Goal: Task Accomplishment & Management: Complete application form

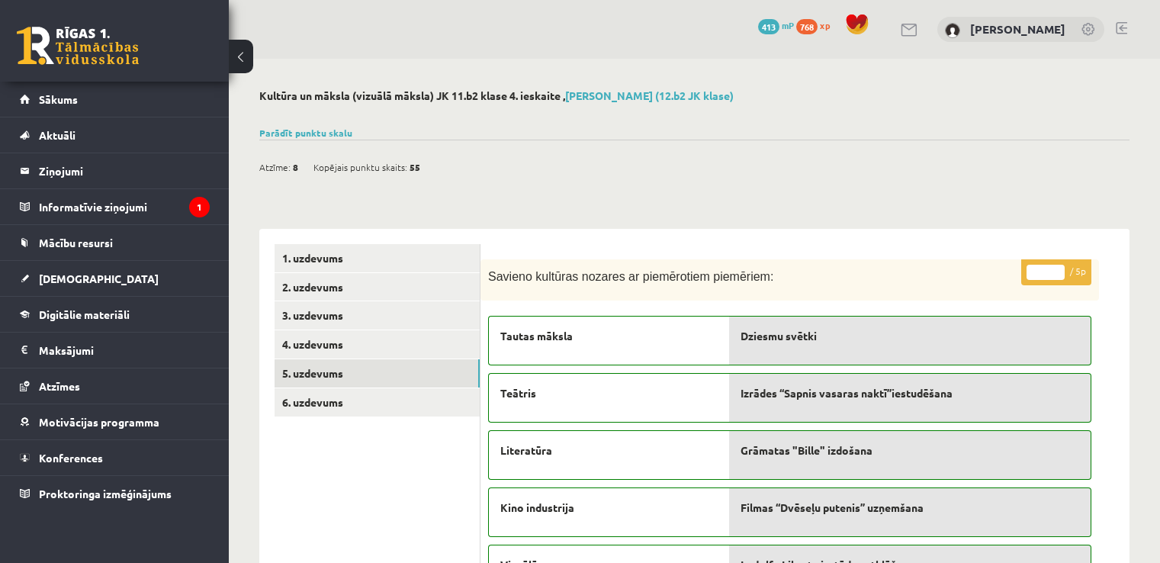
scroll to position [133, 0]
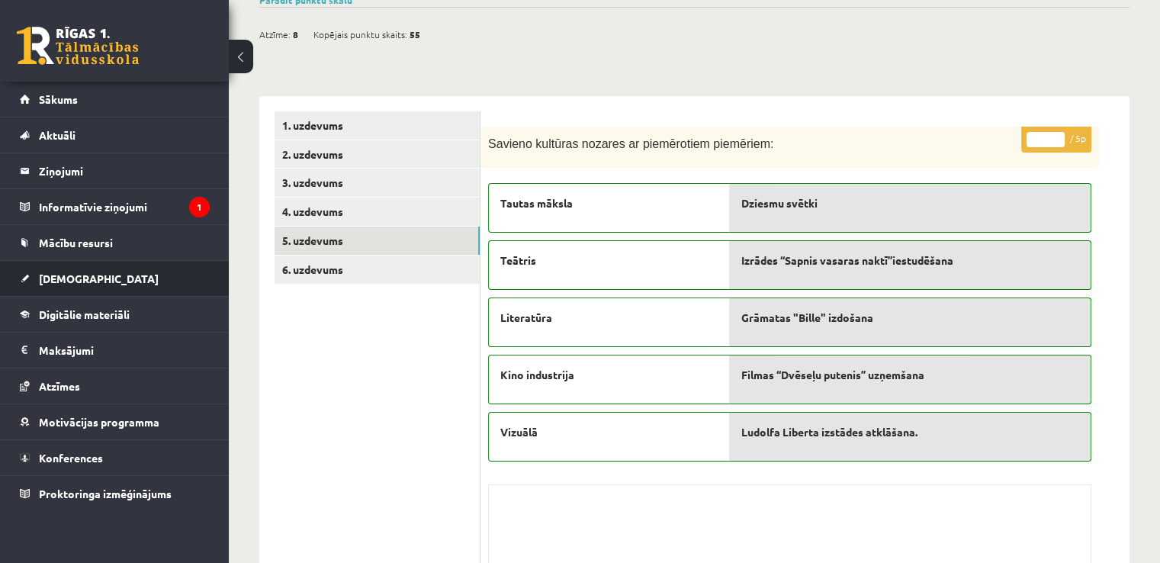
click at [211, 277] on li "Ieskaites Neizpildītās Izlabotās" at bounding box center [114, 278] width 229 height 37
click at [137, 288] on link "[DEMOGRAPHIC_DATA]" at bounding box center [115, 278] width 190 height 35
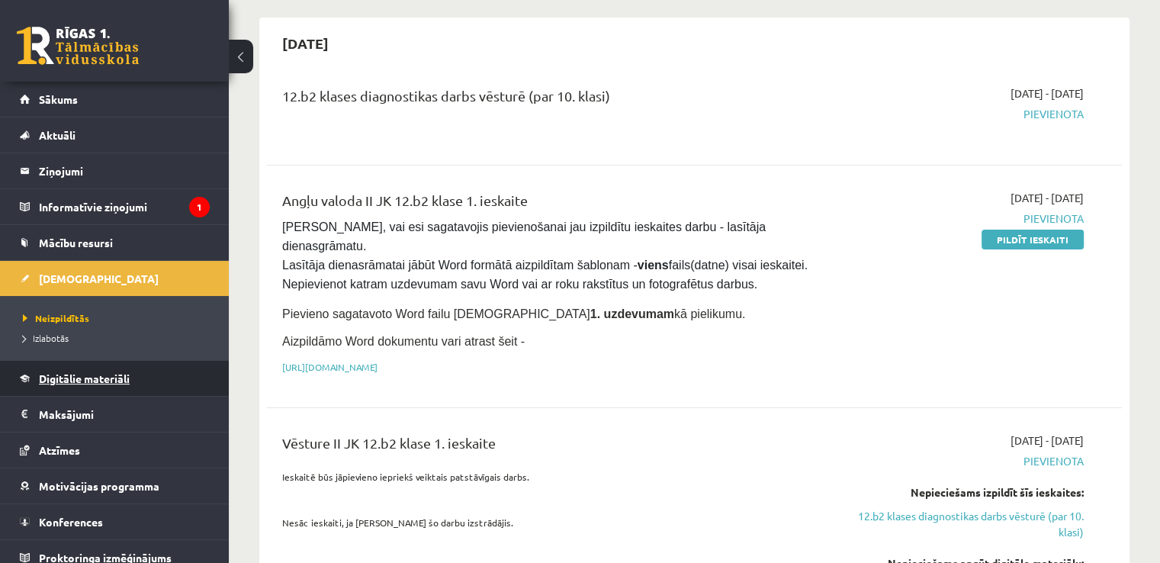
click at [78, 375] on span "Digitālie materiāli" at bounding box center [84, 378] width 91 height 14
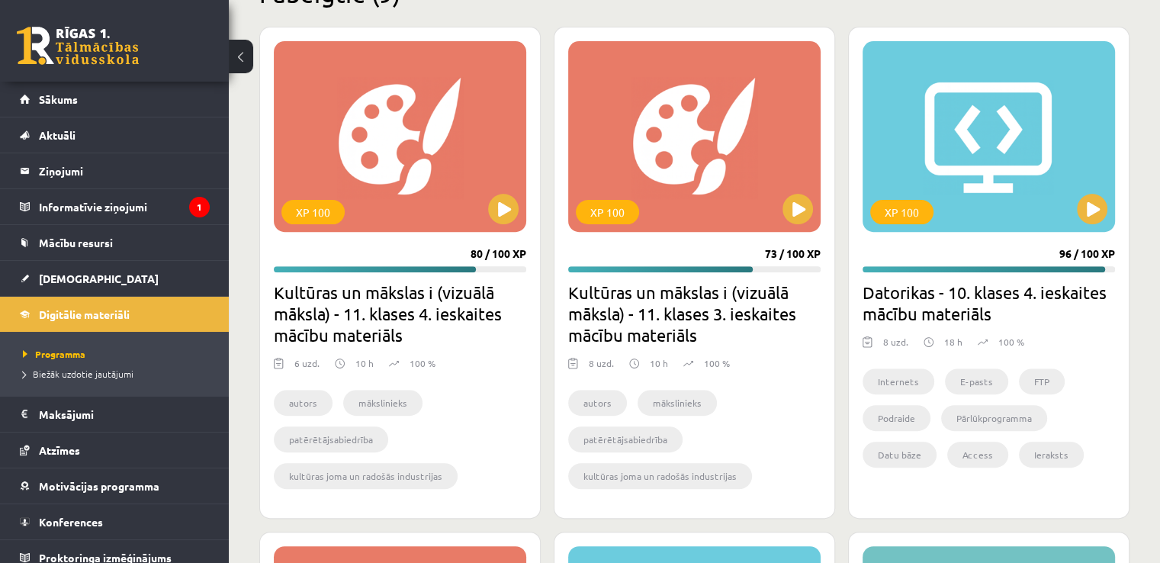
scroll to position [537, 0]
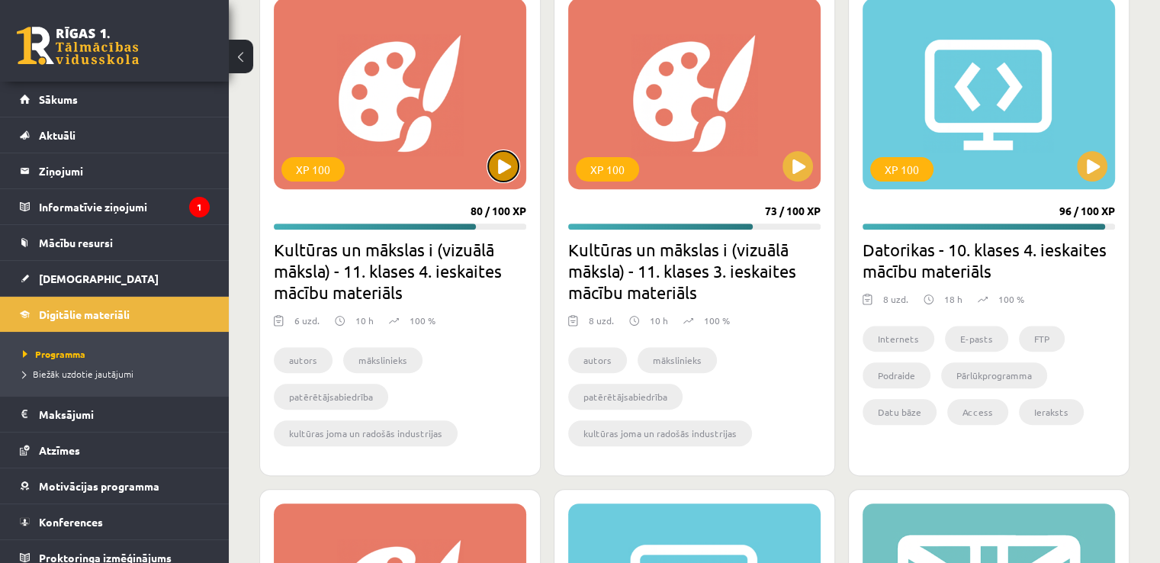
click at [503, 159] on button at bounding box center [503, 166] width 31 height 31
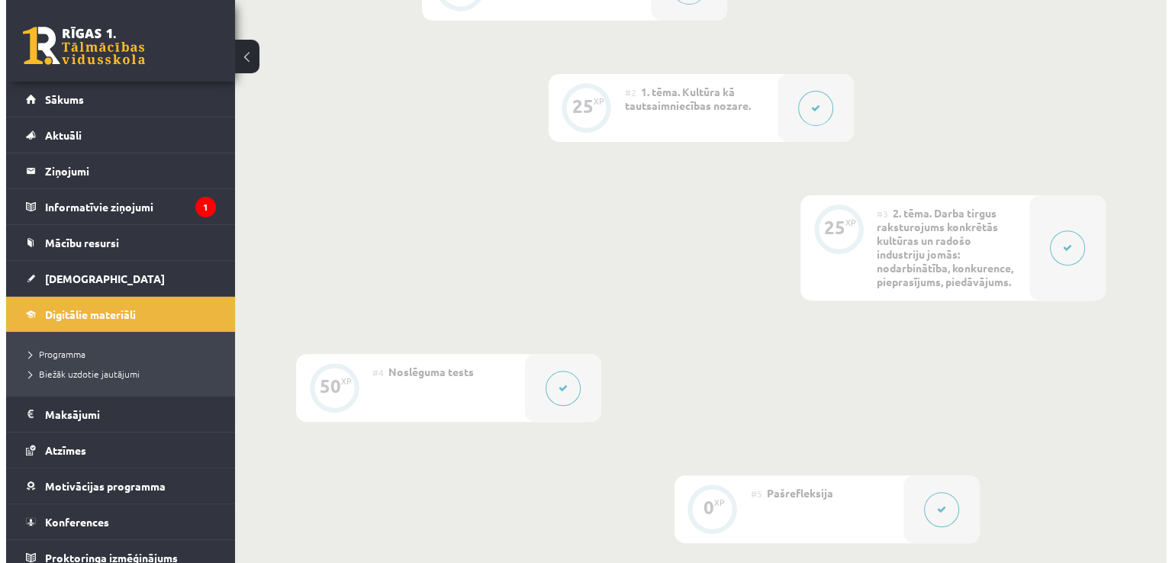
scroll to position [531, 0]
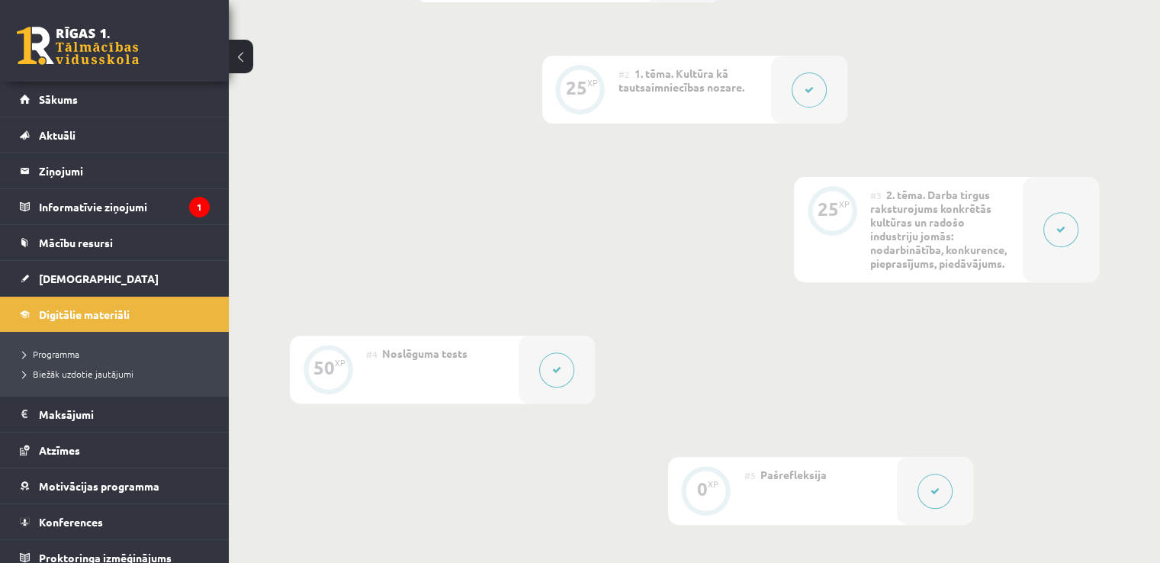
click at [552, 373] on icon at bounding box center [556, 369] width 9 height 9
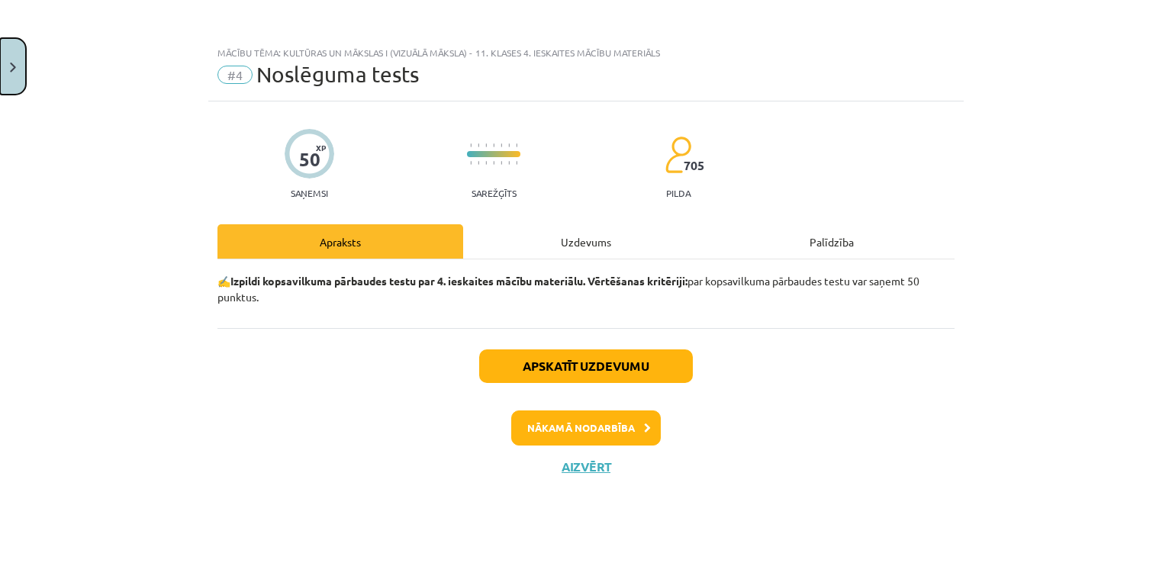
click at [6, 74] on button "Close" at bounding box center [13, 66] width 26 height 56
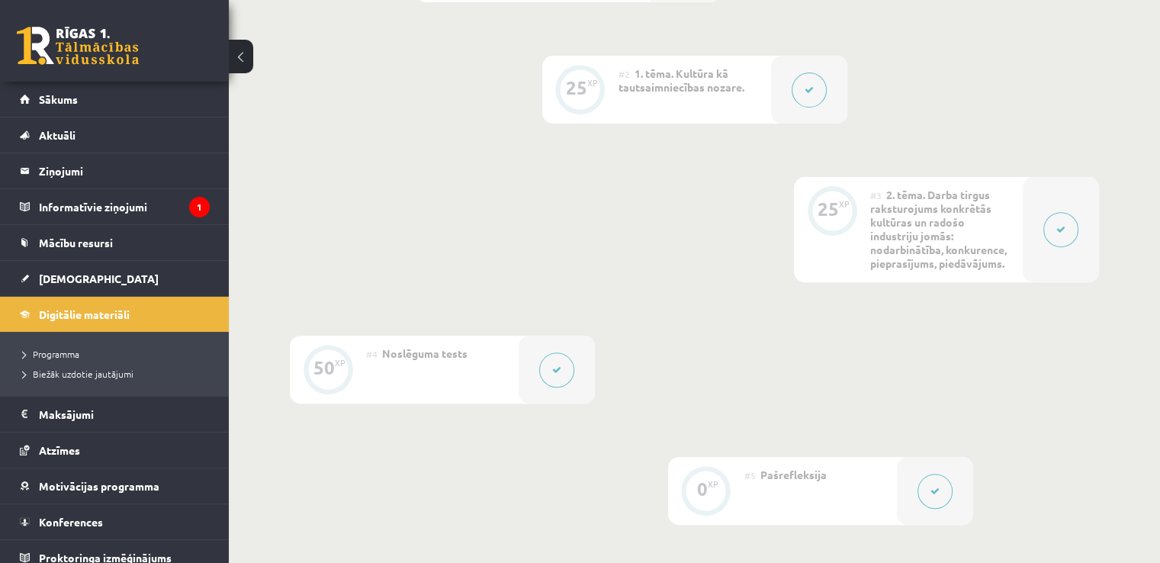
click at [1071, 231] on button at bounding box center [1060, 229] width 35 height 35
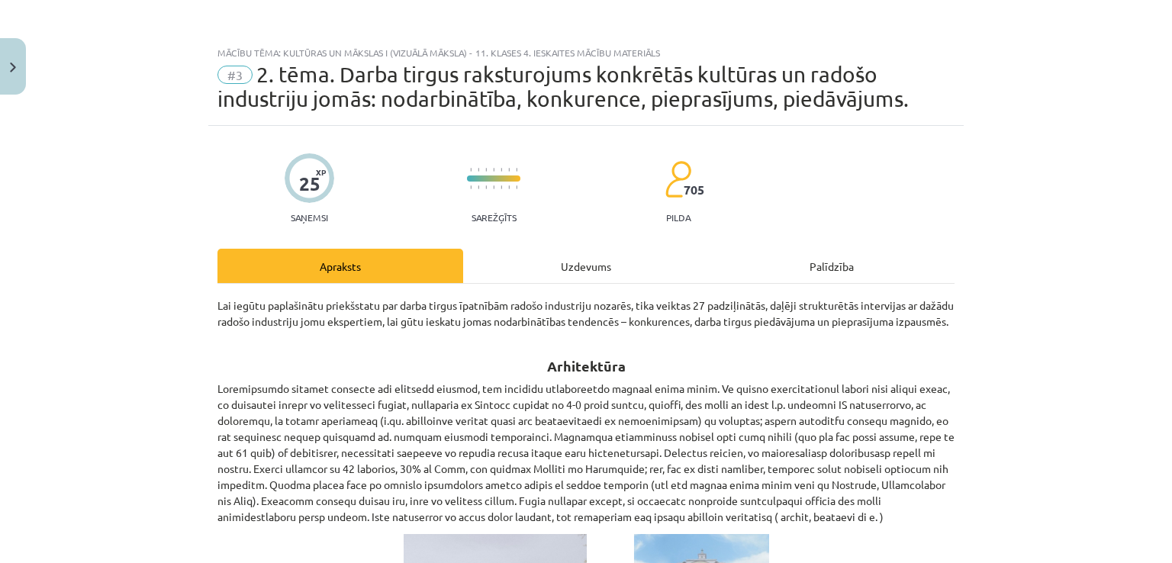
click at [543, 272] on div "Uzdevums" at bounding box center [586, 266] width 246 height 34
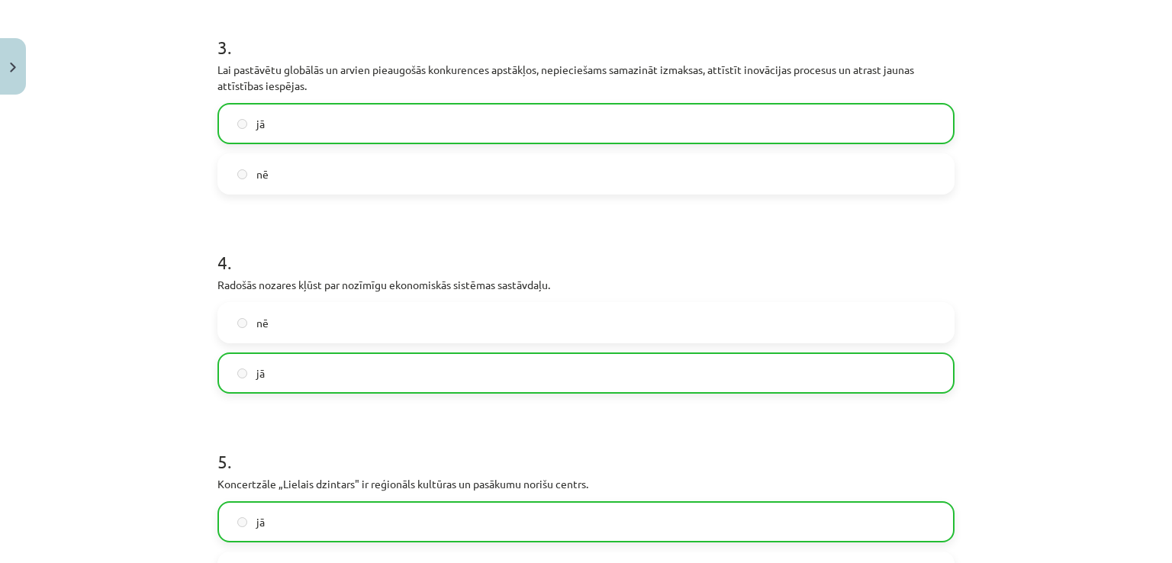
scroll to position [986, 0]
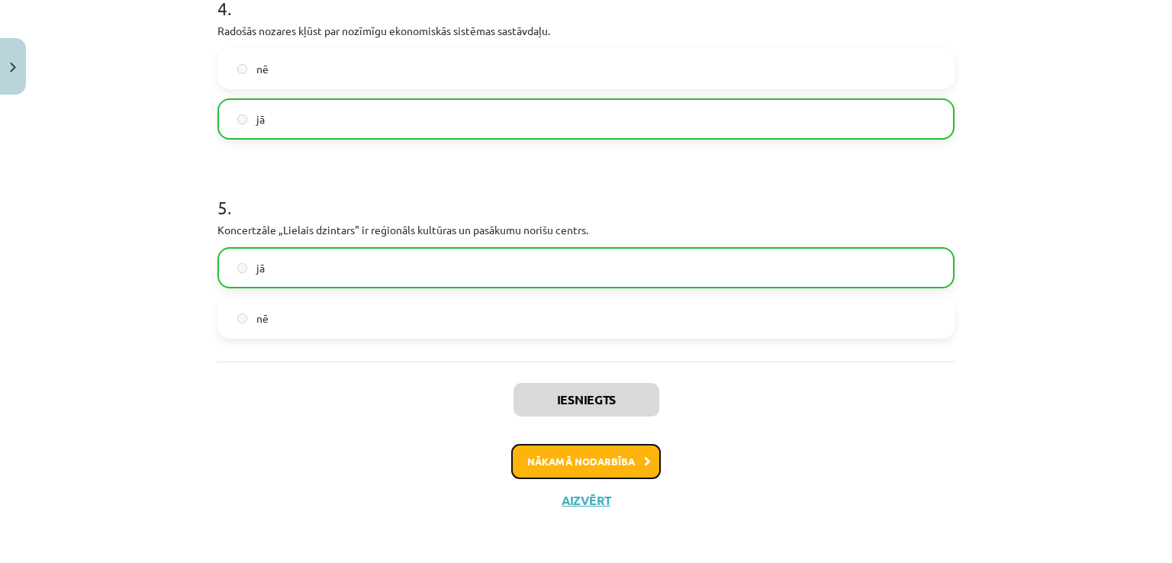
click at [548, 448] on button "Nākamā nodarbība" at bounding box center [586, 461] width 150 height 35
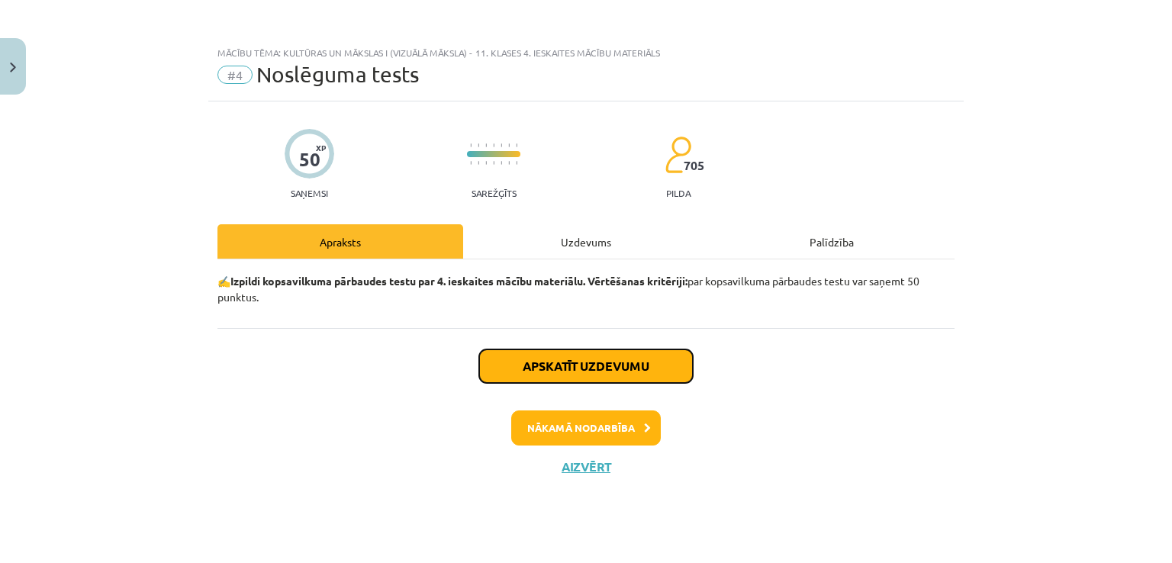
click at [589, 358] on button "Apskatīt uzdevumu" at bounding box center [586, 366] width 214 height 34
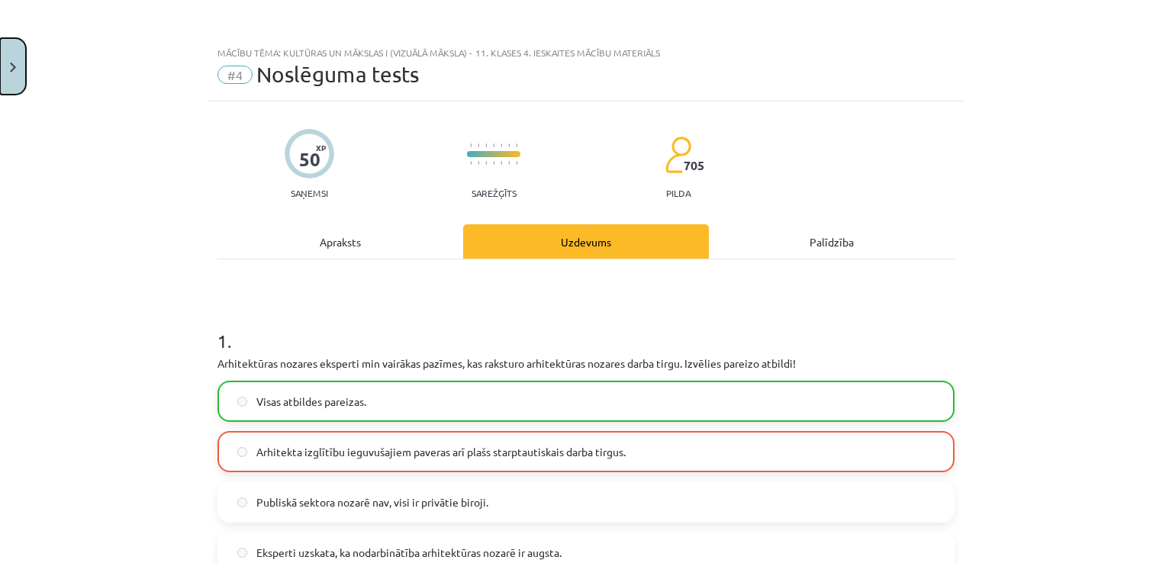
click at [9, 90] on button "Close" at bounding box center [13, 66] width 26 height 56
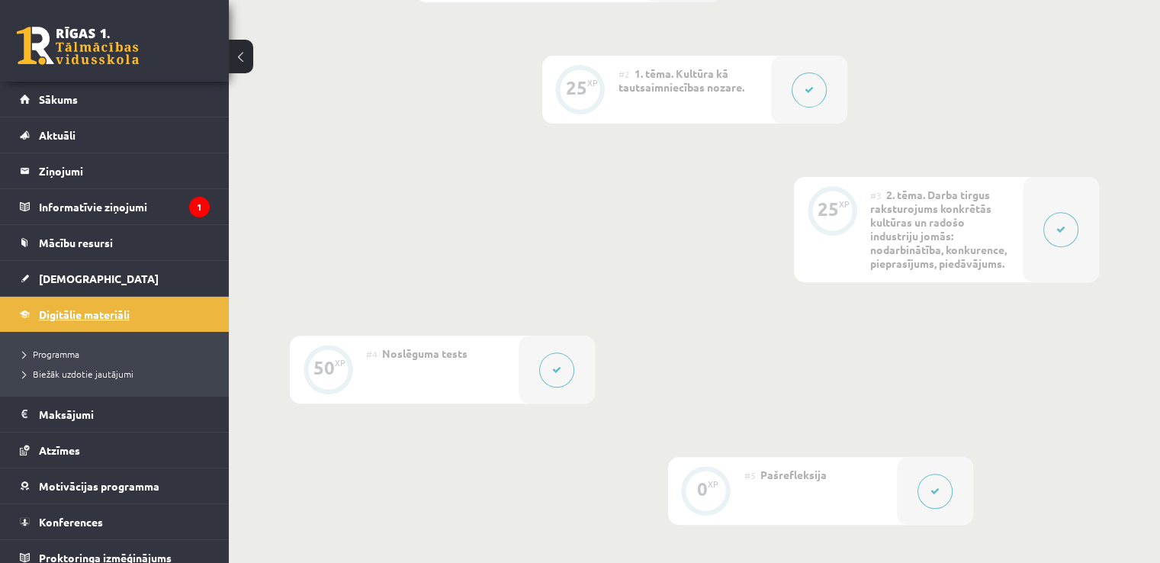
click at [76, 309] on span "Digitālie materiāli" at bounding box center [84, 314] width 91 height 14
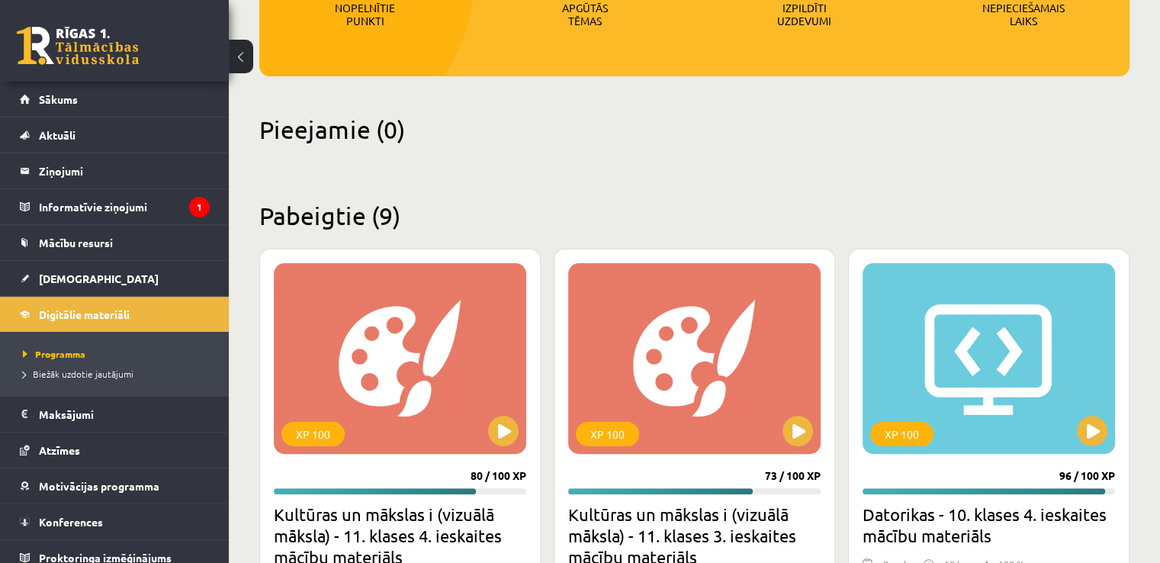
scroll to position [339, 0]
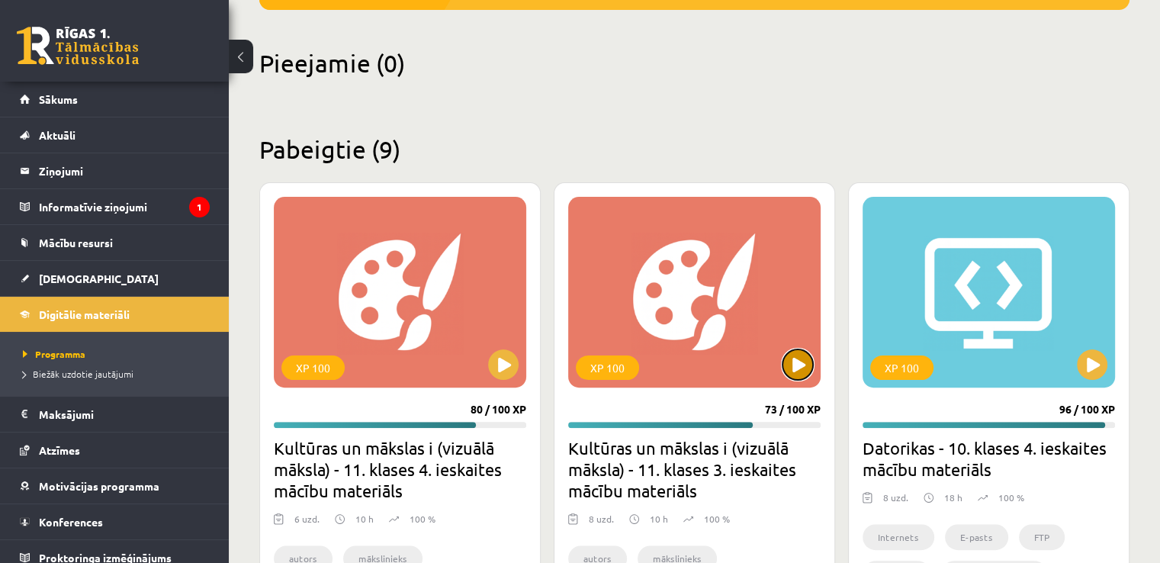
click at [795, 368] on button at bounding box center [798, 364] width 31 height 31
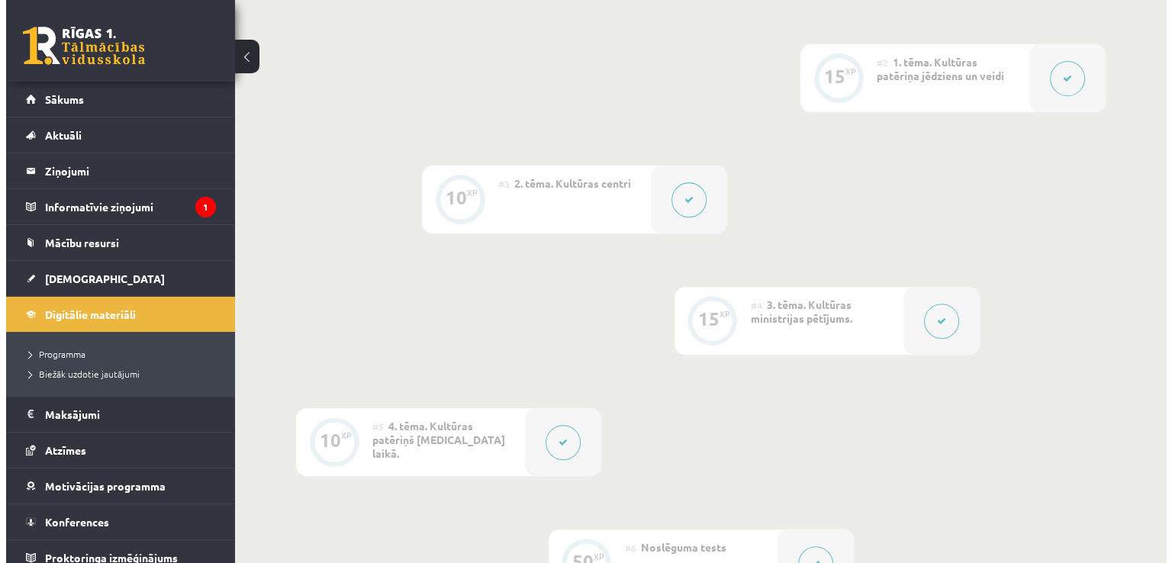
scroll to position [560, 0]
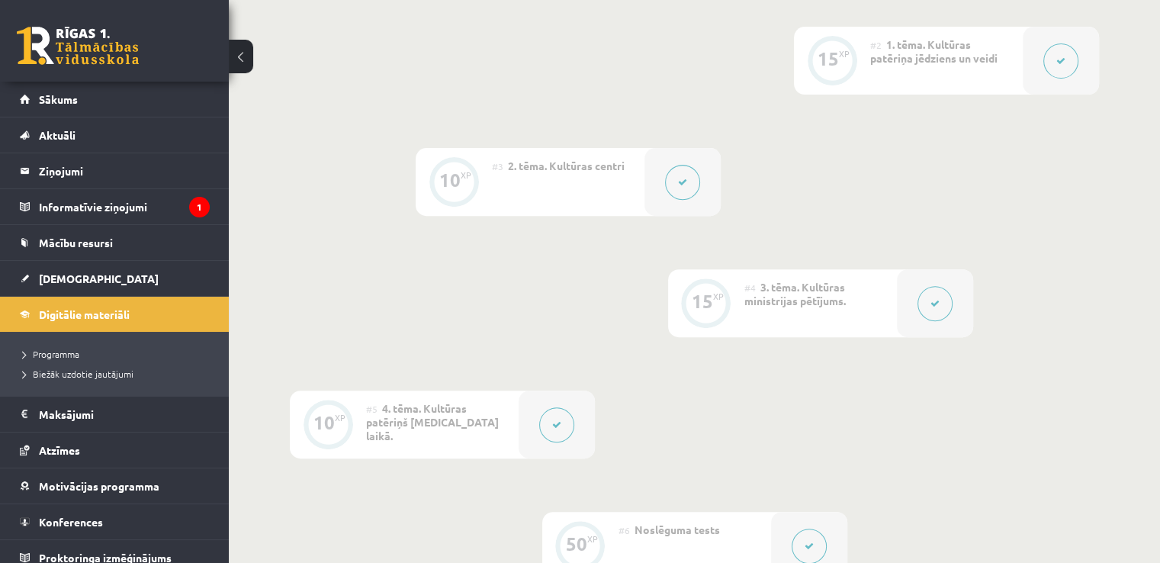
click at [553, 427] on icon at bounding box center [556, 424] width 9 height 9
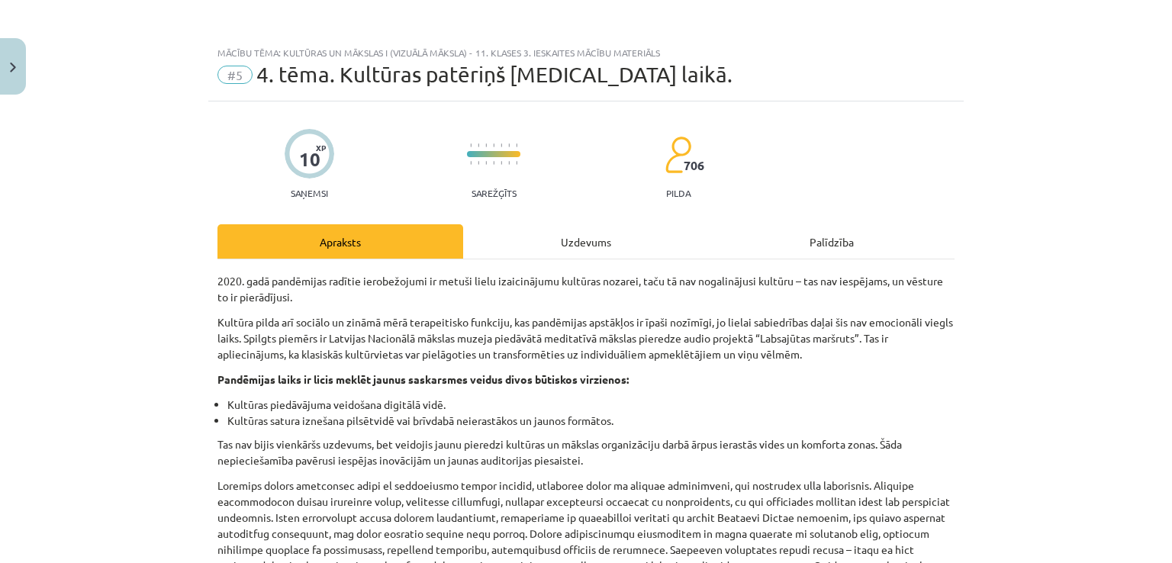
click at [619, 242] on div "Uzdevums" at bounding box center [586, 241] width 246 height 34
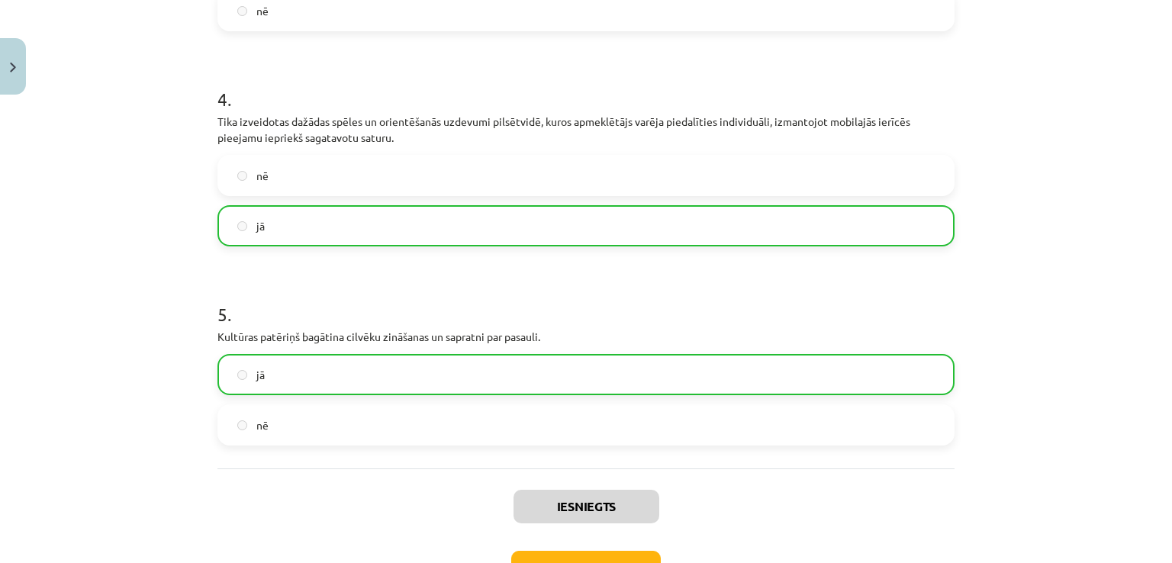
scroll to position [962, 0]
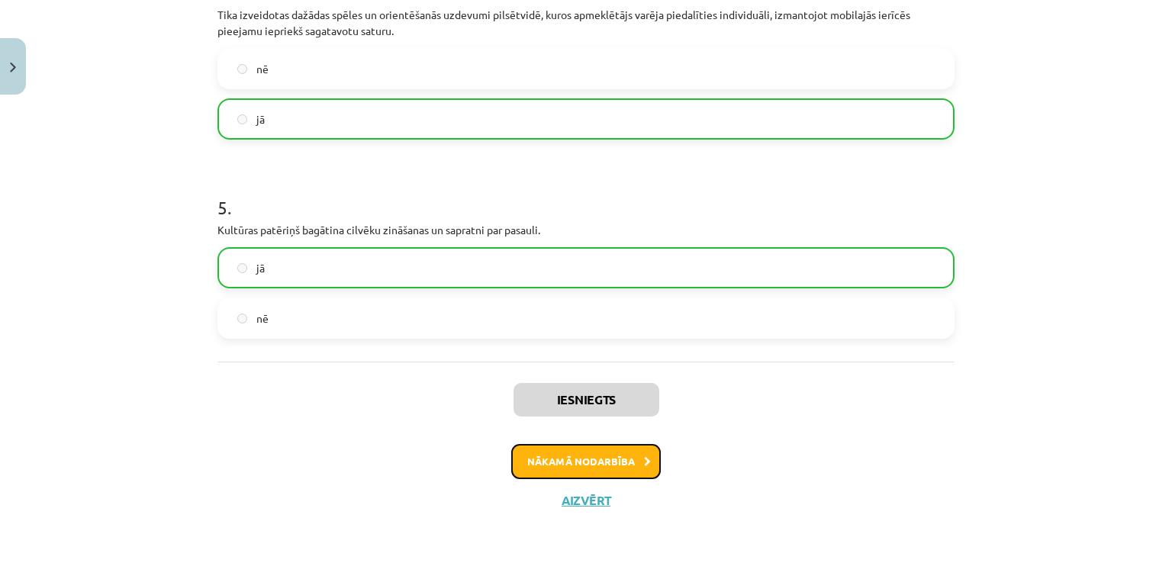
click at [594, 456] on button "Nākamā nodarbība" at bounding box center [586, 461] width 150 height 35
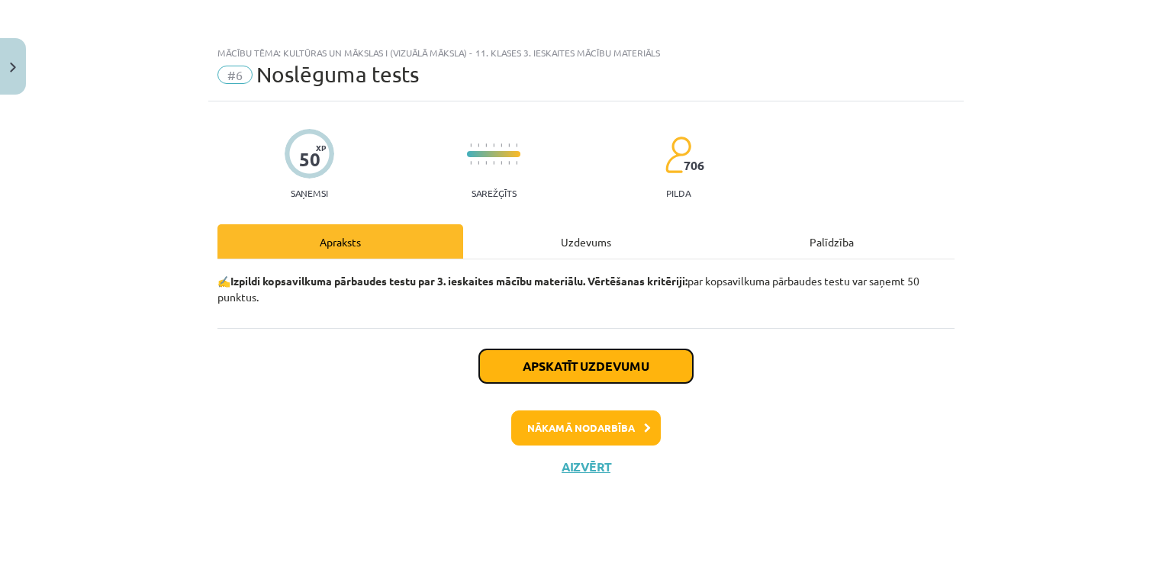
click at [616, 373] on button "Apskatīt uzdevumu" at bounding box center [586, 366] width 214 height 34
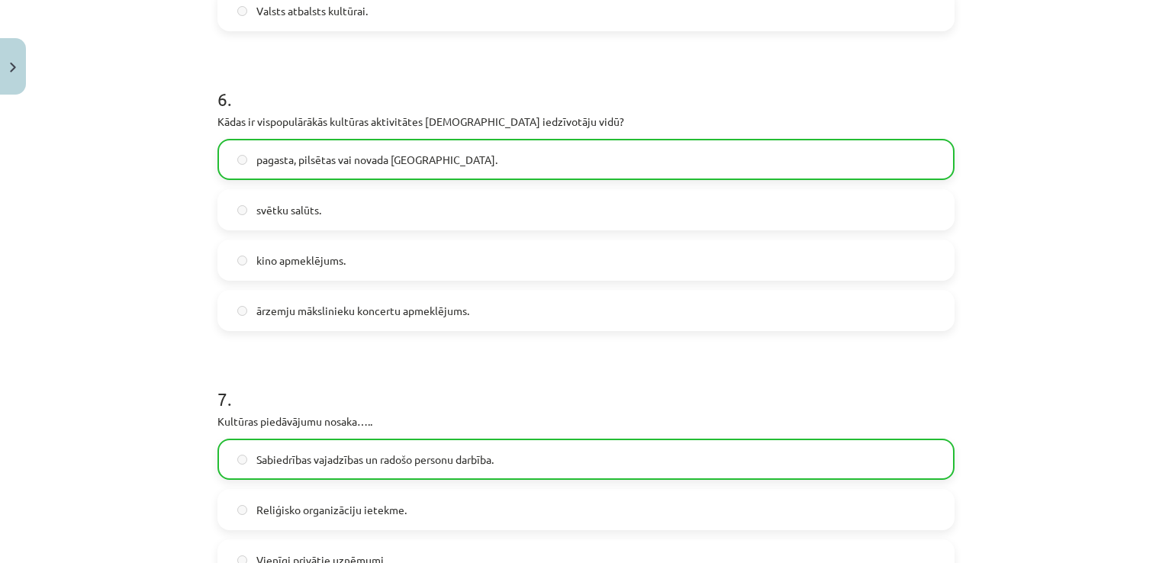
scroll to position [1700, 0]
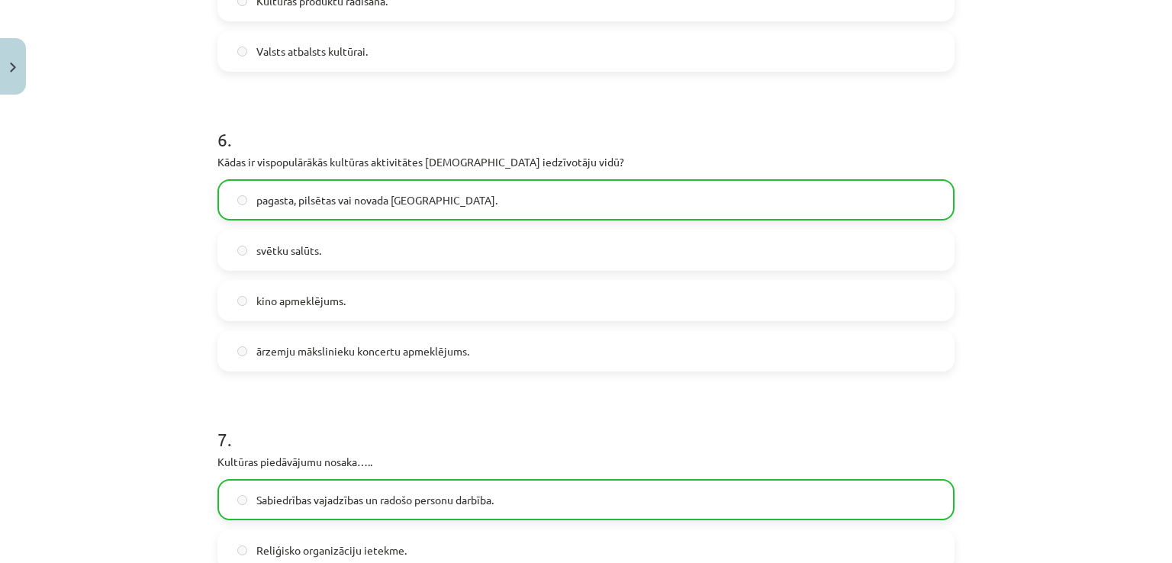
drag, startPoint x: 1153, startPoint y: 304, endPoint x: 1153, endPoint y: 315, distance: 11.4
click at [1153, 315] on div "Mācību tēma: Kultūras un mākslas i (vizuālā māksla) - 11. klases 3. ieskaites m…" at bounding box center [586, 281] width 1172 height 563
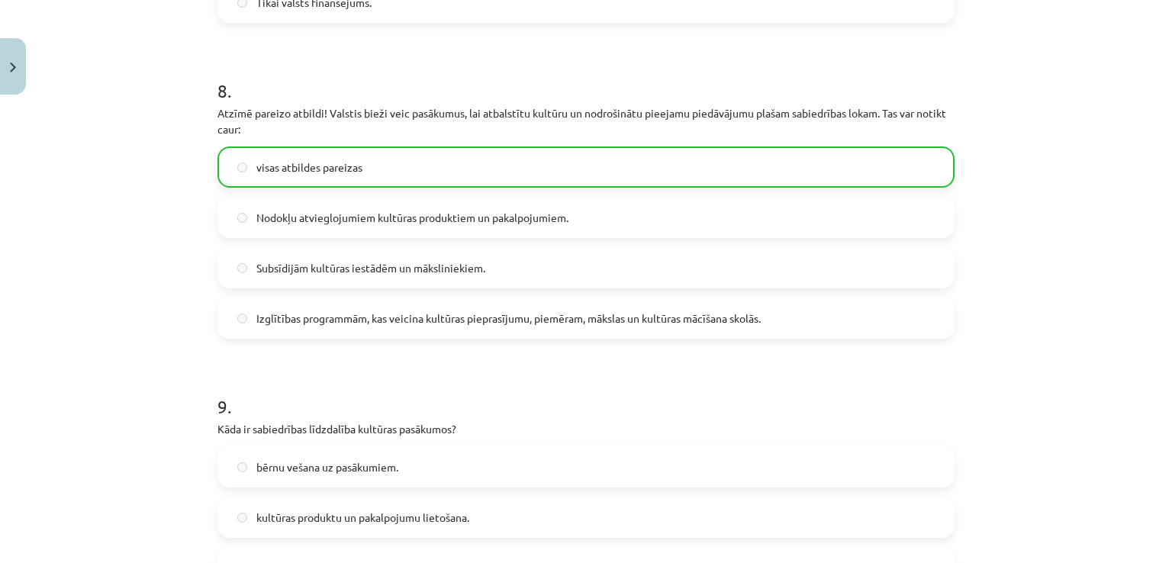
scroll to position [2352, 0]
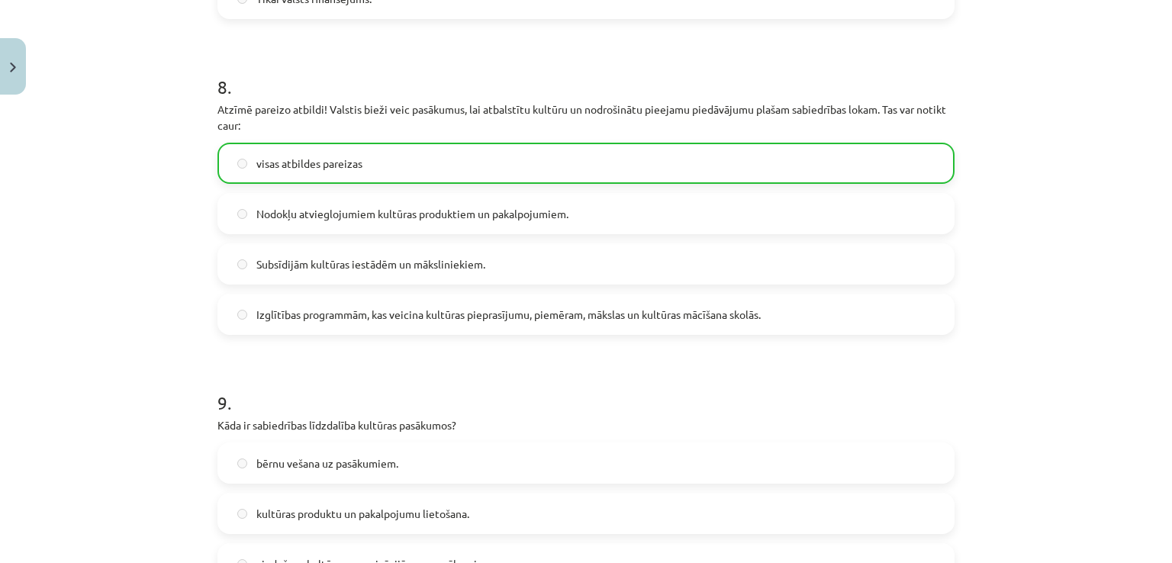
click at [1117, 405] on div "Mācību tēma: Kultūras un mākslas i (vizuālā māksla) - 11. klases 3. ieskaites m…" at bounding box center [586, 281] width 1172 height 563
click at [1117, 407] on div "Mācību tēma: Kultūras un mākslas i (vizuālā māksla) - 11. klases 3. ieskaites m…" at bounding box center [586, 281] width 1172 height 563
drag, startPoint x: 1114, startPoint y: 440, endPoint x: 1114, endPoint y: 454, distance: 13.7
click at [1114, 454] on div "Mācību tēma: Kultūras un mākslas i (vizuālā māksla) - 11. klases 3. ieskaites m…" at bounding box center [586, 281] width 1172 height 563
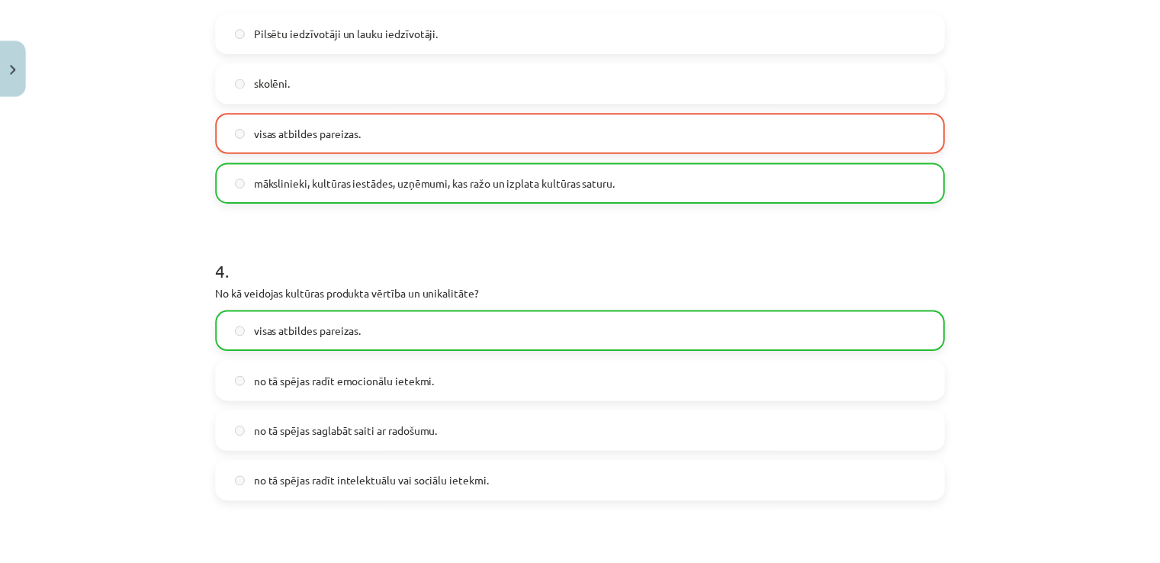
scroll to position [0, 0]
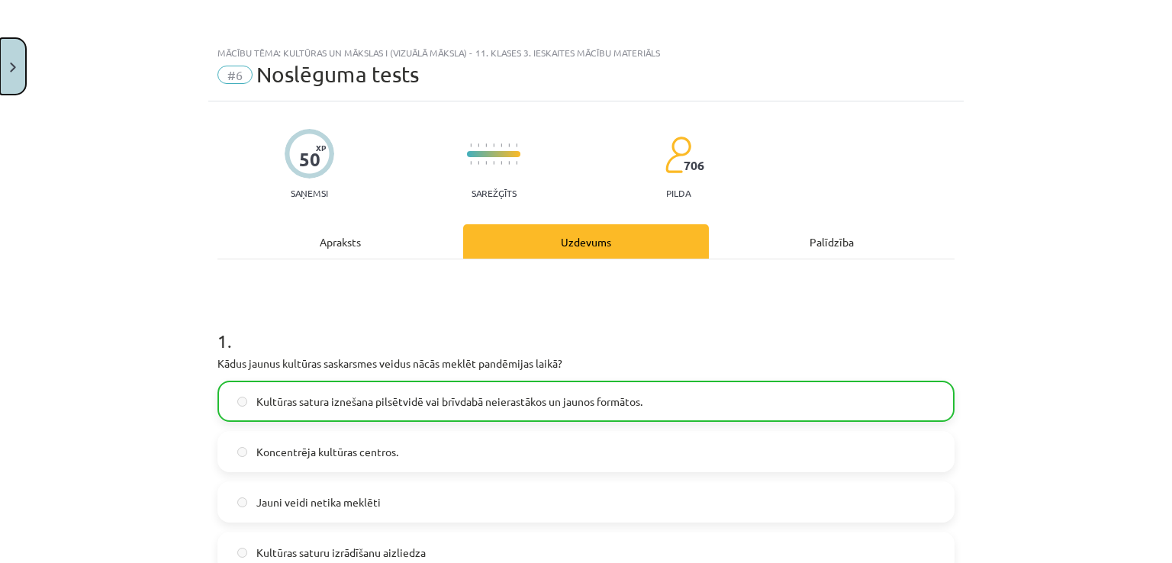
click at [1, 50] on button "Close" at bounding box center [13, 66] width 26 height 56
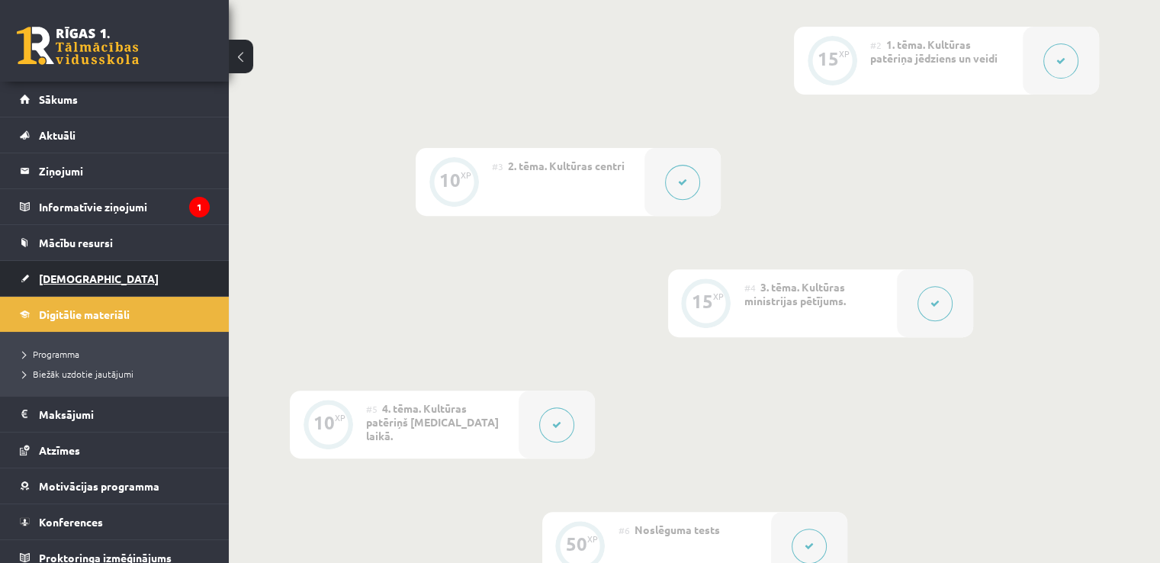
click at [89, 285] on link "[DEMOGRAPHIC_DATA]" at bounding box center [115, 278] width 190 height 35
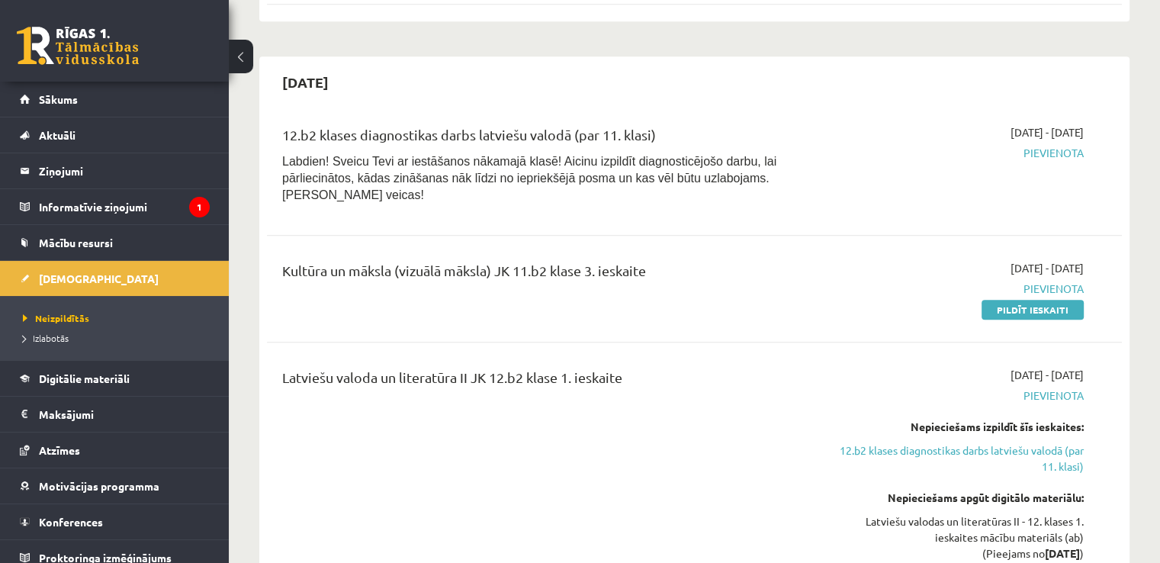
scroll to position [805, 0]
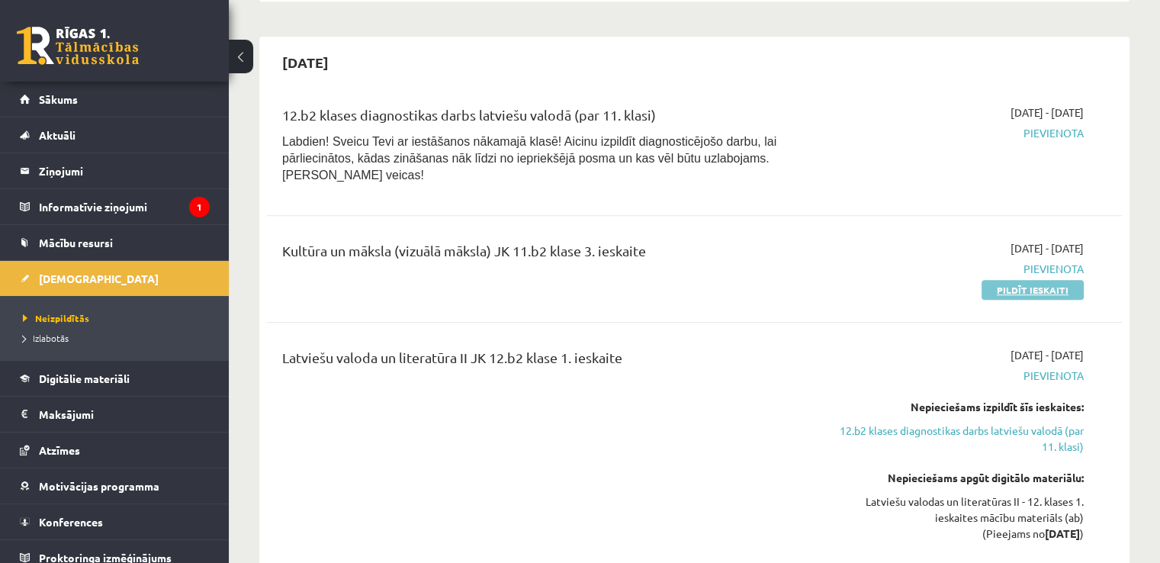
click at [1001, 280] on link "Pildīt ieskaiti" at bounding box center [1033, 290] width 102 height 20
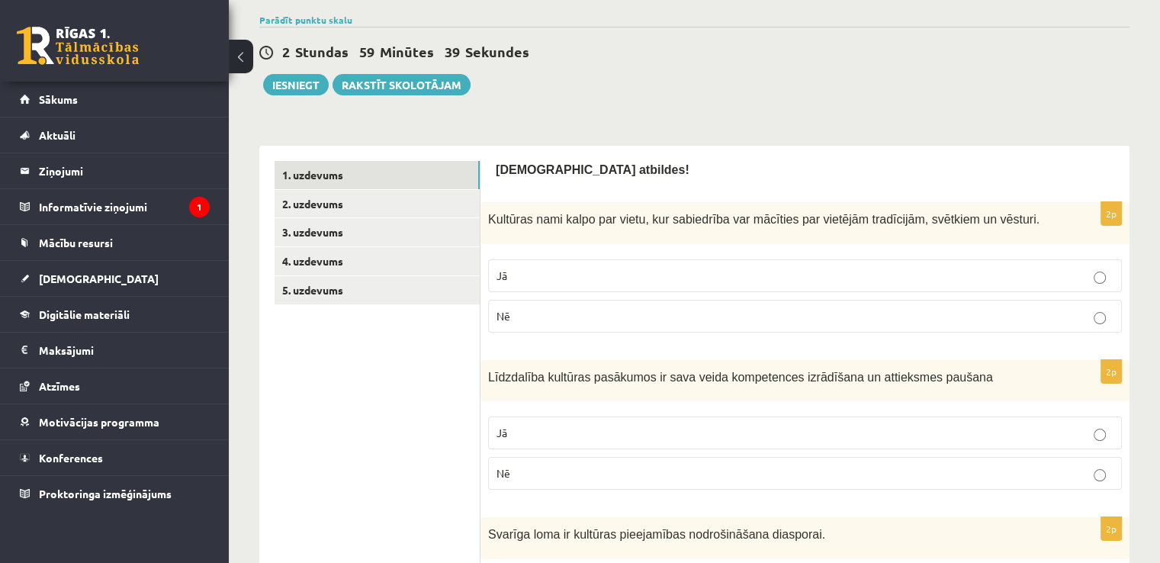
scroll to position [178, 0]
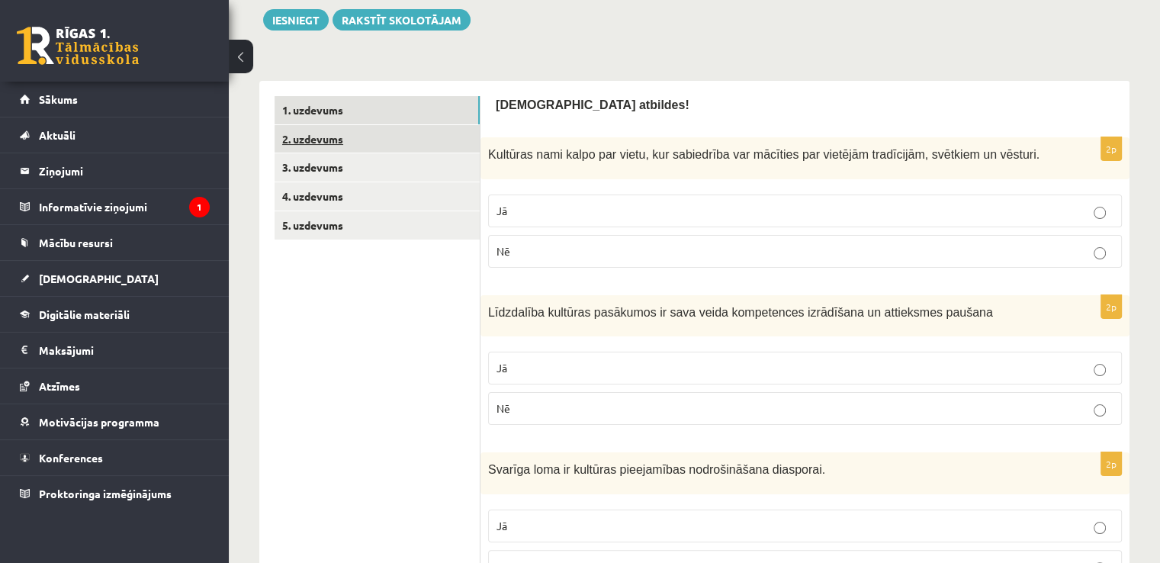
click at [327, 136] on link "2. uzdevums" at bounding box center [377, 139] width 205 height 28
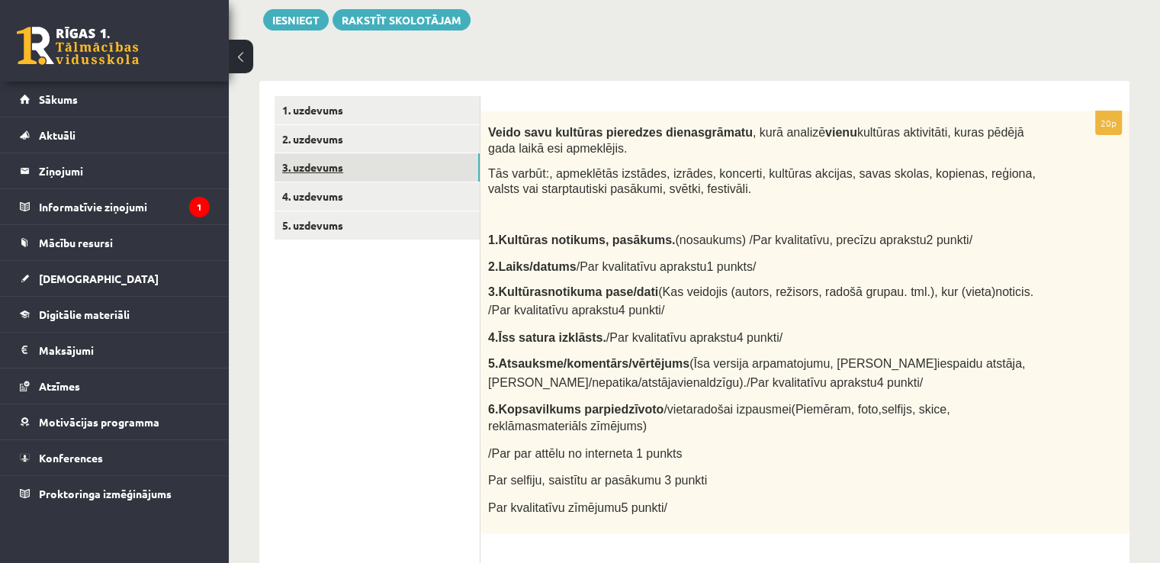
click at [371, 173] on link "3. uzdevums" at bounding box center [377, 167] width 205 height 28
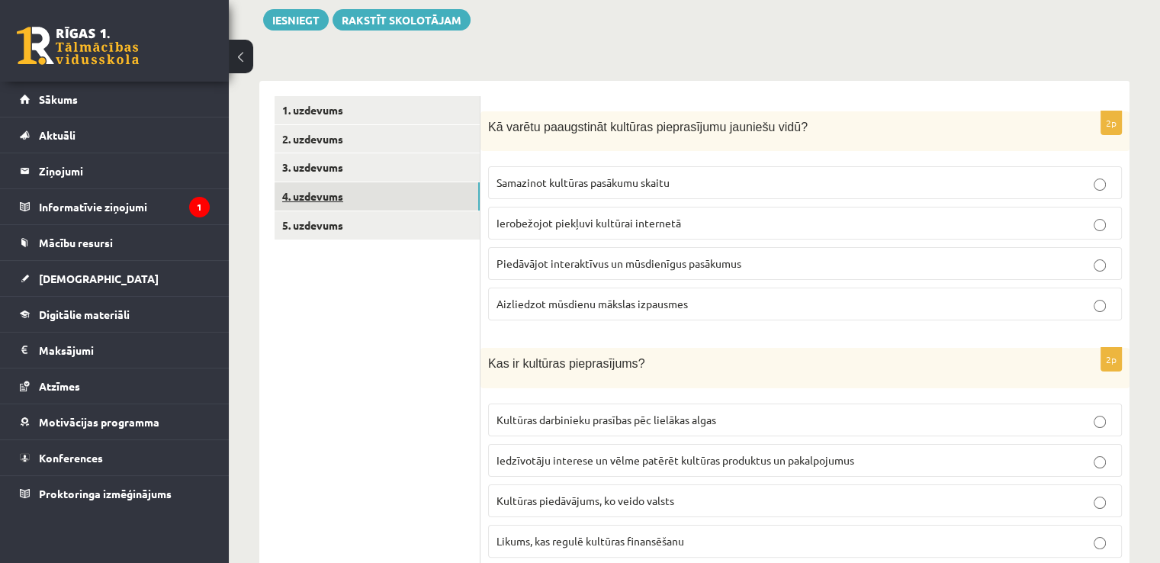
click at [343, 198] on link "4. uzdevums" at bounding box center [377, 196] width 205 height 28
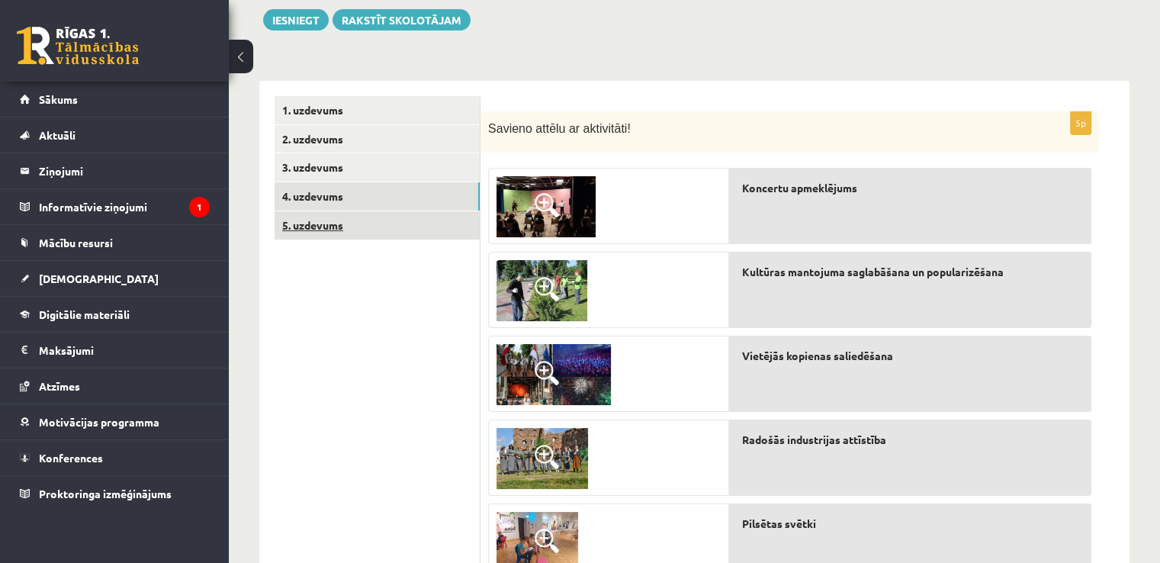
click at [341, 227] on link "5. uzdevums" at bounding box center [377, 225] width 205 height 28
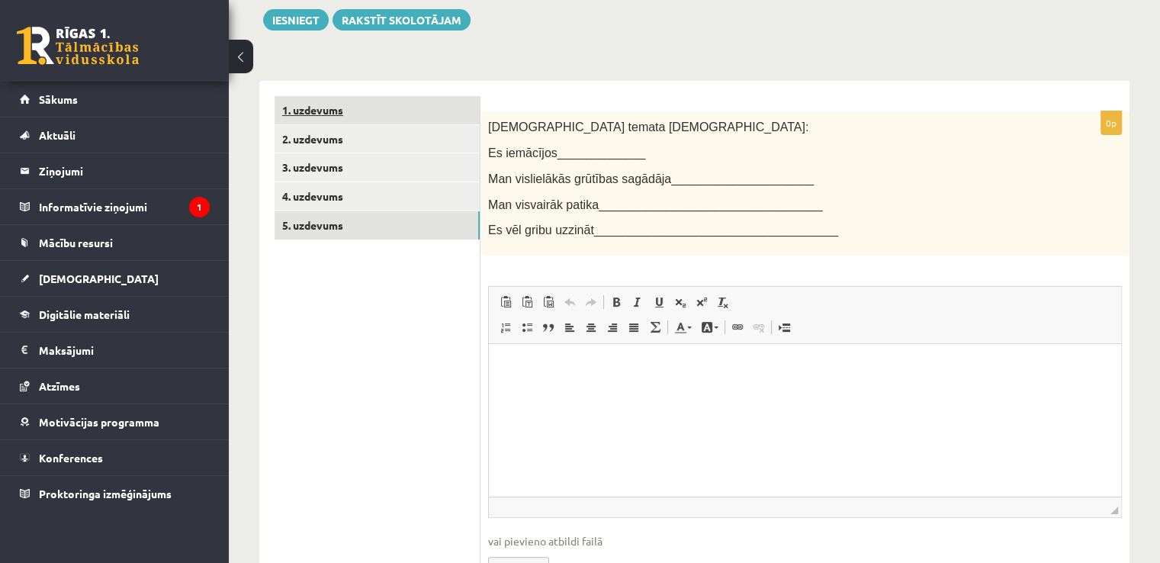
scroll to position [0, 0]
click at [328, 177] on link "3. uzdevums" at bounding box center [377, 167] width 205 height 28
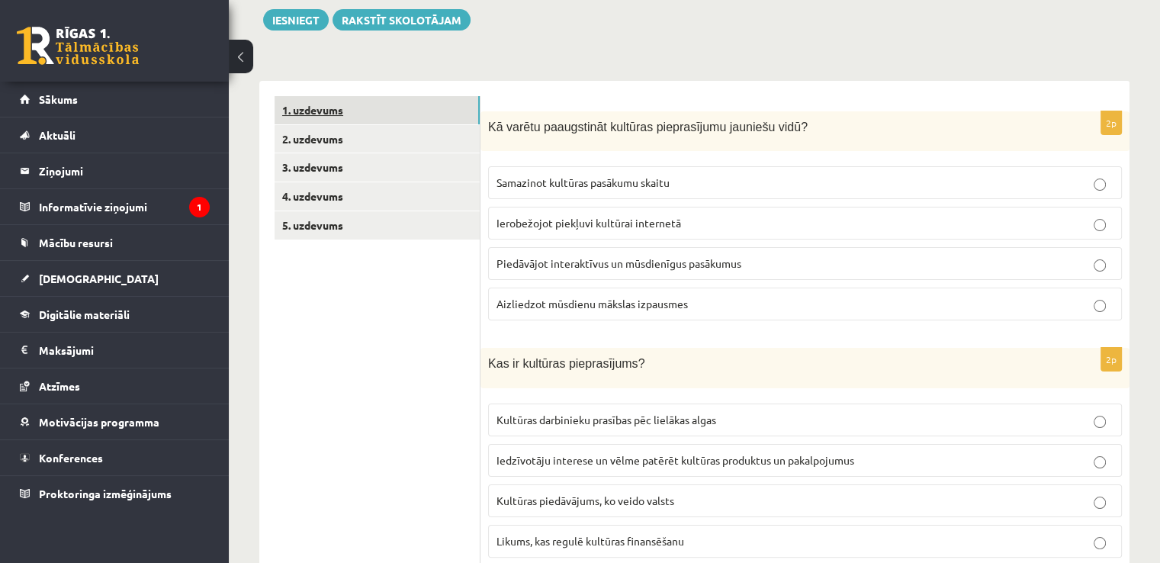
click at [310, 111] on link "1. uzdevums" at bounding box center [377, 110] width 205 height 28
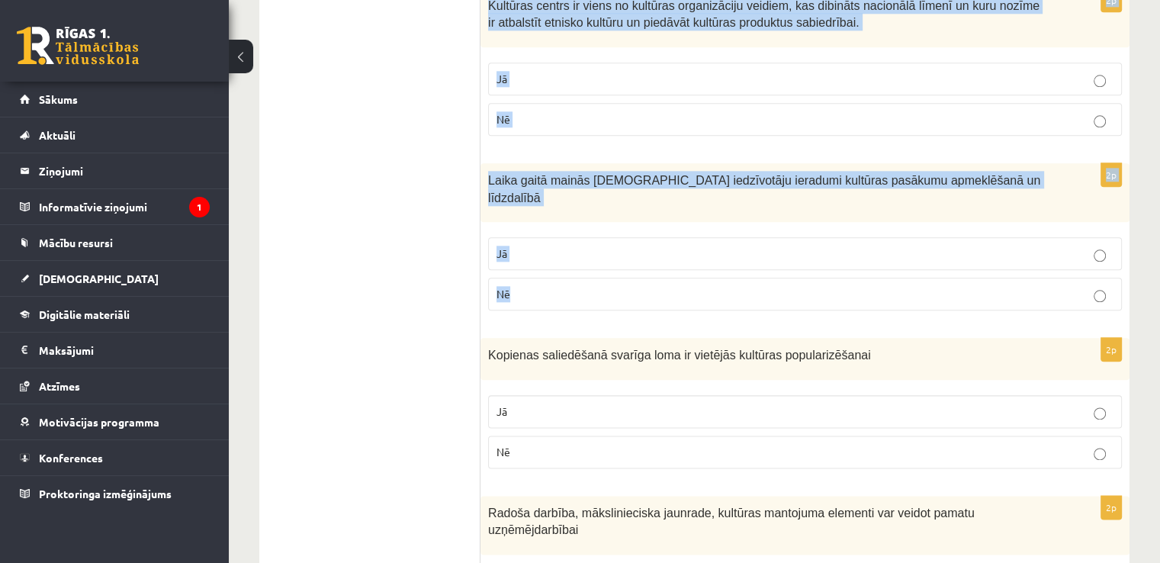
scroll to position [2188, 0]
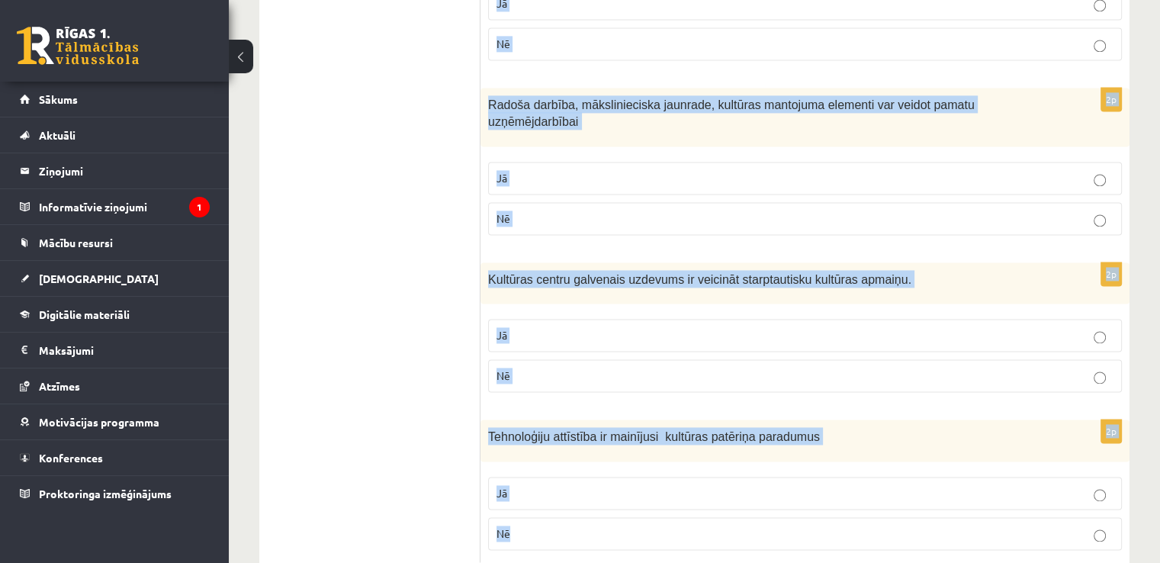
drag, startPoint x: 488, startPoint y: 152, endPoint x: 528, endPoint y: 477, distance: 327.3
copy form "Kultūras nami kalpo par vietu, kur sabiedrība var mācīties par vietējām tradīci…"
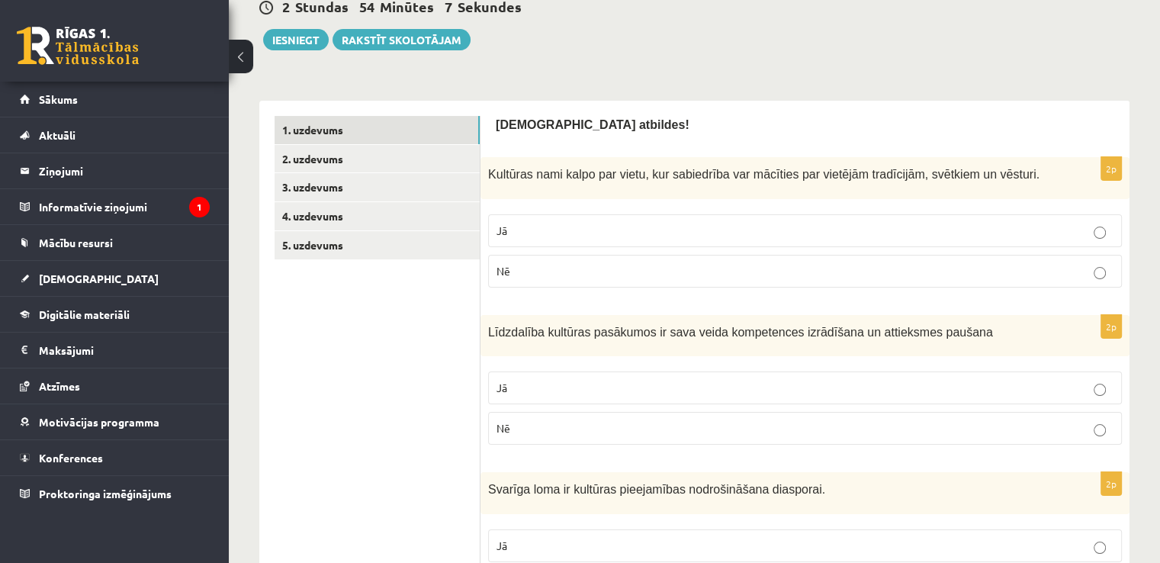
scroll to position [178, 0]
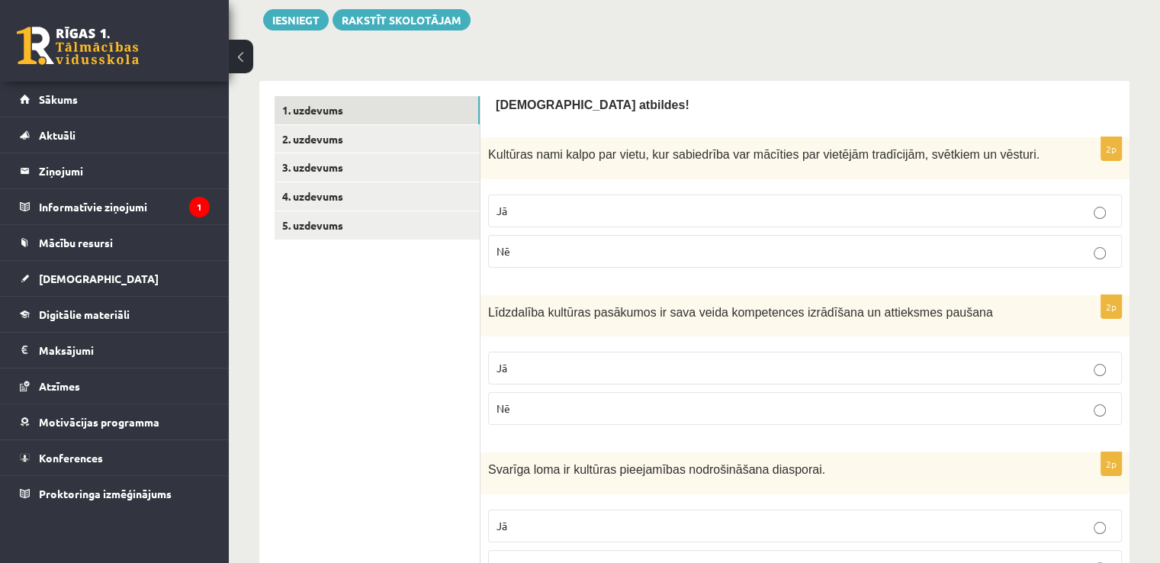
click at [622, 199] on label "Jā" at bounding box center [805, 211] width 634 height 33
click at [617, 362] on p "Jā" at bounding box center [805, 368] width 617 height 16
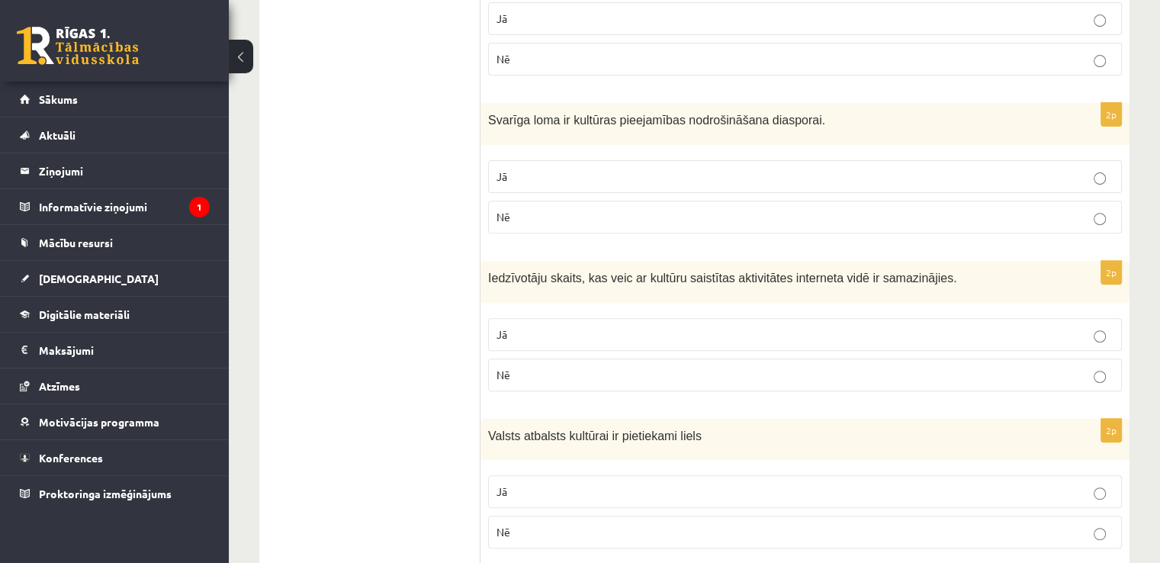
scroll to position [534, 0]
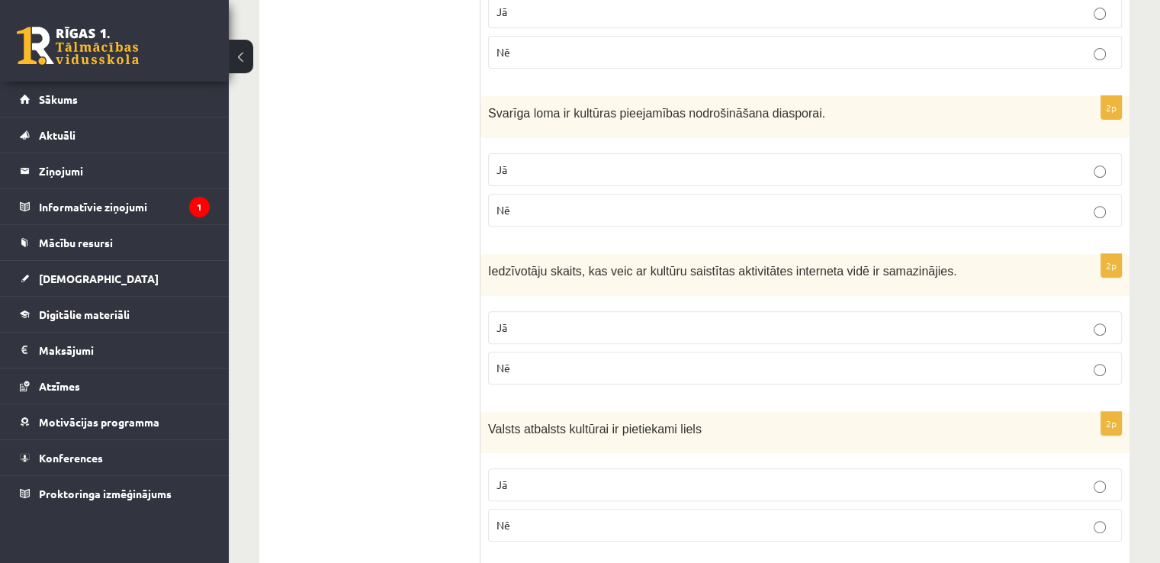
click at [601, 178] on label "Jā" at bounding box center [805, 169] width 634 height 33
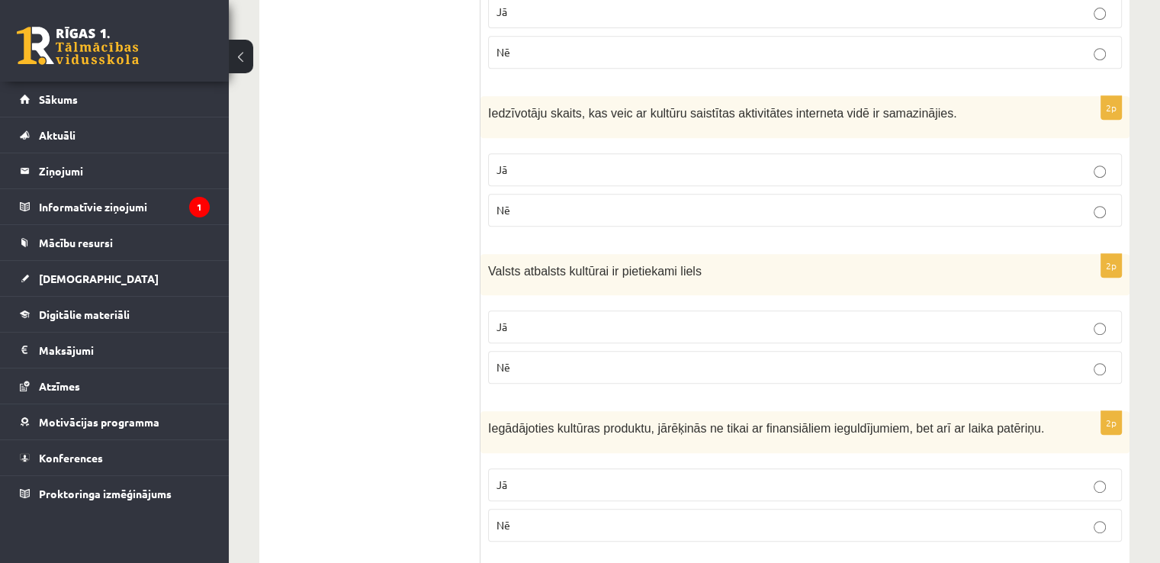
scroll to position [712, 0]
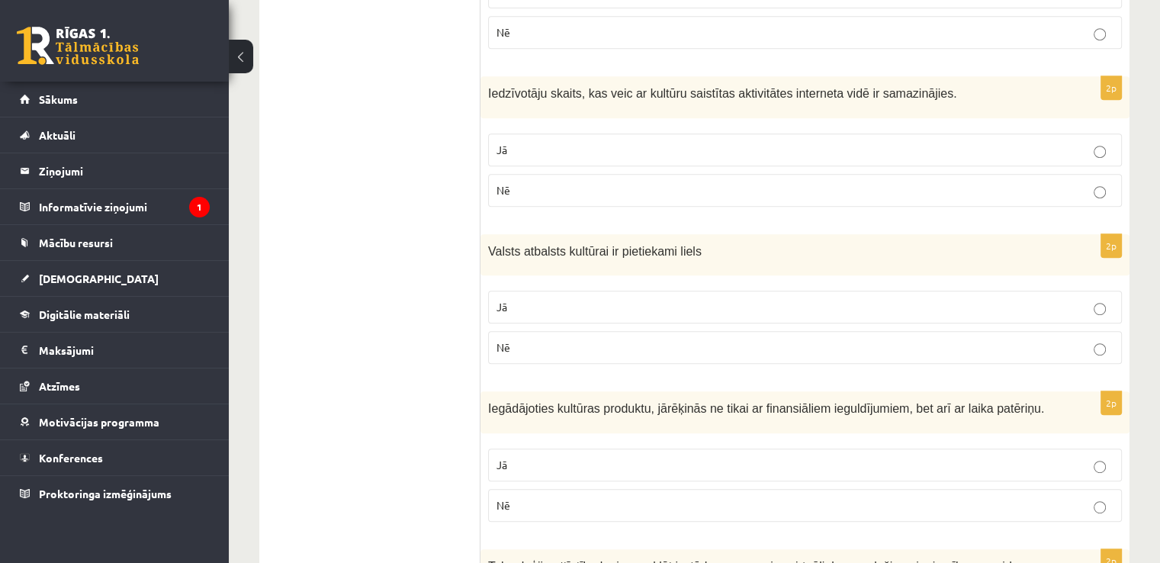
click at [567, 197] on label "Nē" at bounding box center [805, 190] width 634 height 33
click at [564, 339] on p "Nē" at bounding box center [805, 347] width 617 height 16
click at [574, 442] on fieldset "Jā Nē" at bounding box center [805, 483] width 634 height 85
click at [573, 449] on label "Jā" at bounding box center [805, 465] width 634 height 33
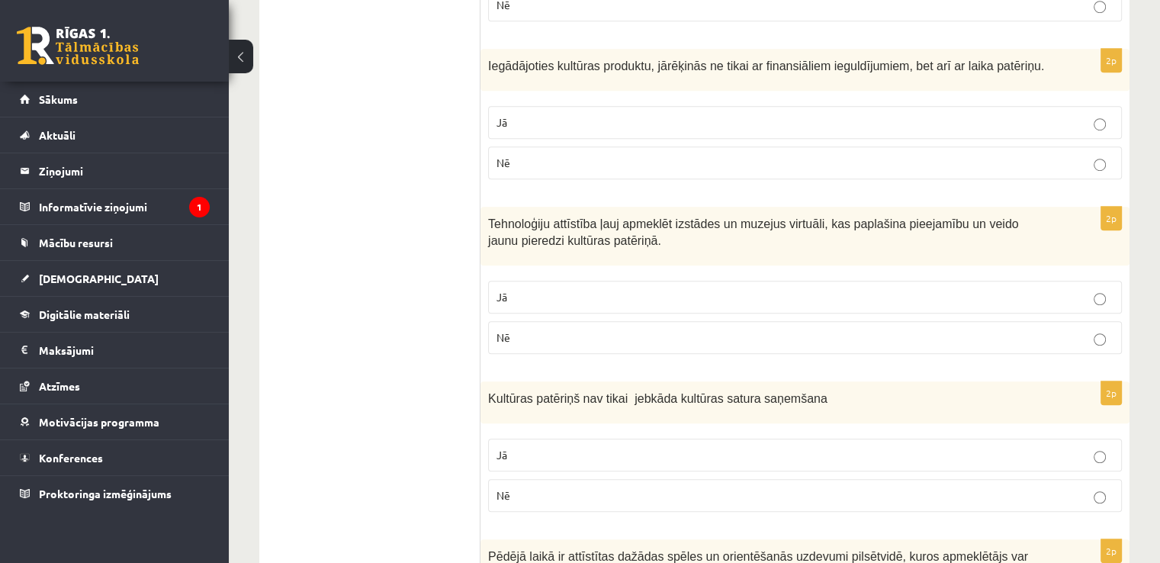
scroll to position [1068, 0]
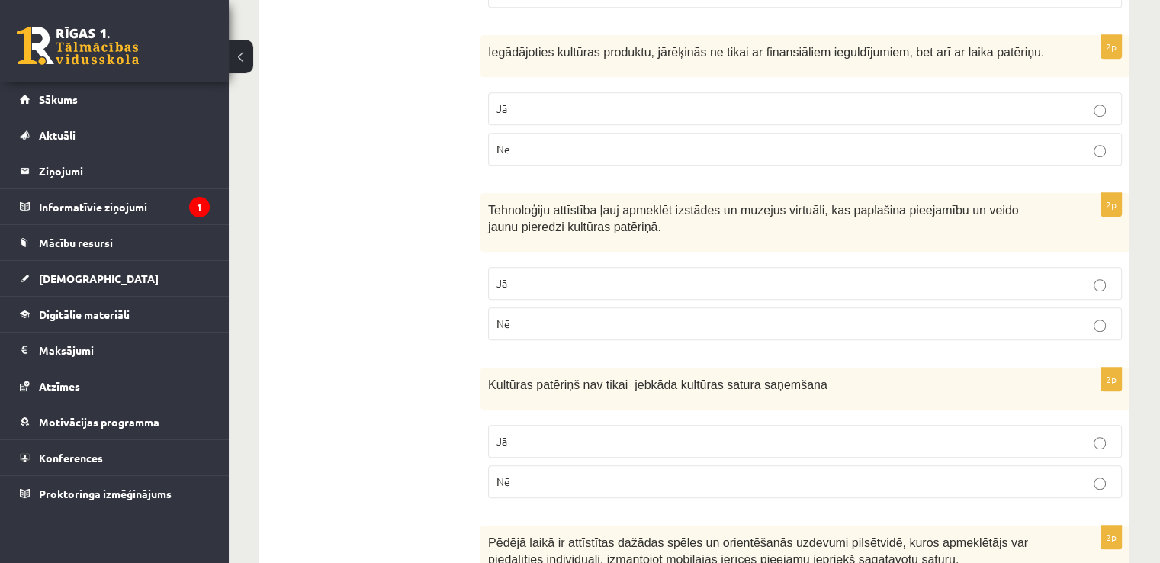
click at [555, 282] on p "Jā" at bounding box center [805, 283] width 617 height 16
click at [638, 425] on label "Jā" at bounding box center [805, 441] width 634 height 33
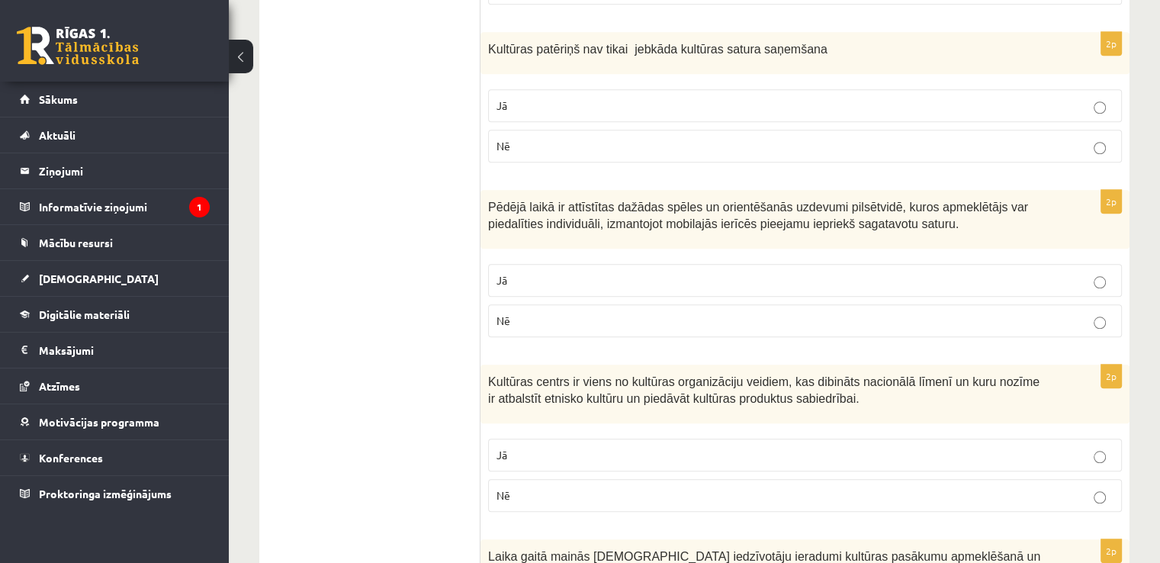
scroll to position [1423, 0]
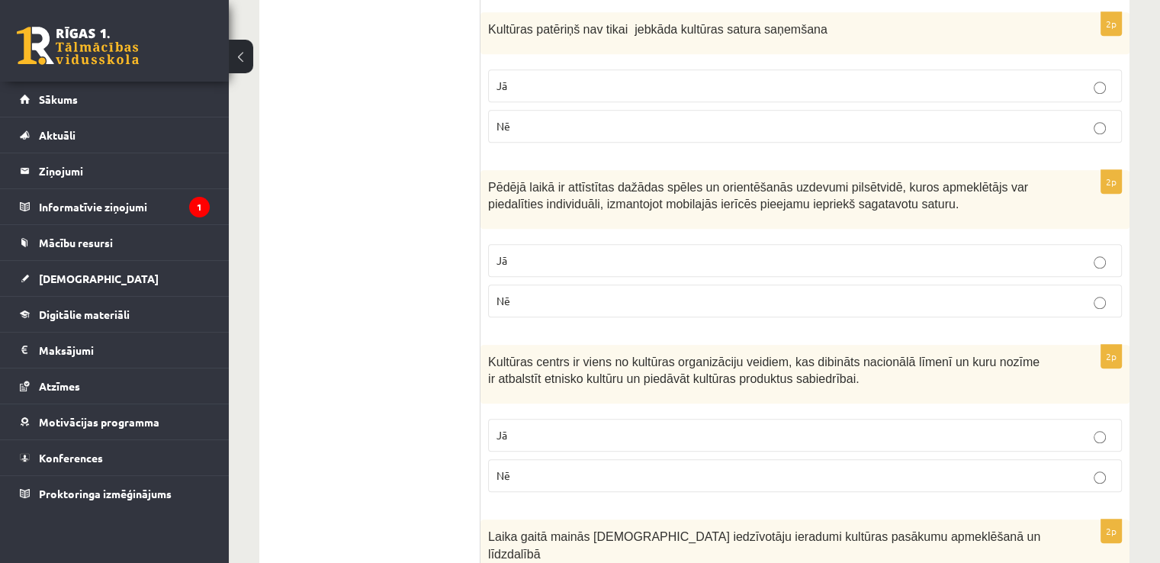
click at [544, 254] on p "Jā" at bounding box center [805, 260] width 617 height 16
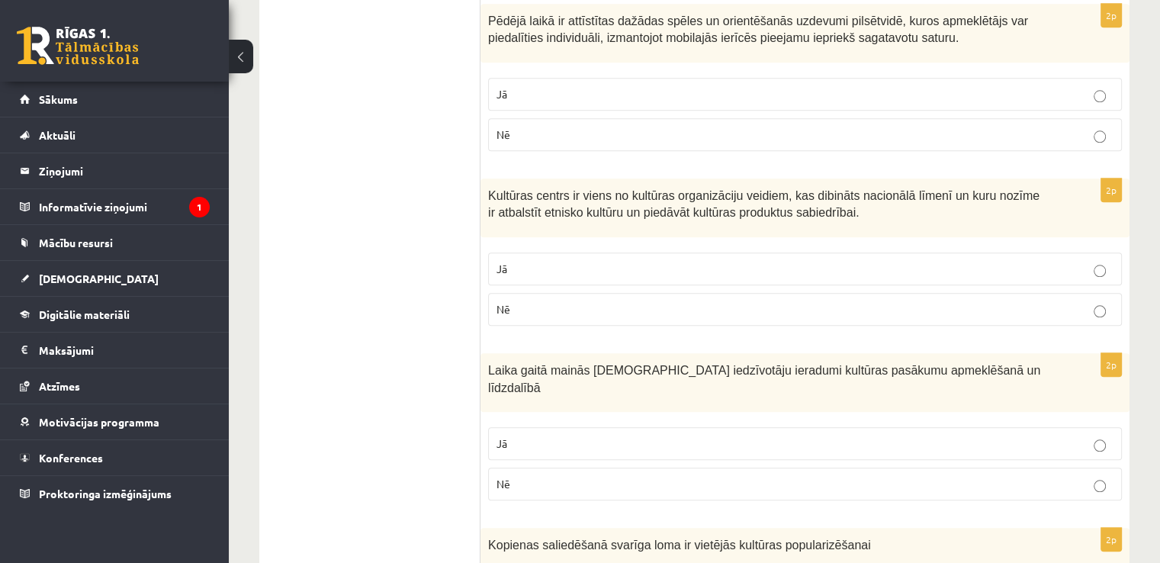
scroll to position [1602, 0]
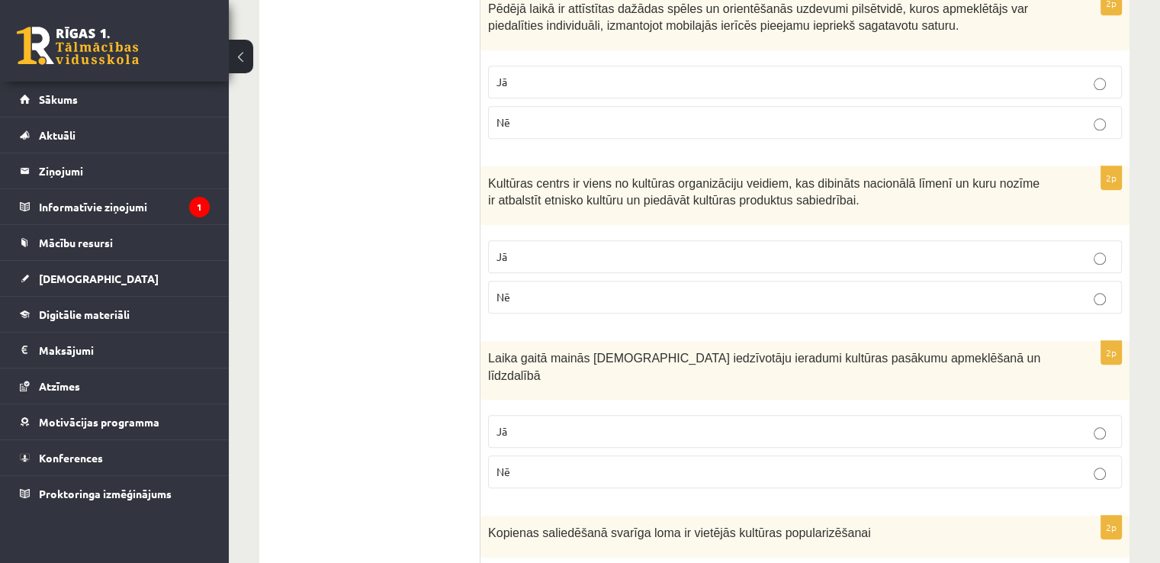
click at [548, 290] on p "Nē" at bounding box center [805, 297] width 617 height 16
click at [539, 423] on p "Jā" at bounding box center [805, 431] width 617 height 16
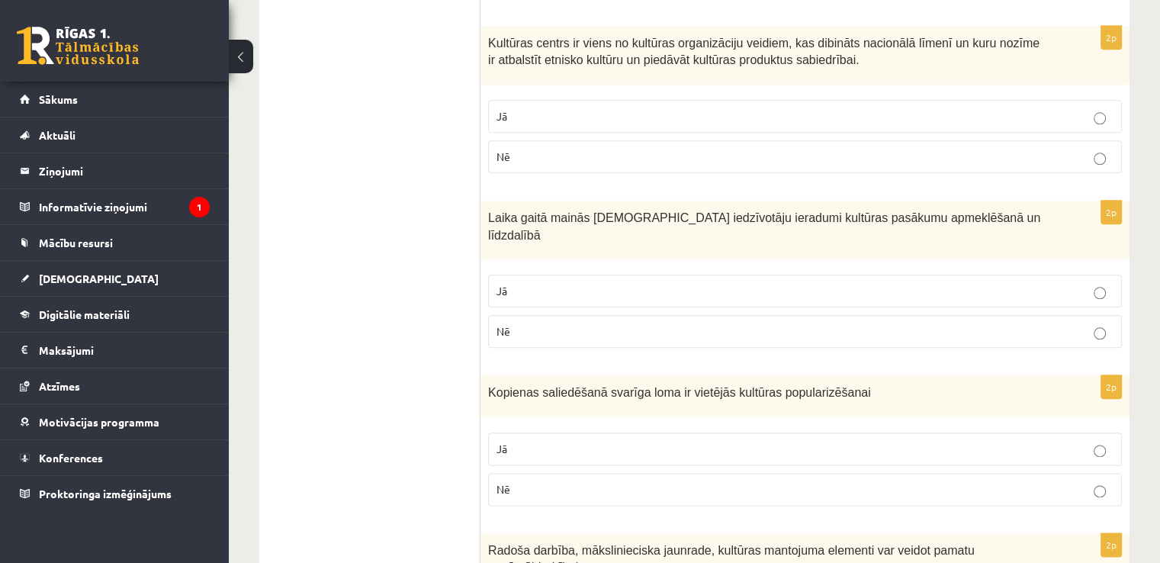
scroll to position [1780, 0]
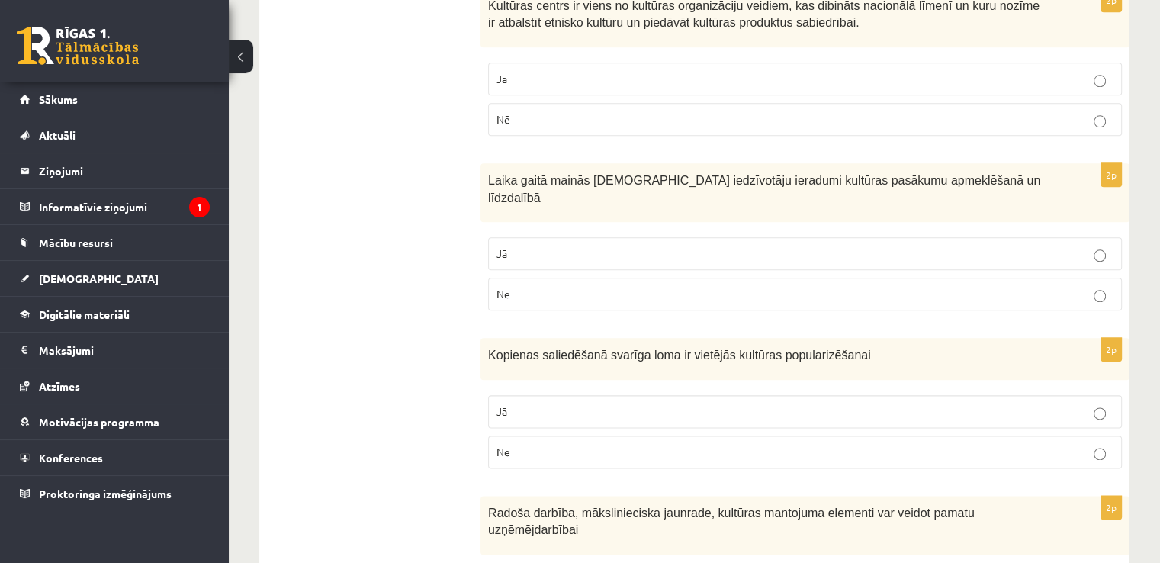
click at [546, 403] on p "Jā" at bounding box center [805, 411] width 617 height 16
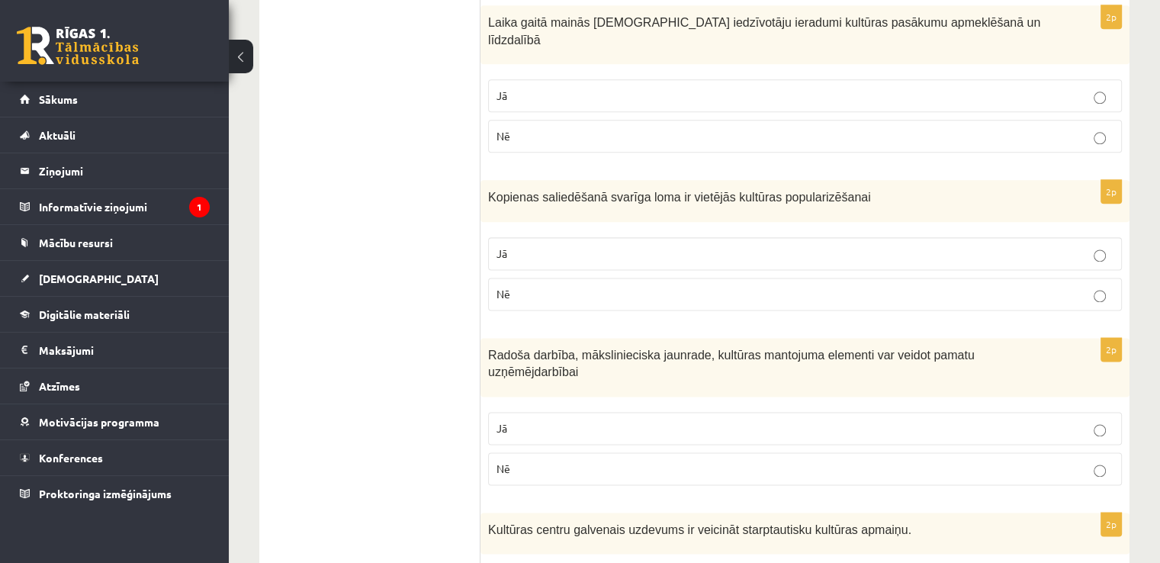
scroll to position [1957, 0]
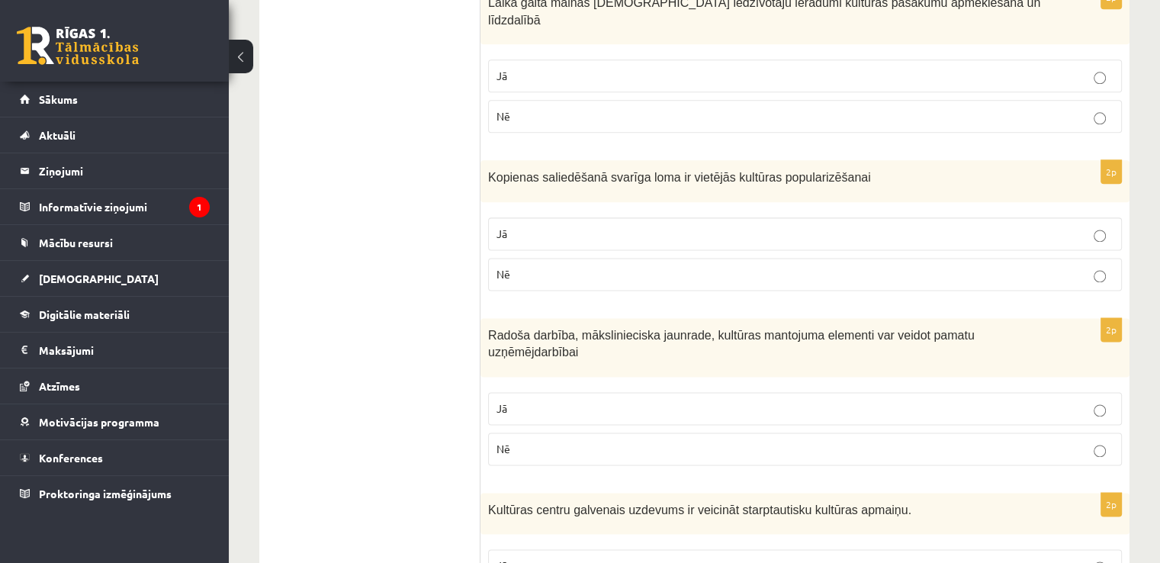
click at [548, 400] on p "Jā" at bounding box center [805, 408] width 617 height 16
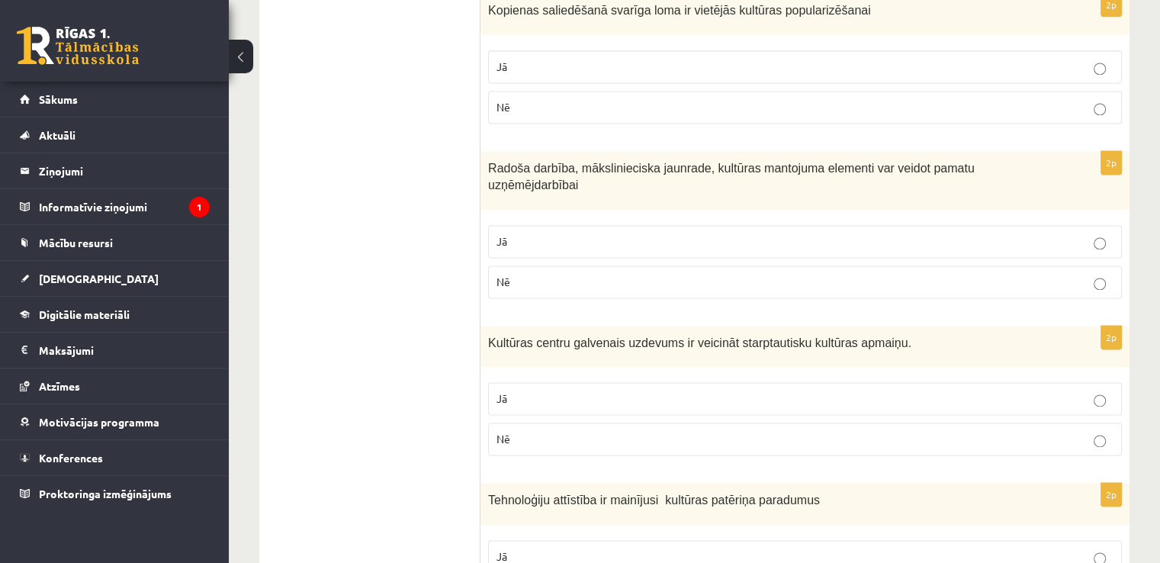
scroll to position [2136, 0]
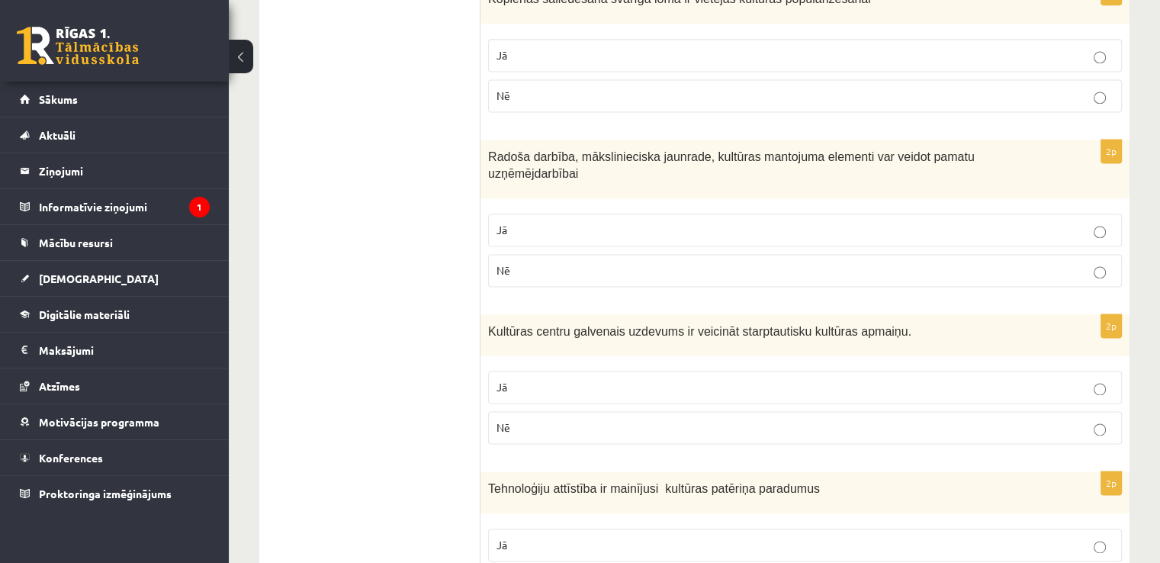
click at [532, 420] on p "Nē" at bounding box center [805, 428] width 617 height 16
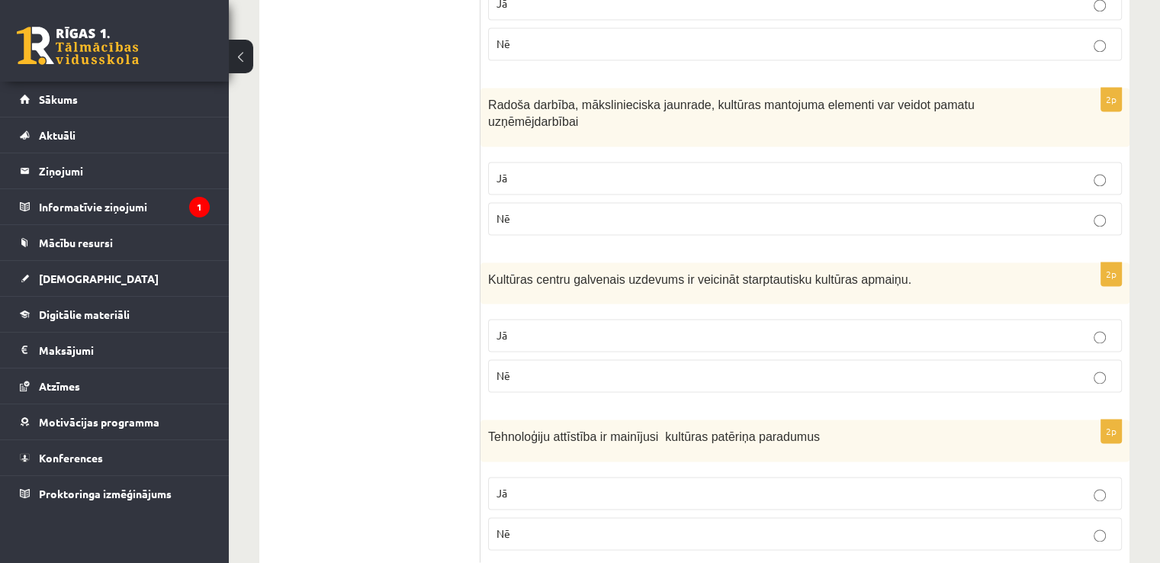
click at [554, 485] on p "Jā" at bounding box center [805, 493] width 617 height 16
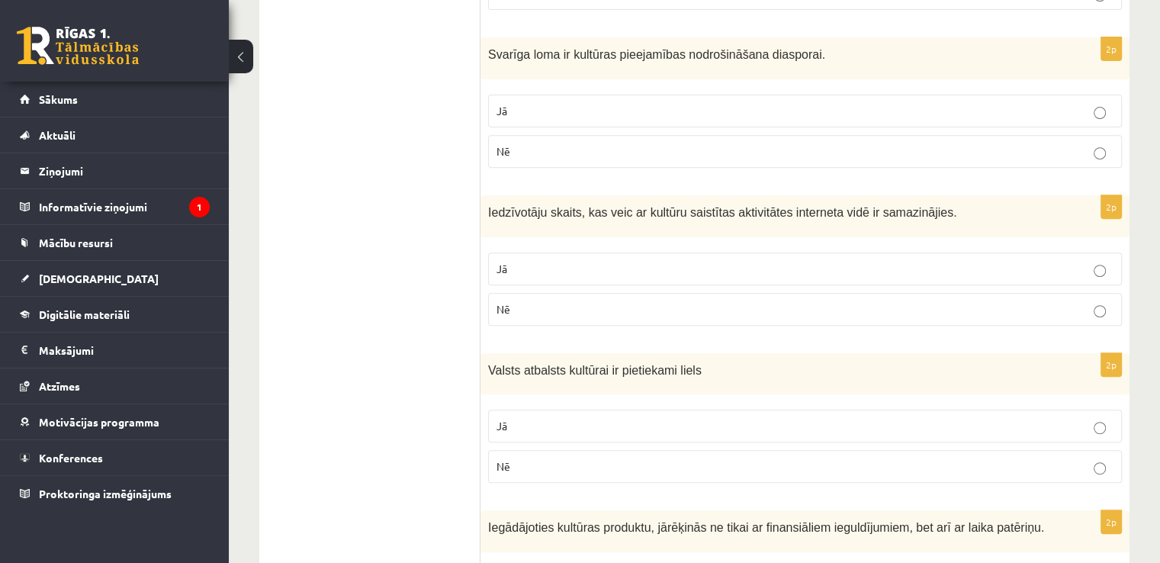
scroll to position [0, 0]
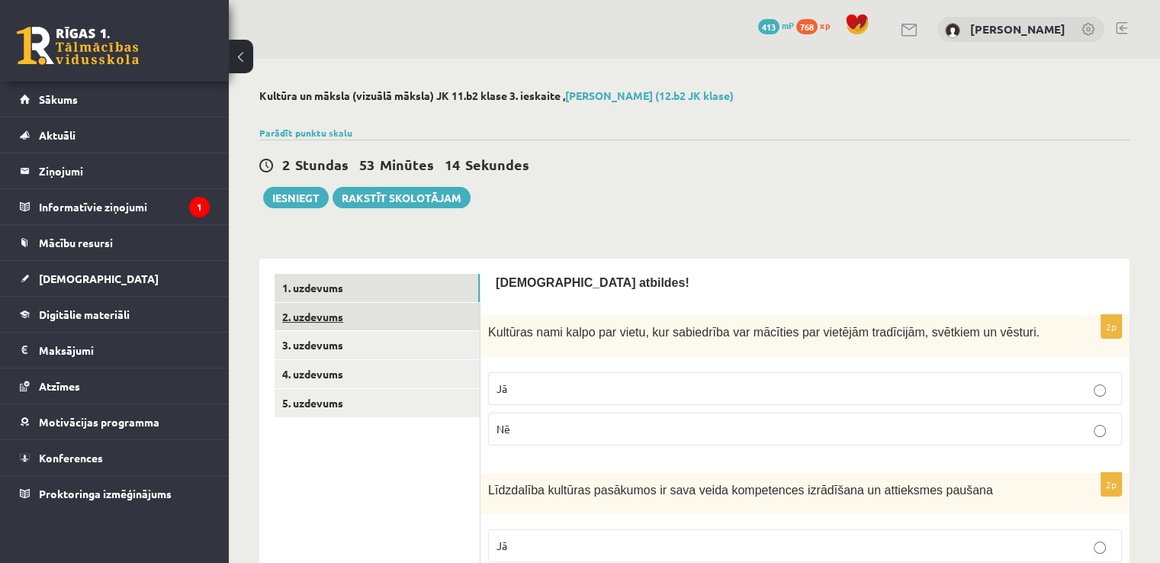
click at [375, 312] on link "2. uzdevums" at bounding box center [377, 317] width 205 height 28
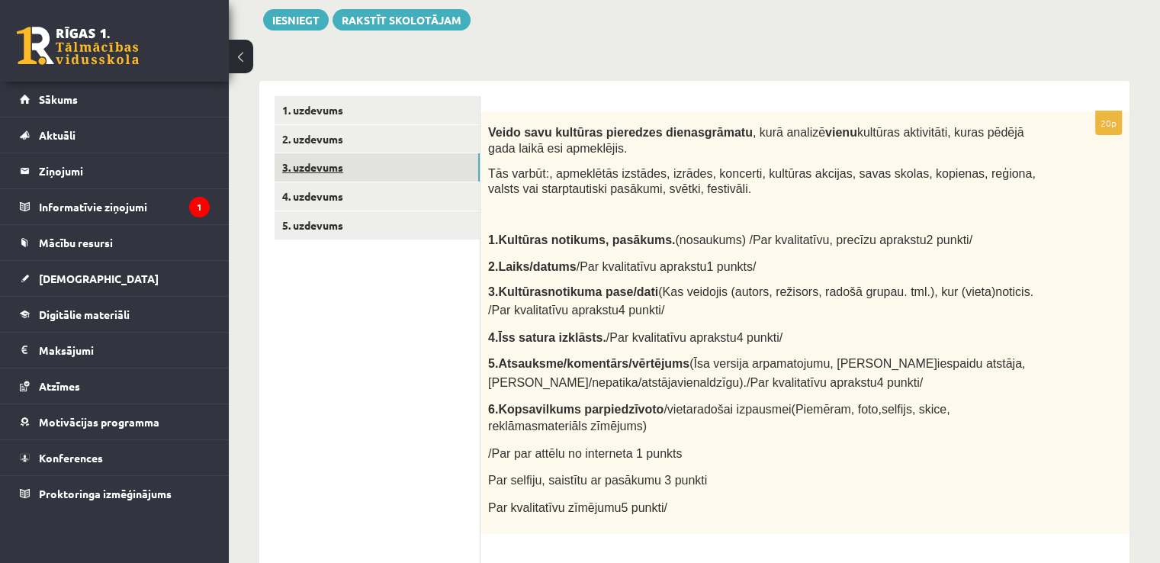
click at [328, 172] on link "3. uzdevums" at bounding box center [377, 167] width 205 height 28
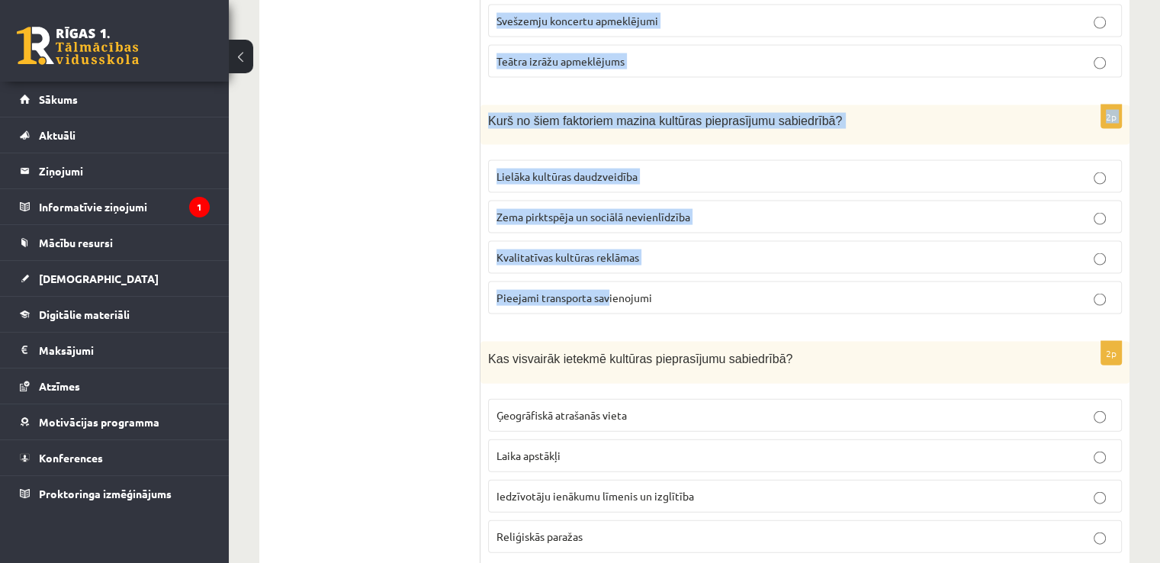
scroll to position [3302, 0]
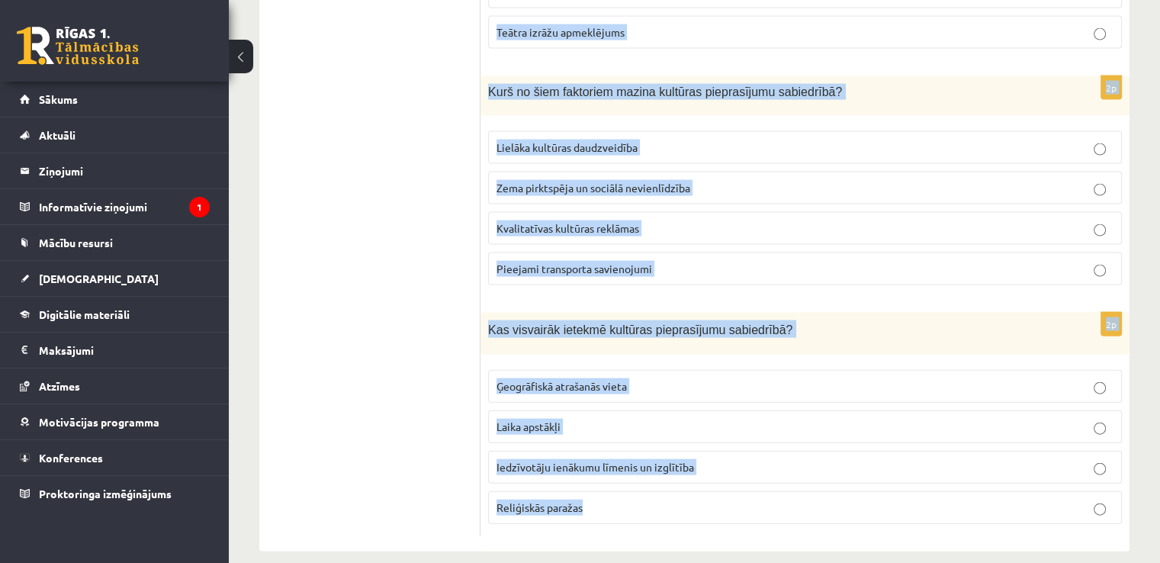
drag, startPoint x: 490, startPoint y: 124, endPoint x: 641, endPoint y: 469, distance: 376.4
copy form "Kā varētu paaugstināt kultūras pieprasījumu jauniešu vidū? Samazinot kultūras p…"
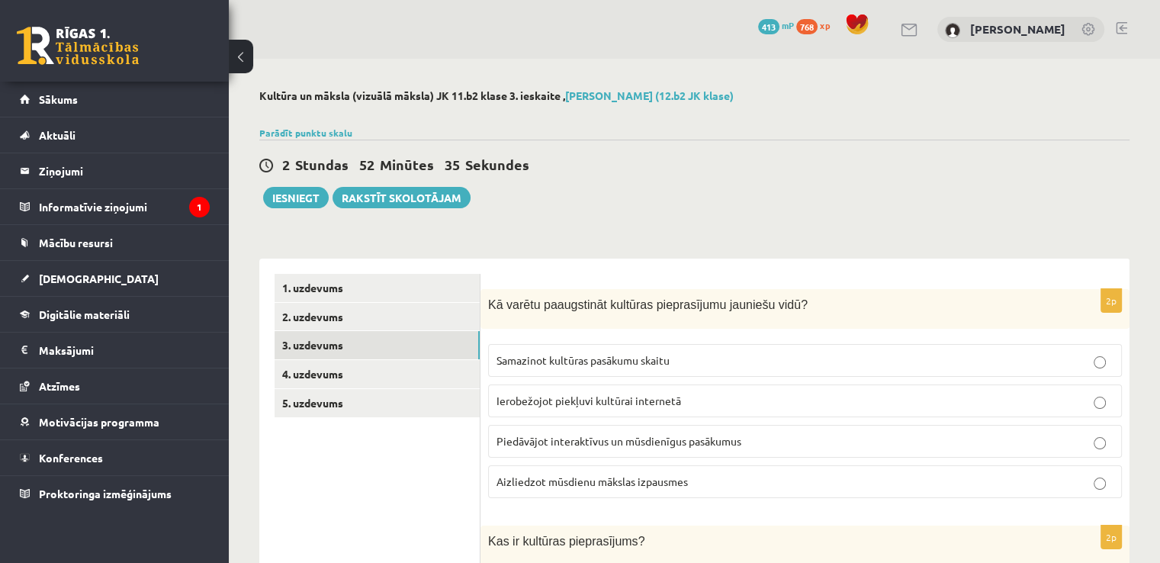
scroll to position [178, 0]
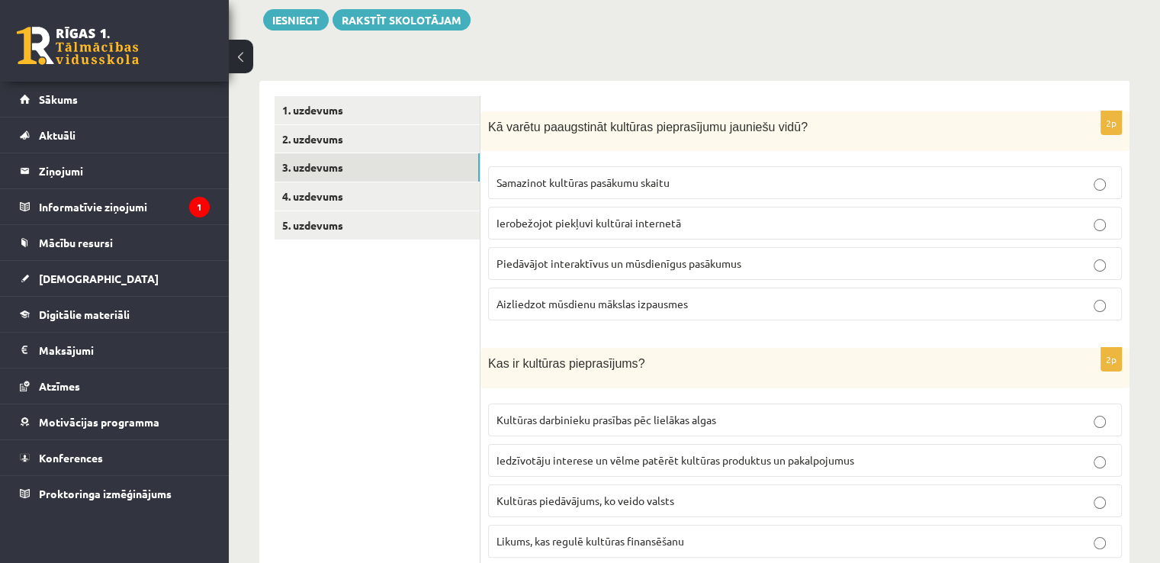
click at [548, 261] on span "Piedāvājot interaktīvus un mūsdienīgus pasākumus" at bounding box center [619, 263] width 245 height 14
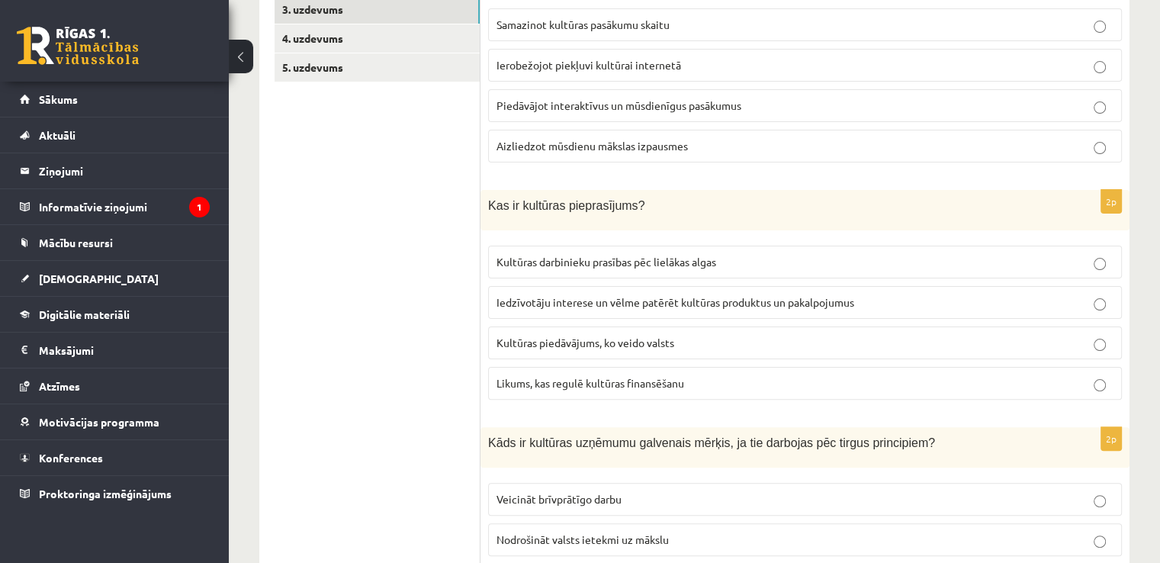
scroll to position [355, 0]
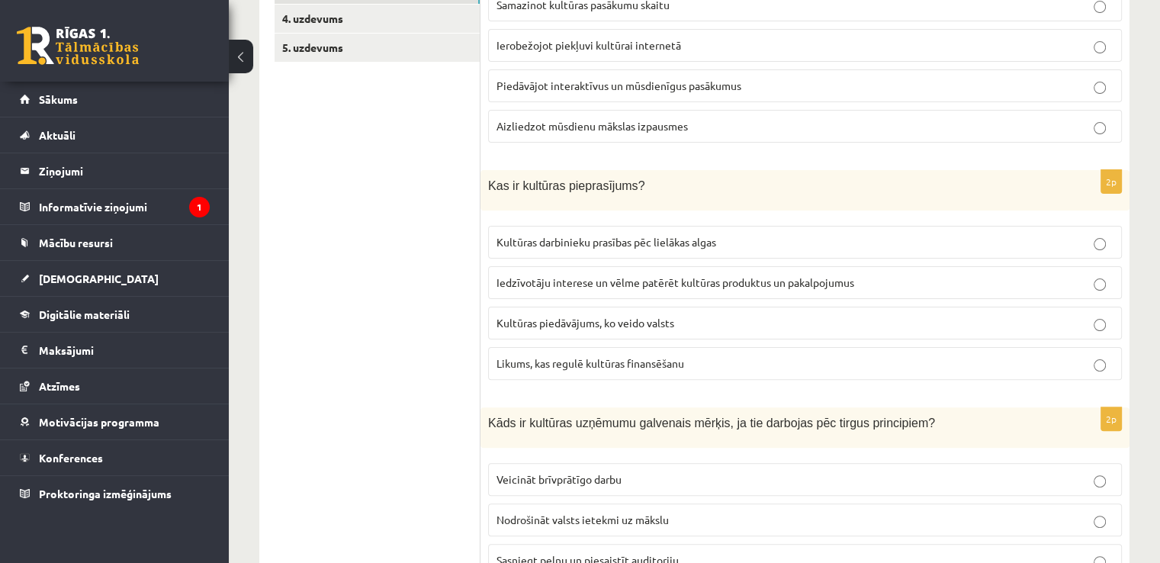
click at [550, 272] on label "Iedzīvotāju interese un vēlme patērēt kultūras produktus un pakalpojumus" at bounding box center [805, 282] width 634 height 33
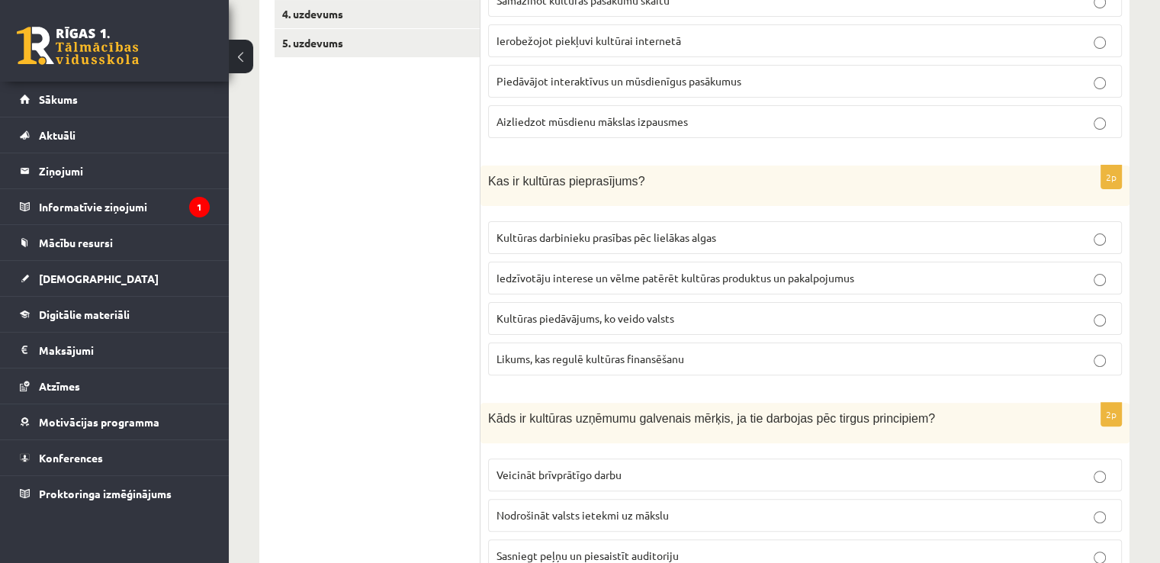
scroll to position [534, 0]
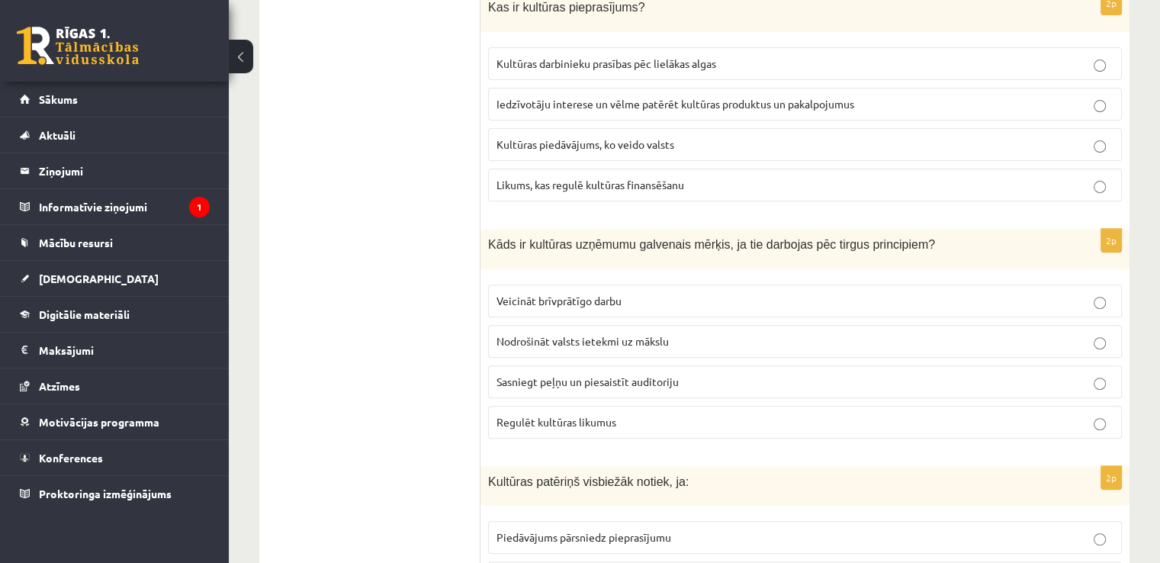
click at [583, 379] on span "Sasniegt peļņu un piesaistīt auditoriju" at bounding box center [588, 382] width 182 height 14
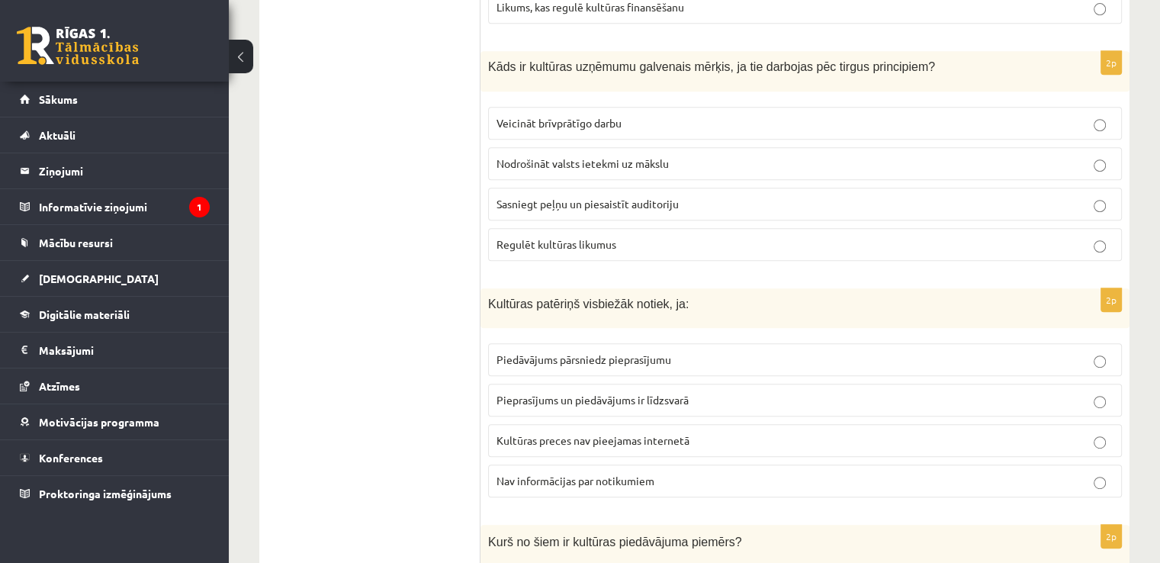
click at [604, 393] on span "Pieprasījums un piedāvājums ir līdzsvarā" at bounding box center [593, 400] width 192 height 14
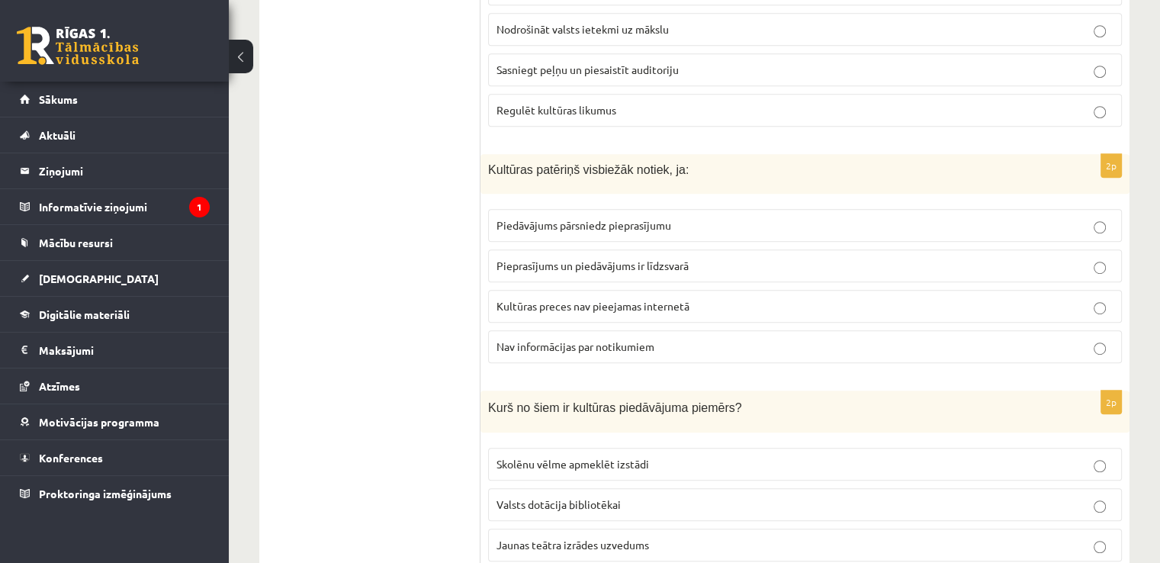
scroll to position [889, 0]
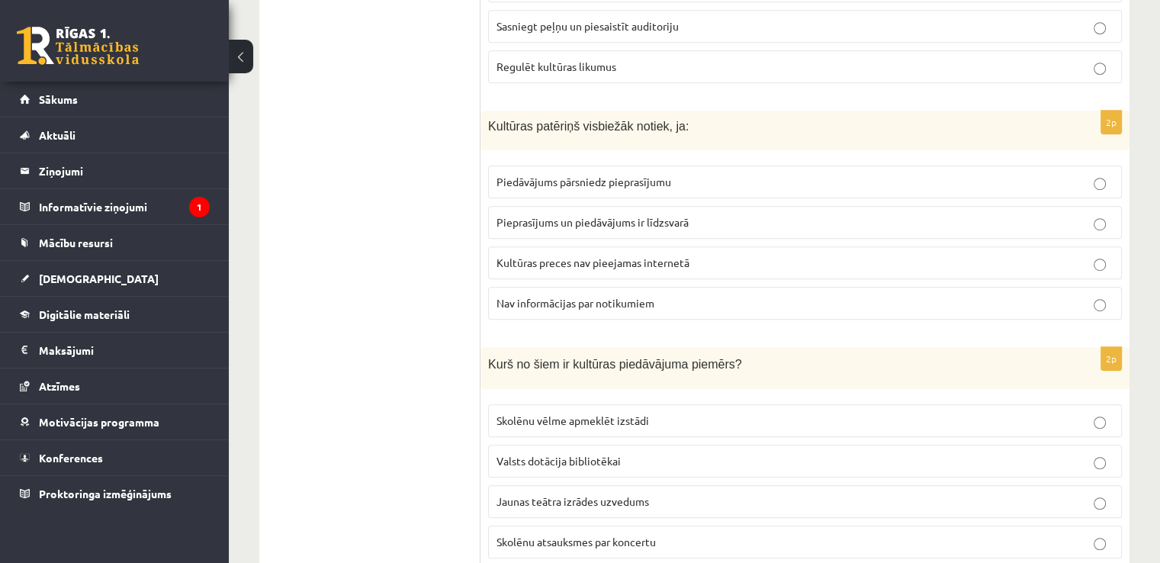
click at [581, 494] on span "Jaunas teātra izrādes uzvedums" at bounding box center [573, 501] width 153 height 14
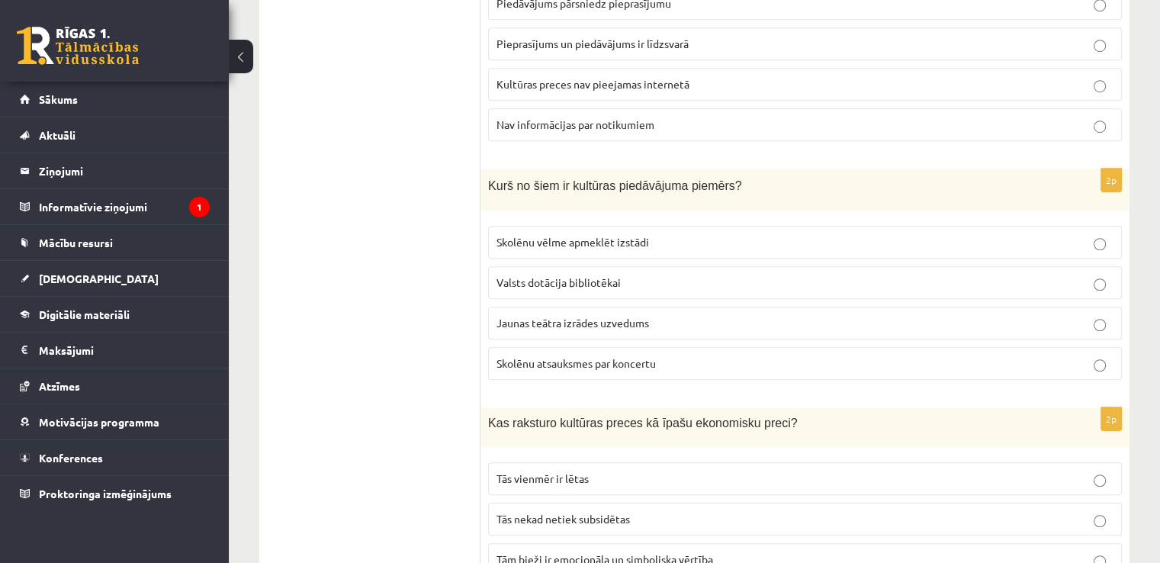
scroll to position [1246, 0]
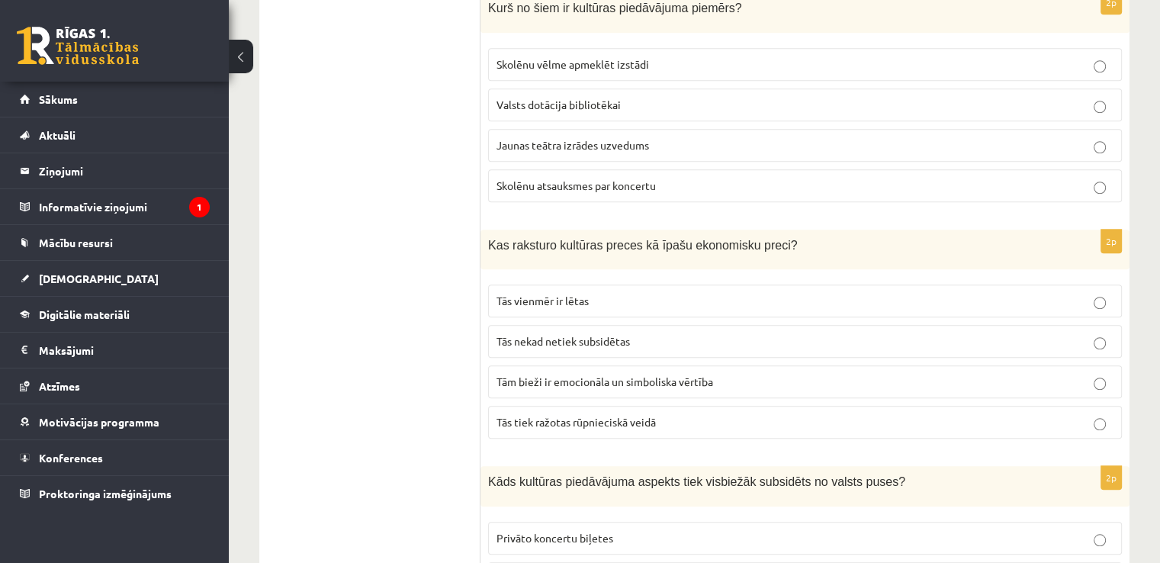
click at [577, 375] on span "Tām bieži ir emocionāla un simboliska vērtība" at bounding box center [605, 382] width 217 height 14
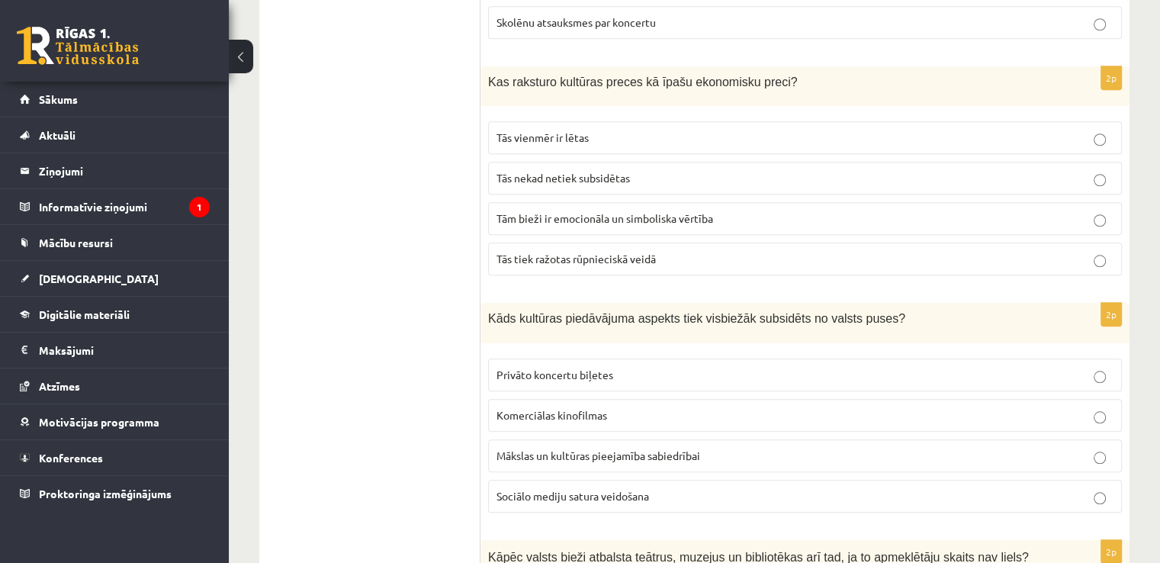
scroll to position [1423, 0]
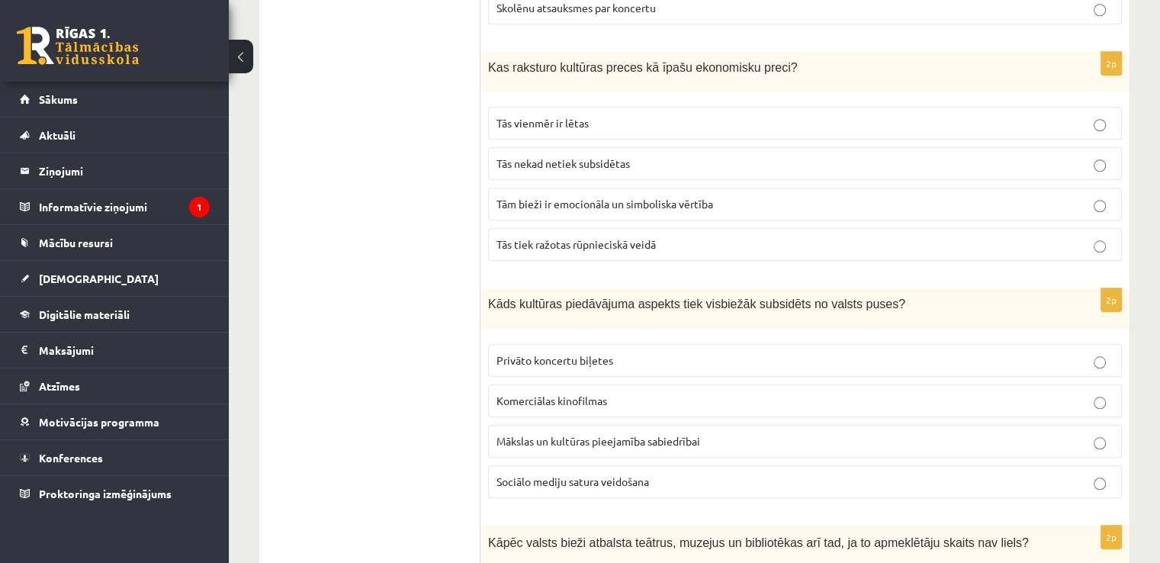
click at [594, 434] on span "Mākslas un kultūras pieejamība sabiedrībai" at bounding box center [599, 441] width 204 height 14
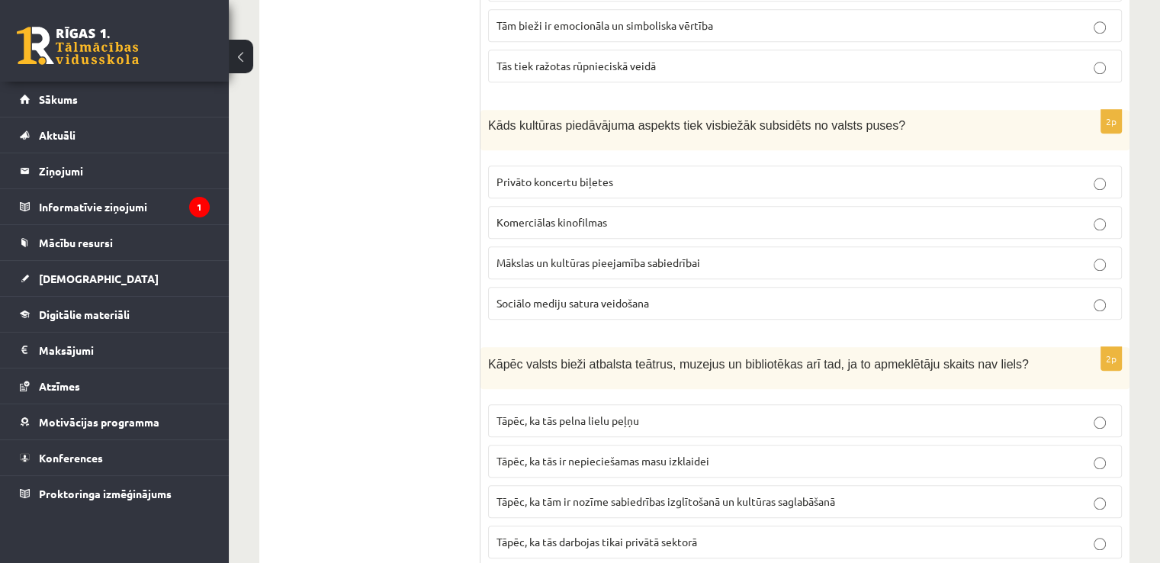
click at [608, 494] on span "Tāpēc, ka tām ir nozīme sabiedrības izglītošanā un kultūras saglabāšanā" at bounding box center [666, 501] width 339 height 14
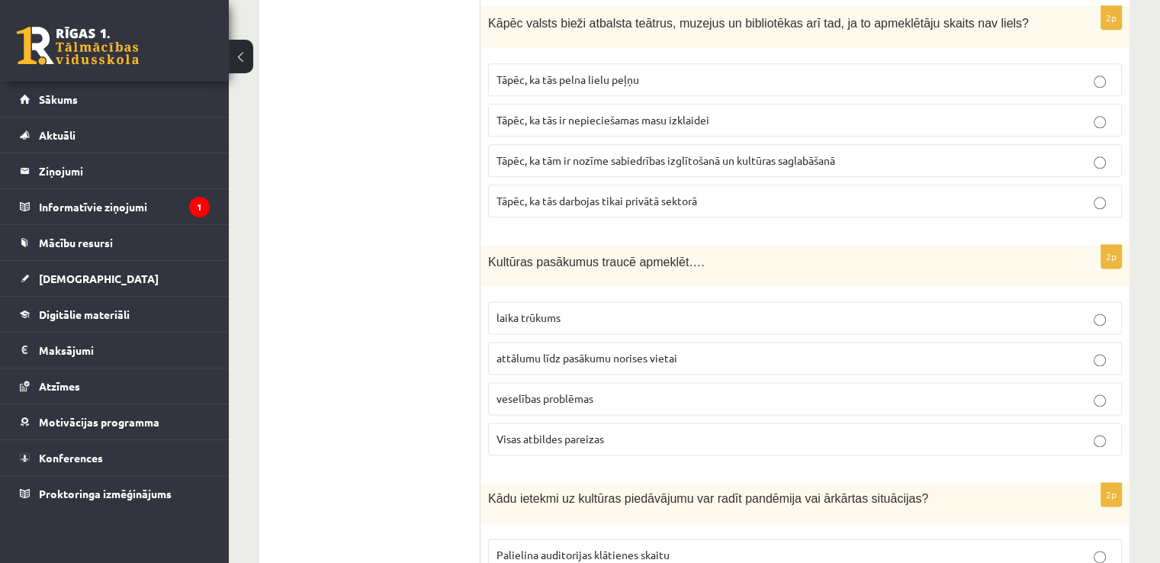
scroll to position [1957, 0]
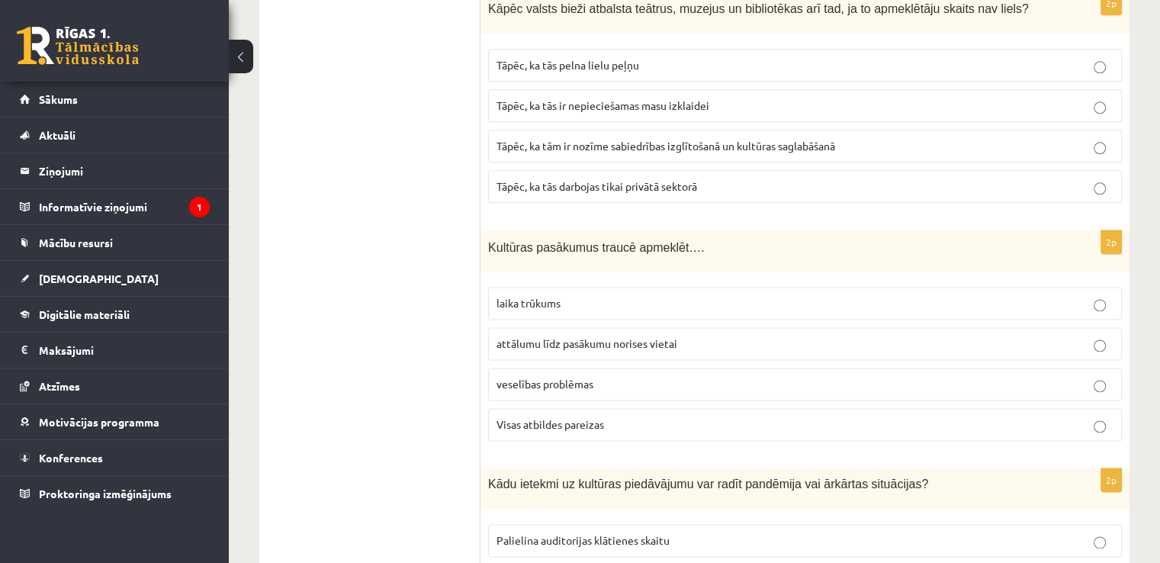
click at [561, 417] on span "Visas atbildes pareizas" at bounding box center [551, 424] width 108 height 14
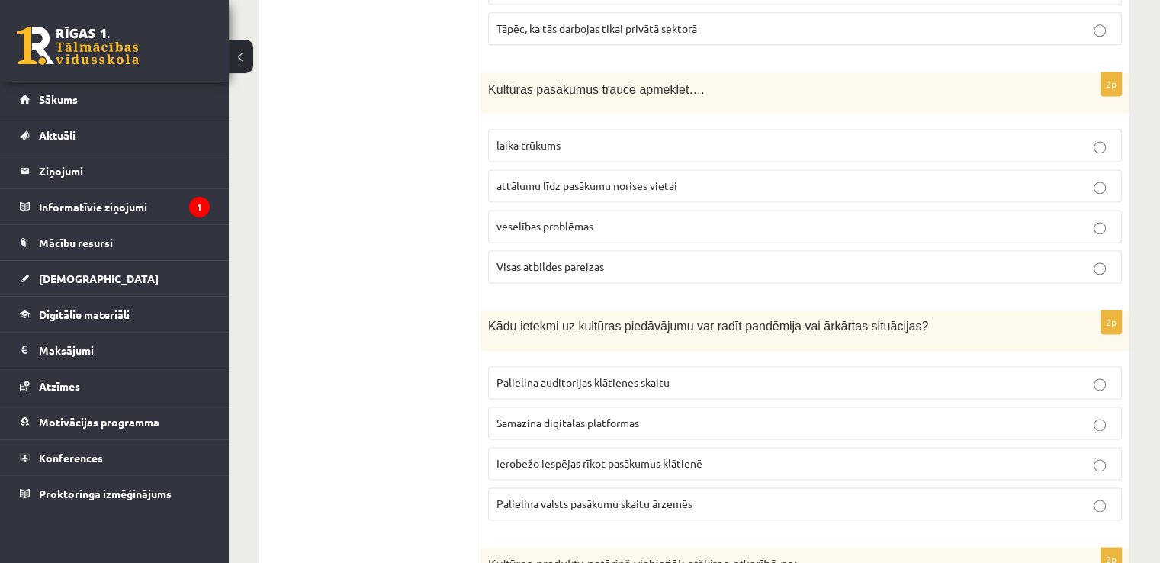
scroll to position [2136, 0]
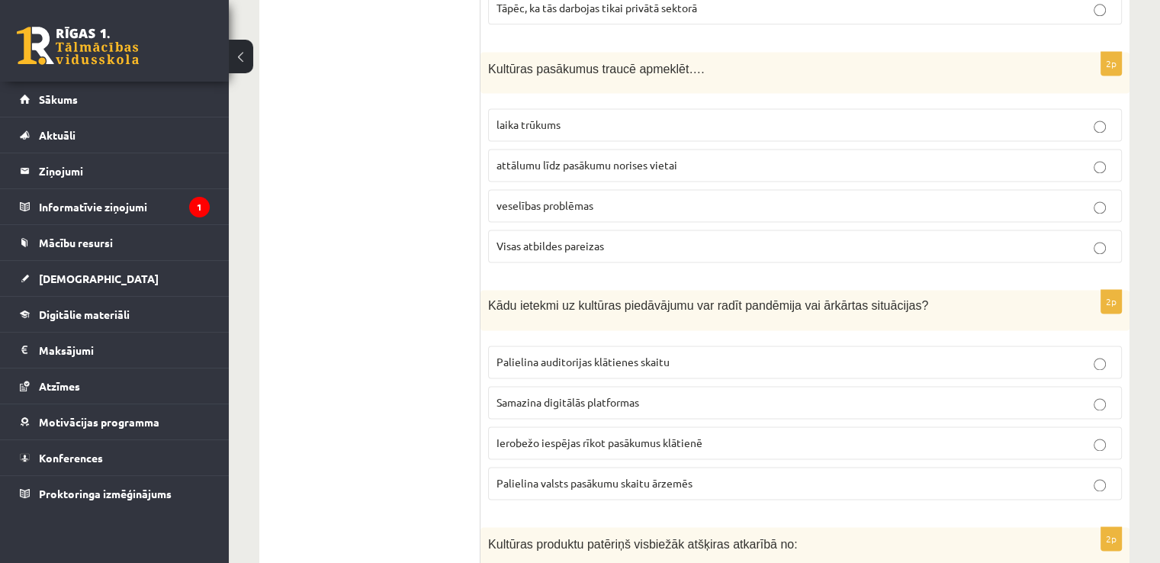
click at [601, 436] on span "Ierobežo iespējas rīkot pasākumus klātienē" at bounding box center [600, 443] width 206 height 14
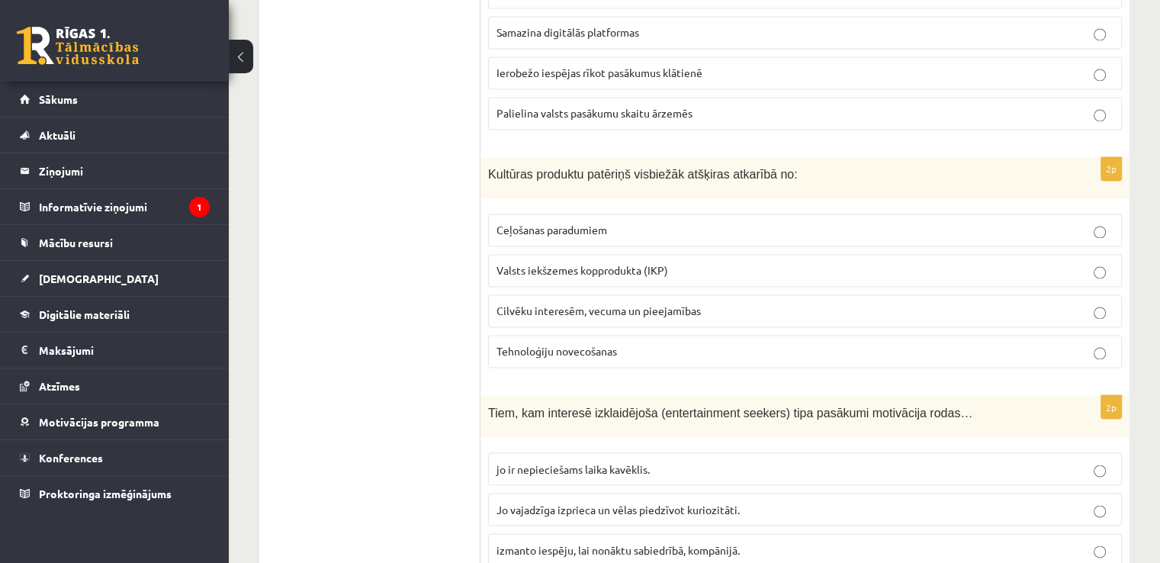
scroll to position [2491, 0]
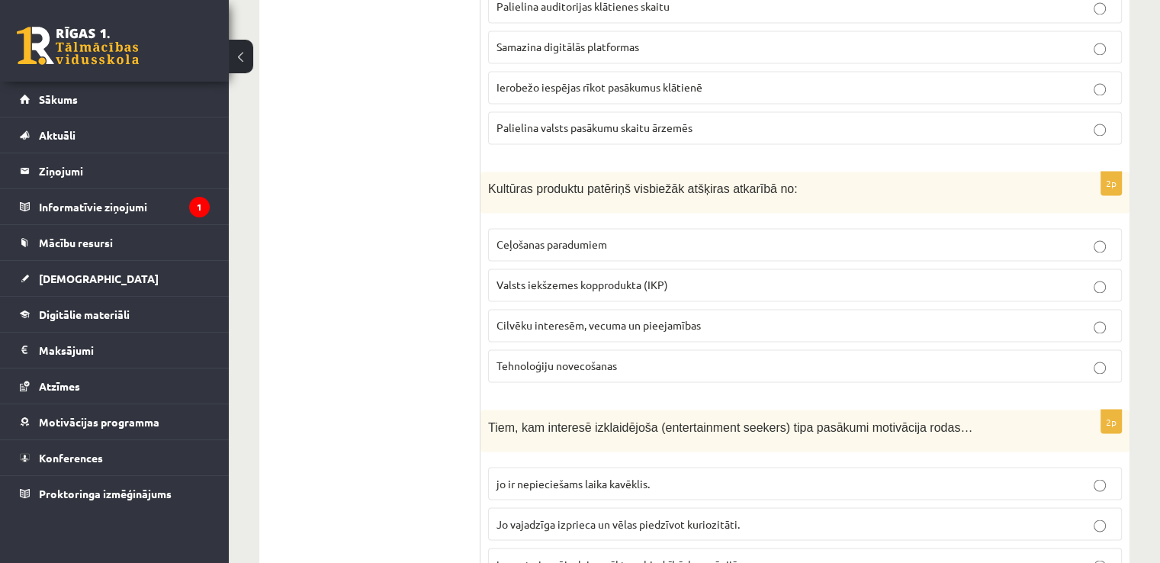
click at [571, 318] on span "Cilvēku interesēm, vecuma un pieejamības" at bounding box center [599, 325] width 204 height 14
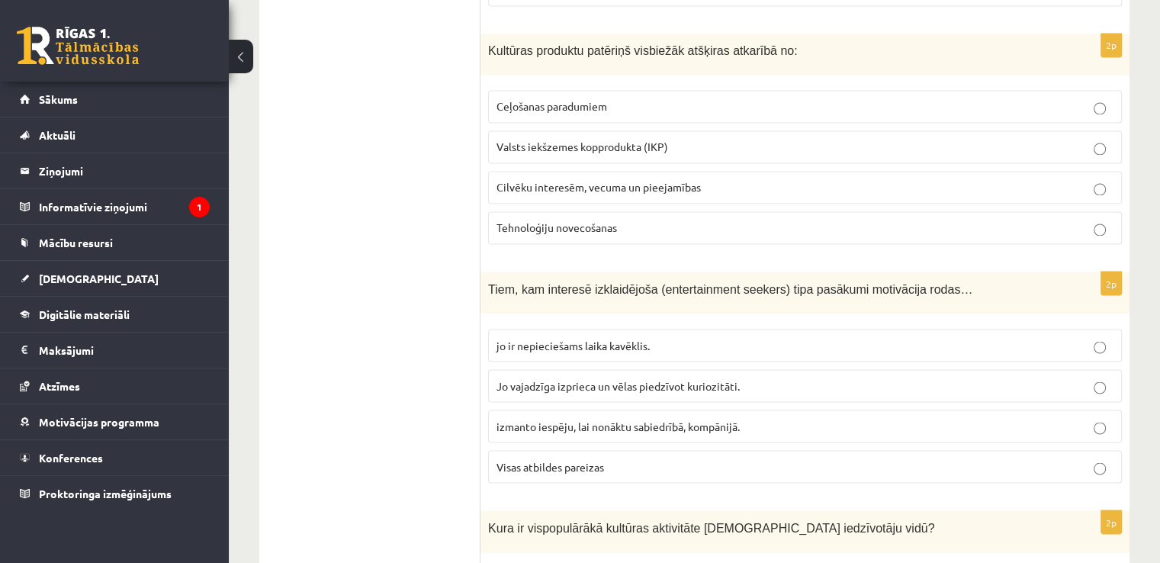
scroll to position [2670, 0]
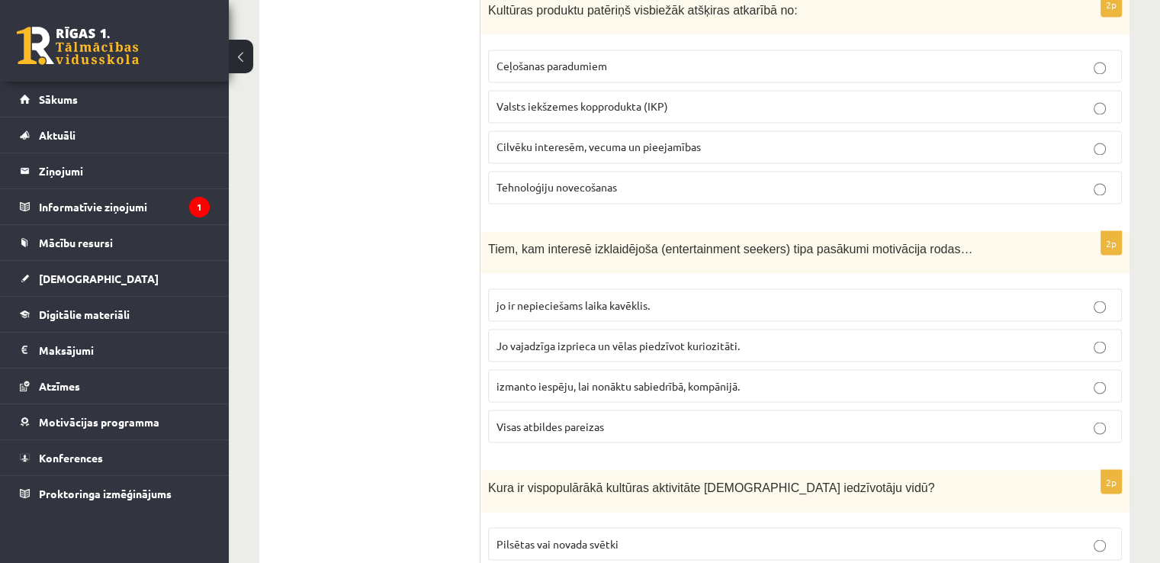
click at [570, 419] on span "Visas atbildes pareizas" at bounding box center [551, 426] width 108 height 14
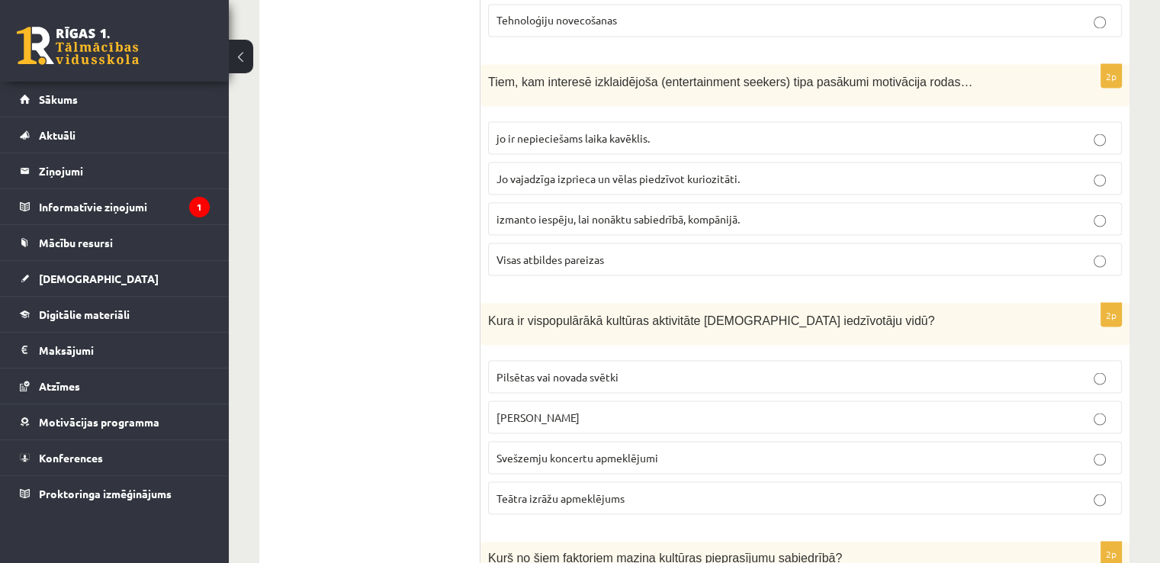
scroll to position [2847, 0]
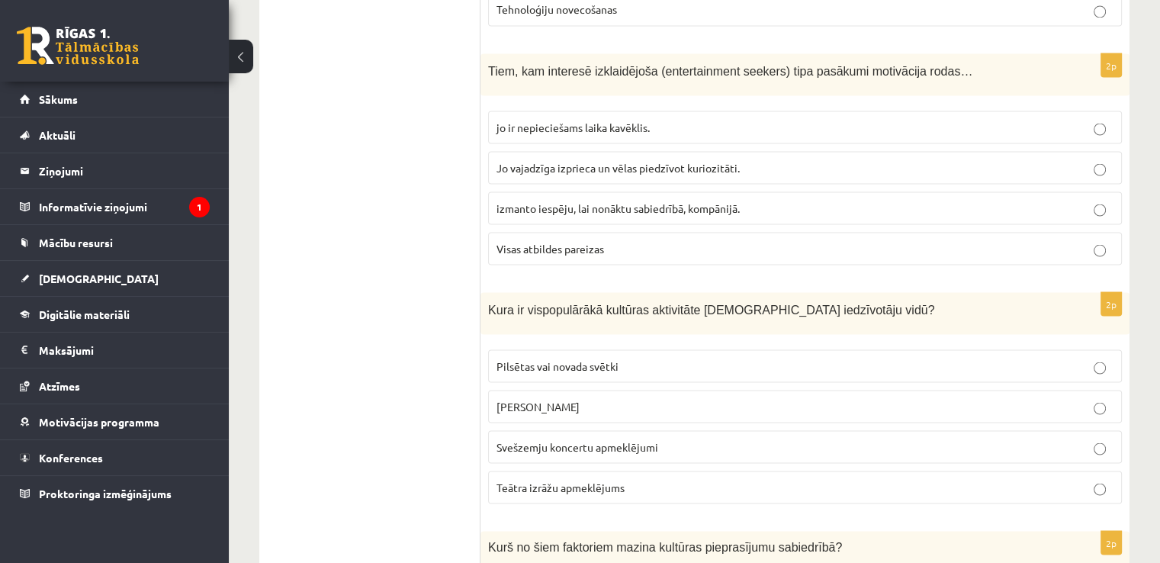
click at [573, 358] on span "Pilsētas vai novada svētki" at bounding box center [558, 365] width 122 height 14
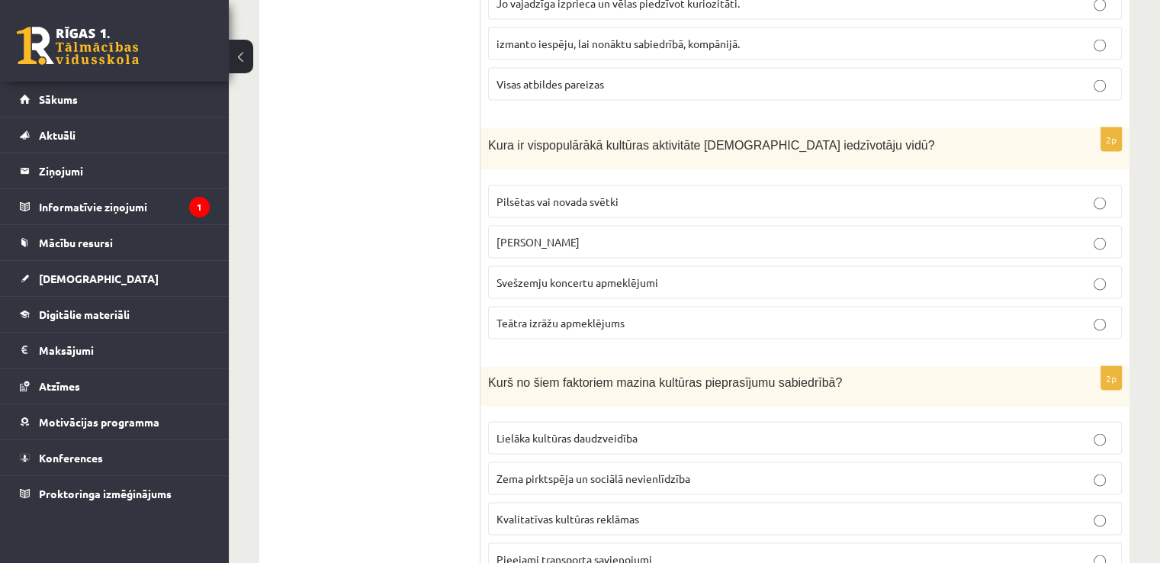
scroll to position [3025, 0]
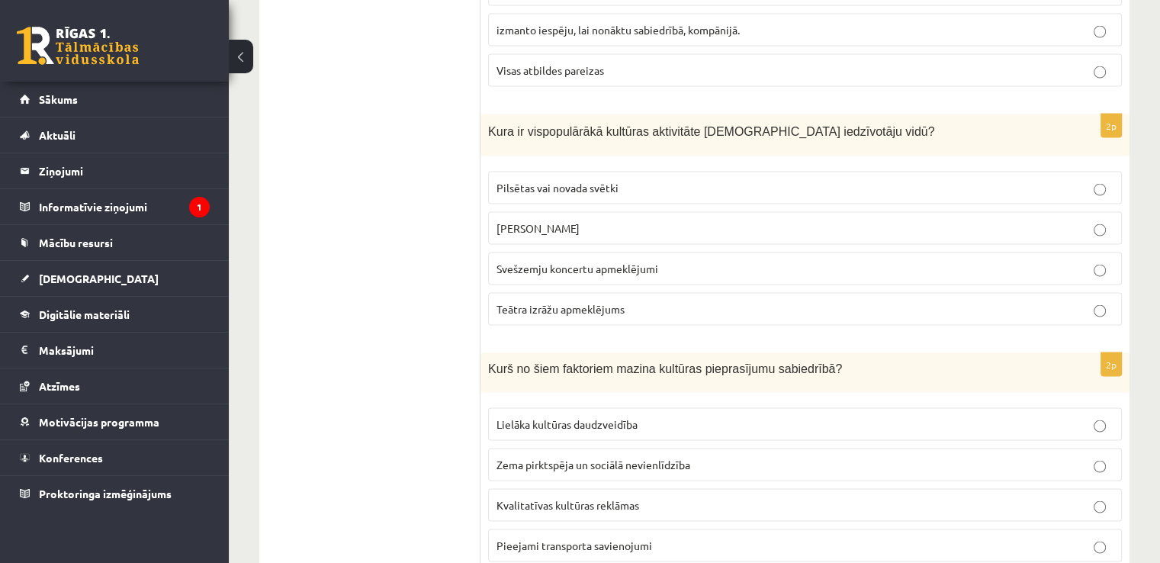
click at [571, 458] on span "Zema pirktspēja un sociālā nevienlīdzība" at bounding box center [594, 465] width 194 height 14
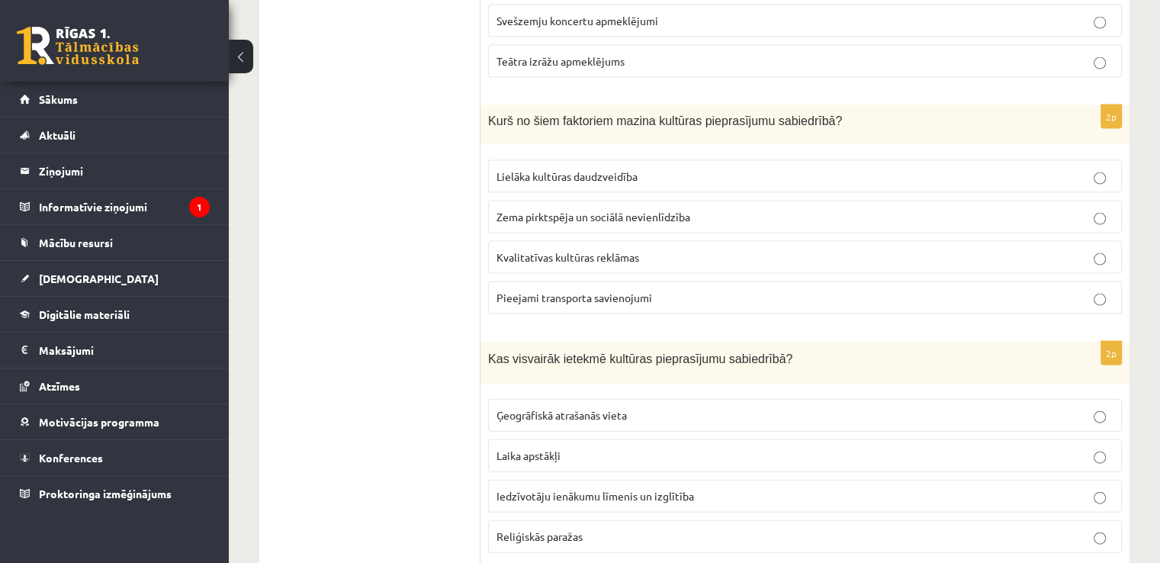
scroll to position [3302, 0]
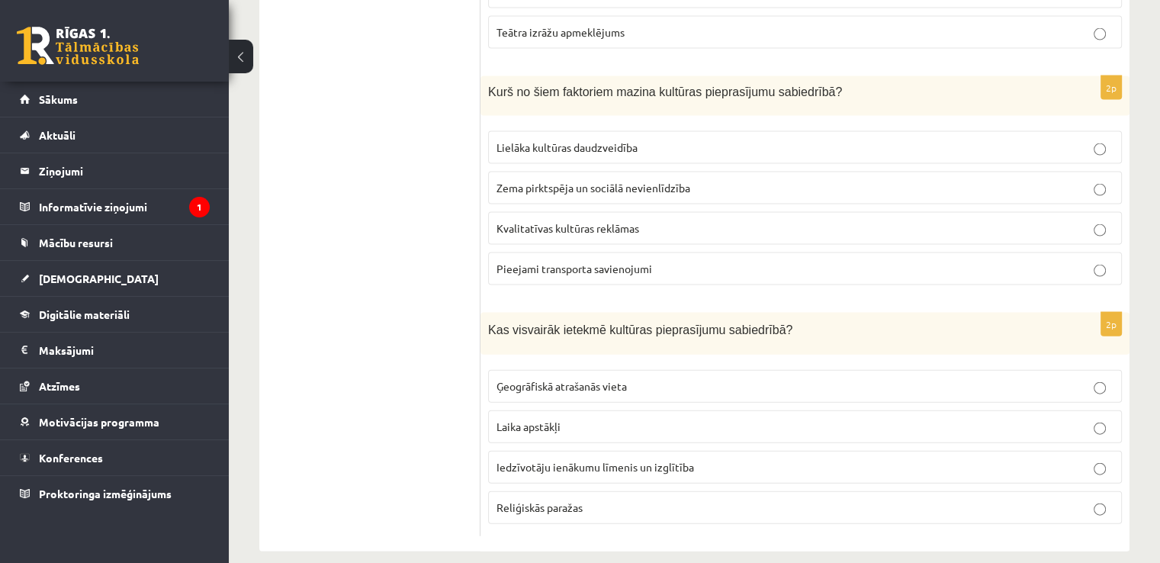
click at [596, 459] on p "Iedzīvotāju ienākumu līmenis un izglītība" at bounding box center [805, 467] width 617 height 16
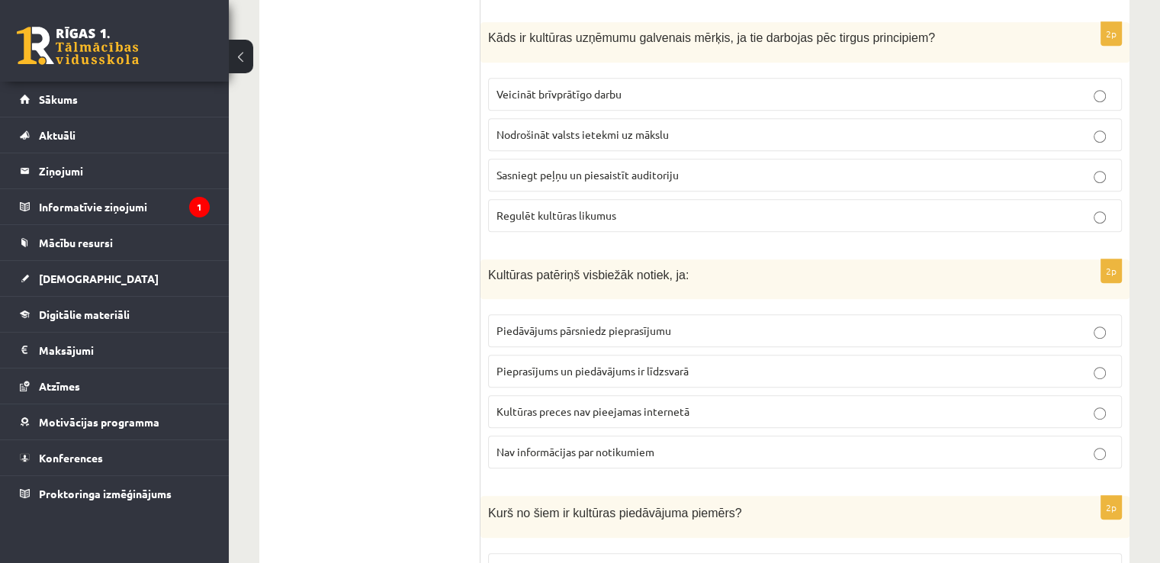
scroll to position [0, 0]
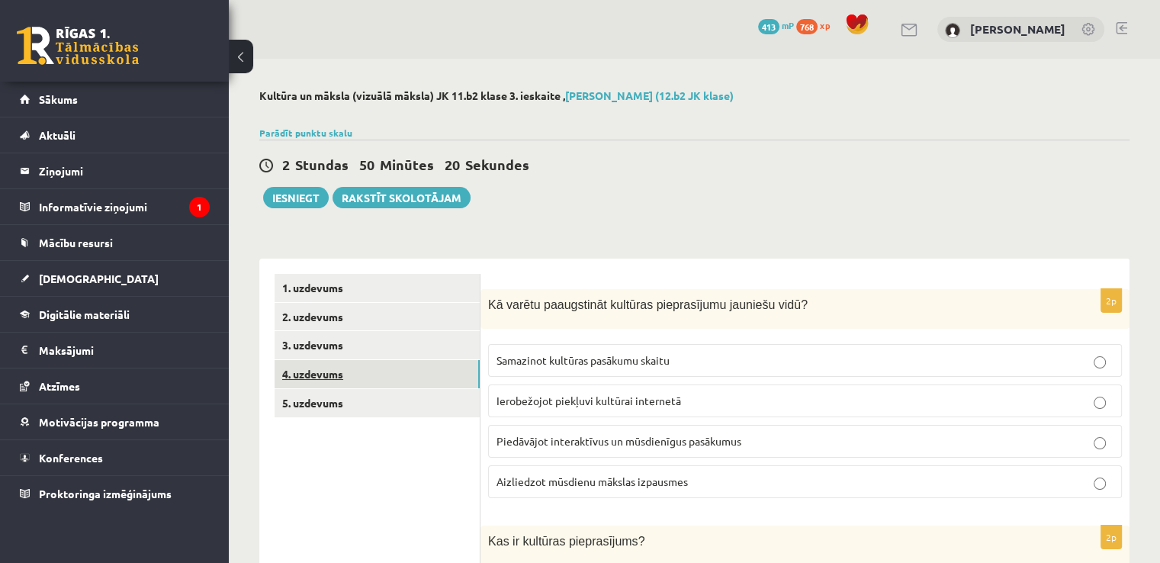
click at [333, 368] on link "4. uzdevums" at bounding box center [377, 374] width 205 height 28
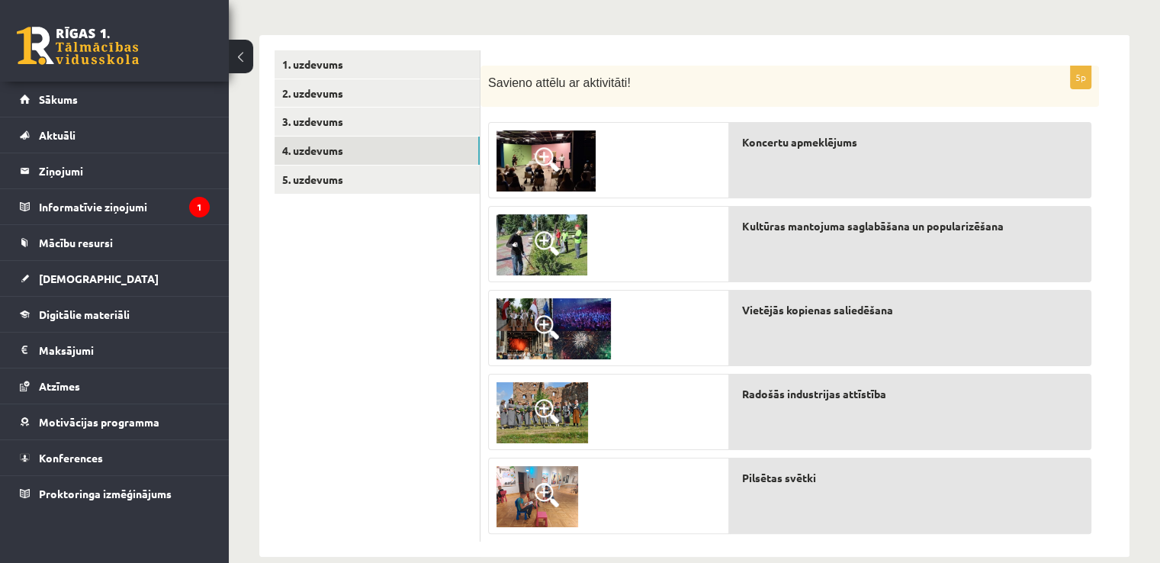
scroll to position [249, 0]
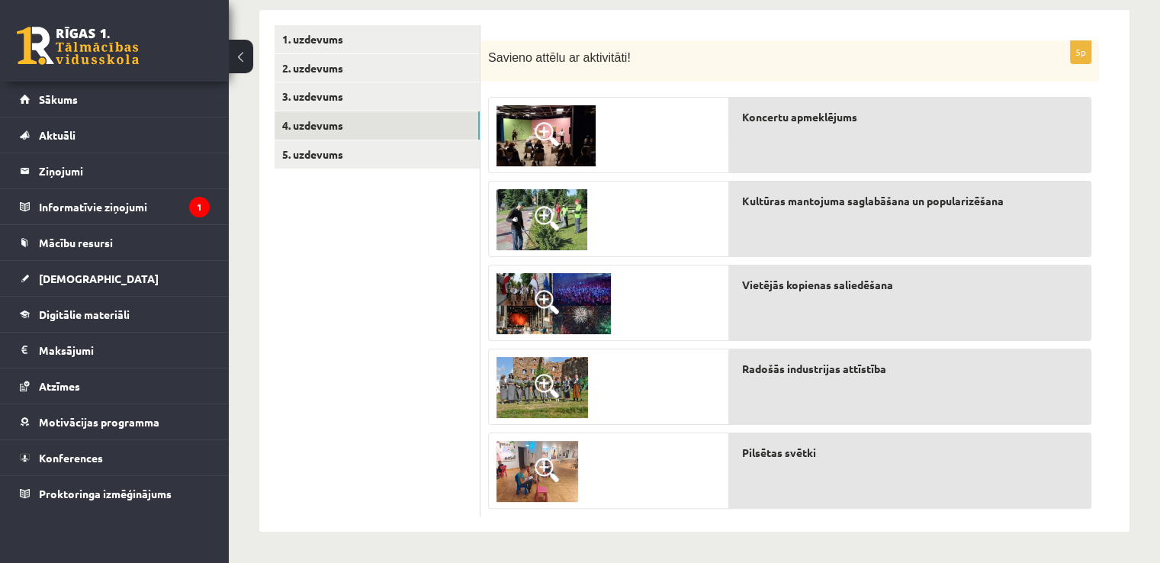
click at [541, 127] on span at bounding box center [547, 134] width 24 height 24
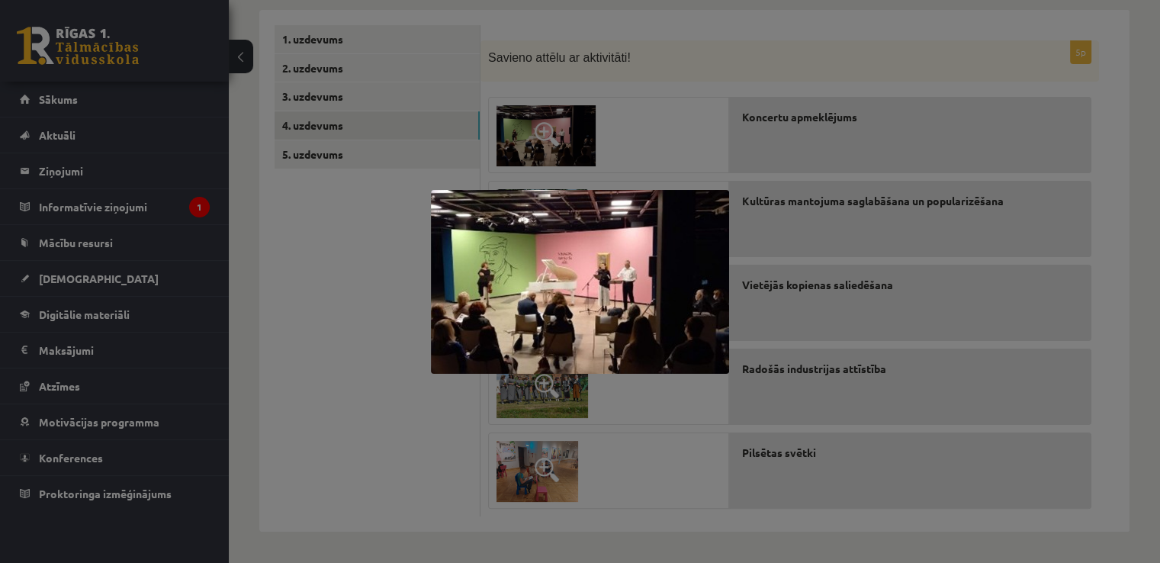
click at [357, 245] on div at bounding box center [580, 281] width 1160 height 563
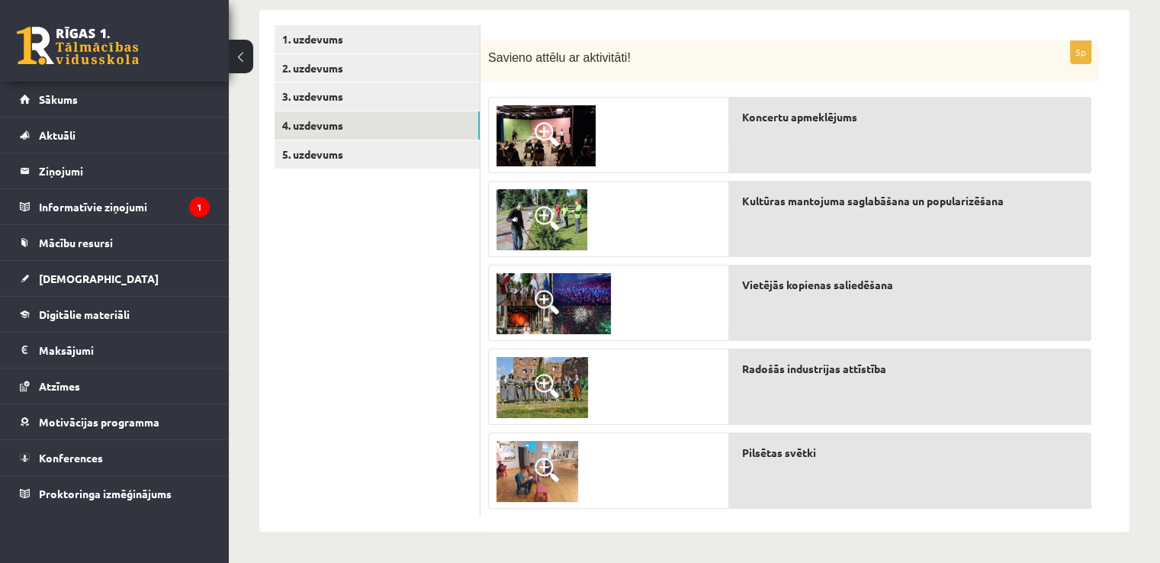
click at [542, 217] on span at bounding box center [547, 218] width 24 height 24
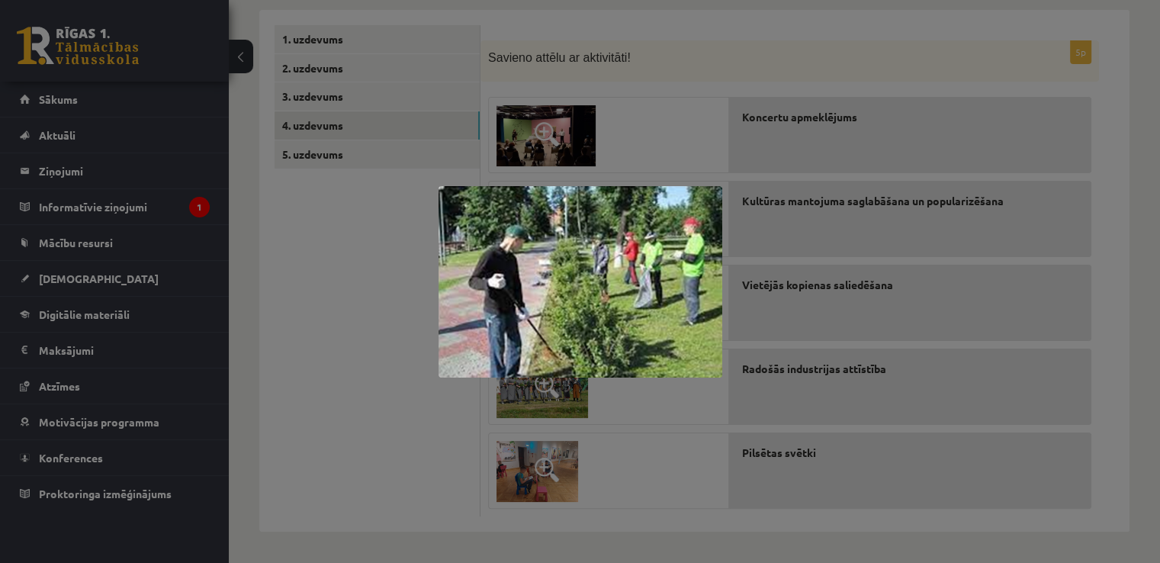
click at [353, 233] on div at bounding box center [580, 281] width 1160 height 563
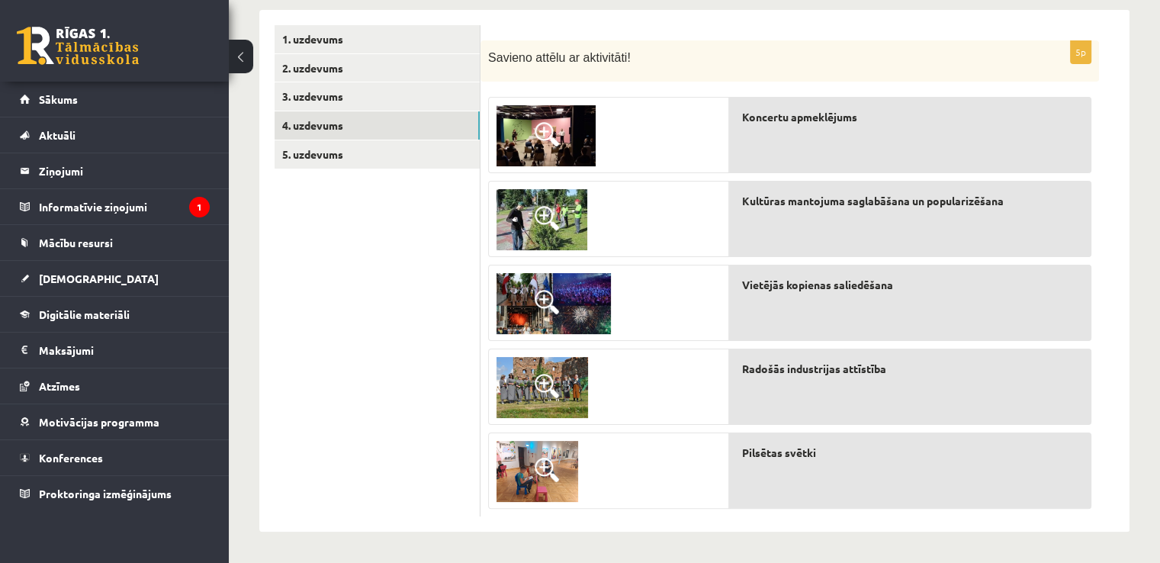
click at [540, 288] on img at bounding box center [554, 303] width 114 height 61
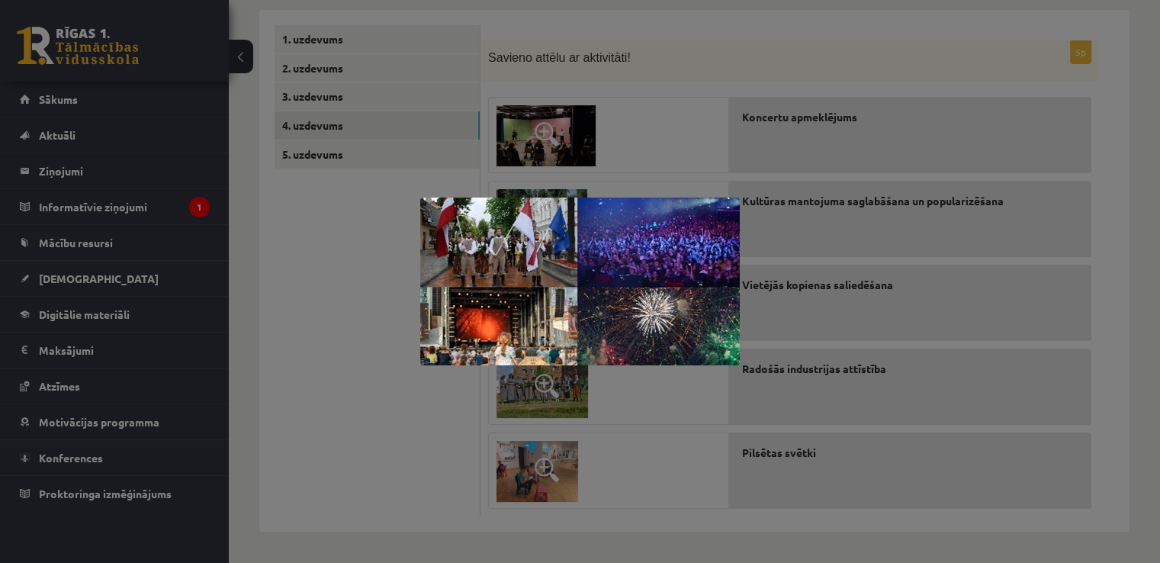
click at [353, 281] on div at bounding box center [580, 281] width 1160 height 563
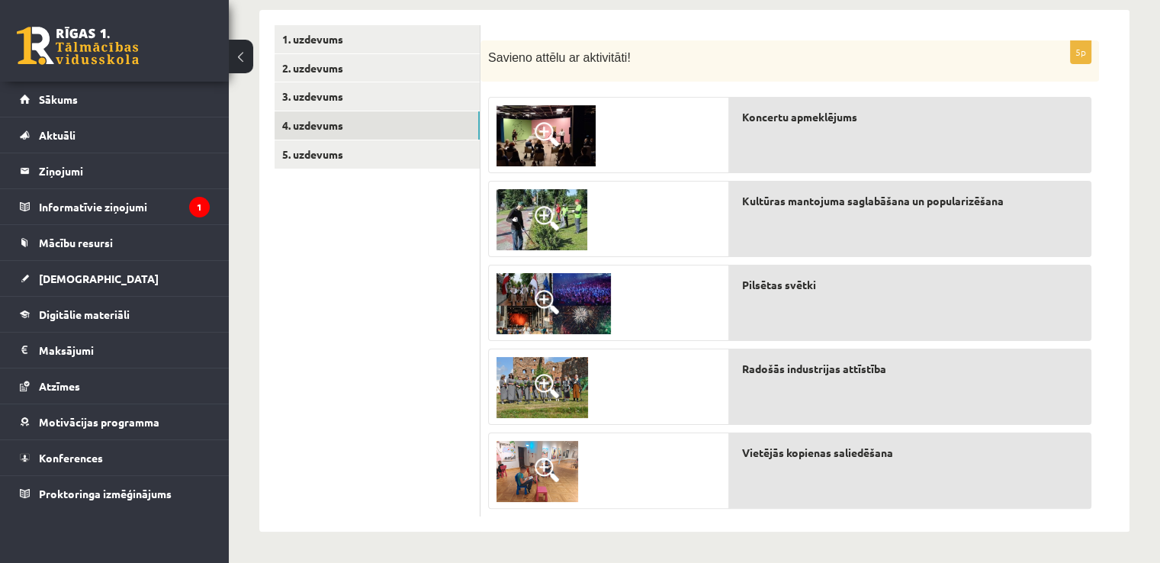
click at [542, 452] on img at bounding box center [538, 471] width 82 height 61
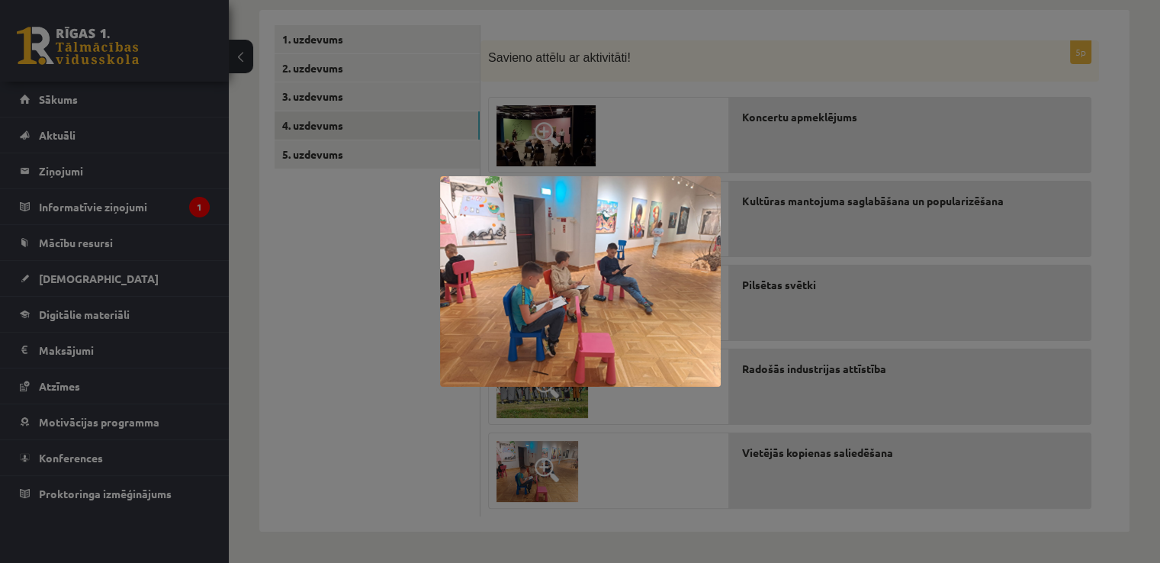
click at [360, 356] on div at bounding box center [580, 281] width 1160 height 563
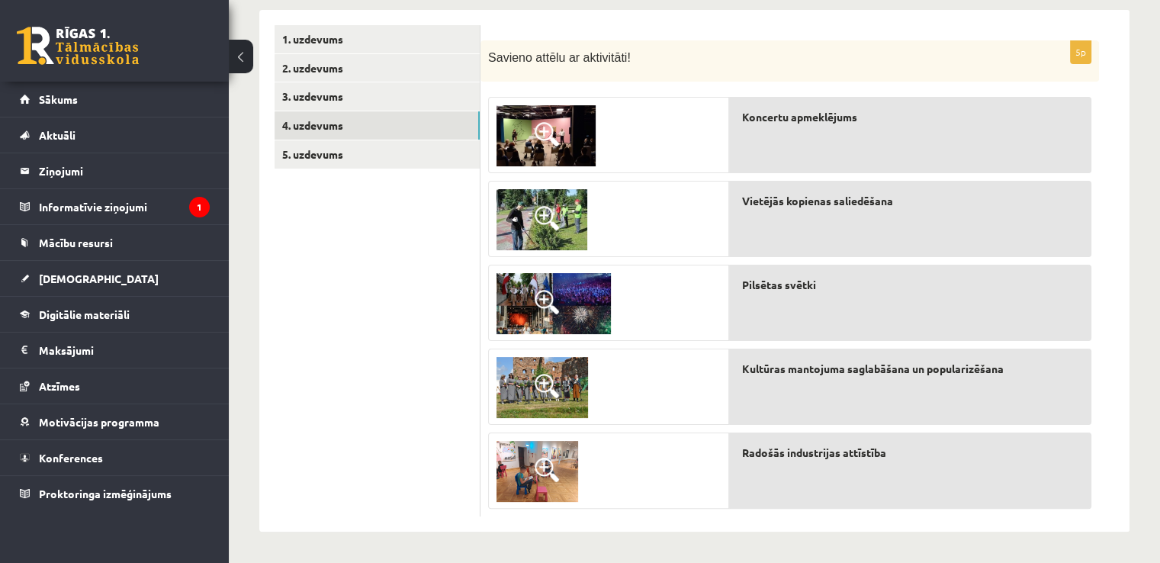
click at [533, 290] on img at bounding box center [554, 303] width 114 height 61
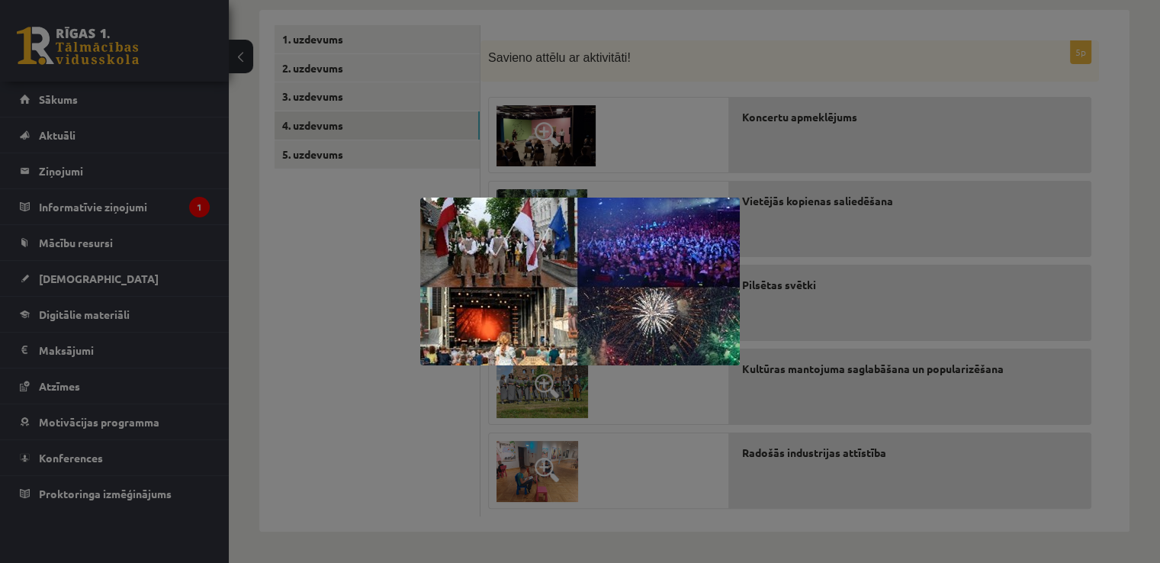
click at [307, 266] on div at bounding box center [580, 281] width 1160 height 563
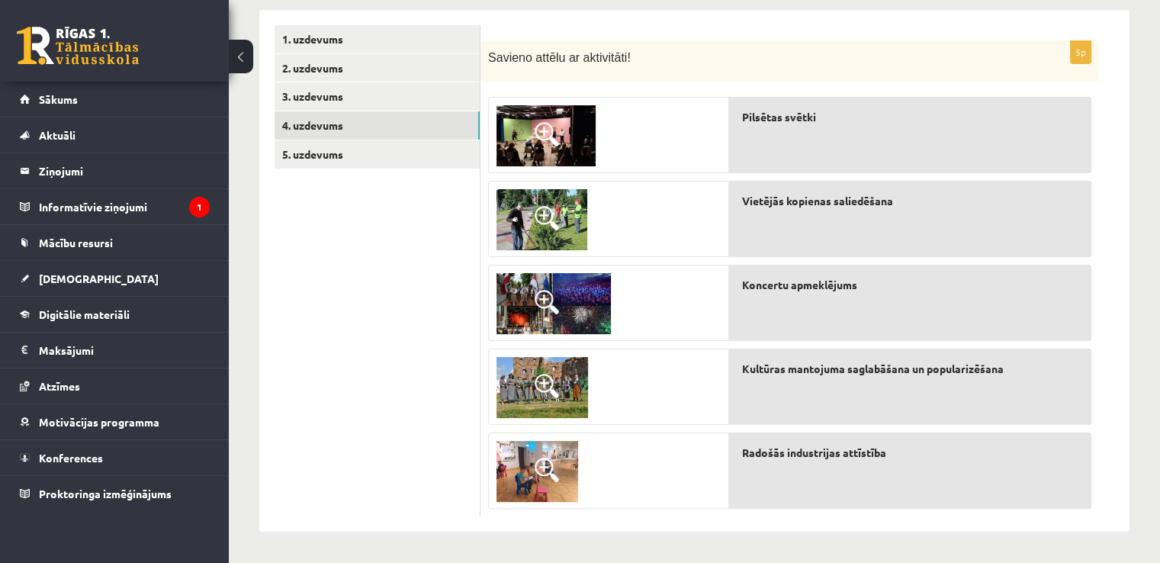
click at [540, 376] on span at bounding box center [547, 386] width 24 height 24
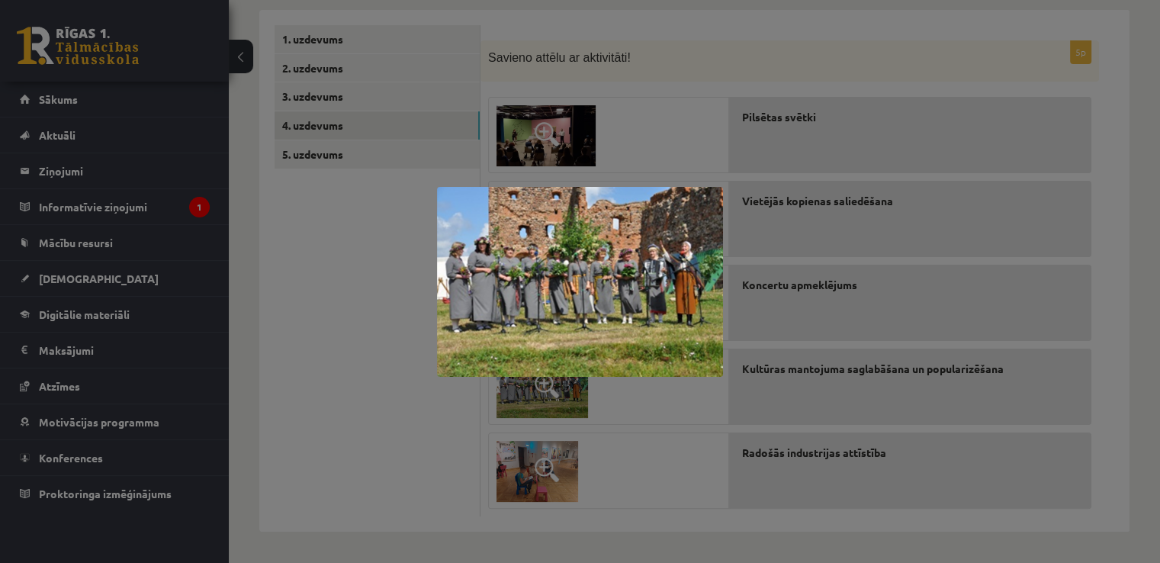
click at [371, 301] on div at bounding box center [580, 281] width 1160 height 563
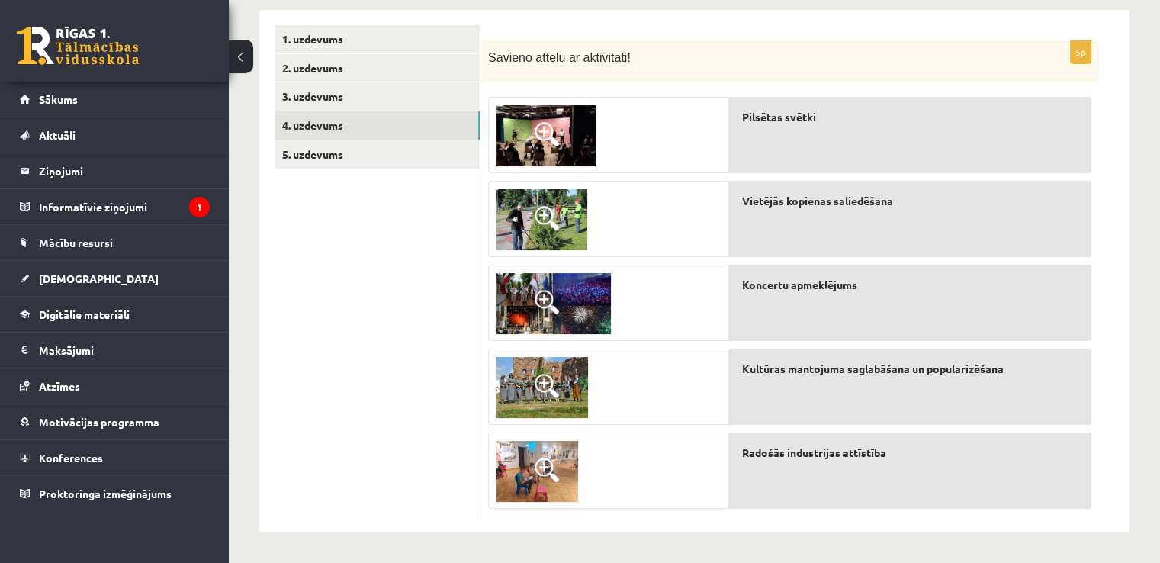
click at [534, 209] on img at bounding box center [542, 219] width 91 height 61
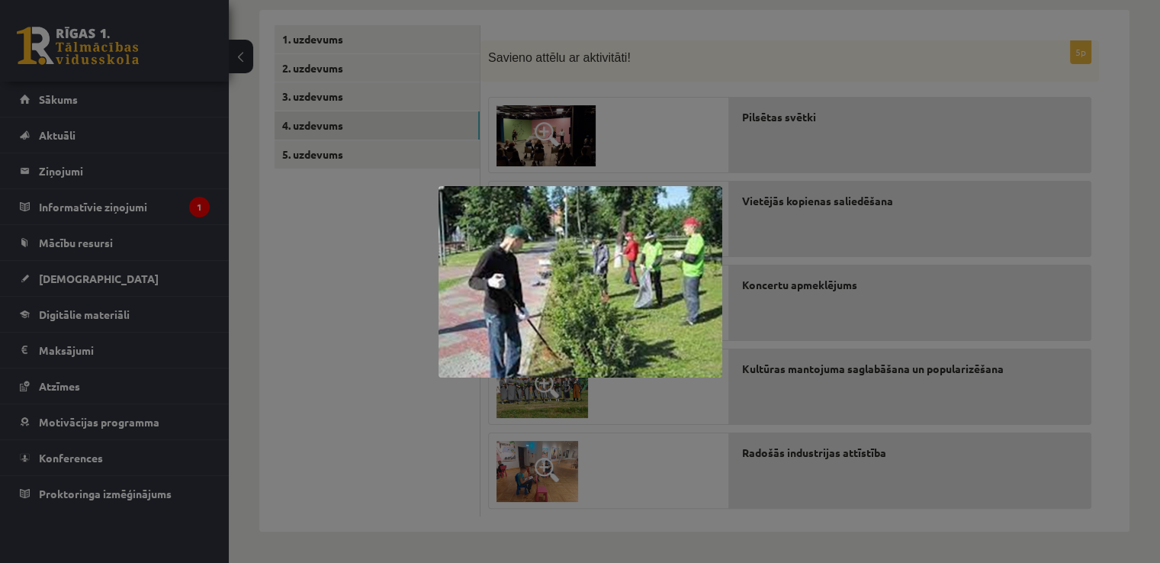
click at [391, 242] on div at bounding box center [580, 281] width 1160 height 563
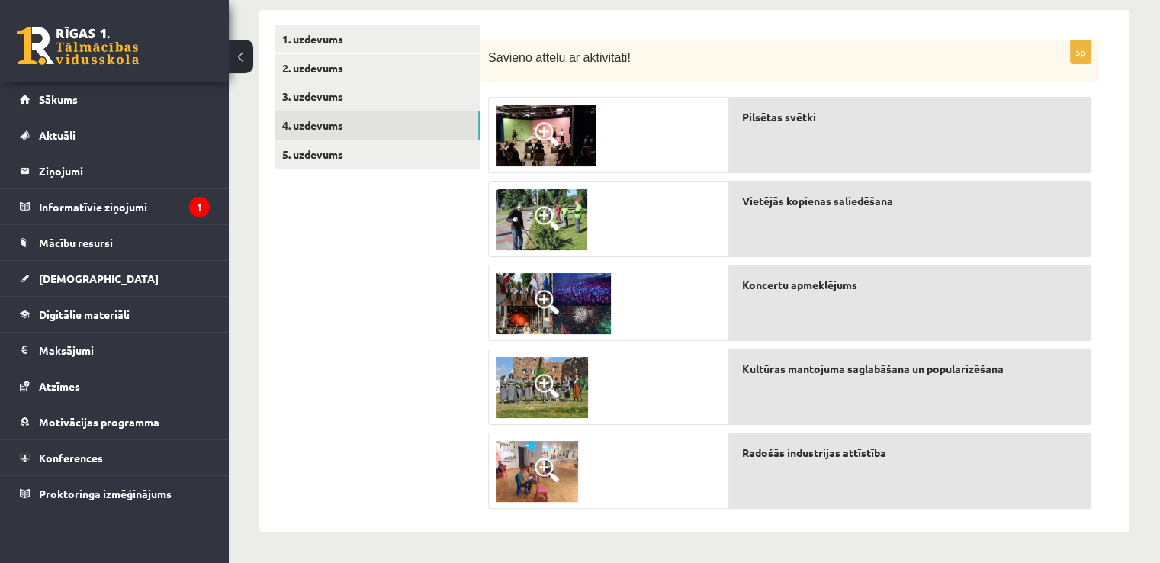
click at [558, 120] on img at bounding box center [546, 135] width 99 height 61
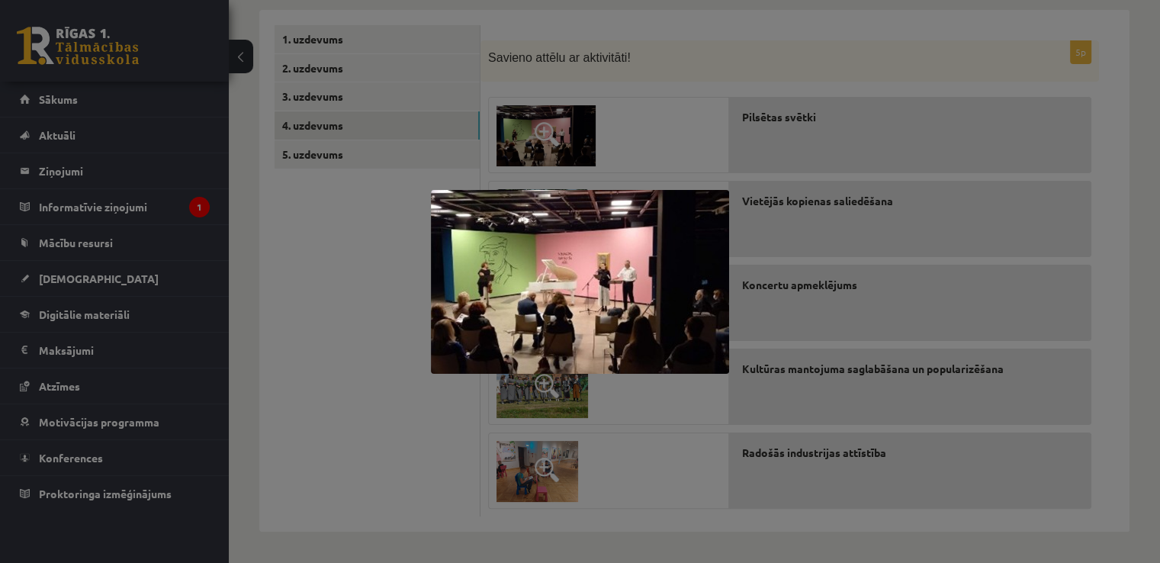
click at [397, 219] on div at bounding box center [580, 281] width 1160 height 563
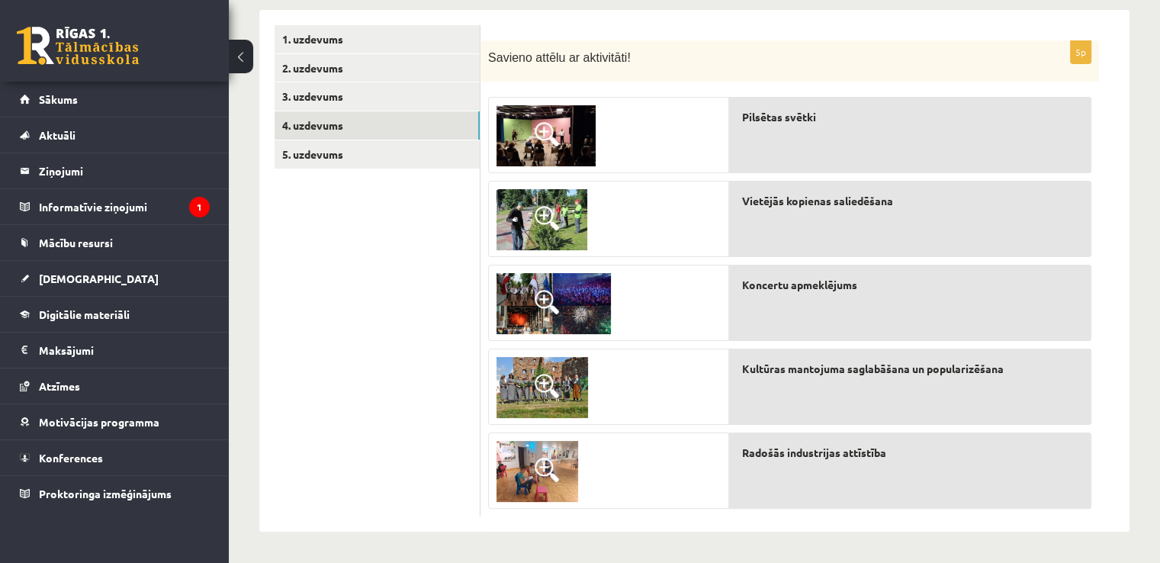
click at [544, 480] on span at bounding box center [547, 470] width 24 height 24
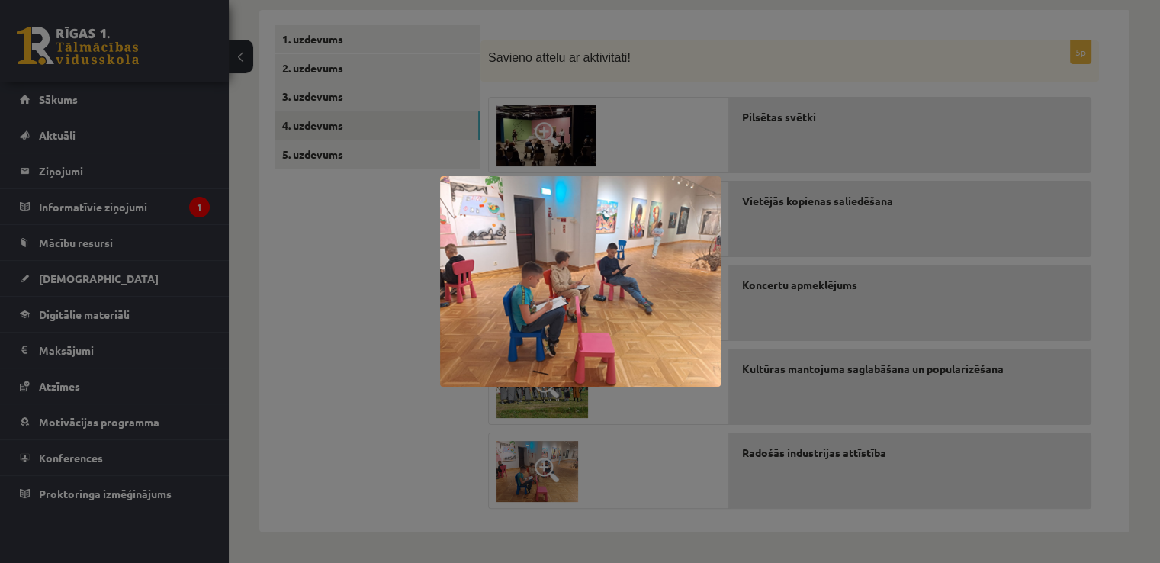
click at [384, 358] on div at bounding box center [580, 281] width 1160 height 563
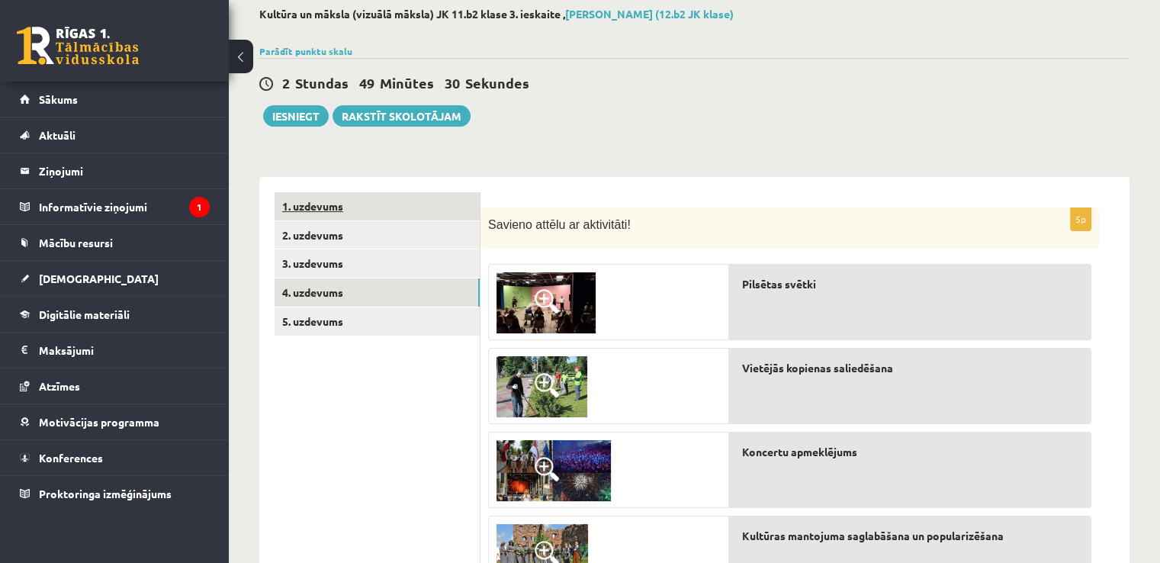
scroll to position [0, 0]
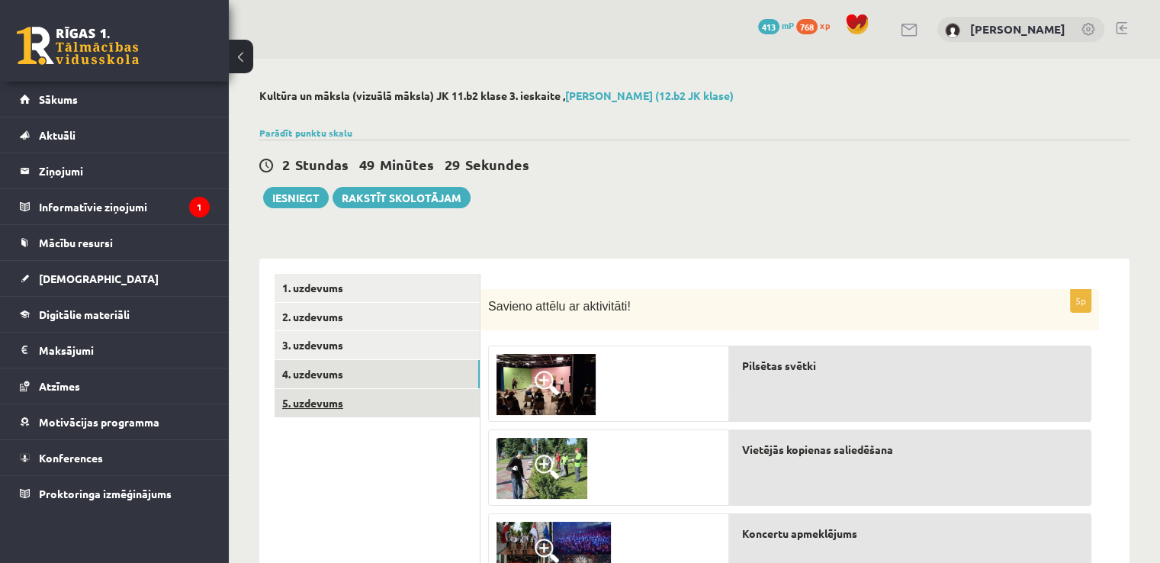
click at [318, 401] on link "5. uzdevums" at bounding box center [377, 403] width 205 height 28
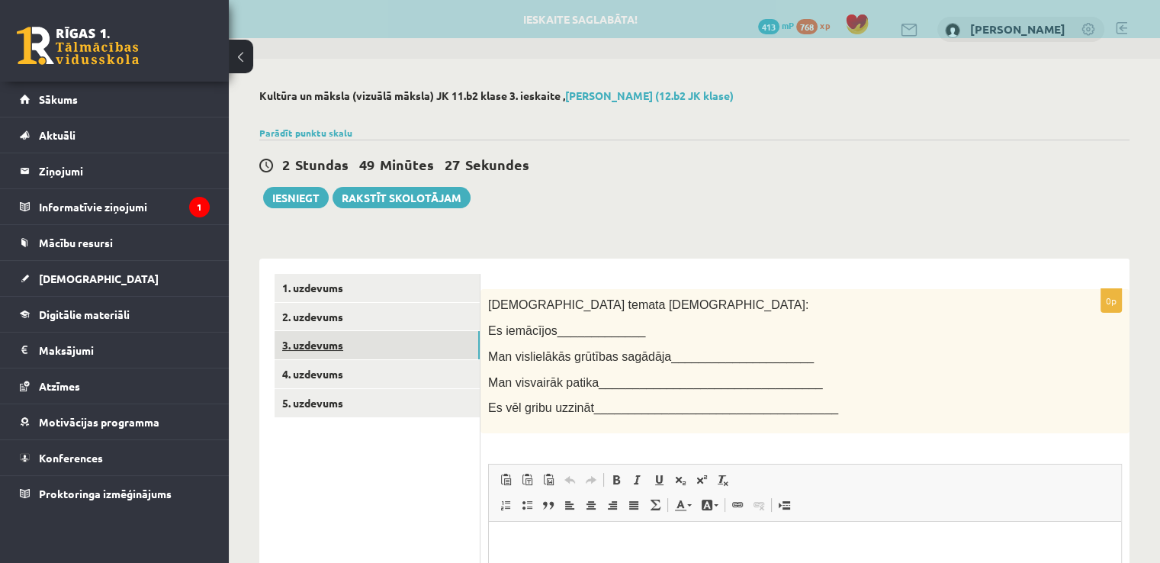
click at [323, 353] on link "3. uzdevums" at bounding box center [377, 345] width 205 height 28
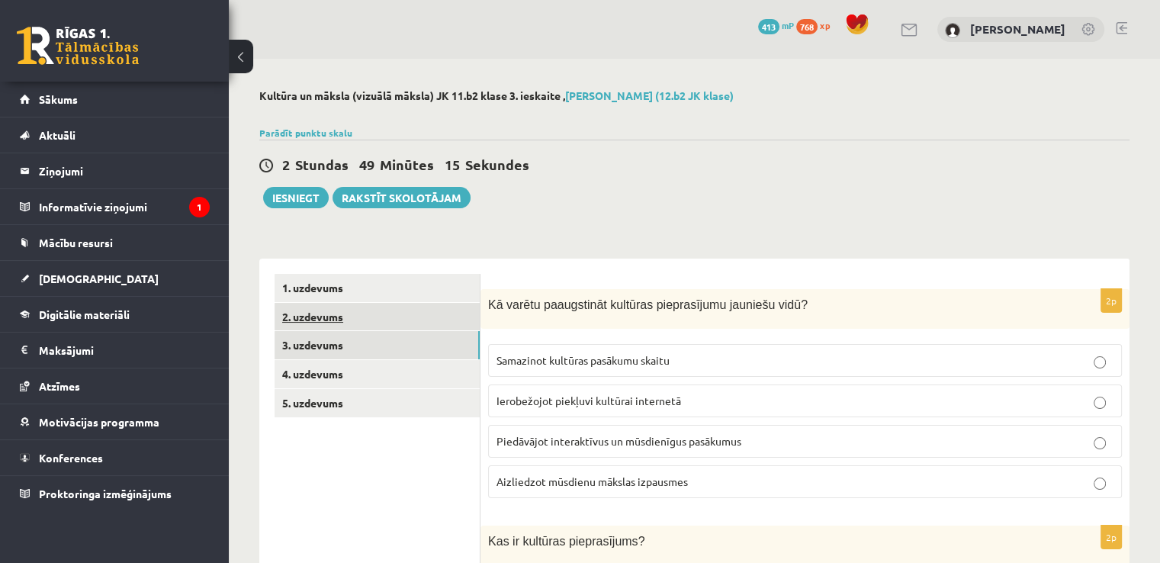
click at [320, 318] on link "2. uzdevums" at bounding box center [377, 317] width 205 height 28
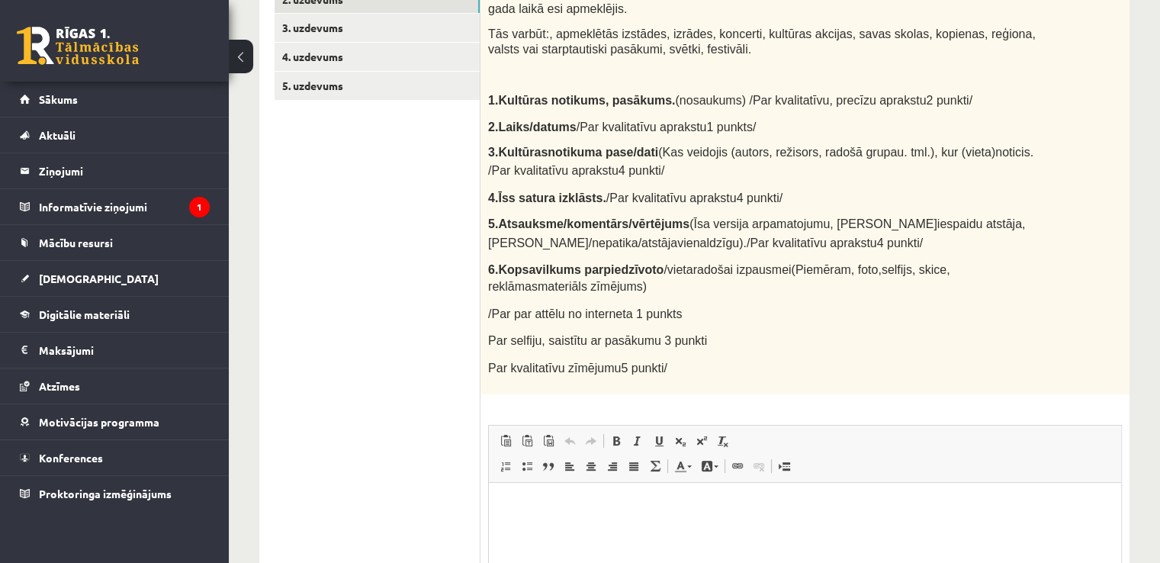
scroll to position [355, 0]
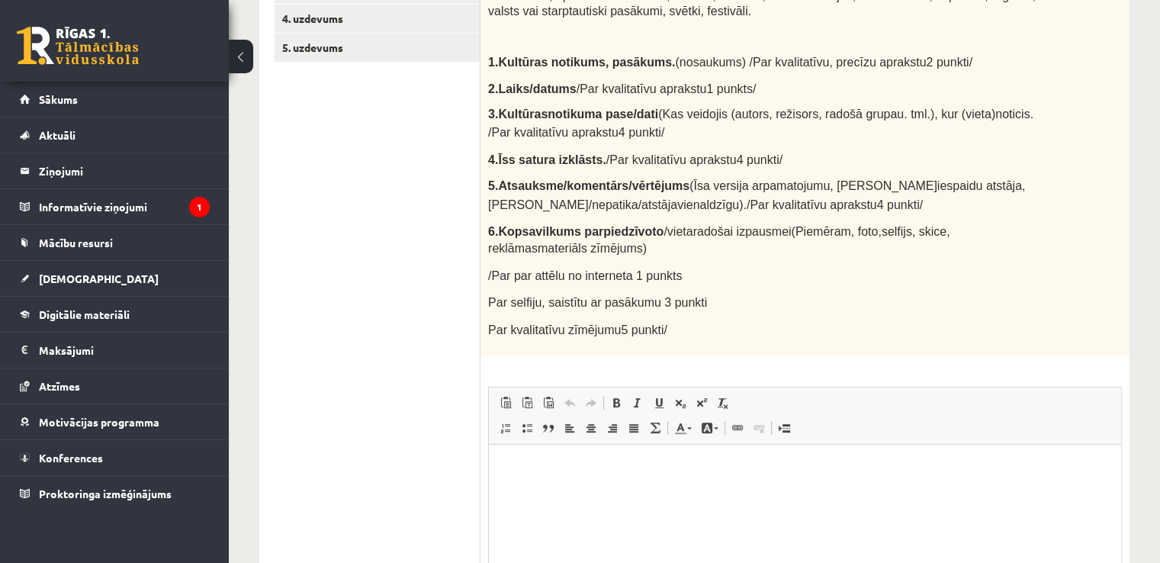
click at [544, 455] on html at bounding box center [805, 468] width 632 height 47
paste body "Rich Text Editor, wiswyg-editor-user-answer-47024832891540"
click at [506, 473] on span "**********" at bounding box center [613, 476] width 218 height 21
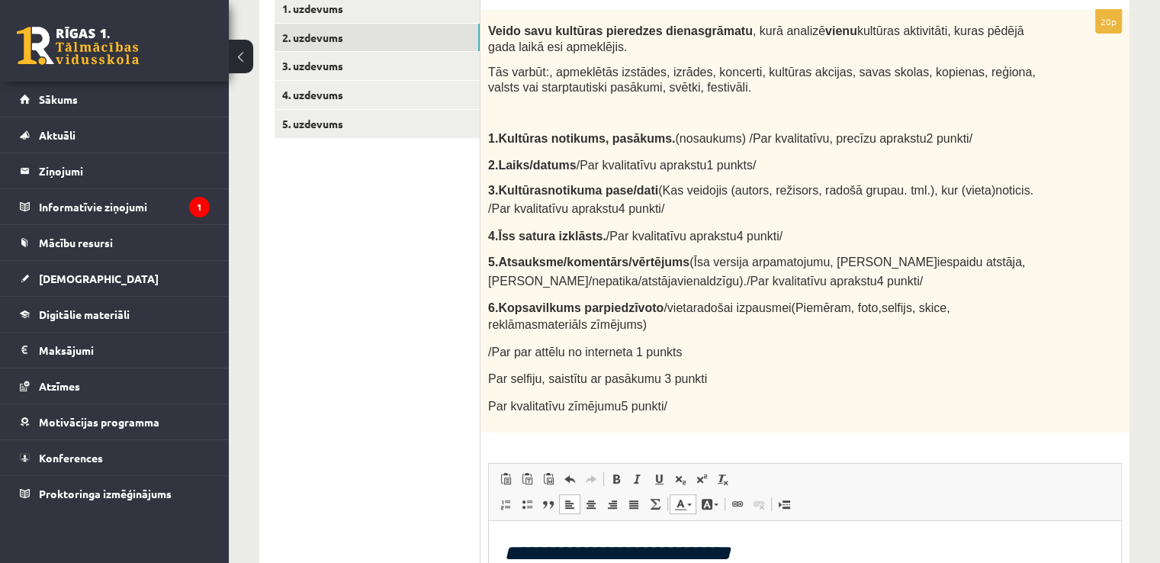
scroll to position [178, 0]
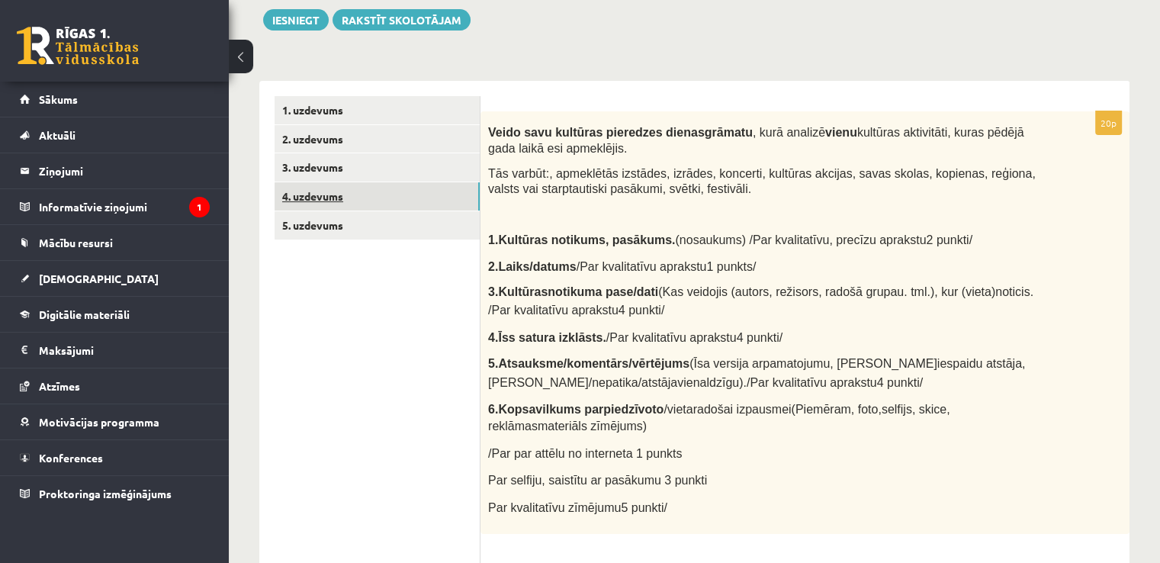
click at [313, 188] on link "4. uzdevums" at bounding box center [377, 196] width 205 height 28
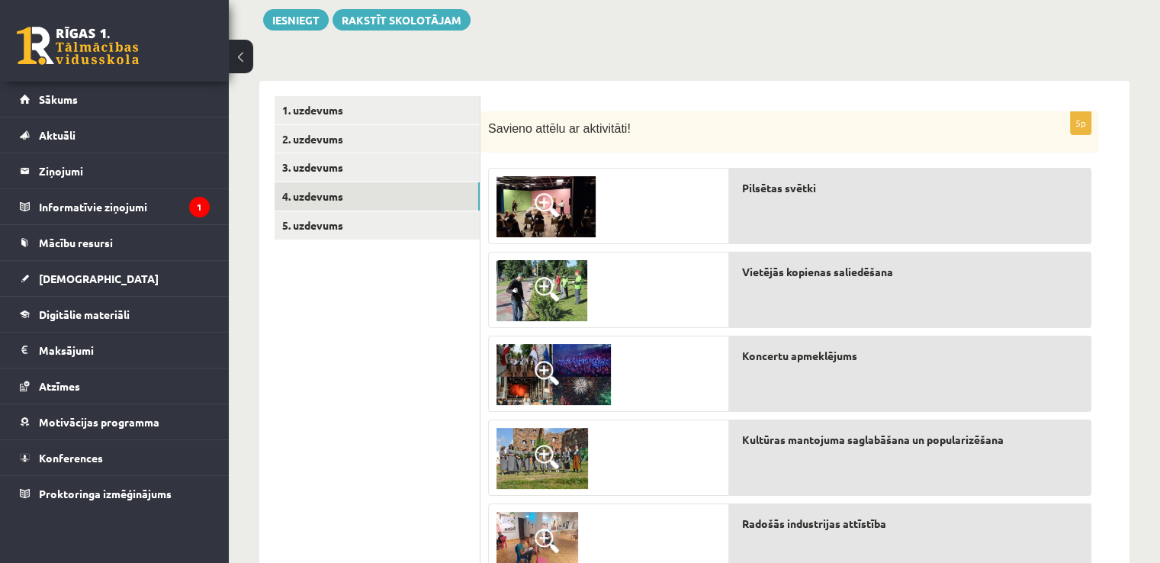
click at [555, 207] on span at bounding box center [547, 205] width 24 height 24
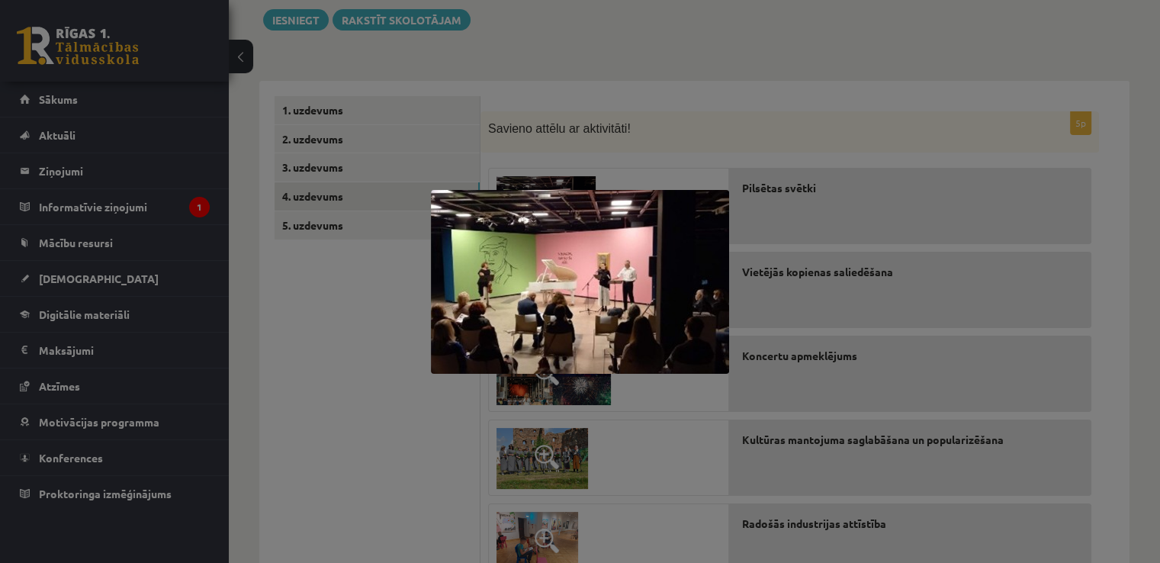
click at [332, 288] on div at bounding box center [580, 281] width 1160 height 563
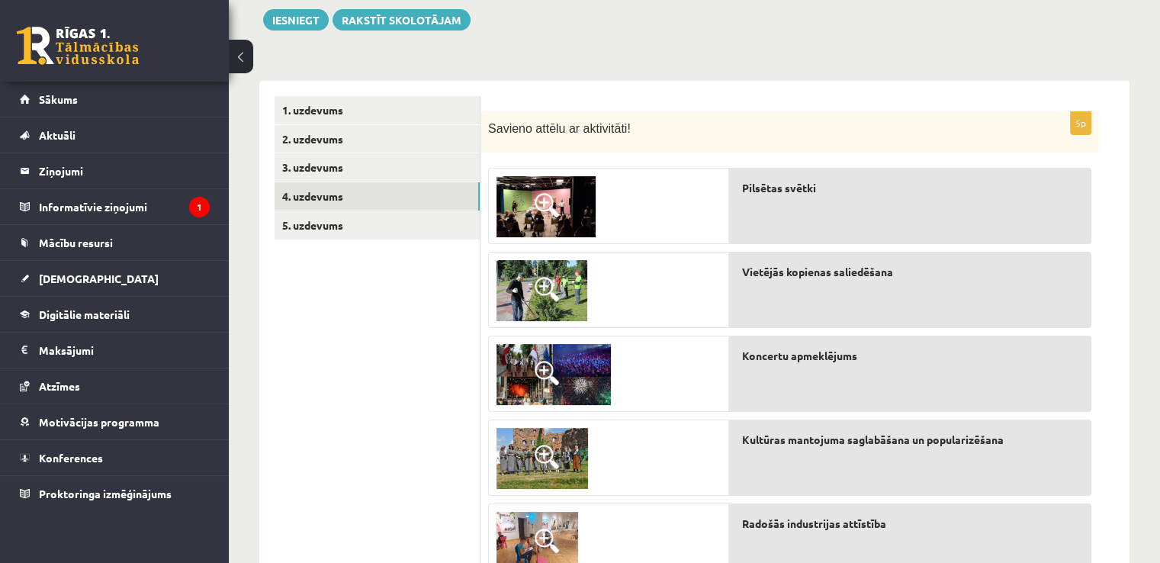
click at [536, 194] on span at bounding box center [547, 205] width 24 height 24
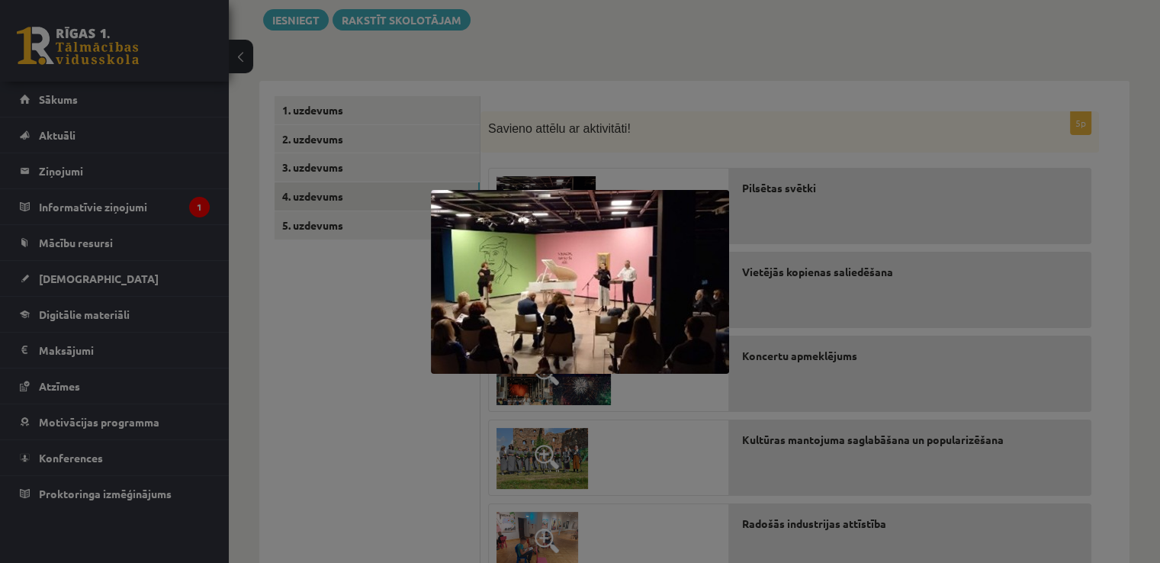
click at [362, 333] on div at bounding box center [580, 281] width 1160 height 563
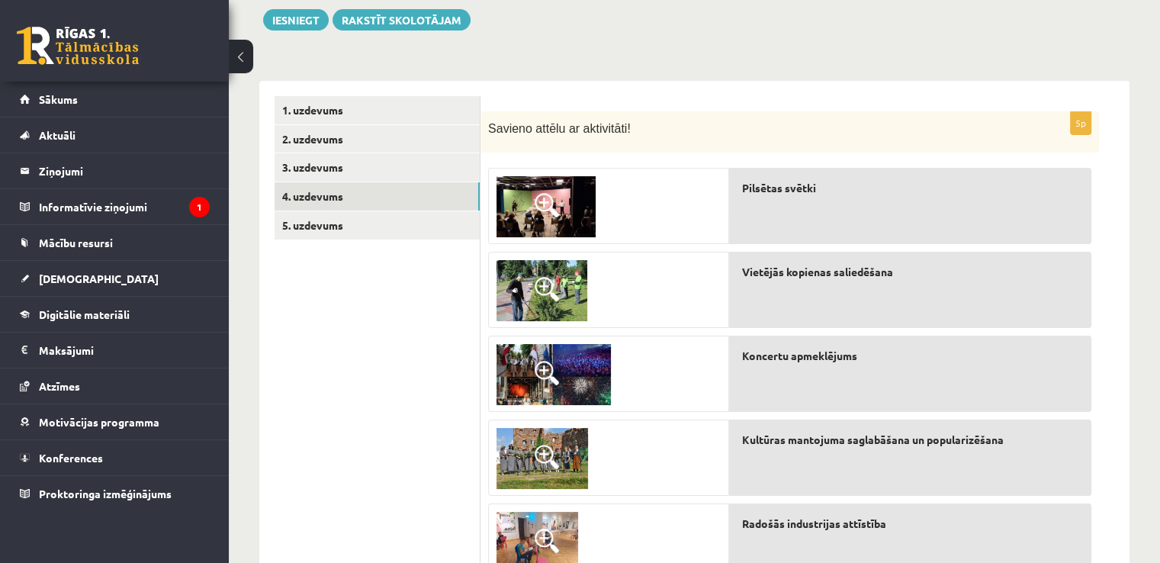
click at [536, 355] on img at bounding box center [554, 374] width 114 height 61
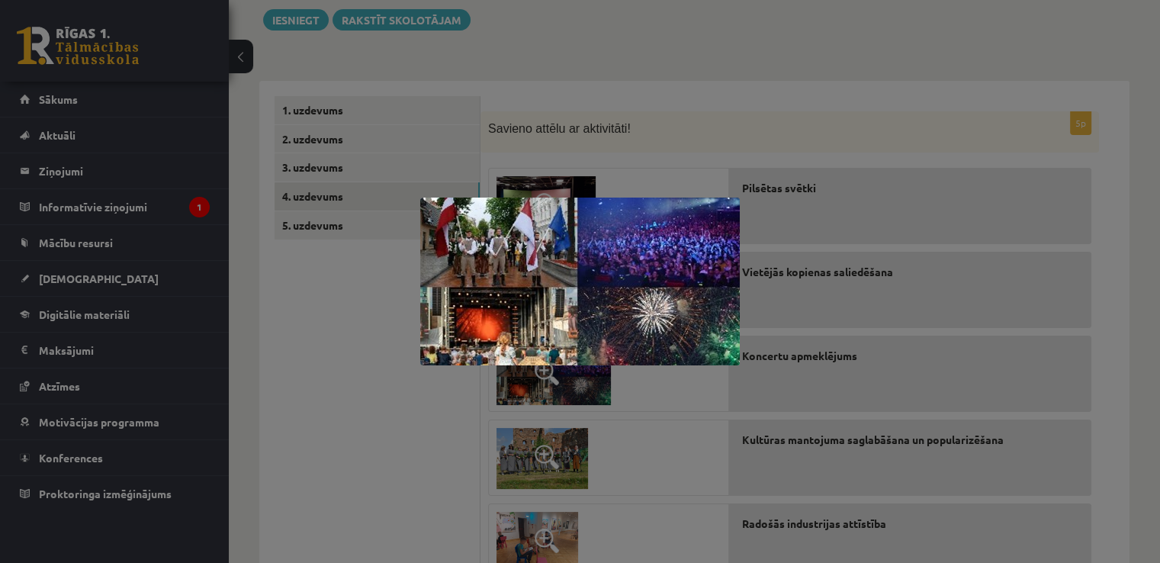
click at [375, 325] on div at bounding box center [580, 281] width 1160 height 563
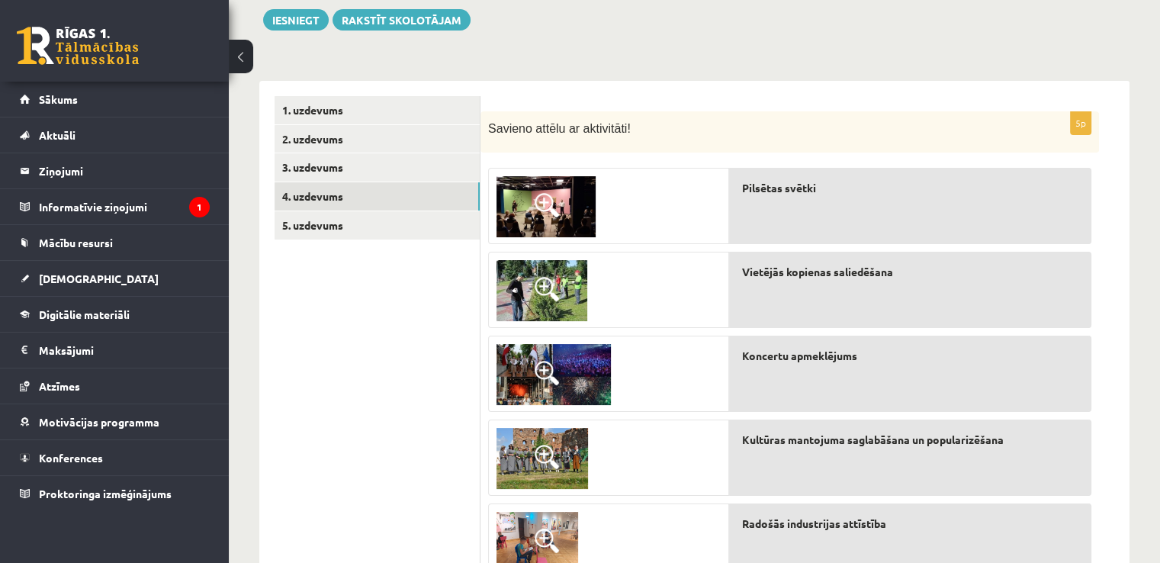
scroll to position [249, 0]
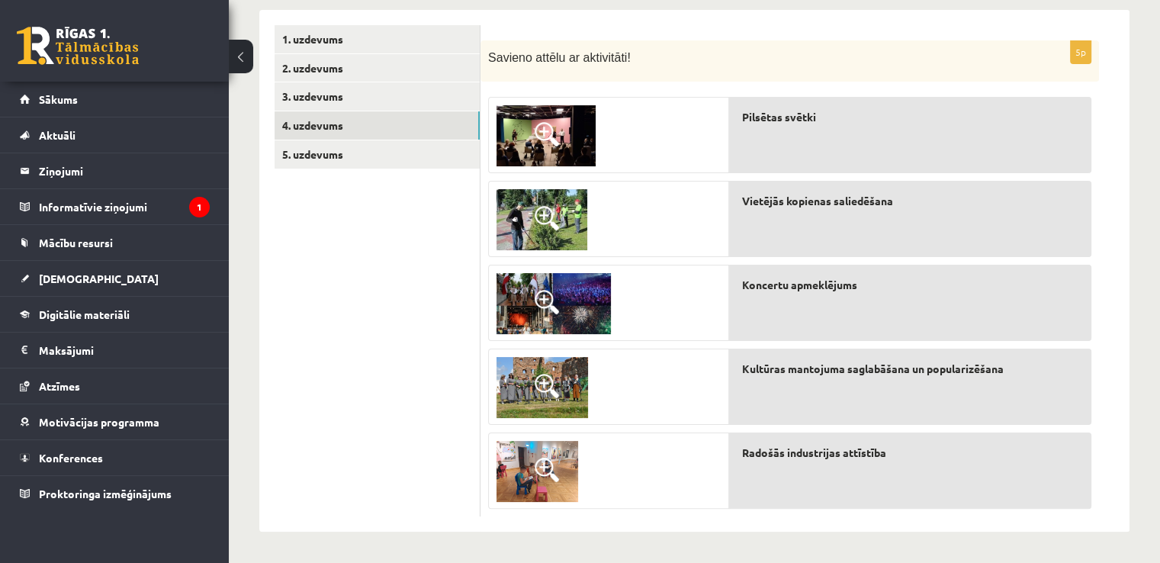
click at [535, 128] on span at bounding box center [547, 134] width 24 height 24
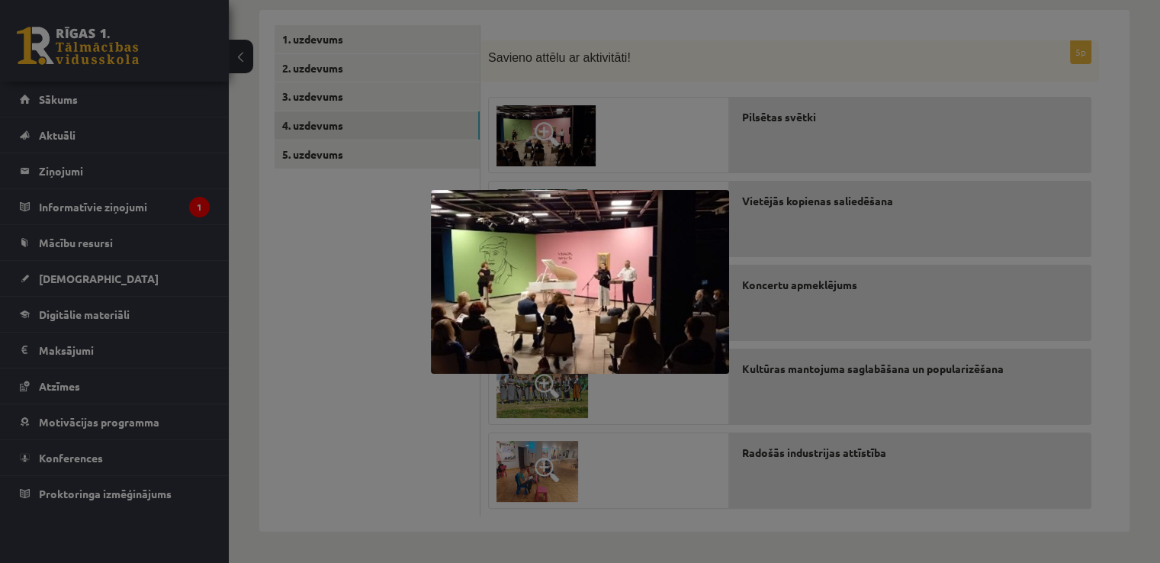
click at [394, 272] on div at bounding box center [580, 281] width 1160 height 563
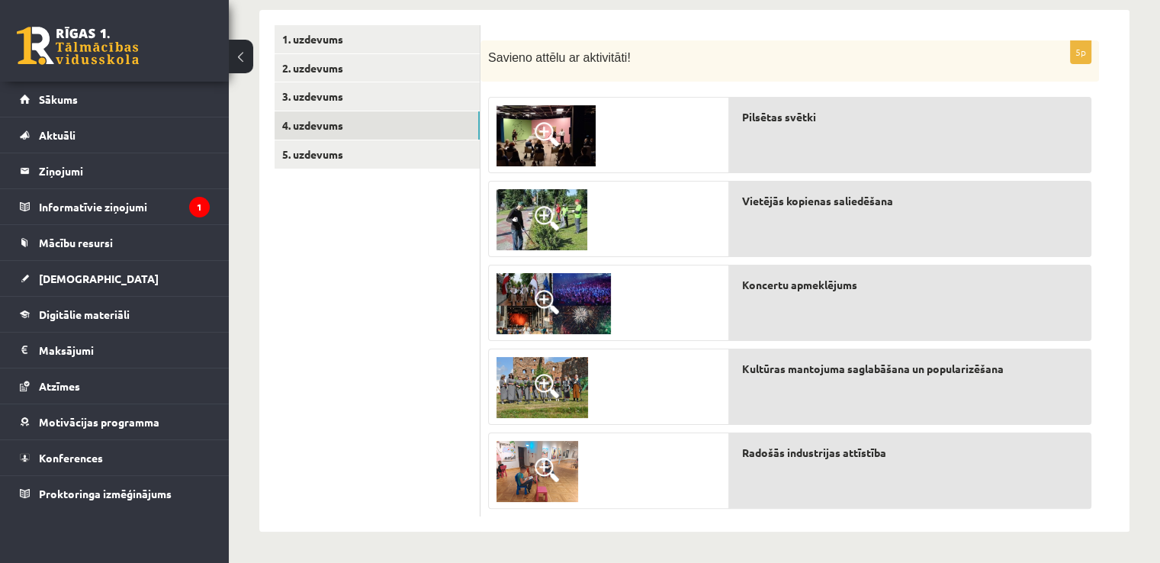
click at [528, 130] on img at bounding box center [546, 135] width 99 height 61
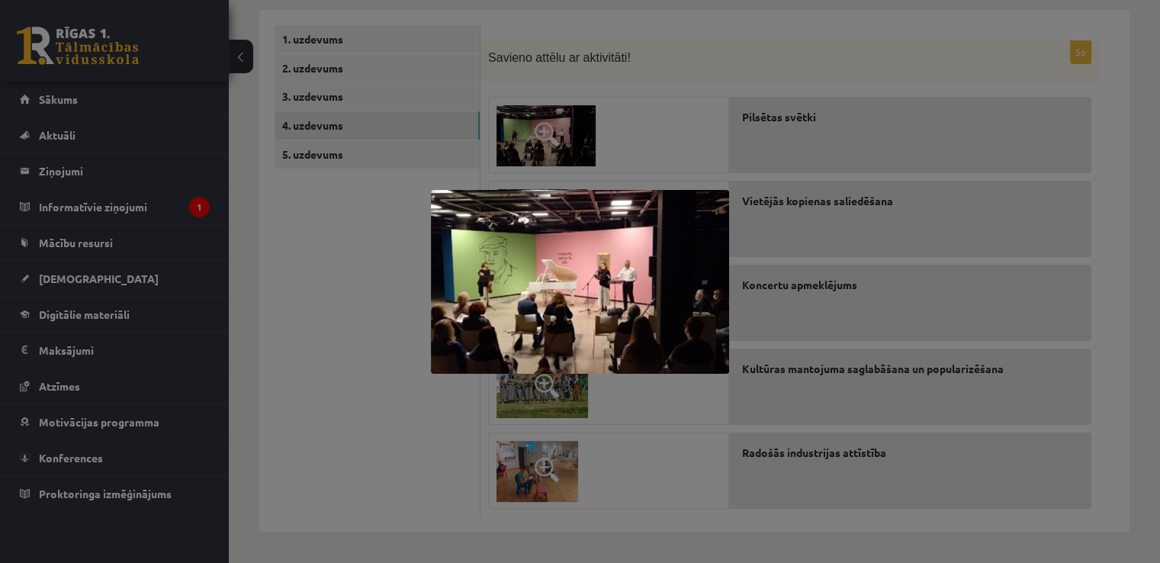
click at [391, 266] on div at bounding box center [580, 281] width 1160 height 563
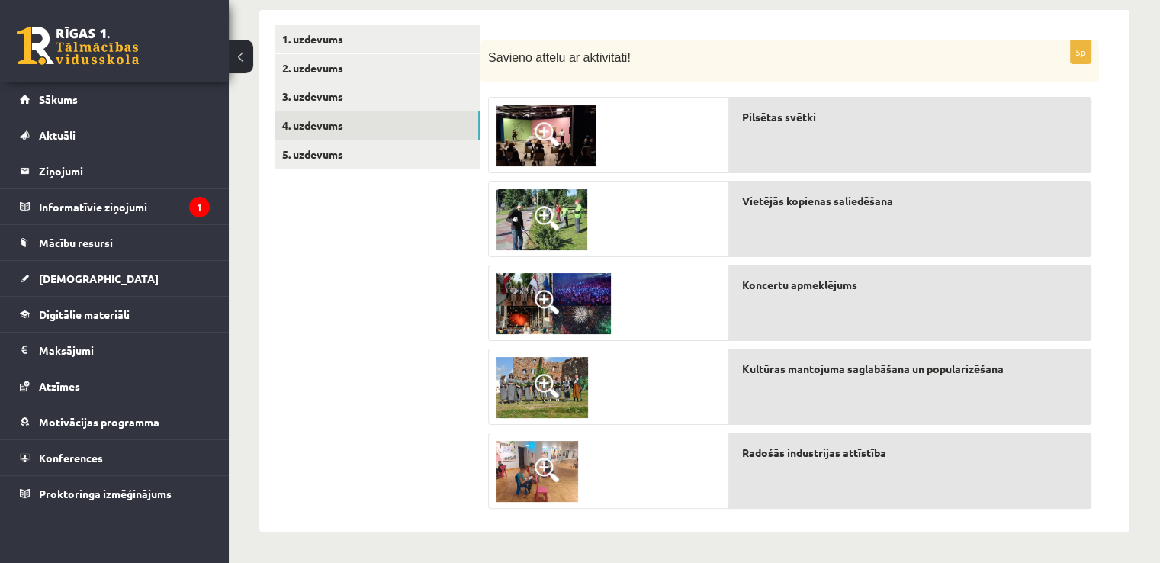
click at [545, 380] on span at bounding box center [547, 386] width 24 height 24
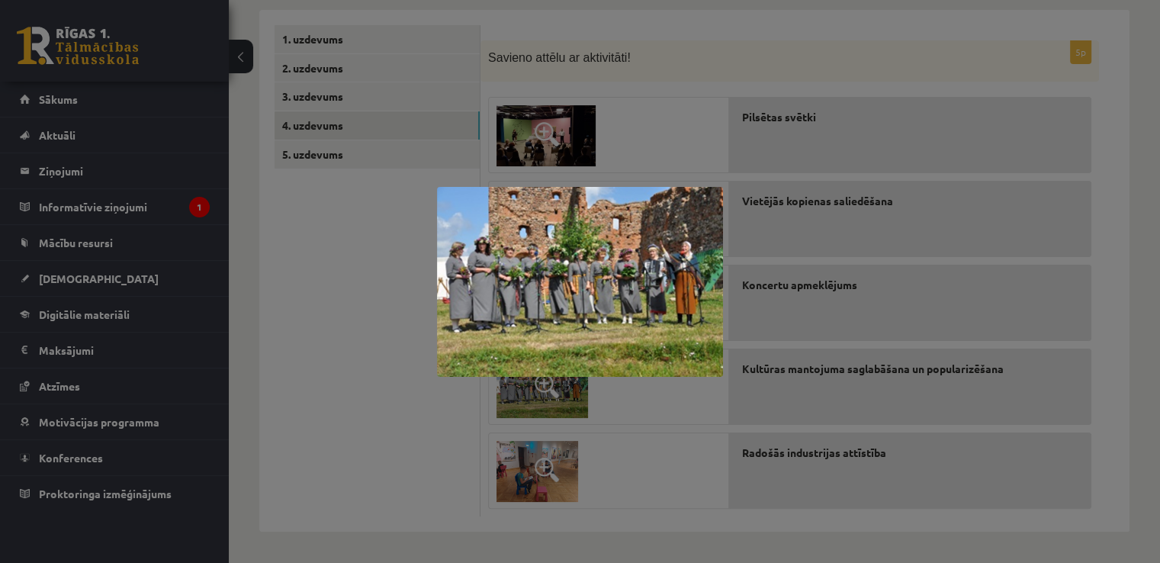
click at [364, 307] on div at bounding box center [580, 281] width 1160 height 563
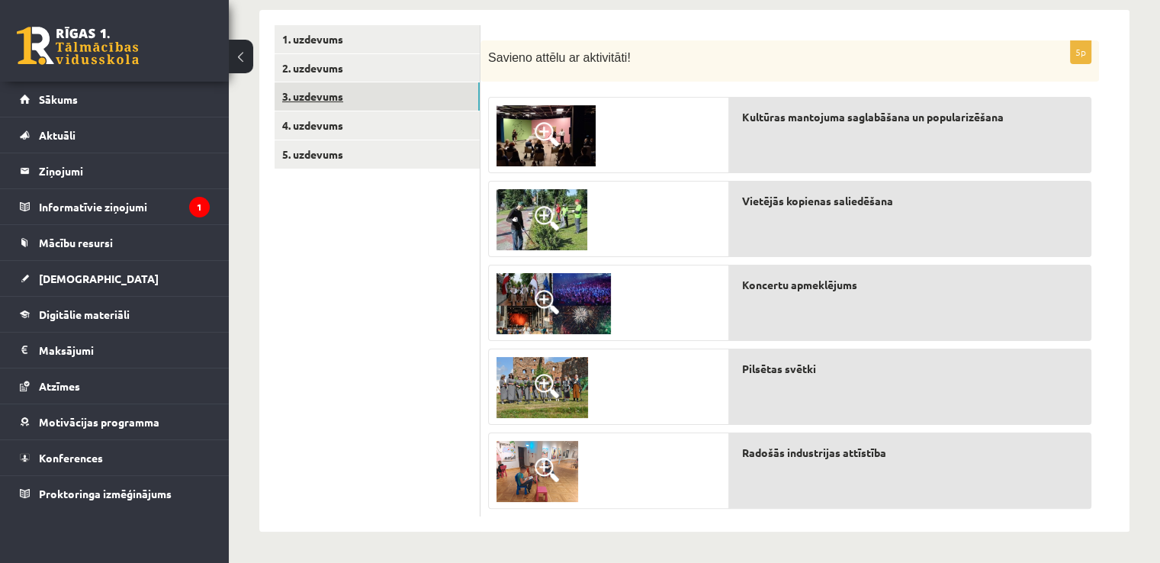
click at [323, 95] on link "3. uzdevums" at bounding box center [377, 96] width 205 height 28
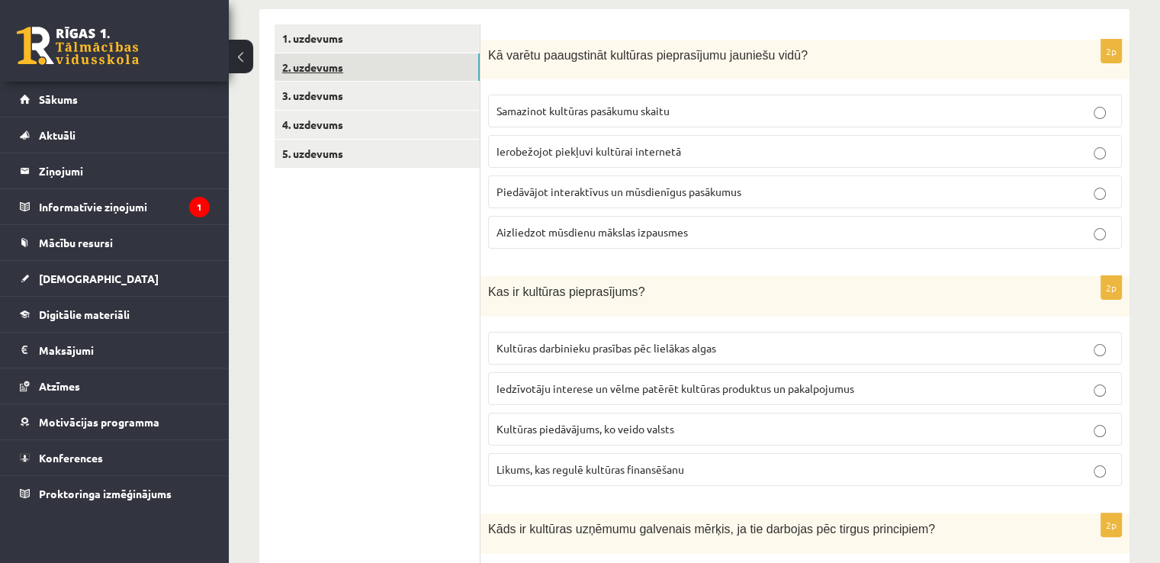
click at [330, 68] on link "2. uzdevums" at bounding box center [377, 67] width 205 height 28
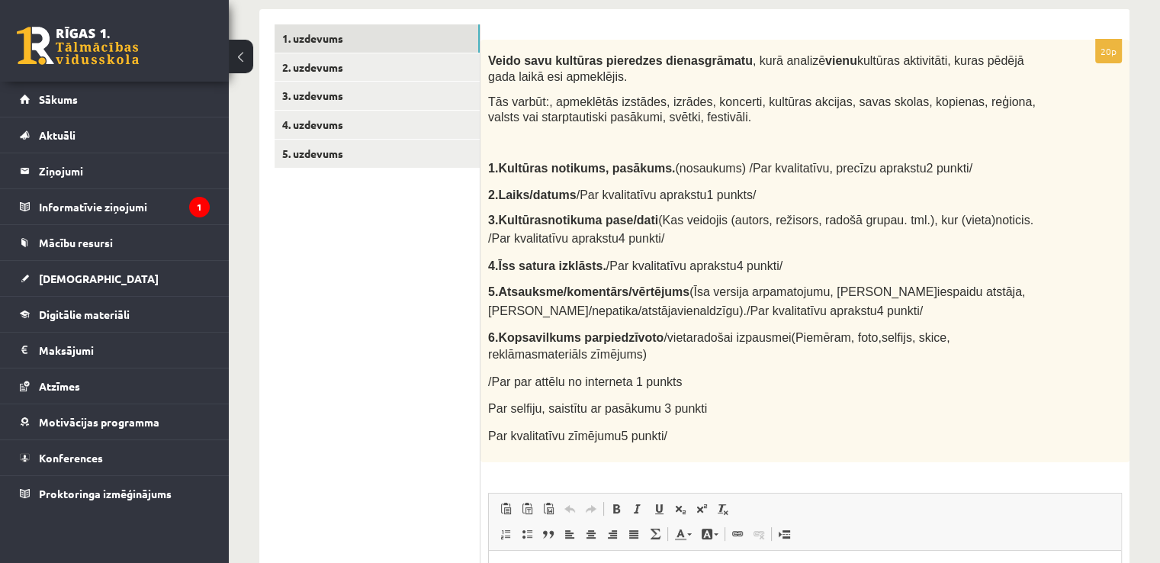
drag, startPoint x: 486, startPoint y: 403, endPoint x: 705, endPoint y: 388, distance: 219.4
click at [705, 388] on div "Veido savu kultūras pieredzes dienasgrāmatu , kurā analizē vienu kultūras aktiv…" at bounding box center [805, 251] width 649 height 423
click at [766, 413] on p "Par selfiju, saistītu ar pasākumu 3 punkti" at bounding box center [767, 408] width 558 height 16
drag, startPoint x: 490, startPoint y: 431, endPoint x: 683, endPoint y: 434, distance: 193.8
click at [683, 434] on p "Par kvalitatīvu zīmējumu 5 punkti /" at bounding box center [767, 435] width 558 height 18
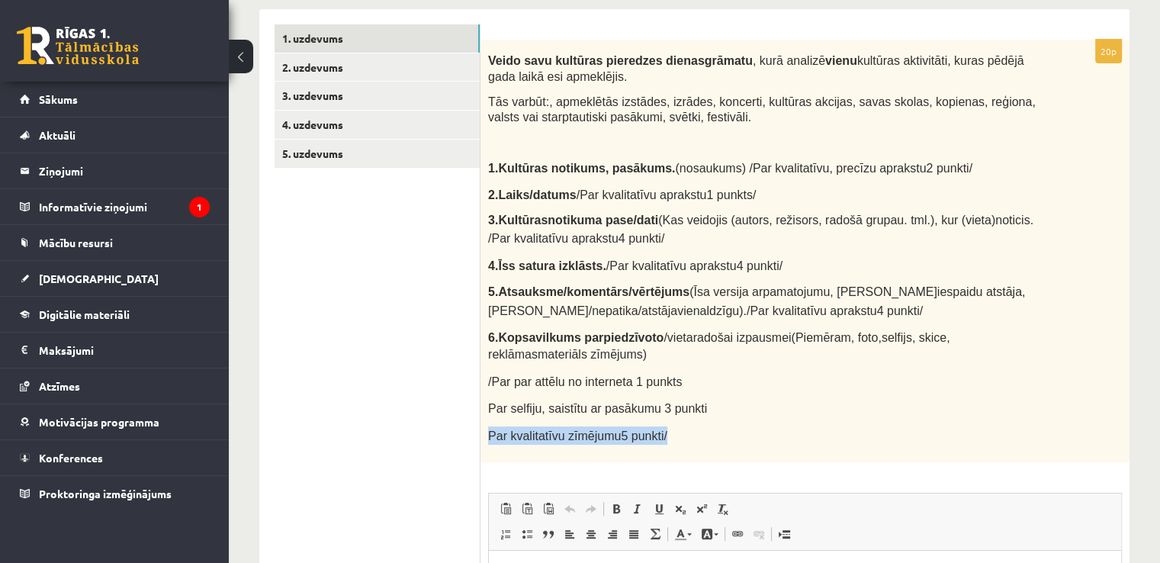
click at [772, 414] on div "Veido savu kultūras pieredzes dienasgrāmatu , kurā analizē vienu kultūras aktiv…" at bounding box center [805, 251] width 649 height 423
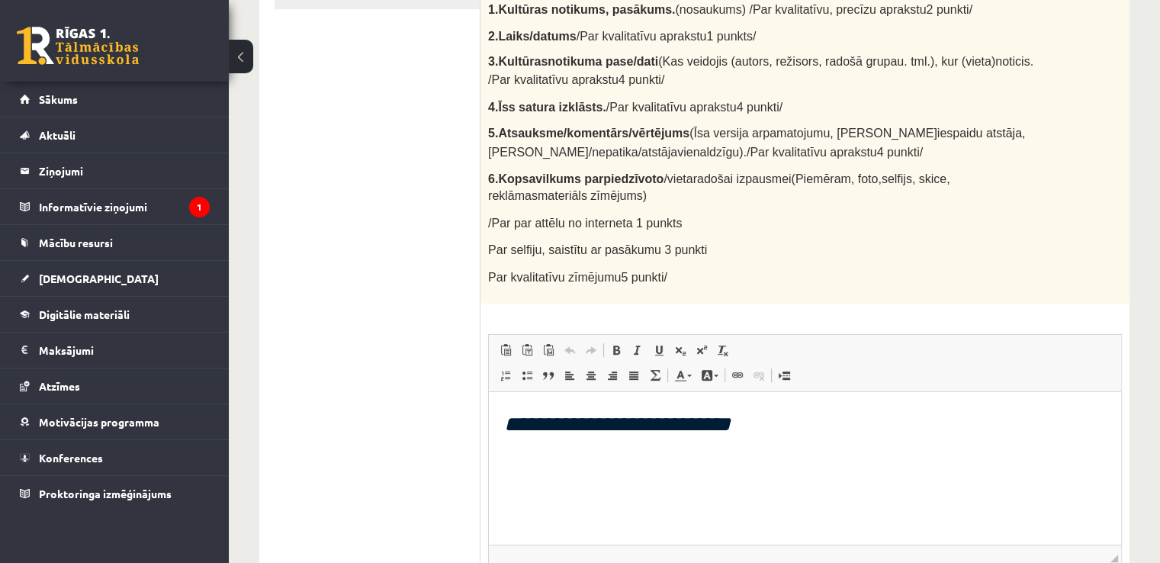
scroll to position [537, 0]
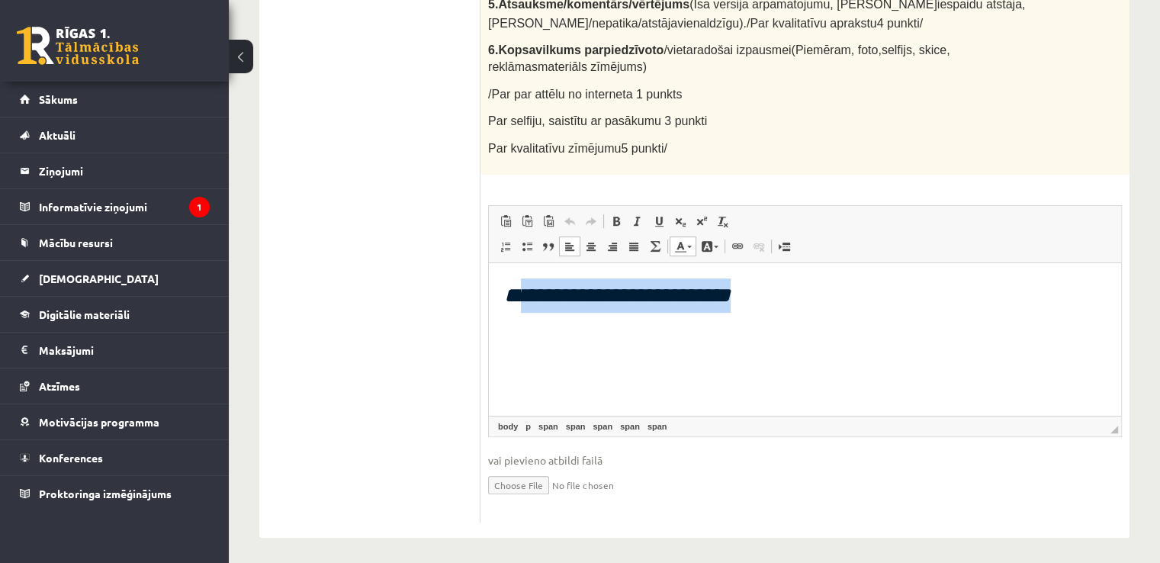
drag, startPoint x: 770, startPoint y: 296, endPoint x: 523, endPoint y: 301, distance: 246.4
click at [523, 301] on p "**********" at bounding box center [805, 295] width 602 height 34
click at [674, 216] on span at bounding box center [680, 221] width 12 height 12
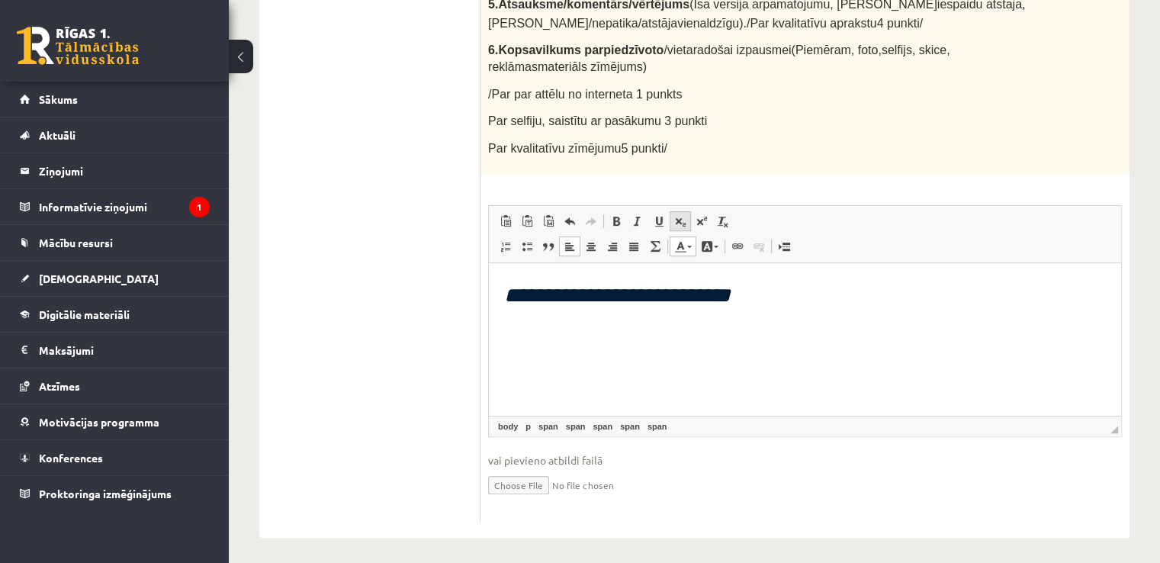
click at [674, 216] on span at bounding box center [680, 221] width 12 height 12
click at [797, 316] on html "**********" at bounding box center [805, 296] width 632 height 66
click at [682, 220] on span at bounding box center [680, 221] width 12 height 12
click at [674, 215] on span at bounding box center [680, 221] width 12 height 12
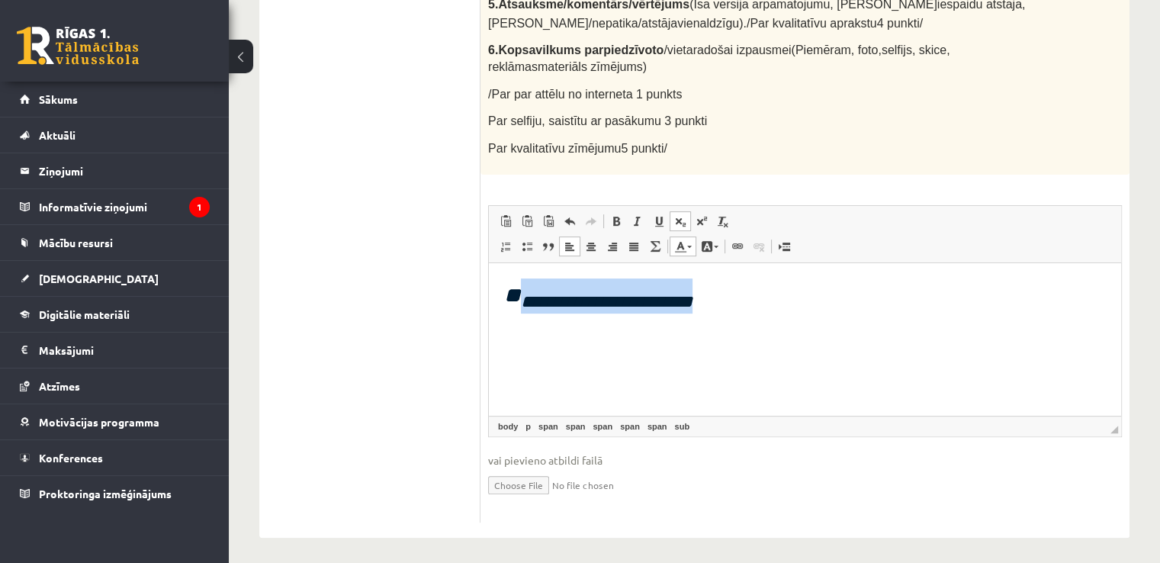
drag, startPoint x: 726, startPoint y: 295, endPoint x: 520, endPoint y: 296, distance: 205.9
click at [520, 296] on p "**********" at bounding box center [805, 295] width 602 height 35
click at [674, 215] on span at bounding box center [680, 221] width 12 height 12
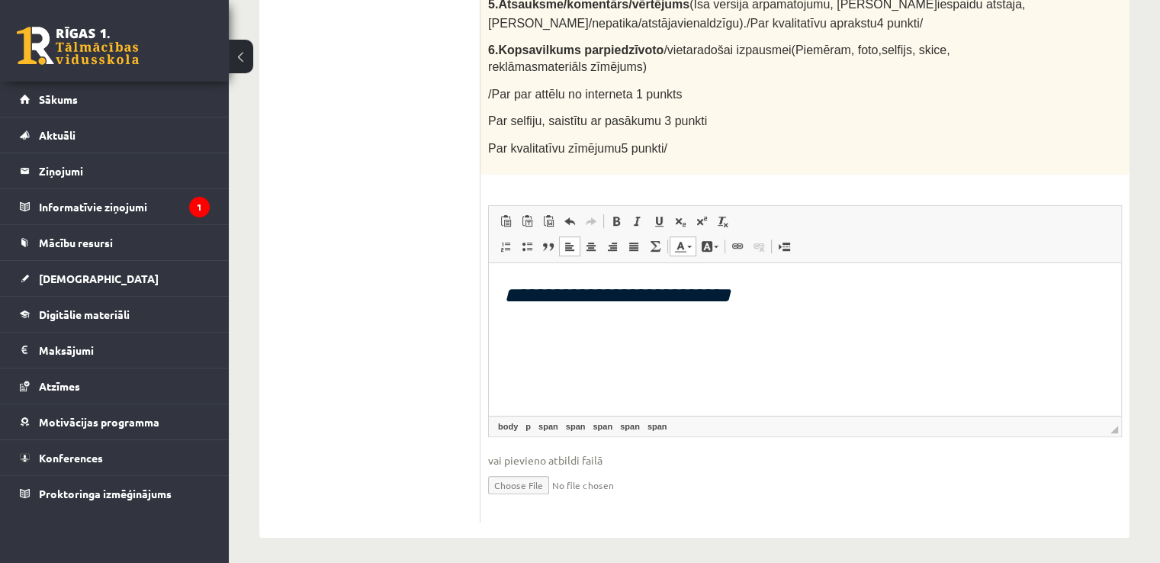
click at [690, 243] on link "Text Colour" at bounding box center [683, 246] width 27 height 20
click at [827, 297] on p "**********" at bounding box center [805, 295] width 602 height 34
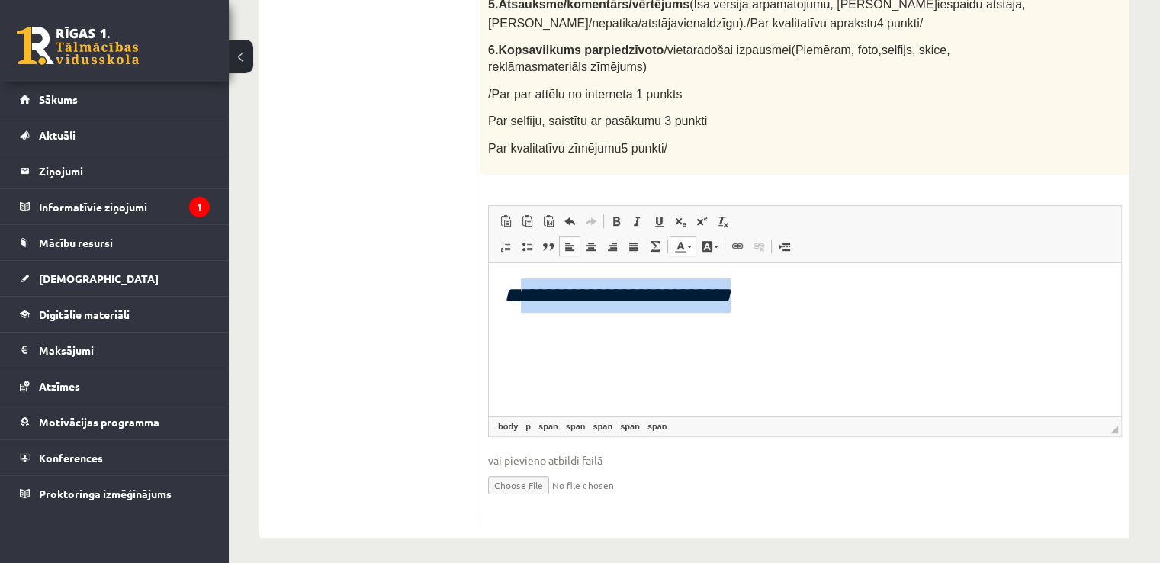
drag, startPoint x: 786, startPoint y: 294, endPoint x: 526, endPoint y: 282, distance: 260.4
click at [526, 282] on p "**********" at bounding box center [805, 295] width 602 height 34
click at [811, 313] on html "**********" at bounding box center [805, 295] width 632 height 65
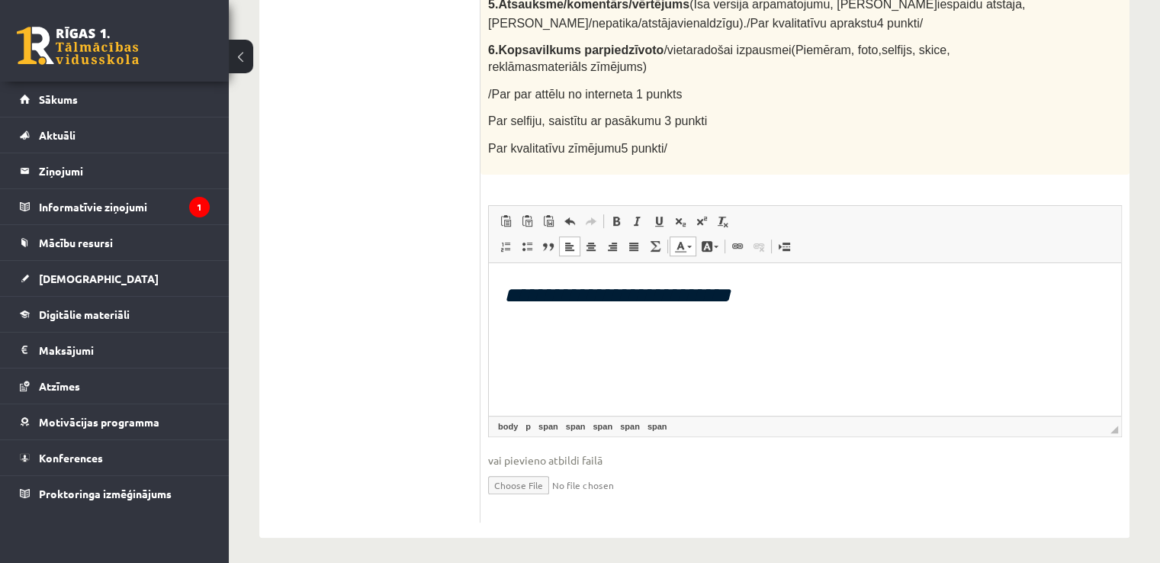
click at [786, 300] on p "**********" at bounding box center [805, 295] width 602 height 34
click at [522, 294] on span "**********" at bounding box center [621, 295] width 235 height 21
click at [504, 243] on span at bounding box center [506, 246] width 12 height 12
click at [790, 297] on li "**********" at bounding box center [805, 295] width 541 height 34
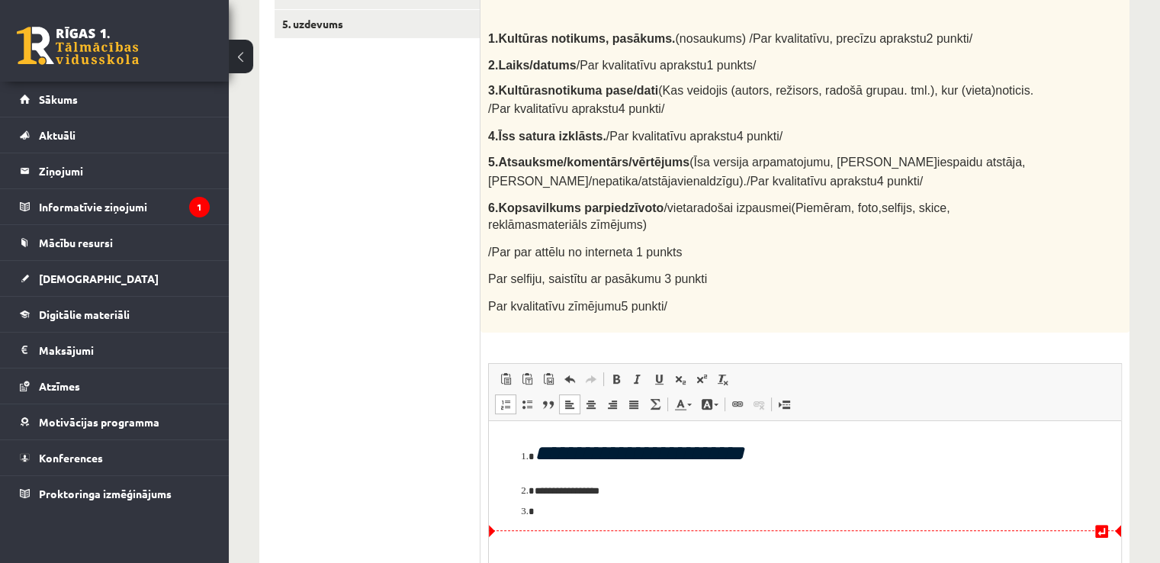
scroll to position [359, 0]
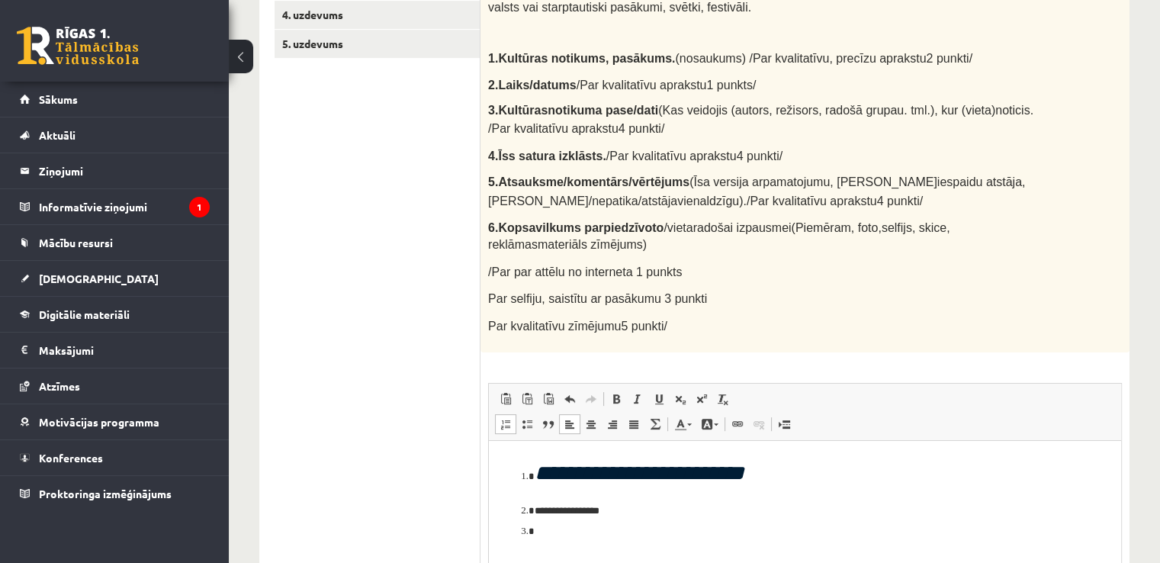
click at [427, 300] on ul "1. uzdevums 2. uzdevums 3. uzdevums 4. uzdevums 5. uzdevums" at bounding box center [378, 308] width 206 height 786
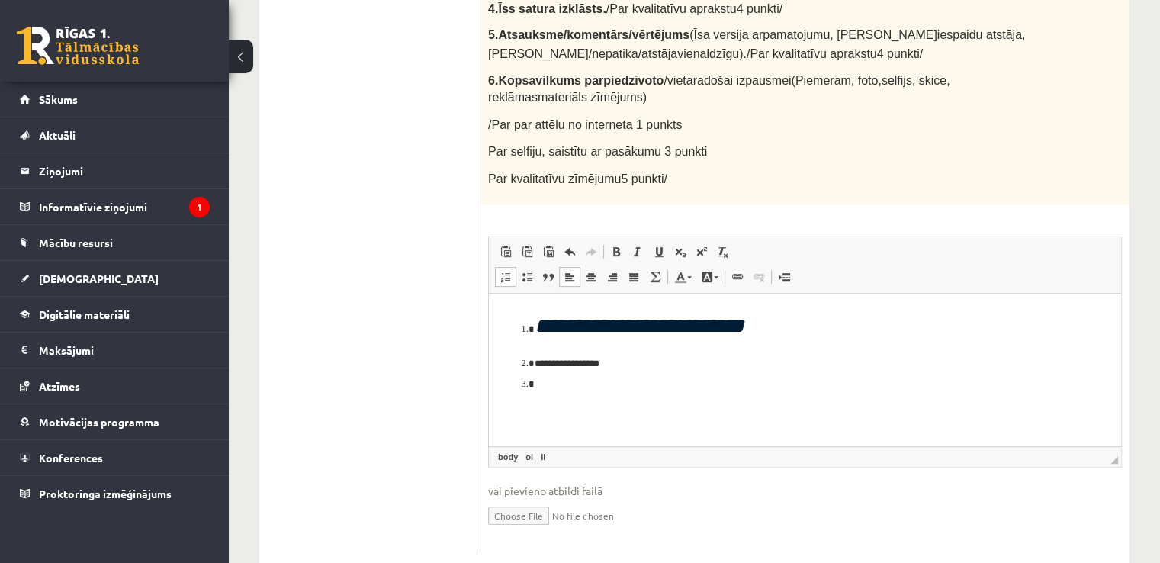
scroll to position [537, 0]
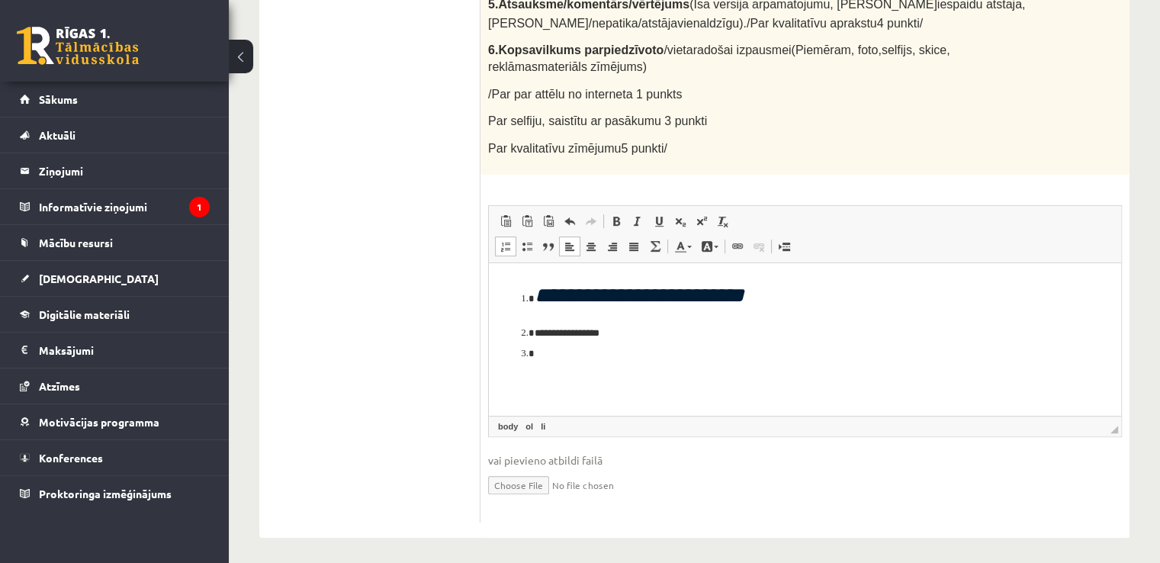
click at [584, 330] on li "**********" at bounding box center [806, 330] width 542 height 34
click at [553, 353] on li "Rich Text Editor, wiswyg-editor-user-answer-47024898037160" at bounding box center [805, 354] width 541 height 16
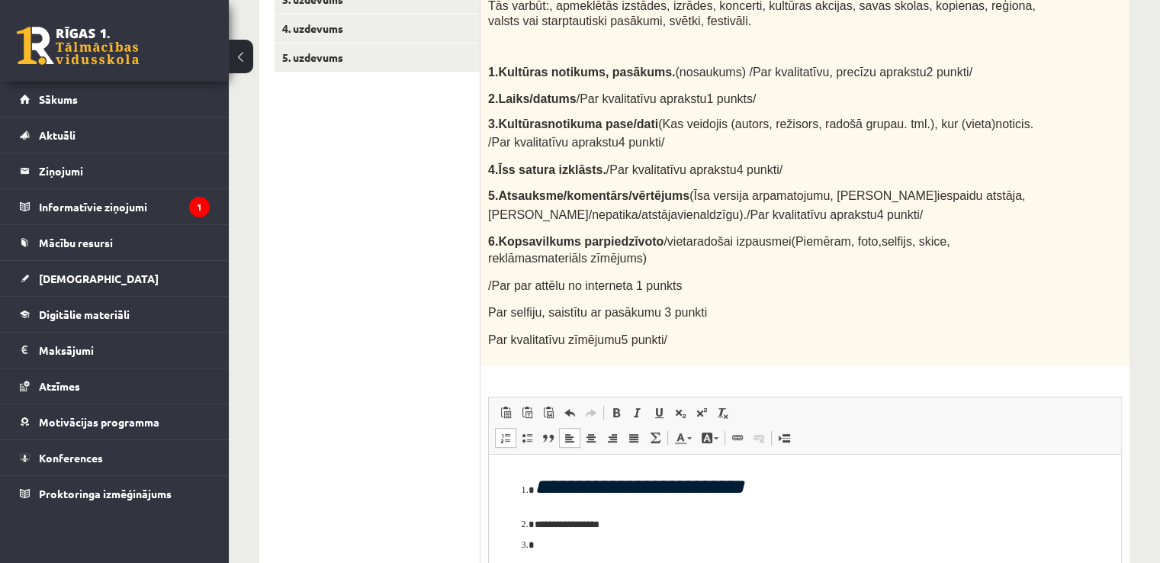
scroll to position [359, 0]
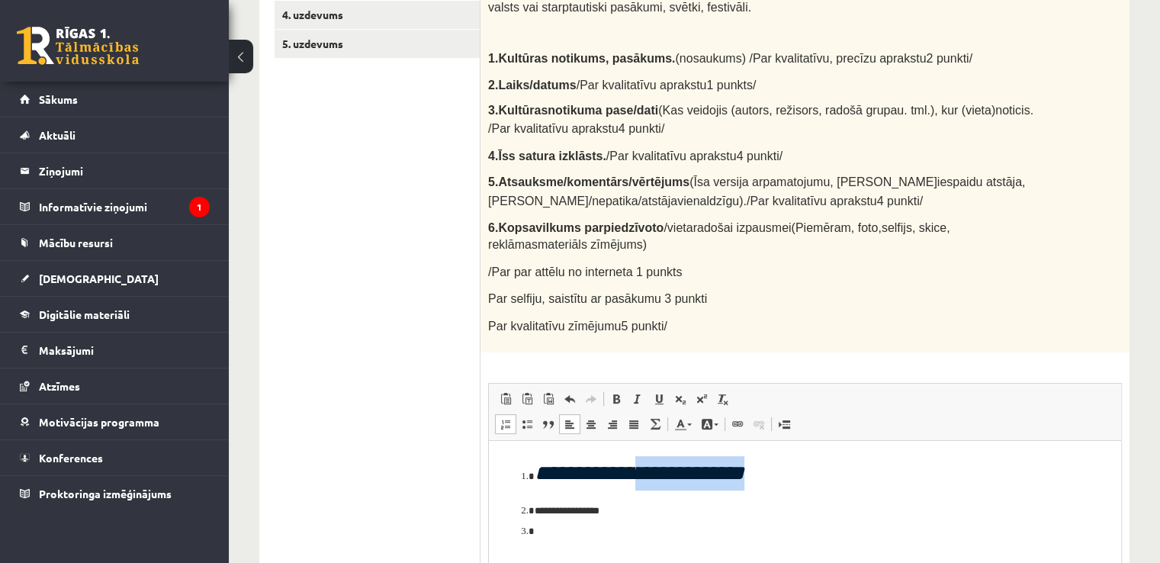
drag, startPoint x: 657, startPoint y: 469, endPoint x: 770, endPoint y: 465, distance: 113.0
click at [744, 465] on span "**********" at bounding box center [640, 472] width 210 height 21
copy span "**********"
drag, startPoint x: 547, startPoint y: 472, endPoint x: 794, endPoint y: 468, distance: 247.2
click at [800, 472] on li "**********" at bounding box center [805, 473] width 541 height 34
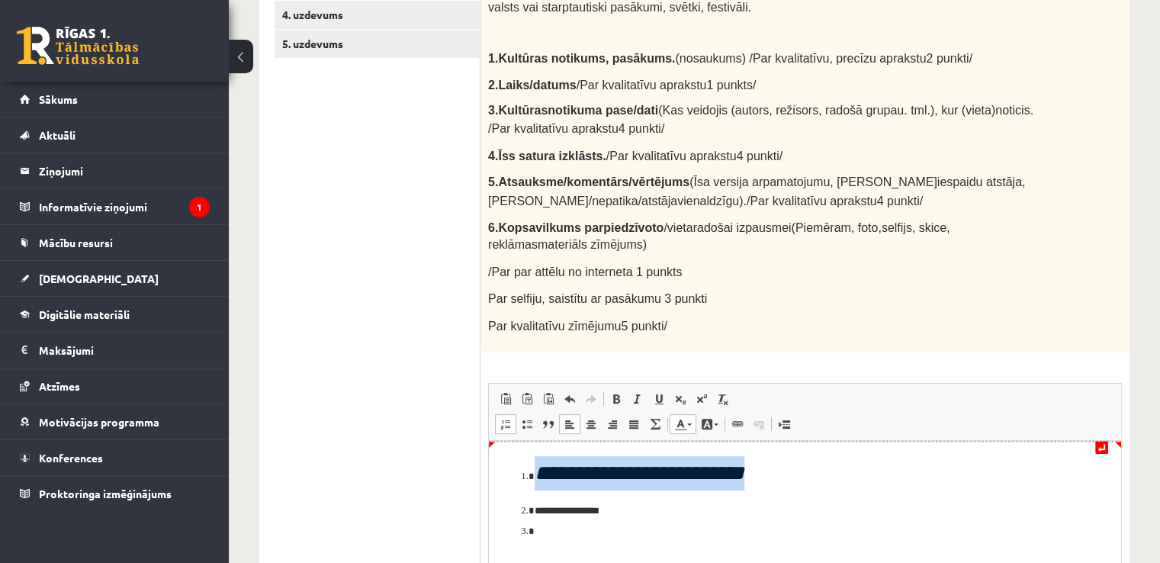
copy span "**********"
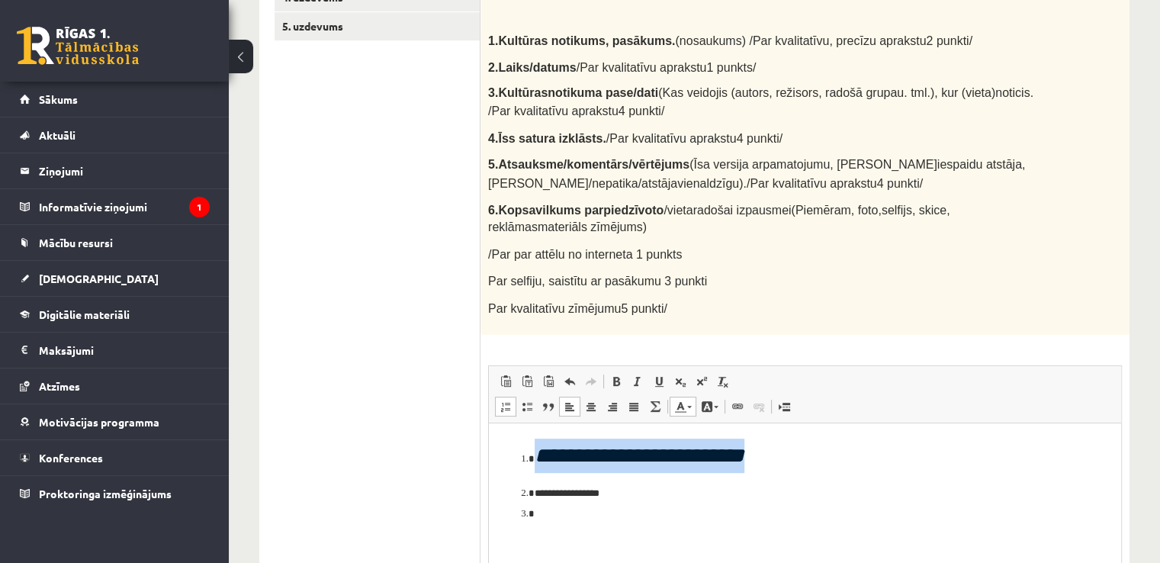
scroll to position [537, 0]
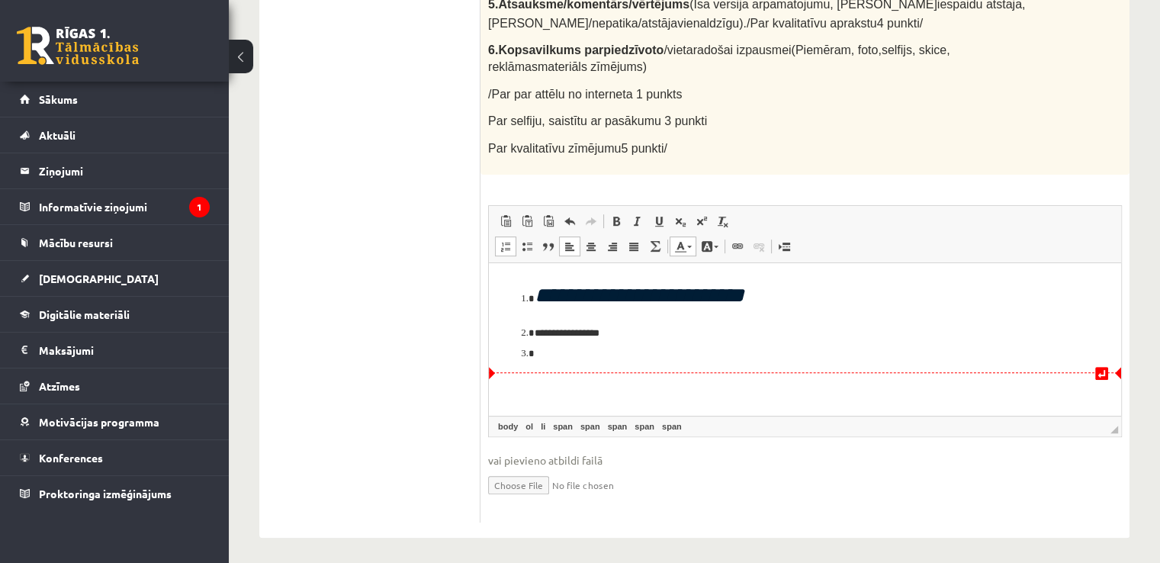
click at [551, 359] on li "Rich Text Editor, wiswyg-editor-user-answer-47024898037160" at bounding box center [805, 354] width 541 height 16
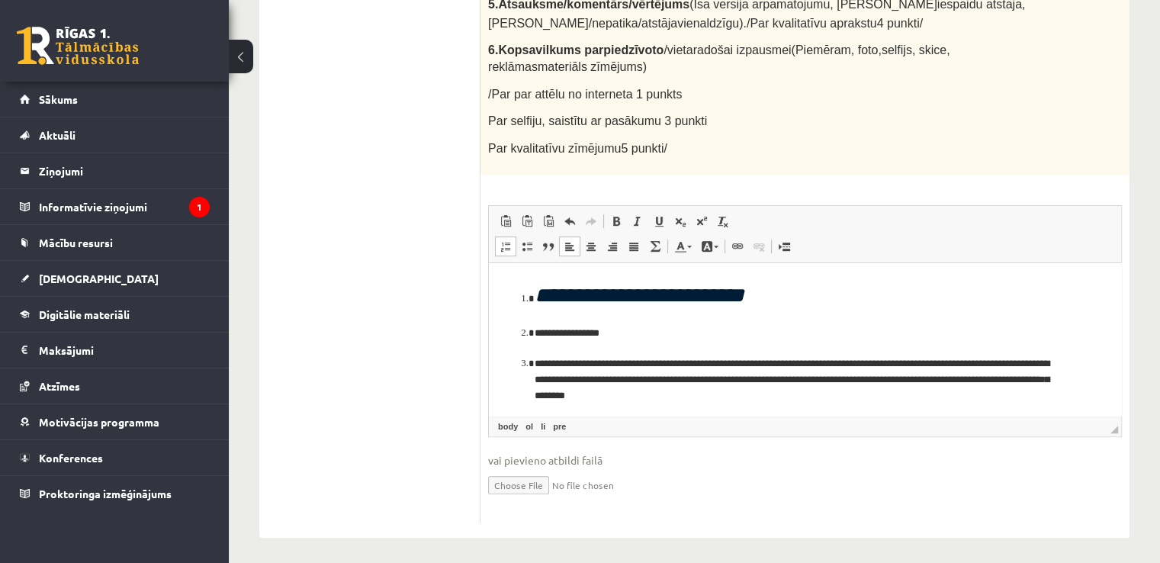
click at [642, 333] on li "**********" at bounding box center [799, 330] width 529 height 34
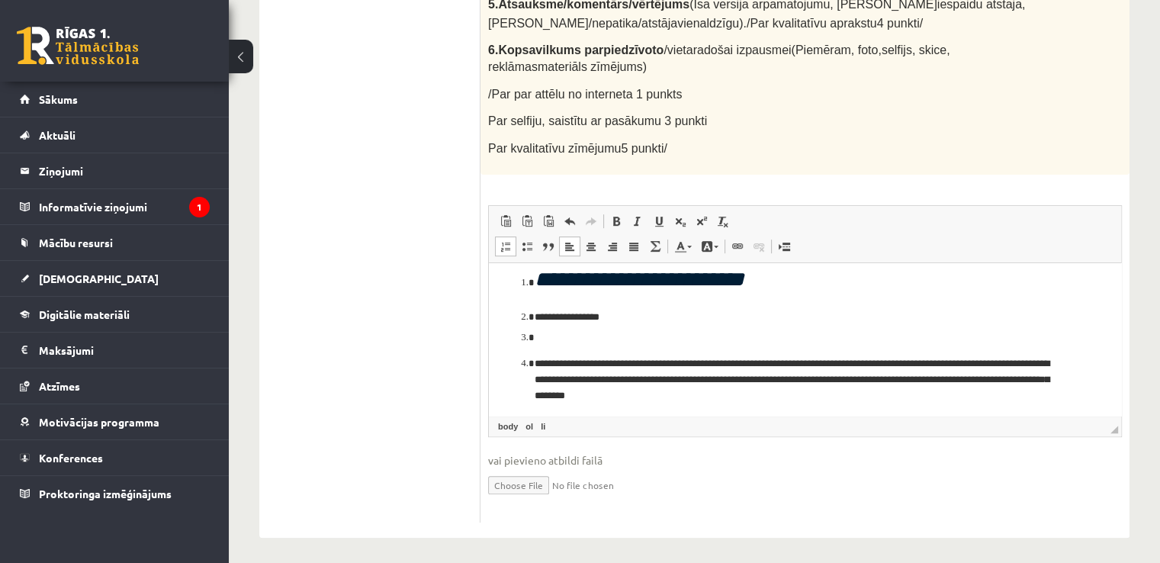
scroll to position [20, 0]
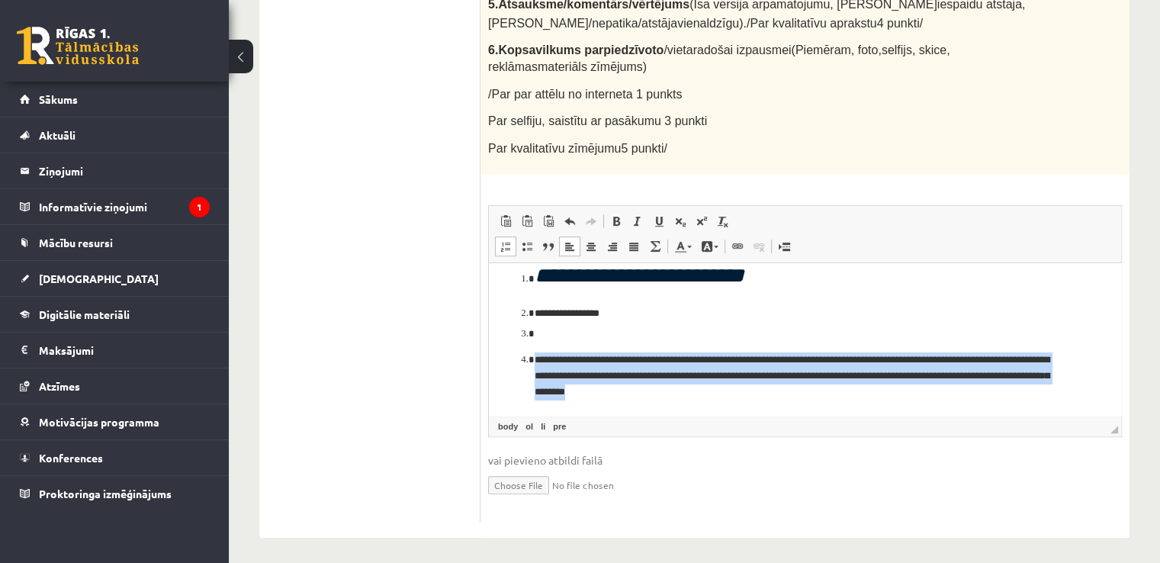
drag, startPoint x: 1021, startPoint y: 393, endPoint x: 536, endPoint y: 362, distance: 485.4
click at [536, 362] on pre "**********" at bounding box center [799, 375] width 529 height 47
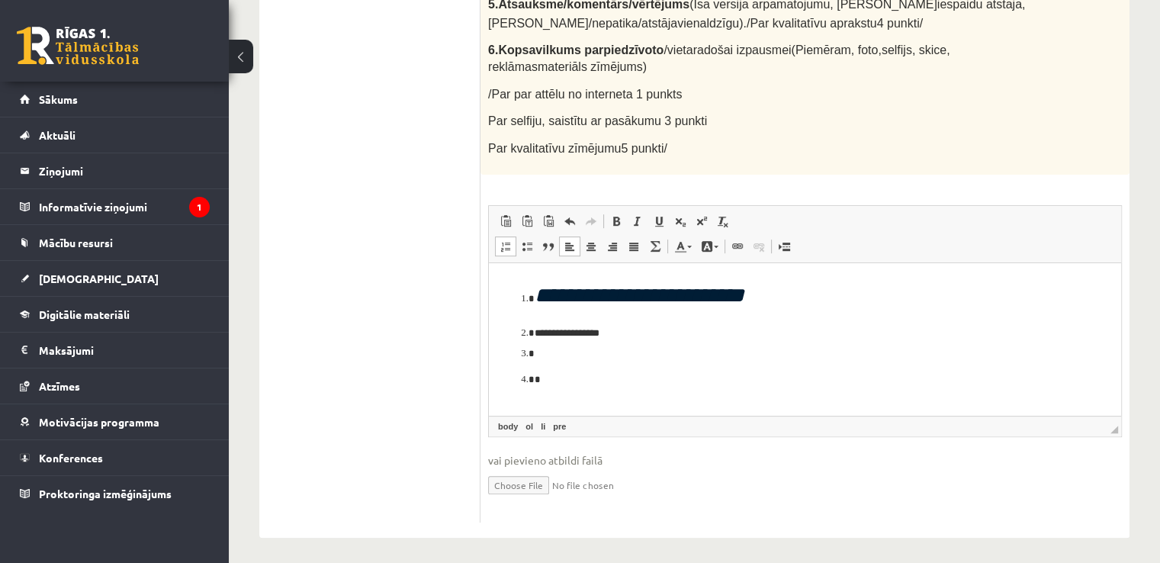
scroll to position [0, 0]
drag, startPoint x: 609, startPoint y: 380, endPoint x: 645, endPoint y: 413, distance: 48.6
click at [610, 380] on pre "**********" at bounding box center [806, 380] width 542 height 16
click at [611, 379] on pre "**********" at bounding box center [806, 380] width 542 height 16
click at [665, 377] on pre "**********" at bounding box center [806, 380] width 542 height 16
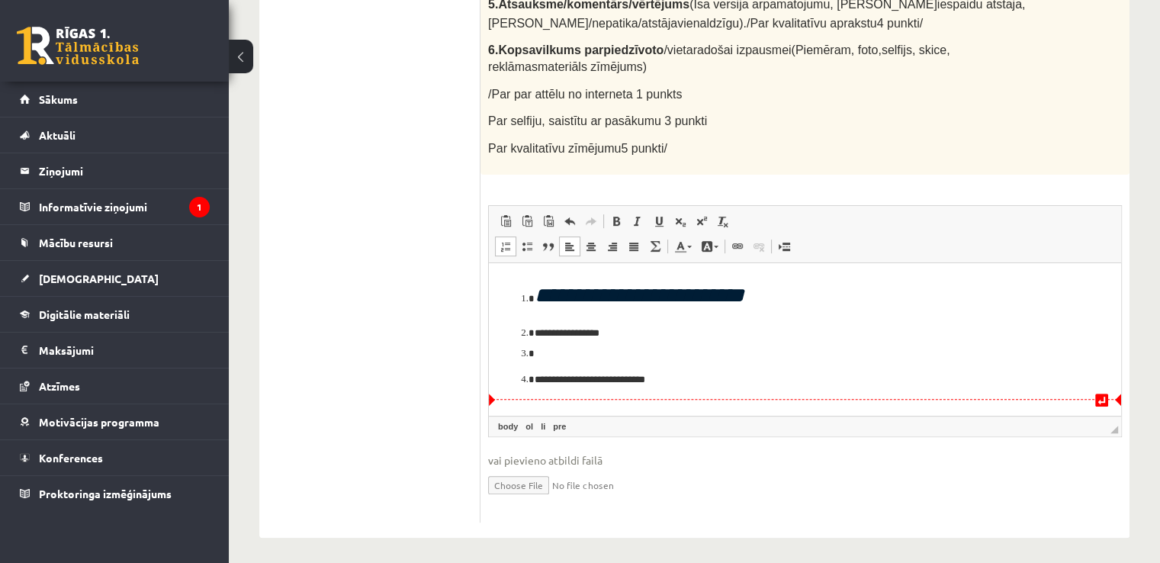
click at [715, 384] on pre "**********" at bounding box center [806, 380] width 542 height 16
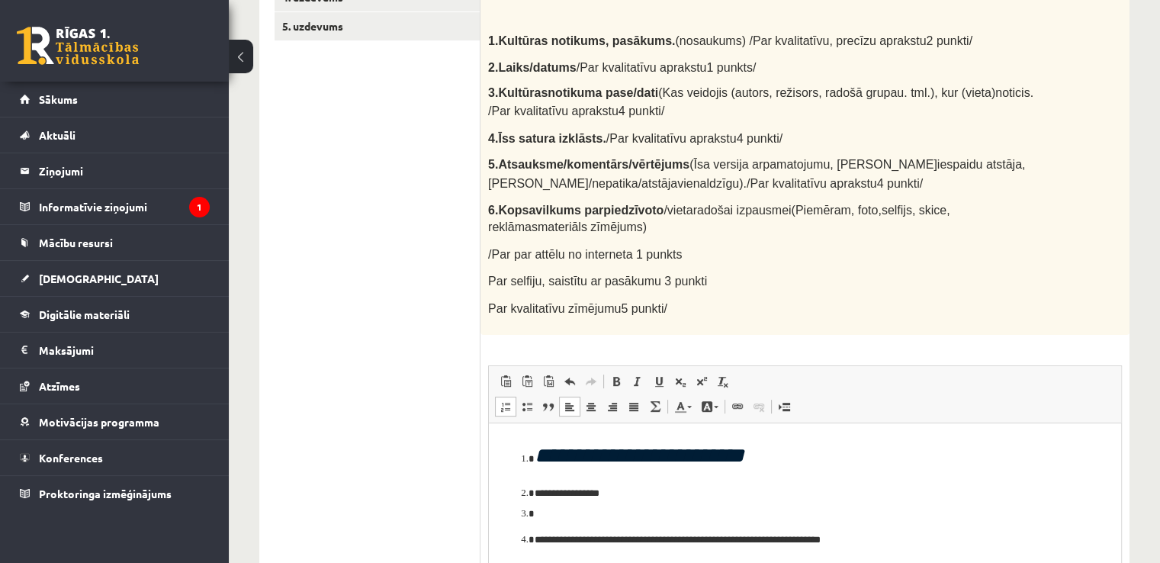
scroll to position [537, 0]
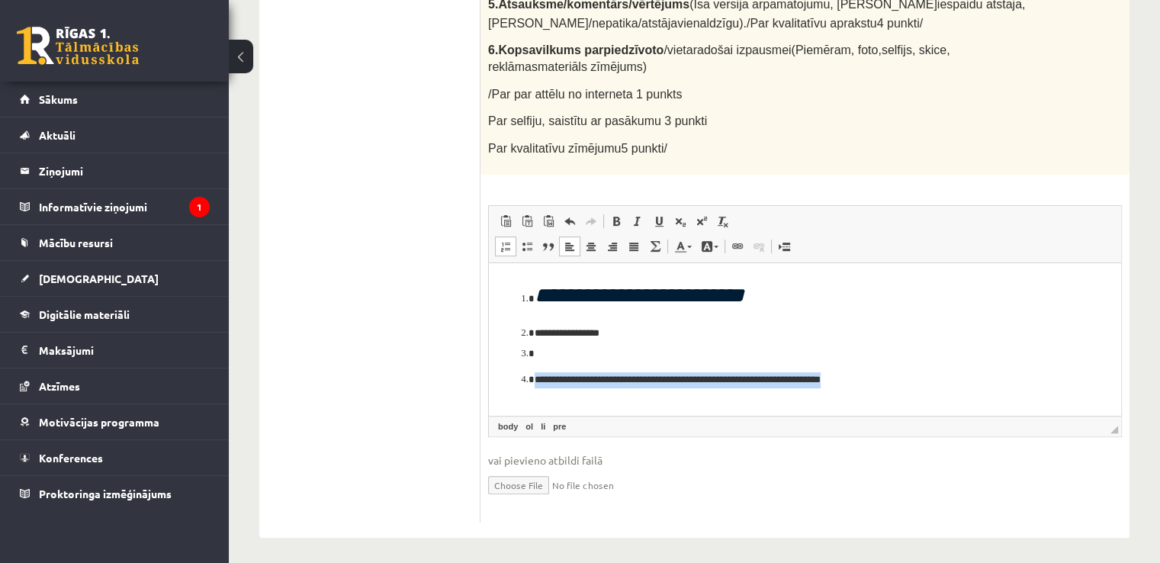
drag, startPoint x: 534, startPoint y: 378, endPoint x: 964, endPoint y: 379, distance: 430.2
click at [964, 379] on li "**********" at bounding box center [805, 380] width 541 height 16
copy pre "**********"
click at [616, 350] on li "Rich Text Editor, wiswyg-editor-user-answer-47024898037160" at bounding box center [805, 354] width 541 height 16
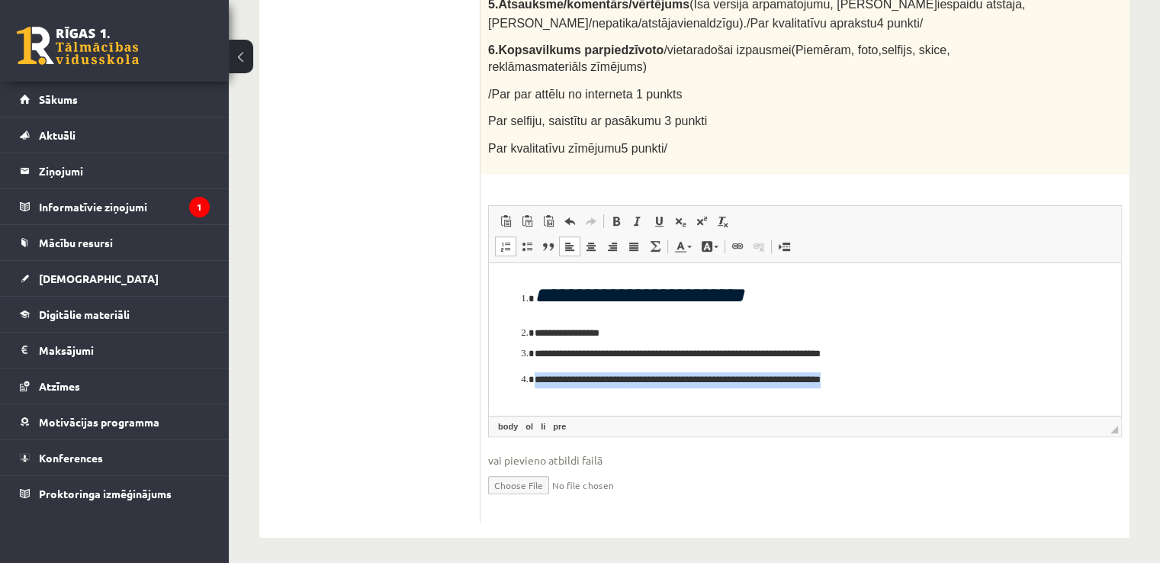
drag, startPoint x: 946, startPoint y: 377, endPoint x: 535, endPoint y: 378, distance: 410.4
click at [535, 378] on pre "**********" at bounding box center [806, 380] width 542 height 16
click at [879, 343] on li "**********" at bounding box center [806, 330] width 542 height 34
click at [878, 352] on li "**********" at bounding box center [806, 354] width 542 height 16
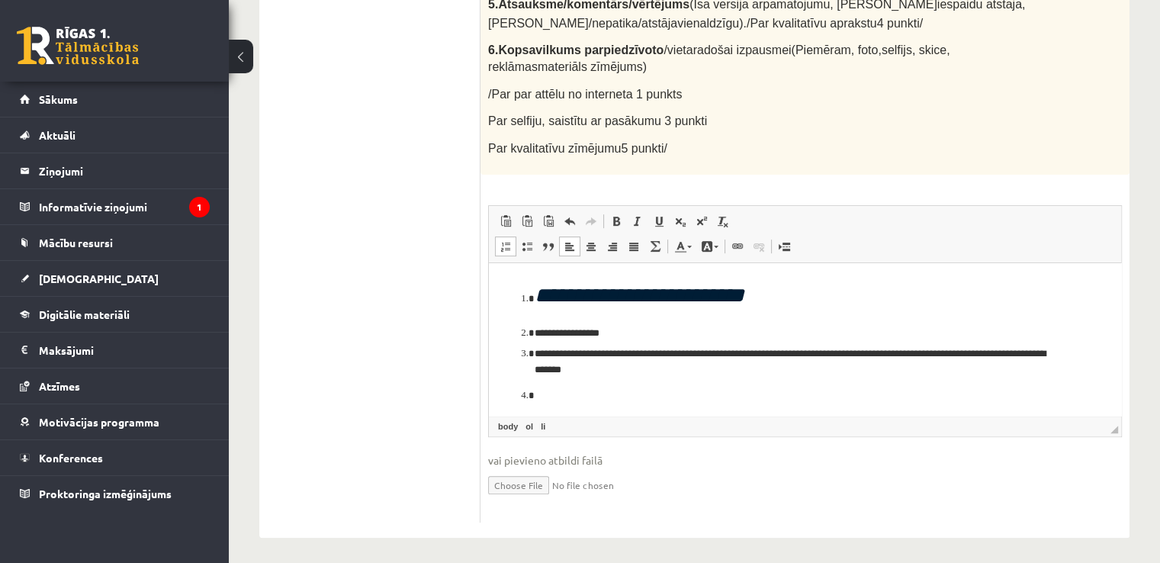
drag, startPoint x: 1009, startPoint y: 264, endPoint x: 652, endPoint y: 368, distance: 371.7
click at [651, 370] on li "**********" at bounding box center [799, 362] width 529 height 32
drag, startPoint x: 834, startPoint y: 370, endPoint x: 841, endPoint y: 375, distance: 8.1
click at [834, 369] on li "**********" at bounding box center [799, 362] width 529 height 32
click at [831, 368] on li "**********" at bounding box center [799, 362] width 529 height 32
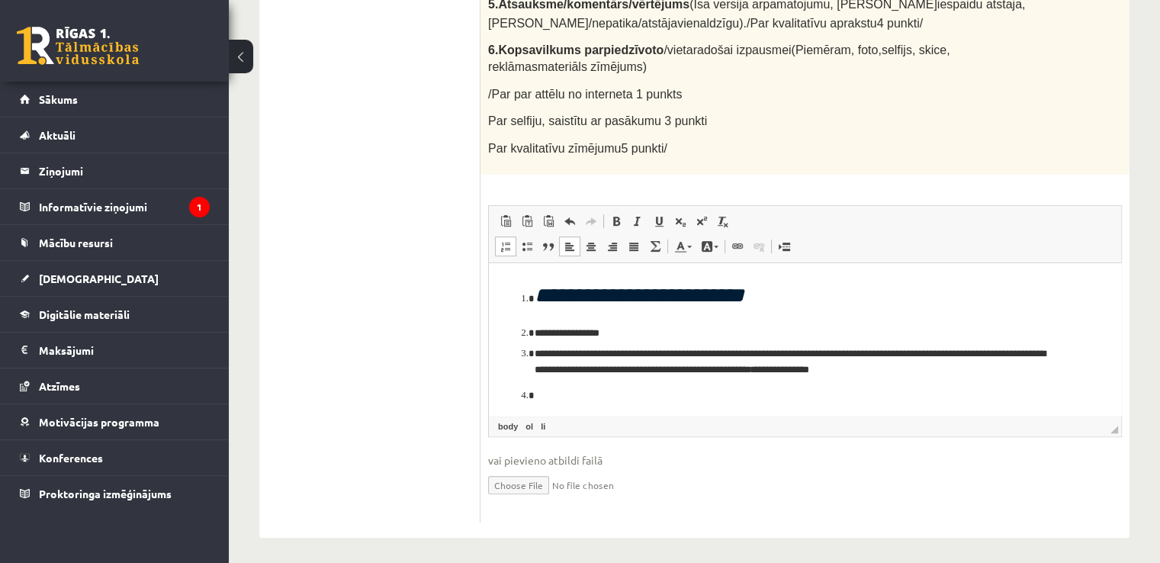
click at [908, 375] on li "**********" at bounding box center [799, 362] width 529 height 32
click at [539, 407] on pre "Tulkotais teksts: Izbaudiet dzīves ainavas, skaņas un smaržas uz klāja!\a\aBrun…" at bounding box center [799, 412] width 529 height 16
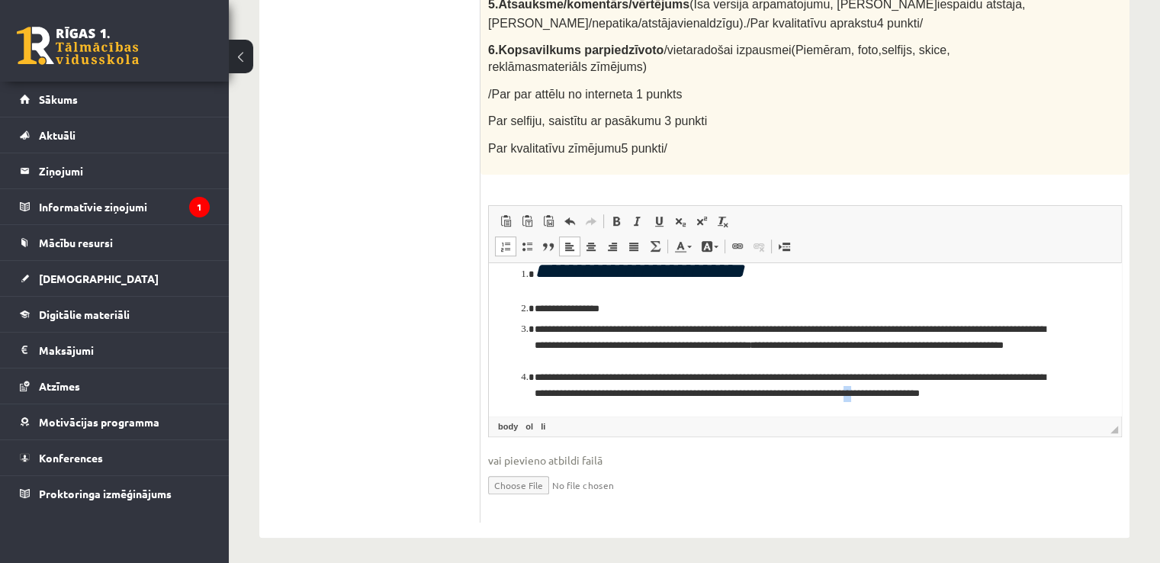
scroll to position [25, 0]
drag, startPoint x: 947, startPoint y: 408, endPoint x: 979, endPoint y: 398, distance: 34.3
click at [979, 398] on li "**********" at bounding box center [799, 385] width 529 height 32
click at [1005, 392] on li "**********" at bounding box center [799, 385] width 529 height 32
click at [1036, 392] on li "**********" at bounding box center [799, 392] width 529 height 47
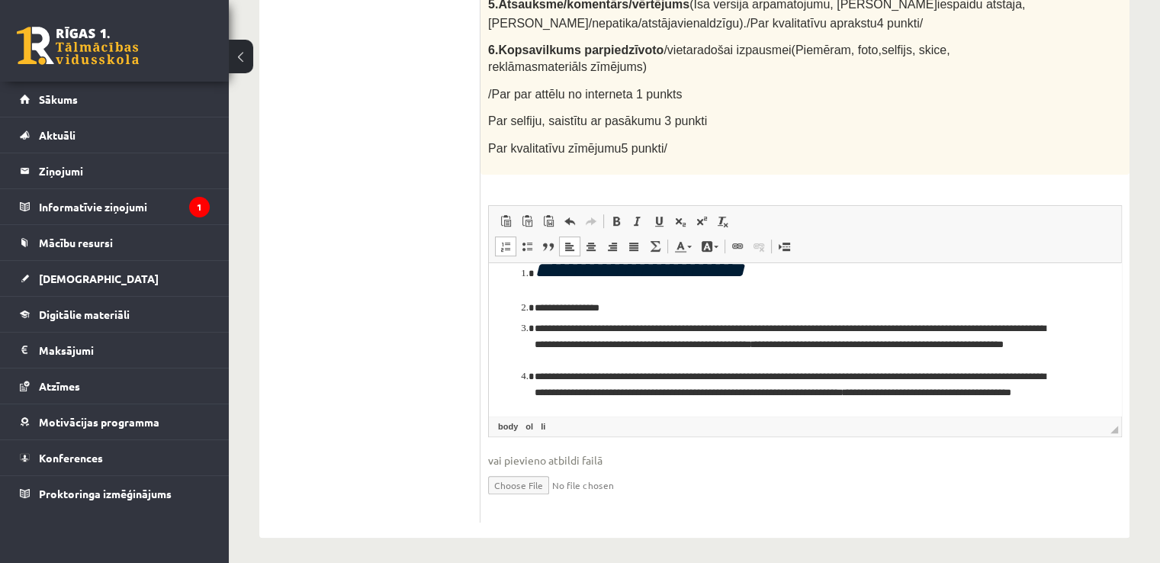
click at [621, 412] on li "**********" at bounding box center [799, 392] width 529 height 47
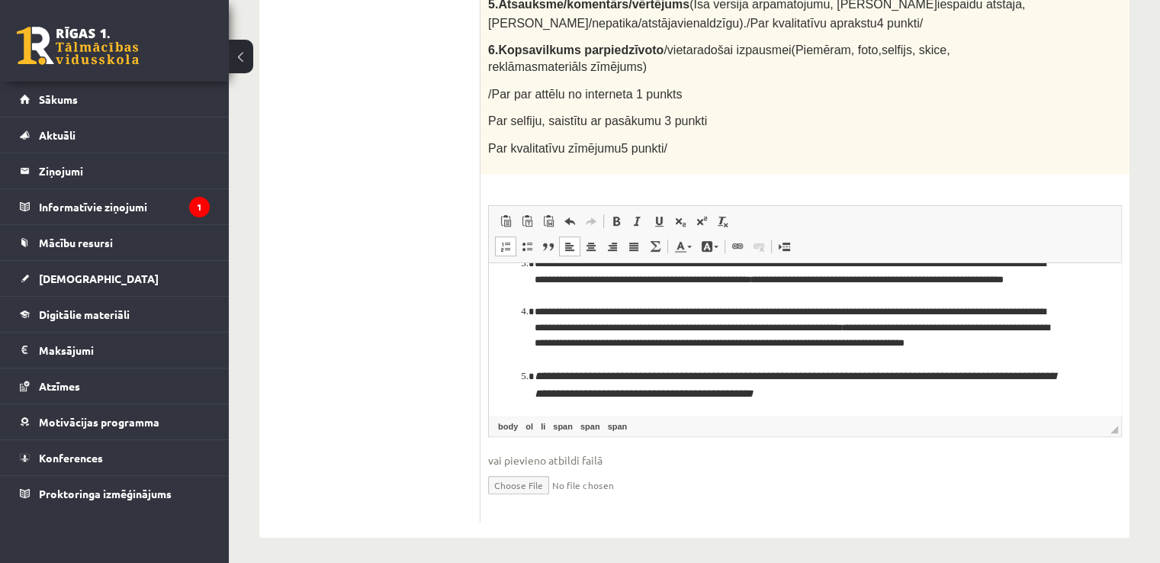
scroll to position [93, 0]
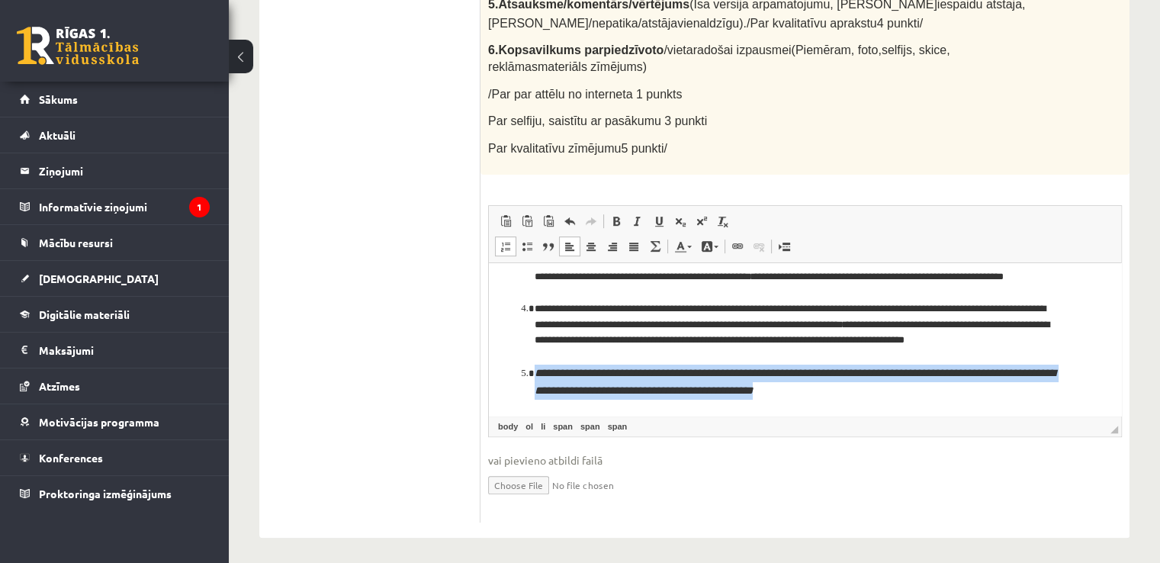
drag, startPoint x: 721, startPoint y: 394, endPoint x: 537, endPoint y: 375, distance: 184.8
click at [537, 375] on li "**********" at bounding box center [805, 383] width 541 height 36
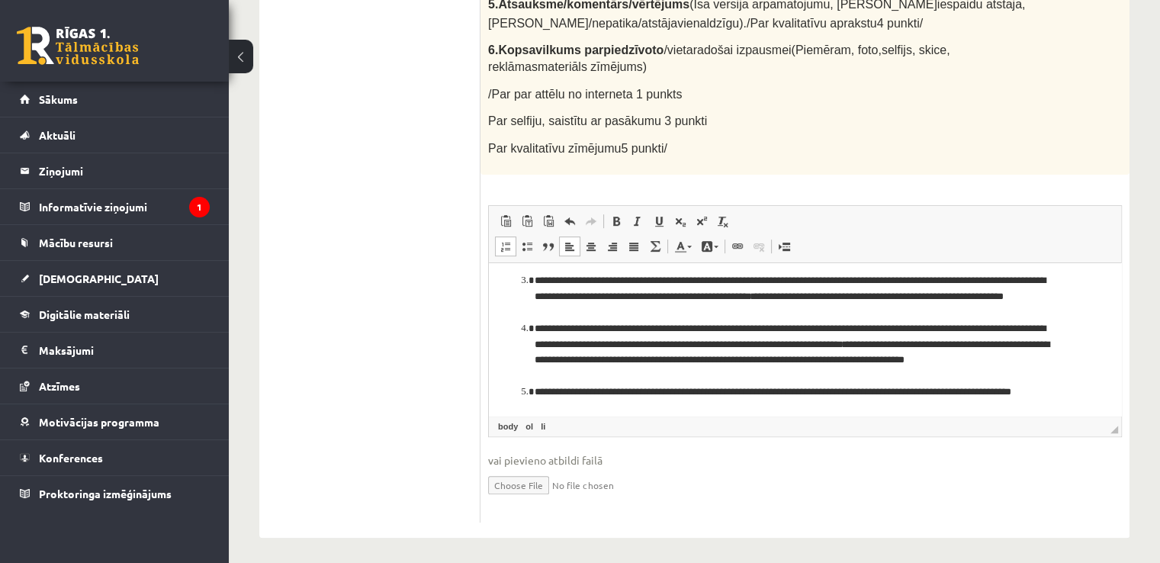
scroll to position [88, 0]
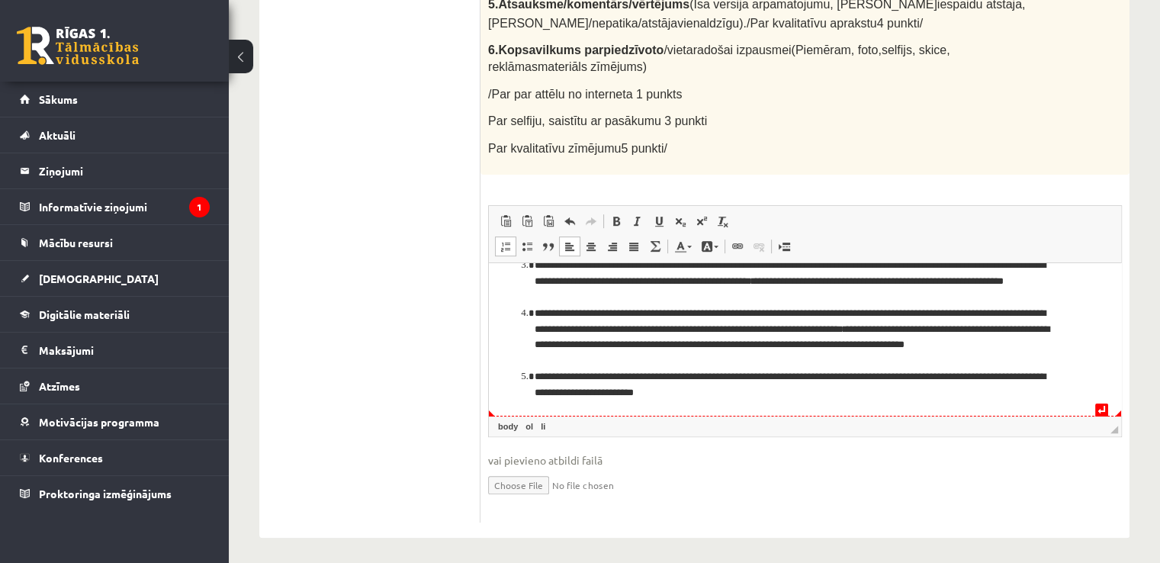
click at [642, 392] on li "**********" at bounding box center [799, 385] width 529 height 32
click at [725, 394] on li "**********" at bounding box center [799, 385] width 529 height 32
click at [708, 389] on li "**********" at bounding box center [799, 385] width 529 height 32
click at [794, 398] on li "**********" at bounding box center [799, 385] width 529 height 32
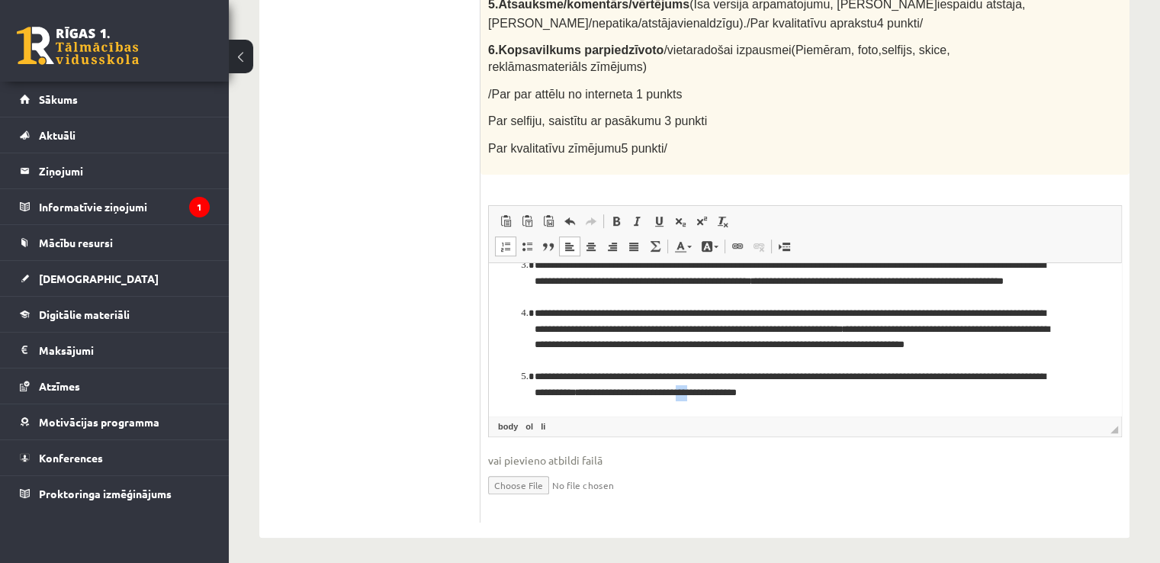
drag, startPoint x: 764, startPoint y: 392, endPoint x: 751, endPoint y: 401, distance: 15.9
click at [751, 401] on html "**********" at bounding box center [805, 295] width 632 height 241
click at [770, 392] on li "**********" at bounding box center [799, 385] width 529 height 32
click at [798, 392] on li "**********" at bounding box center [799, 385] width 529 height 32
drag, startPoint x: 798, startPoint y: 392, endPoint x: 1309, endPoint y: 706, distance: 599.9
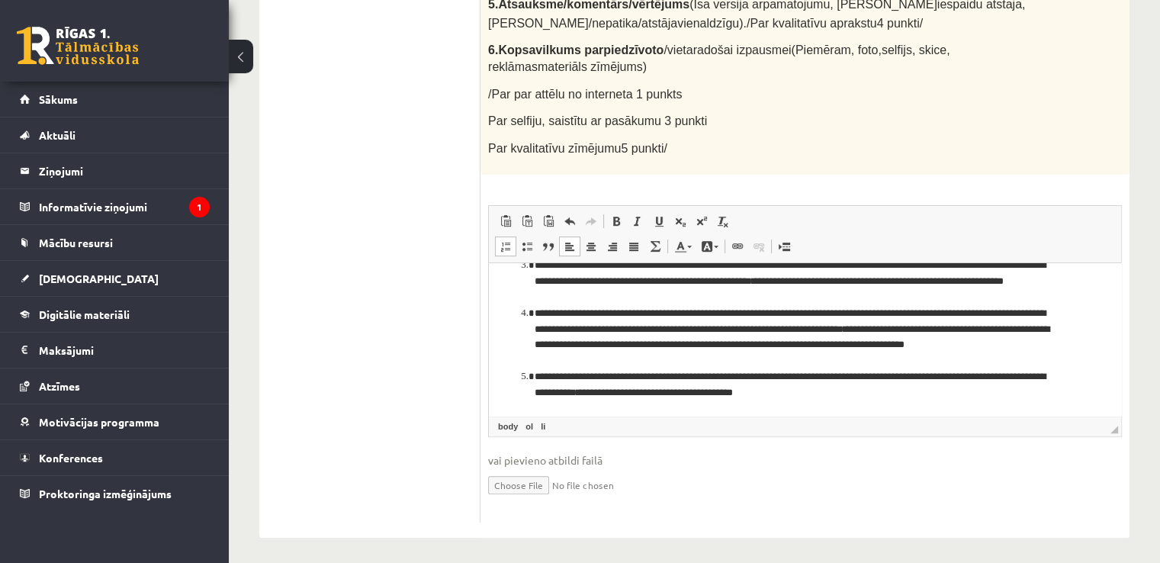
click at [798, 392] on li "**********" at bounding box center [799, 385] width 529 height 32
click at [821, 397] on li "**********" at bounding box center [799, 385] width 529 height 32
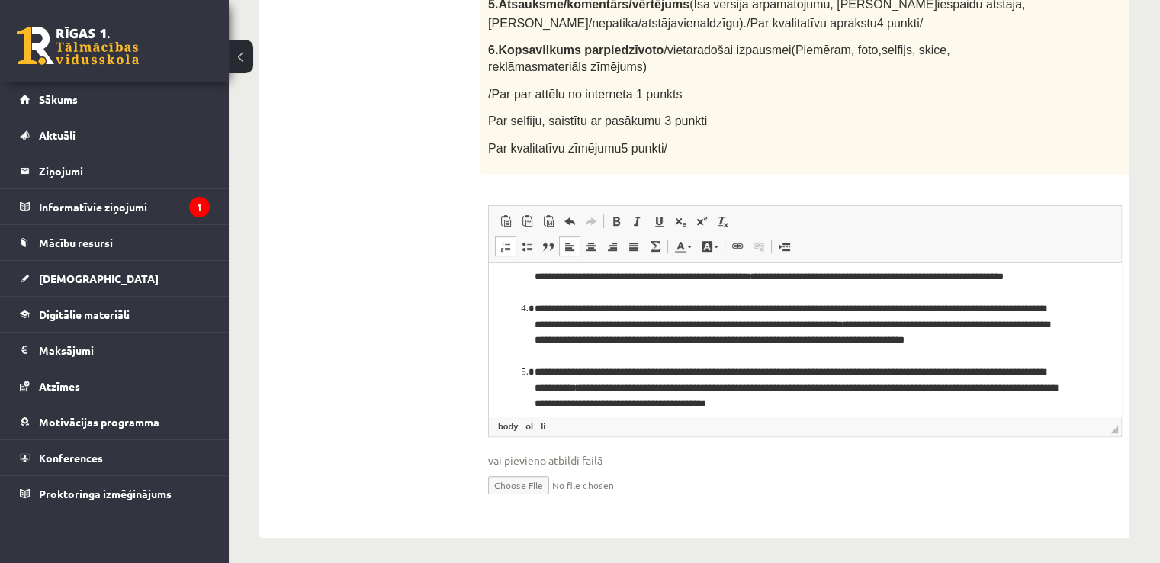
drag, startPoint x: 751, startPoint y: 388, endPoint x: 774, endPoint y: 411, distance: 32.4
click at [752, 388] on li "**********" at bounding box center [799, 388] width 529 height 47
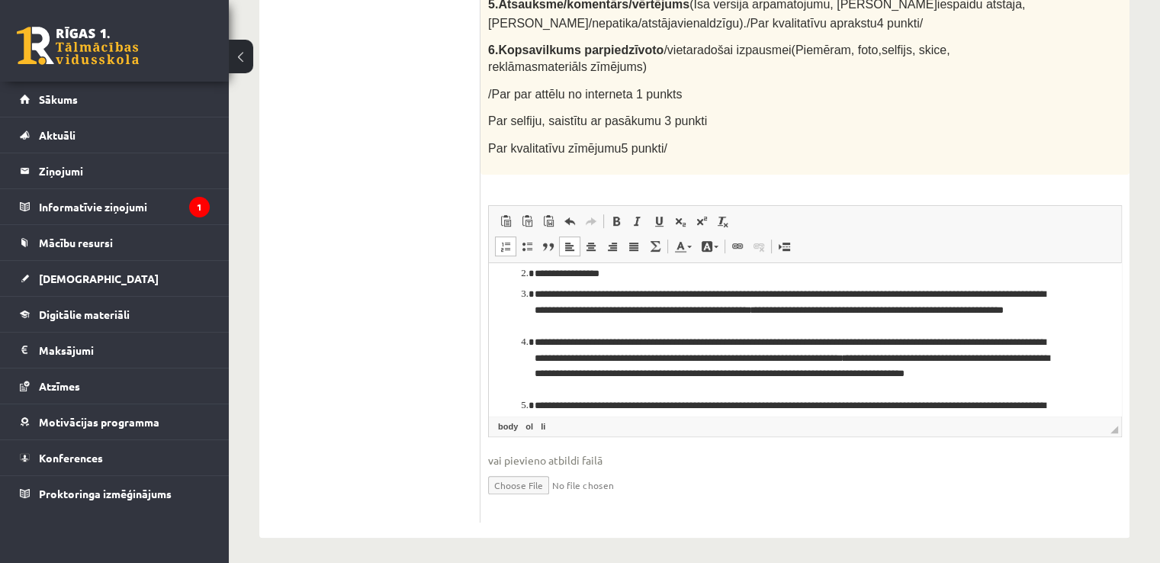
scroll to position [104, 0]
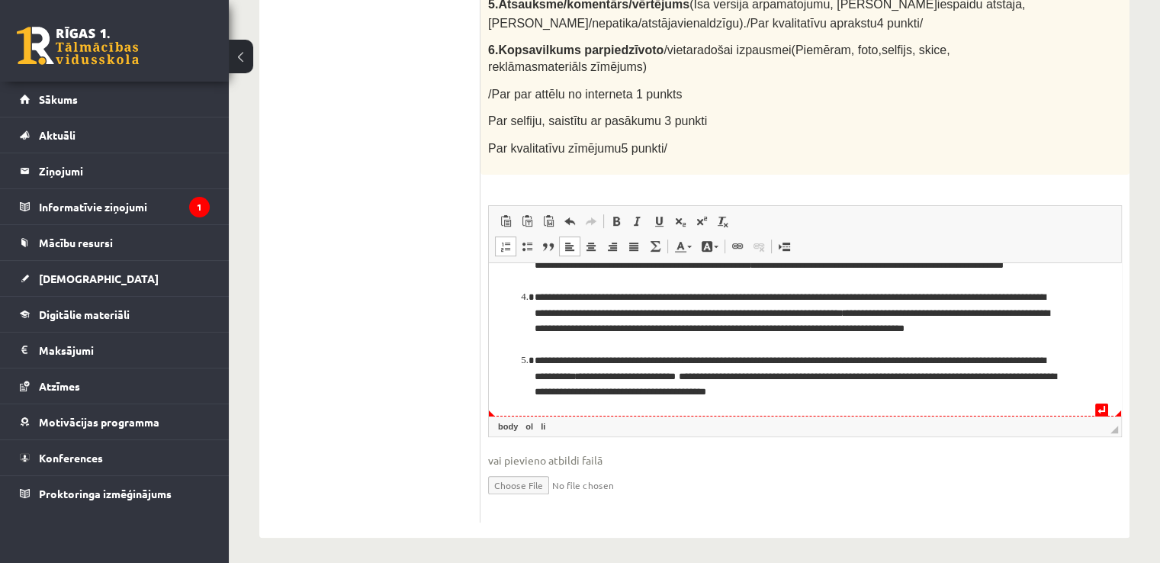
click at [914, 398] on li "**********" at bounding box center [799, 376] width 529 height 47
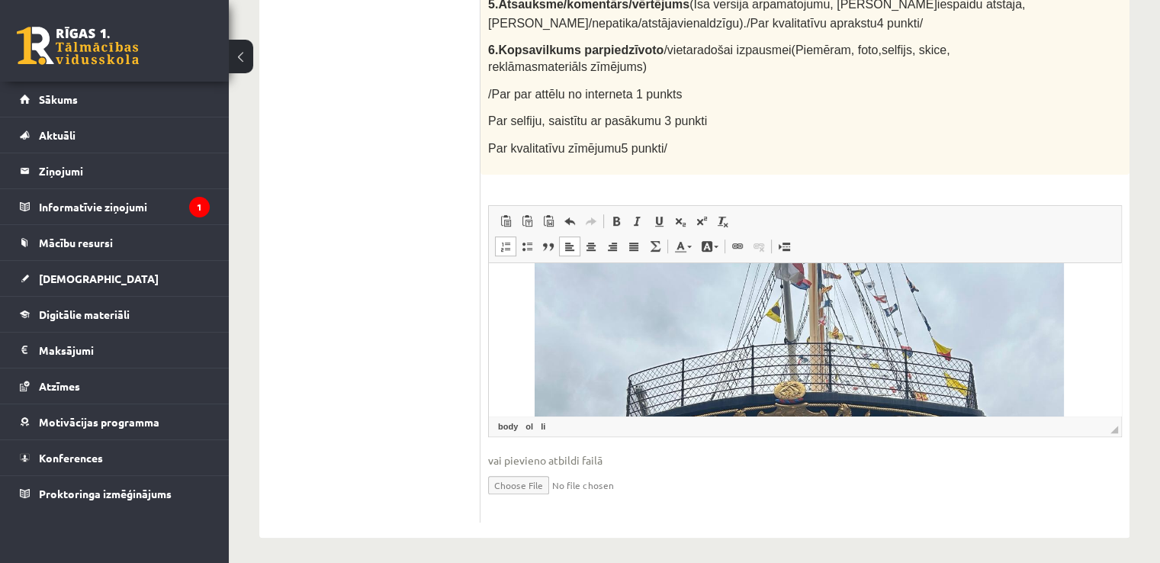
scroll to position [815, 0]
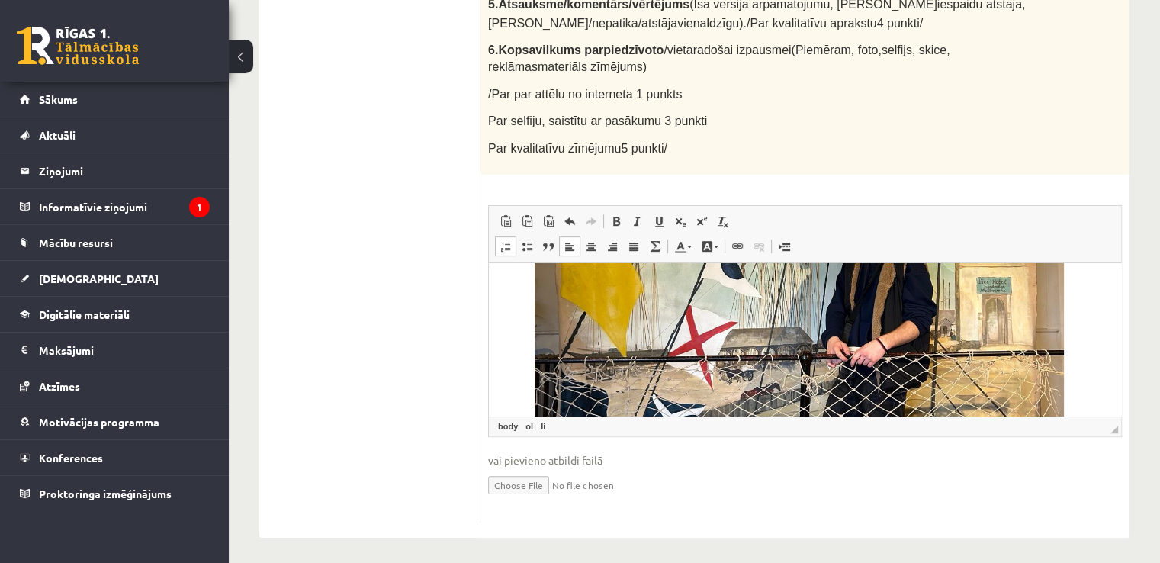
scroll to position [1526, 0]
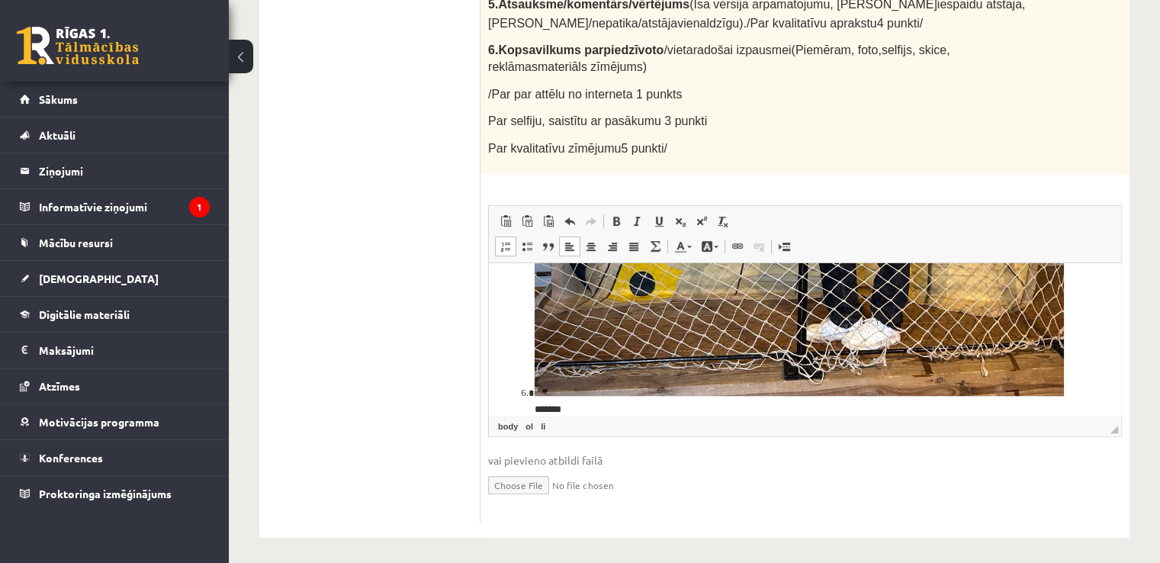
click at [535, 393] on li "*******" at bounding box center [799, 45] width 529 height 710
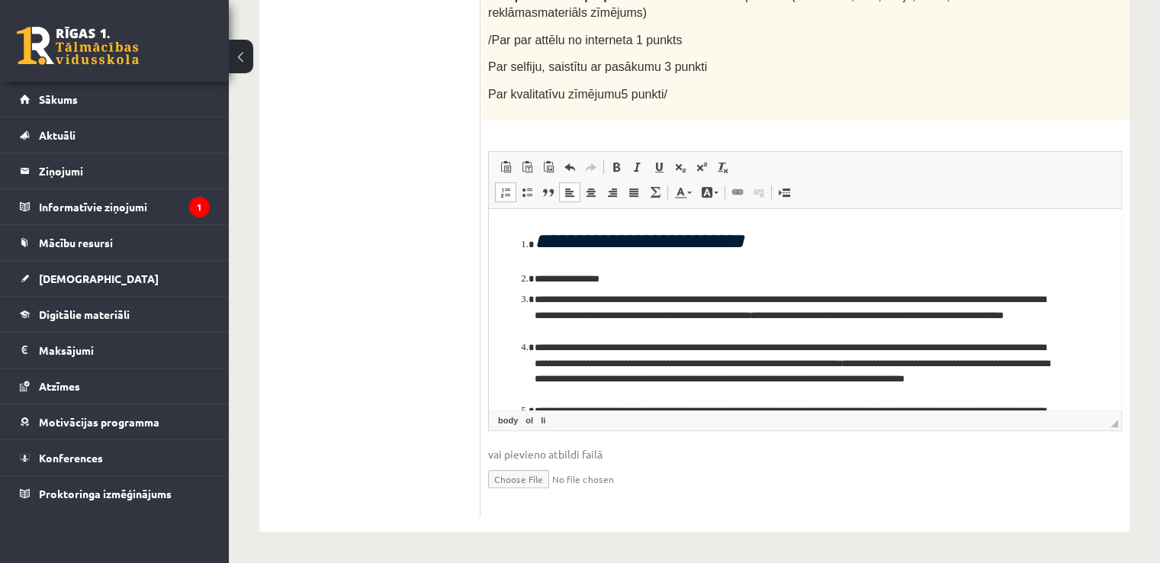
scroll to position [623, 0]
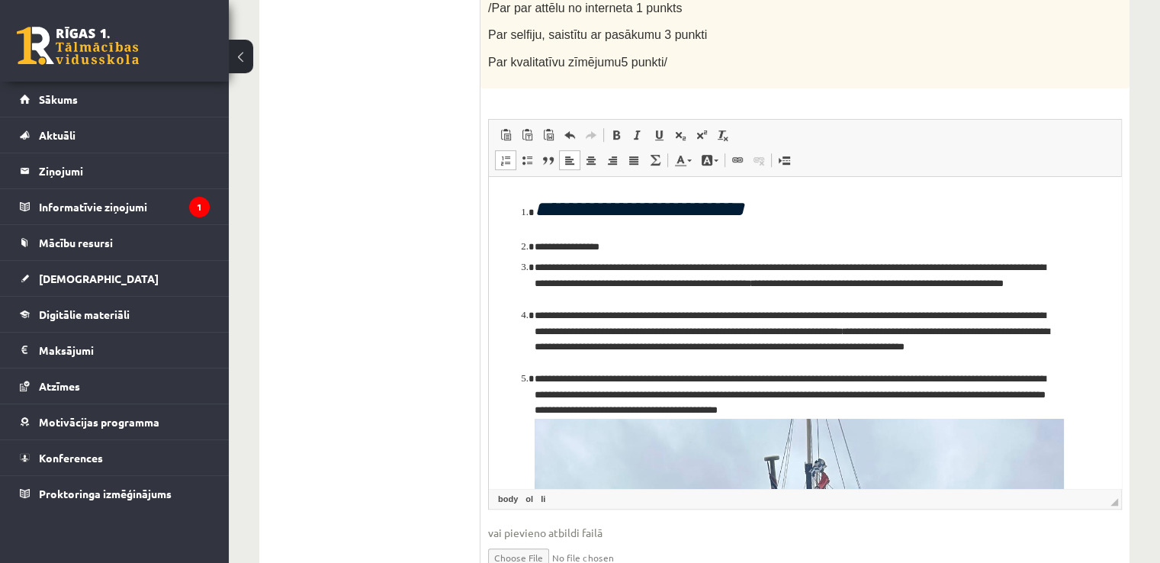
drag, startPoint x: 1114, startPoint y: 425, endPoint x: 1079, endPoint y: 589, distance: 167.9
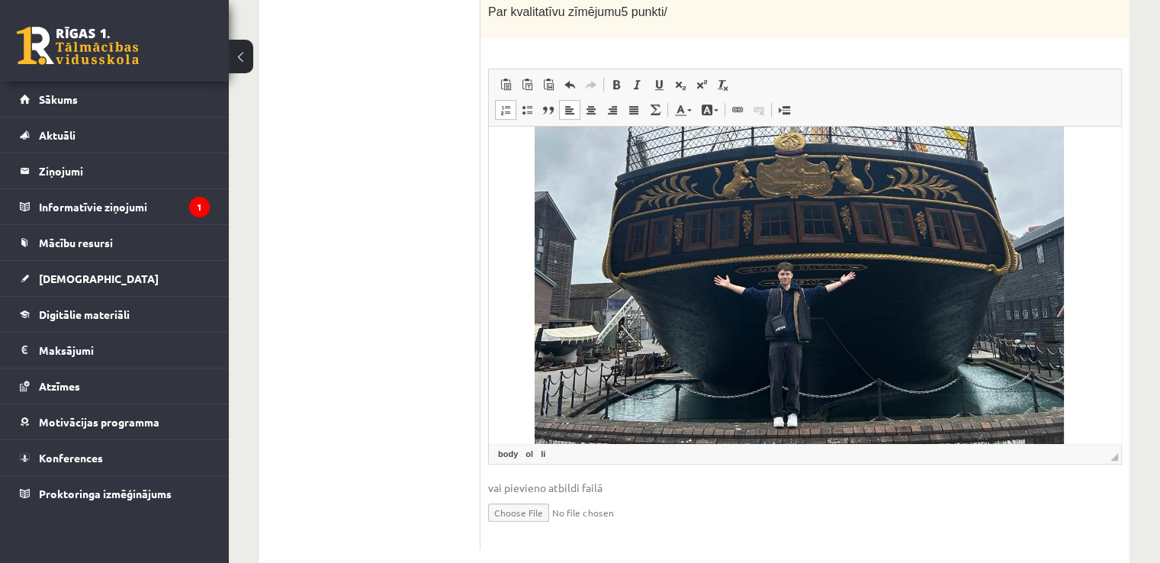
scroll to position [701, 0]
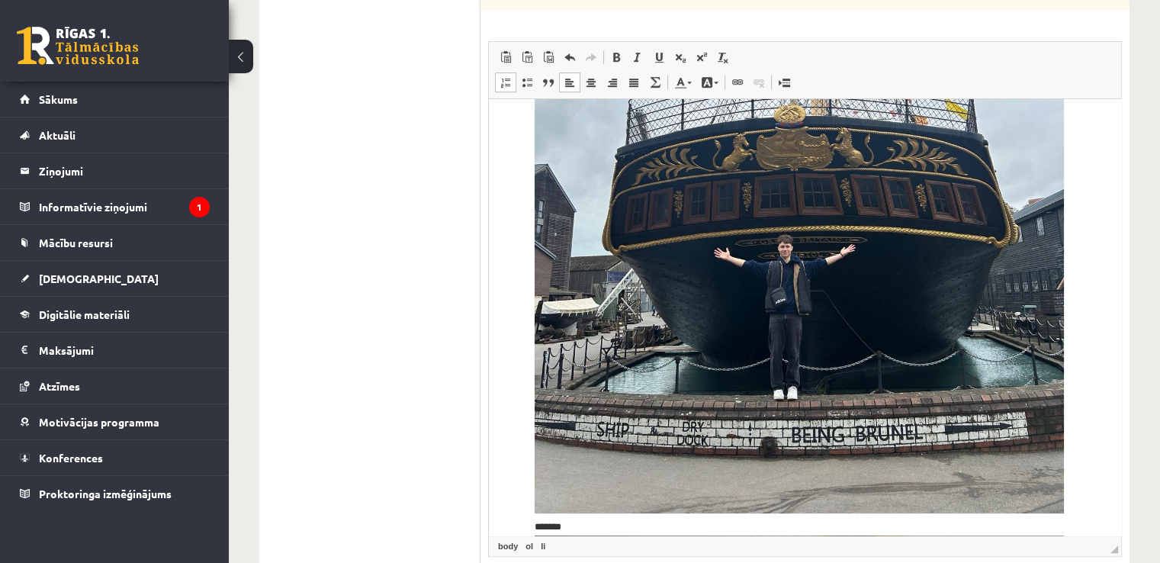
drag, startPoint x: 1141, startPoint y: 508, endPoint x: 1146, endPoint y: 538, distance: 30.2
click at [1147, 541] on div "Kultūra un māksla (vizuālā māksla) JK 11.b2 klase 3. ieskaite , Roberts Lagodsk…" at bounding box center [694, 23] width 931 height 1330
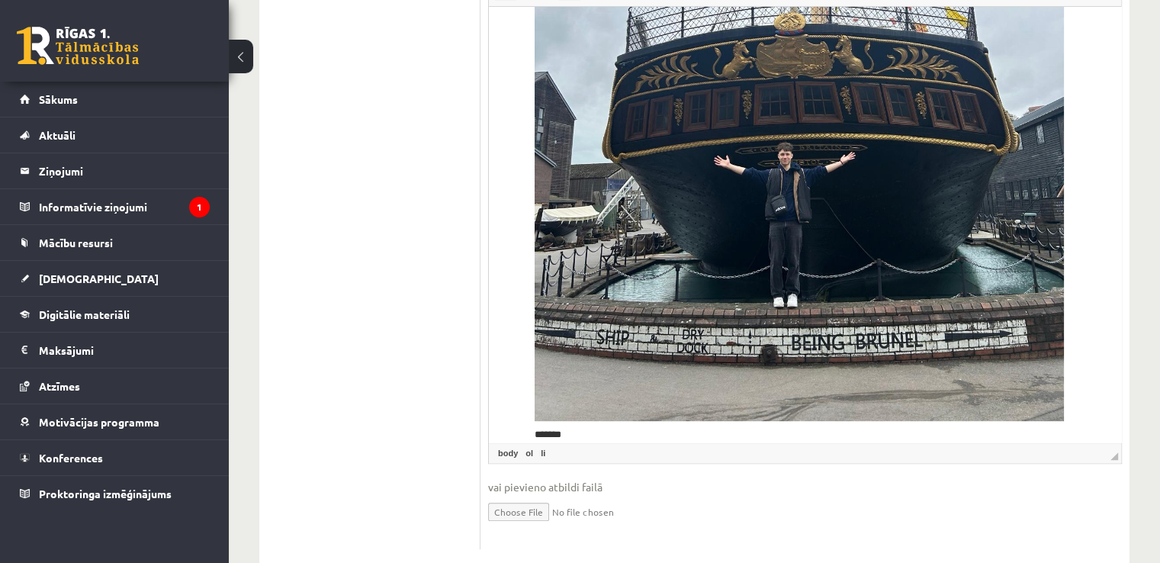
scroll to position [820, 0]
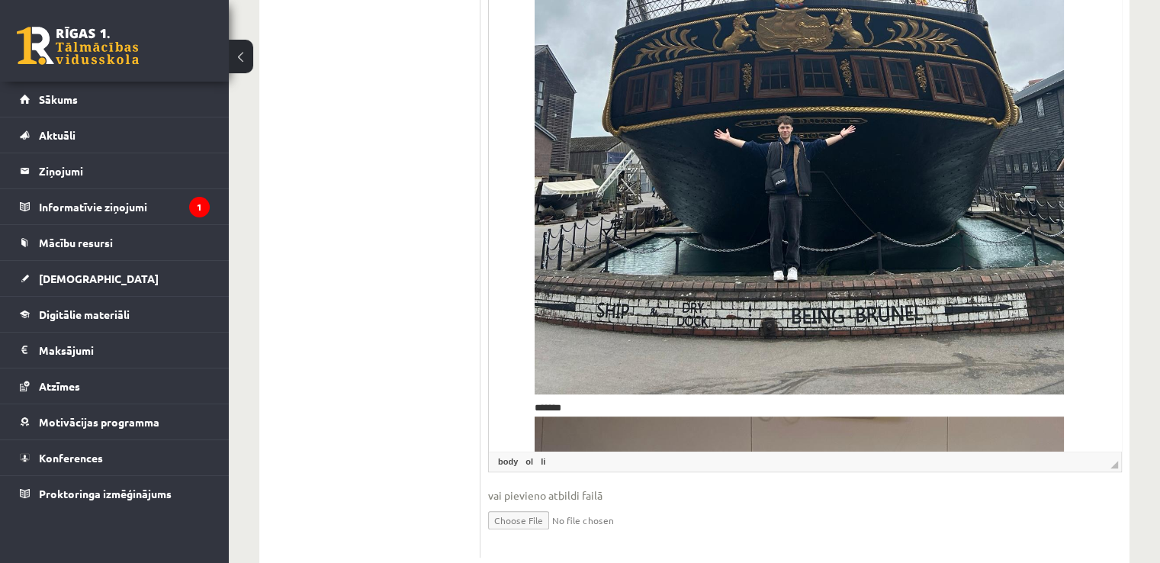
drag, startPoint x: 1114, startPoint y: 421, endPoint x: 1126, endPoint y: 531, distance: 110.5
click at [1126, 531] on div "20p Veido savu kultūras pieredzes dienasgrāmatu , kurā analizē vienu kultūras a…" at bounding box center [805, 13] width 649 height 1088
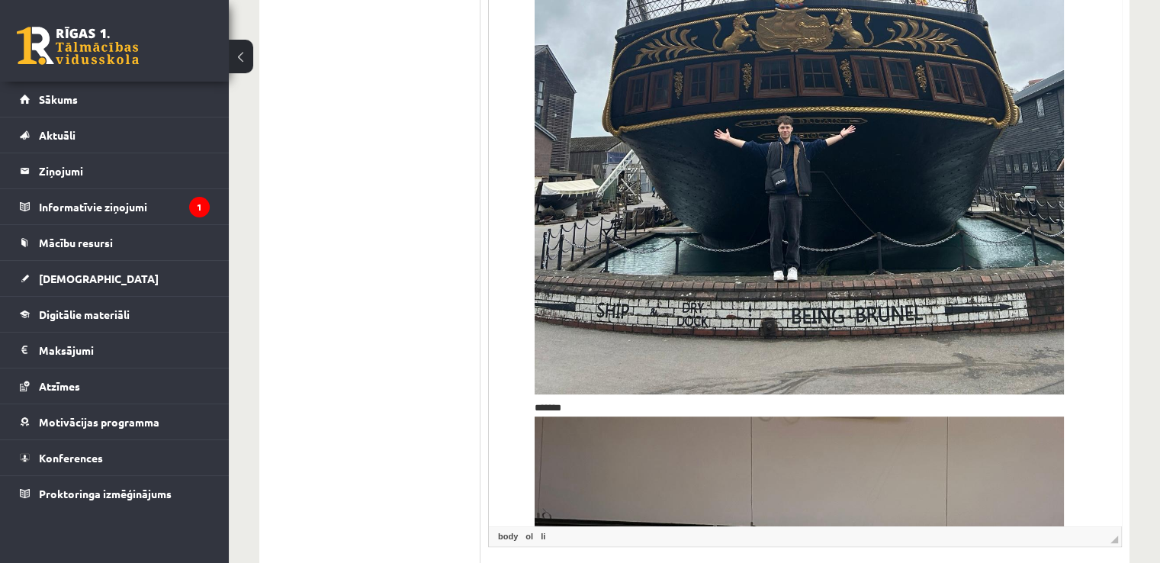
scroll to position [930, 0]
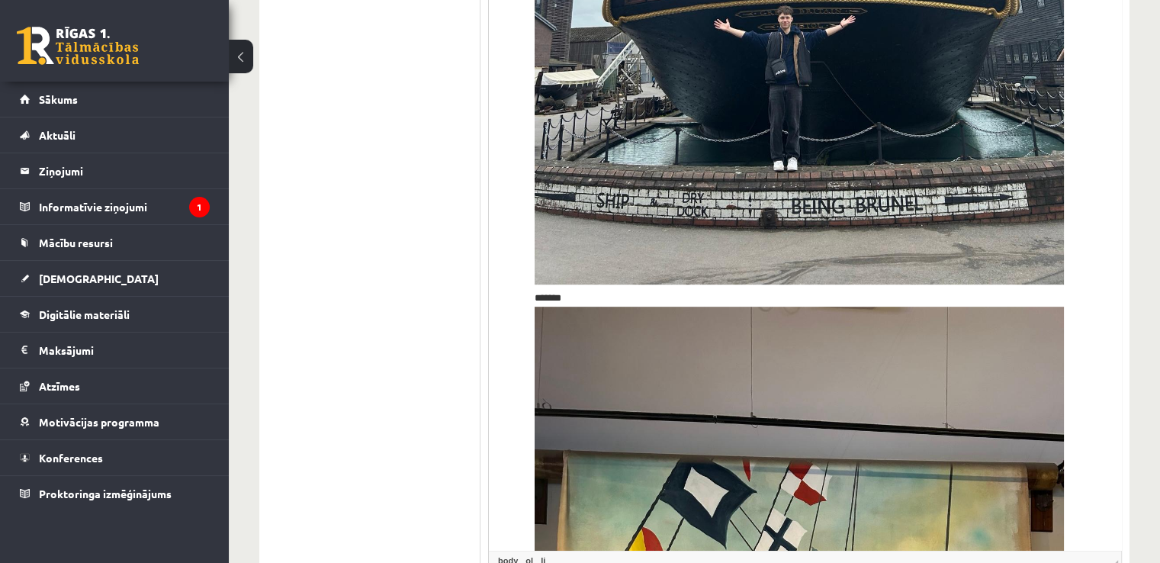
drag, startPoint x: 1115, startPoint y: 422, endPoint x: 1130, endPoint y: 522, distance: 101.0
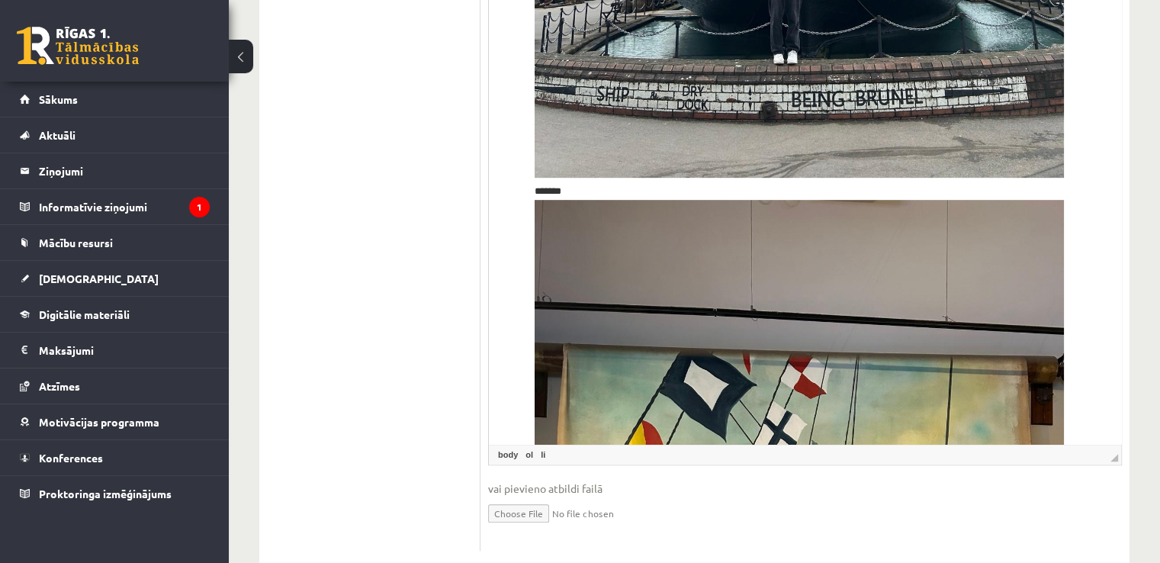
scroll to position [1065, 0]
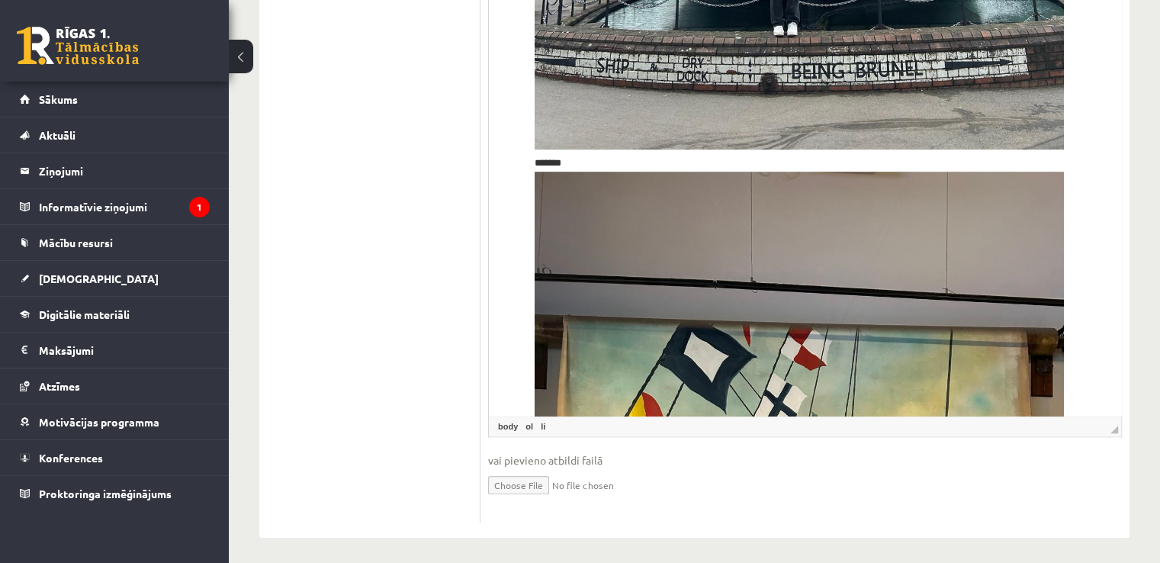
drag, startPoint x: 1117, startPoint y: 421, endPoint x: 1117, endPoint y: 438, distance: 16.8
click at [1117, 441] on fieldset "**********" at bounding box center [805, 96] width 634 height 838
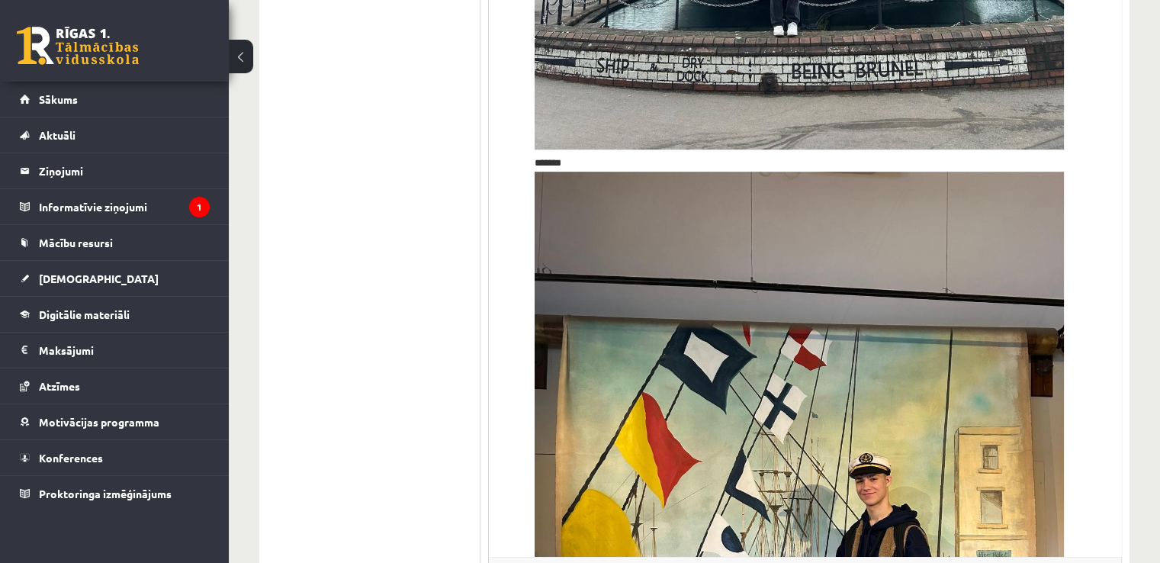
drag, startPoint x: 1116, startPoint y: 425, endPoint x: 1137, endPoint y: 504, distance: 82.0
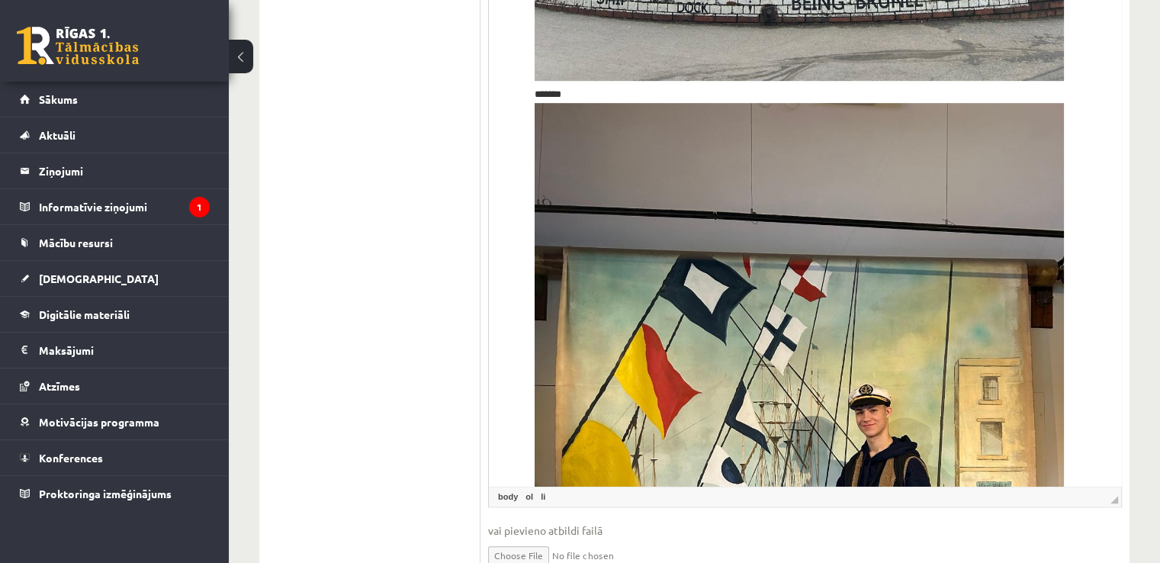
scroll to position [1204, 0]
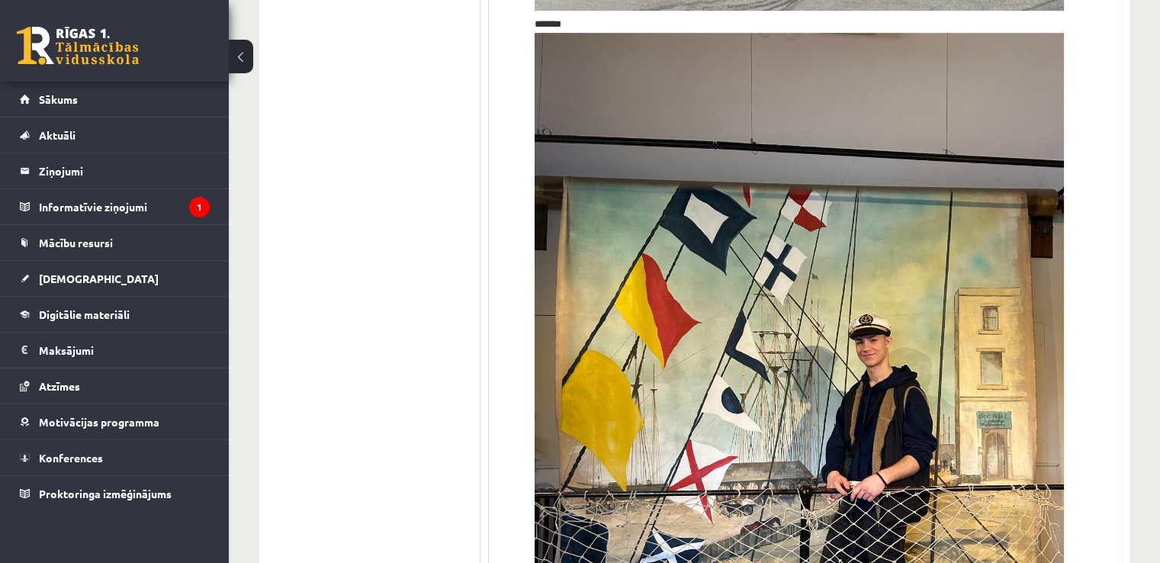
drag, startPoint x: 1117, startPoint y: 422, endPoint x: 1137, endPoint y: 586, distance: 165.2
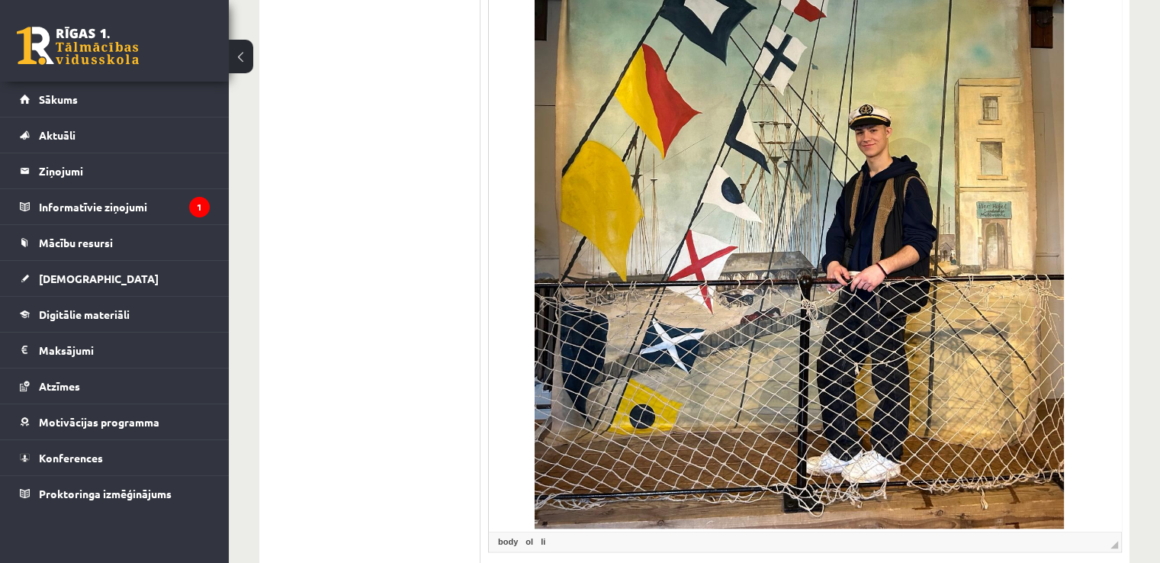
scroll to position [563, 0]
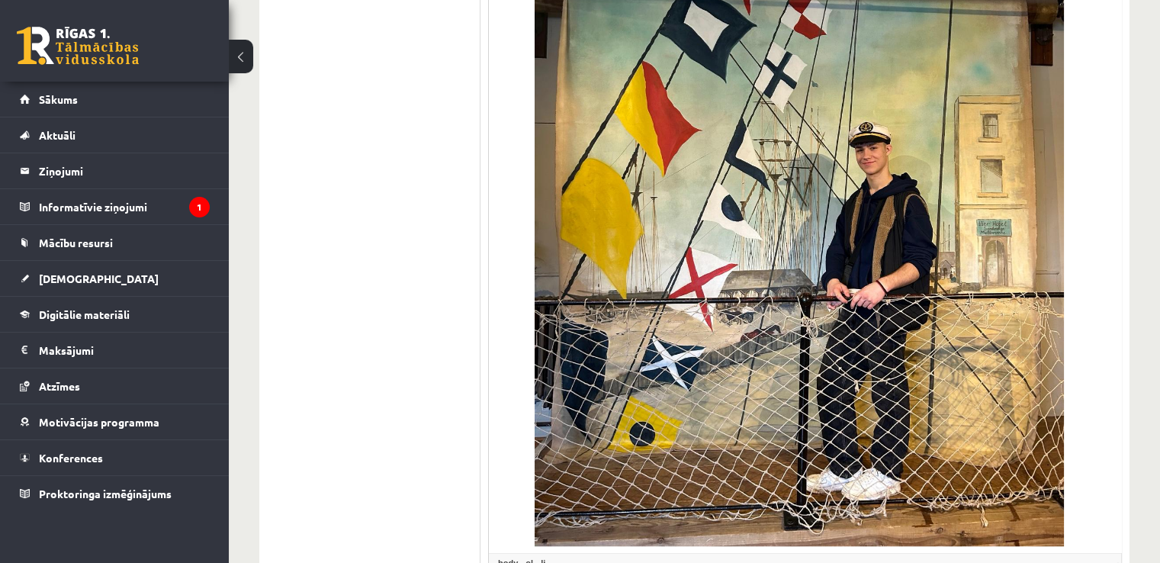
drag, startPoint x: 1115, startPoint y: 424, endPoint x: 1139, endPoint y: 504, distance: 83.5
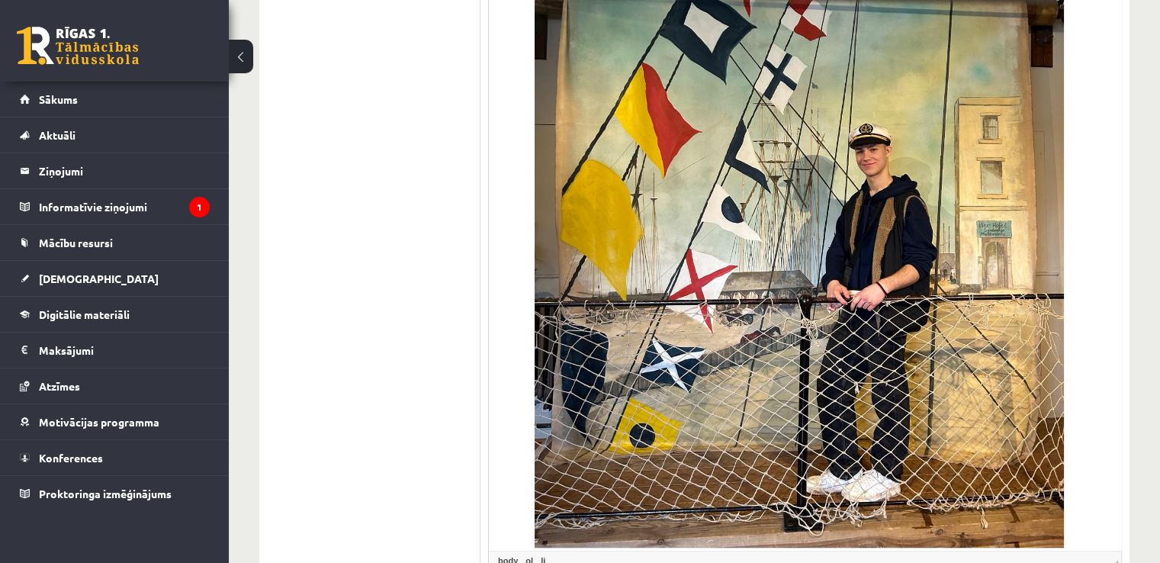
drag, startPoint x: 1114, startPoint y: 423, endPoint x: 1130, endPoint y: 531, distance: 109.6
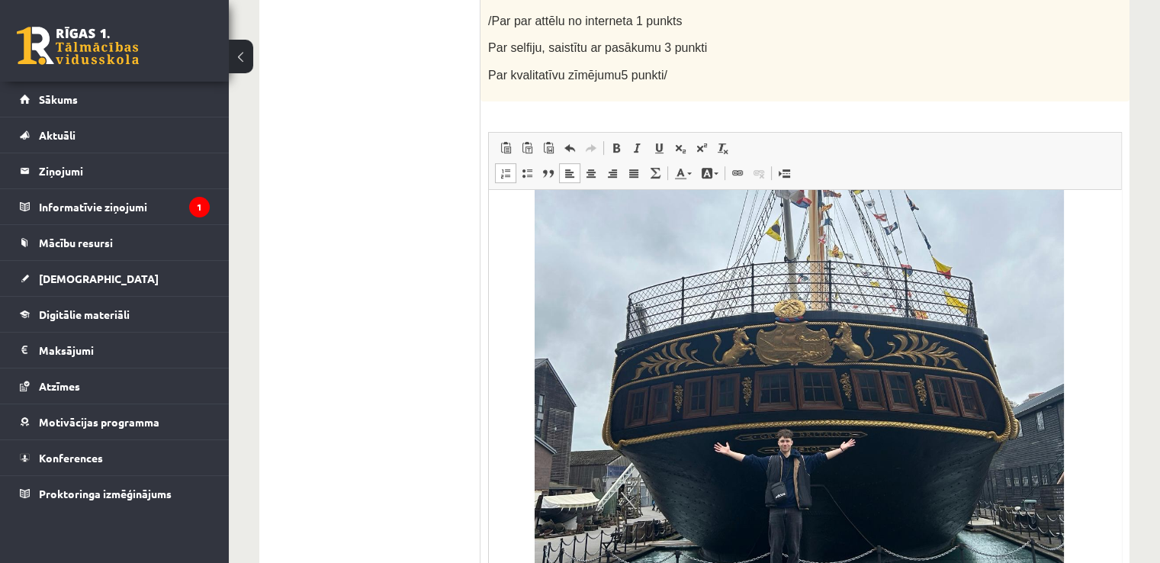
scroll to position [1632, 0]
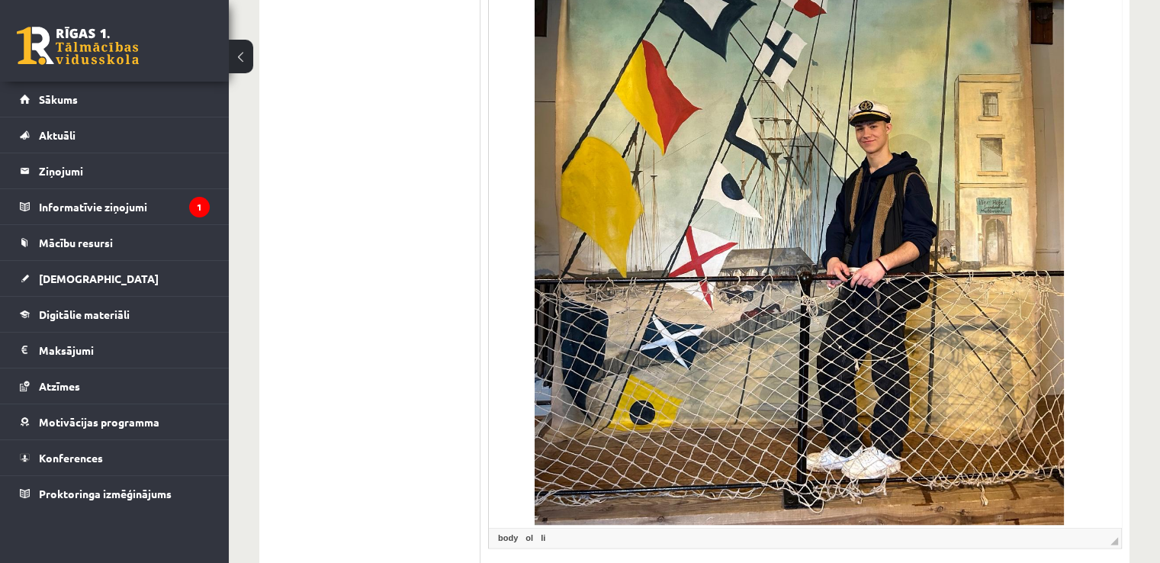
drag, startPoint x: 1131, startPoint y: 474, endPoint x: 1149, endPoint y: 525, distance: 54.3
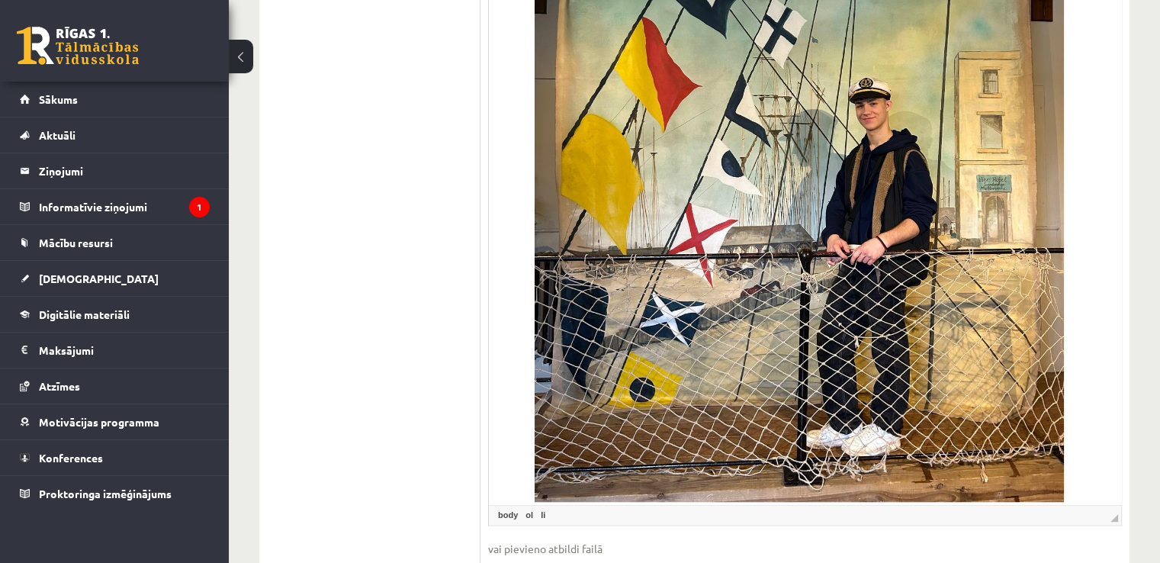
scroll to position [1739, 0]
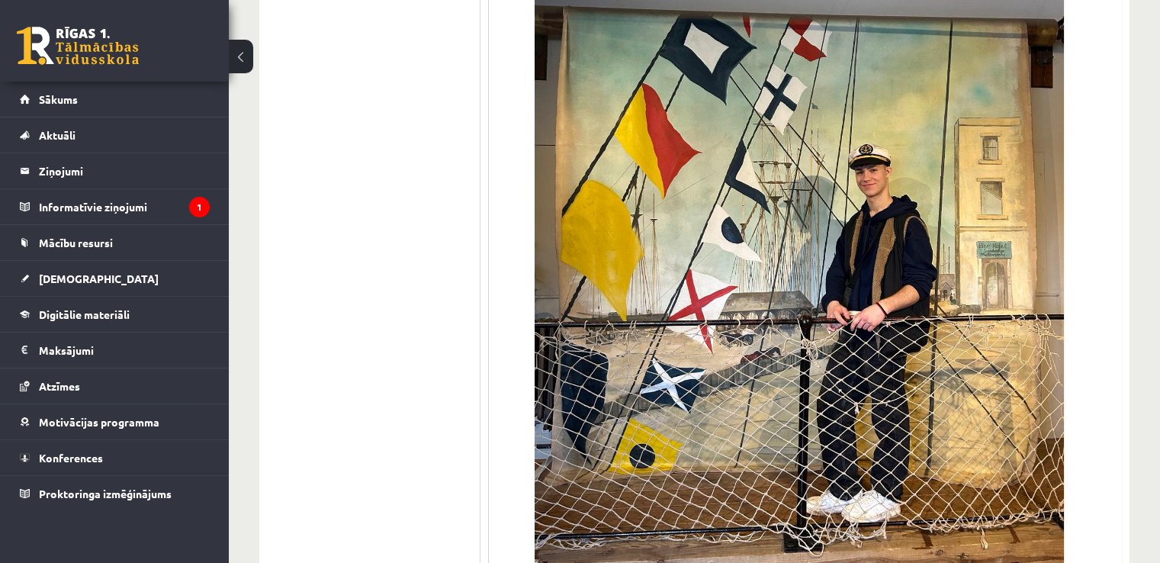
drag, startPoint x: 1112, startPoint y: 423, endPoint x: 1140, endPoint y: 536, distance: 116.2
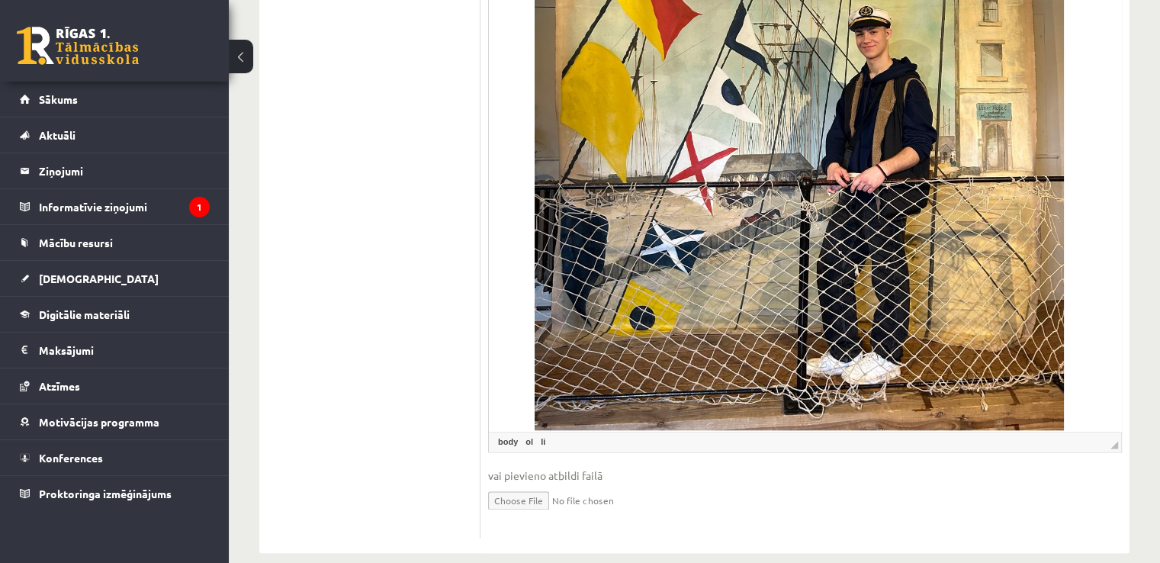
scroll to position [99, 0]
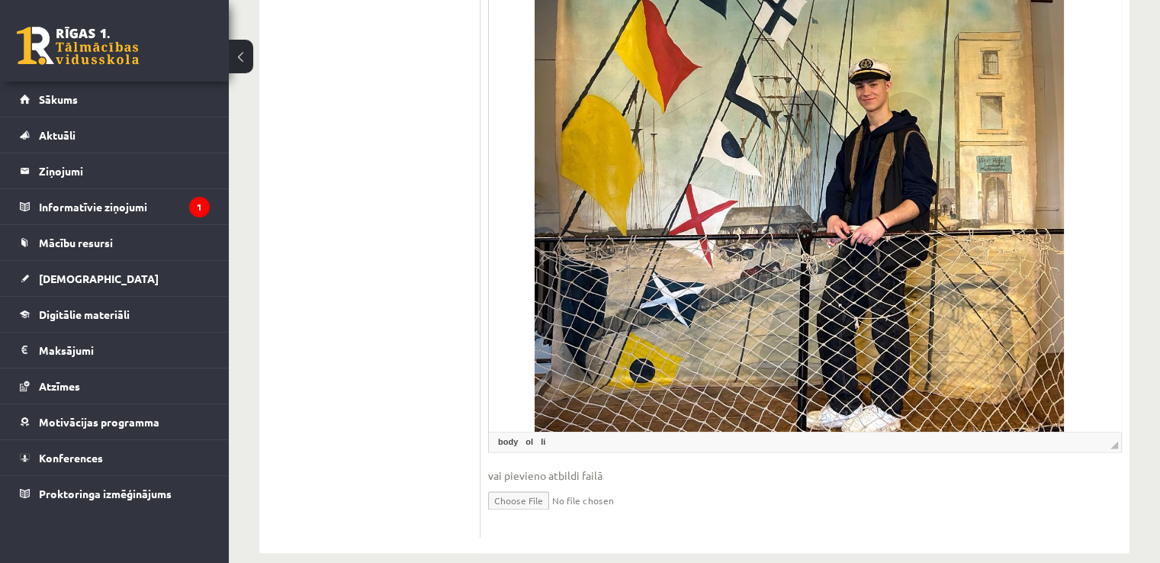
drag, startPoint x: 1115, startPoint y: 425, endPoint x: 1154, endPoint y: 495, distance: 80.2
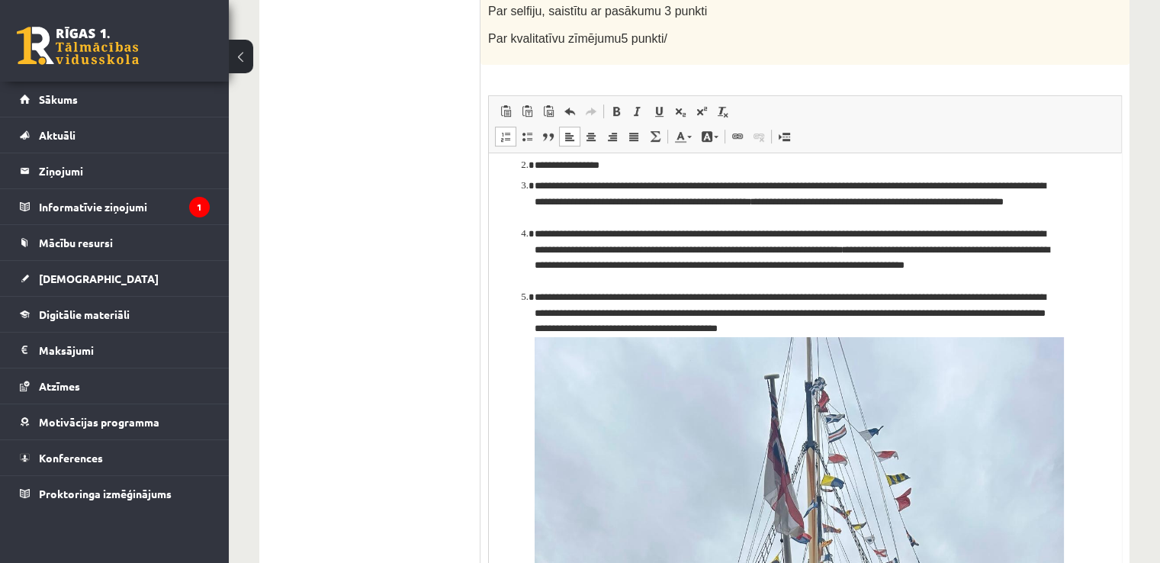
scroll to position [0, 0]
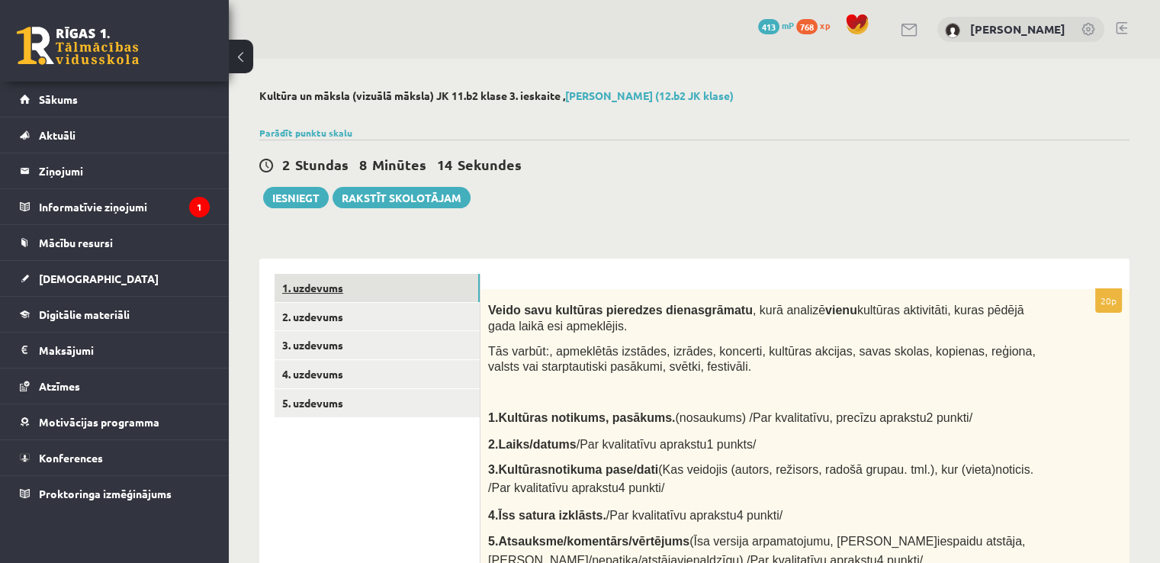
click at [326, 281] on link "1. uzdevums" at bounding box center [377, 288] width 205 height 28
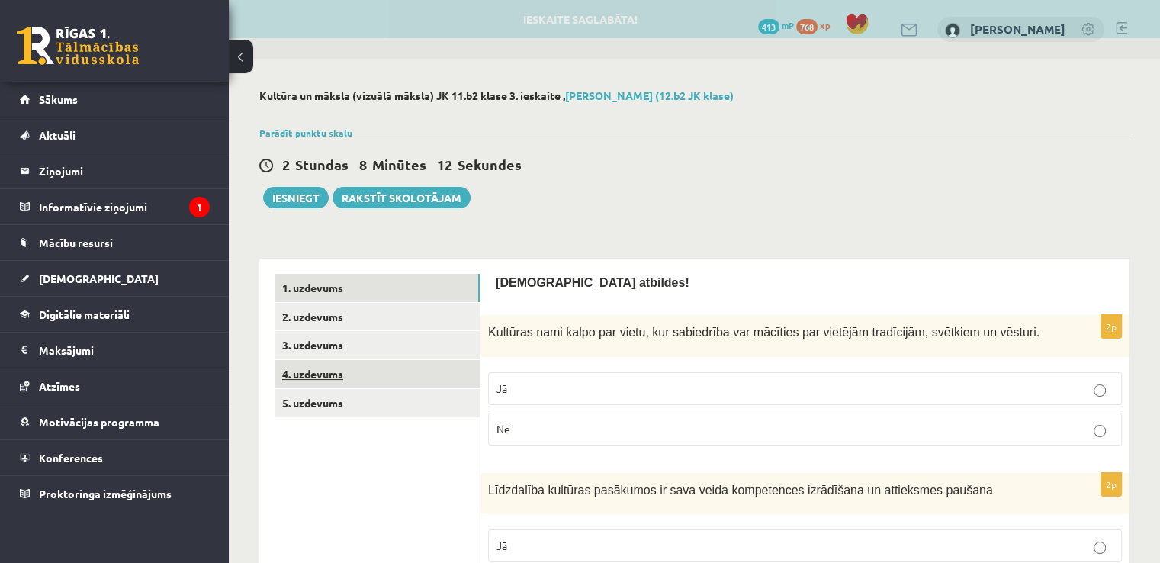
click at [341, 363] on link "4. uzdevums" at bounding box center [377, 374] width 205 height 28
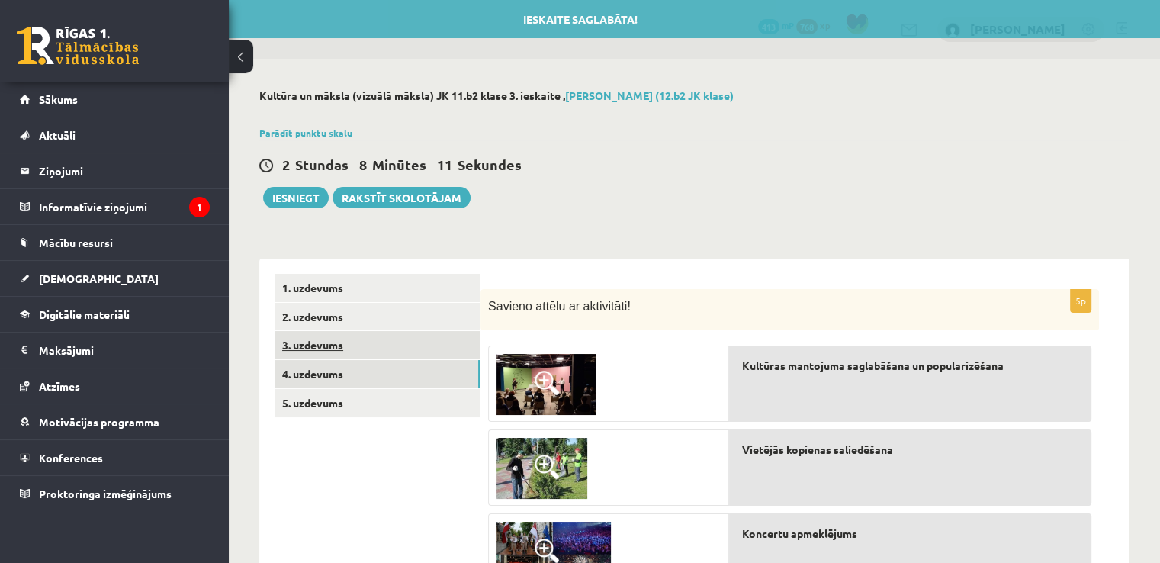
click at [330, 358] on link "3. uzdevums" at bounding box center [377, 345] width 205 height 28
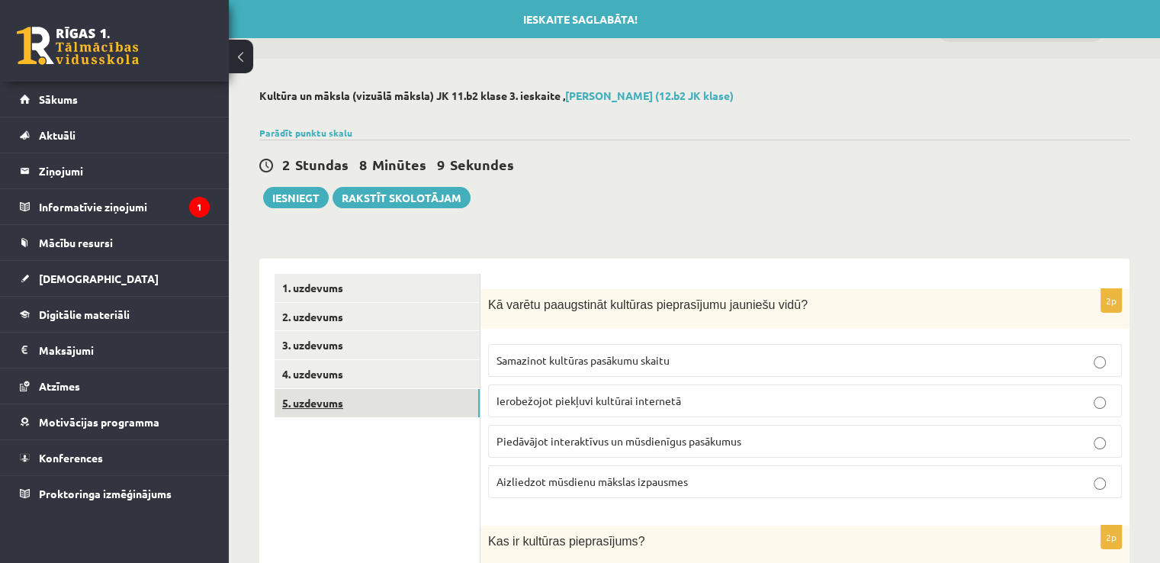
click at [320, 407] on link "5. uzdevums" at bounding box center [377, 403] width 205 height 28
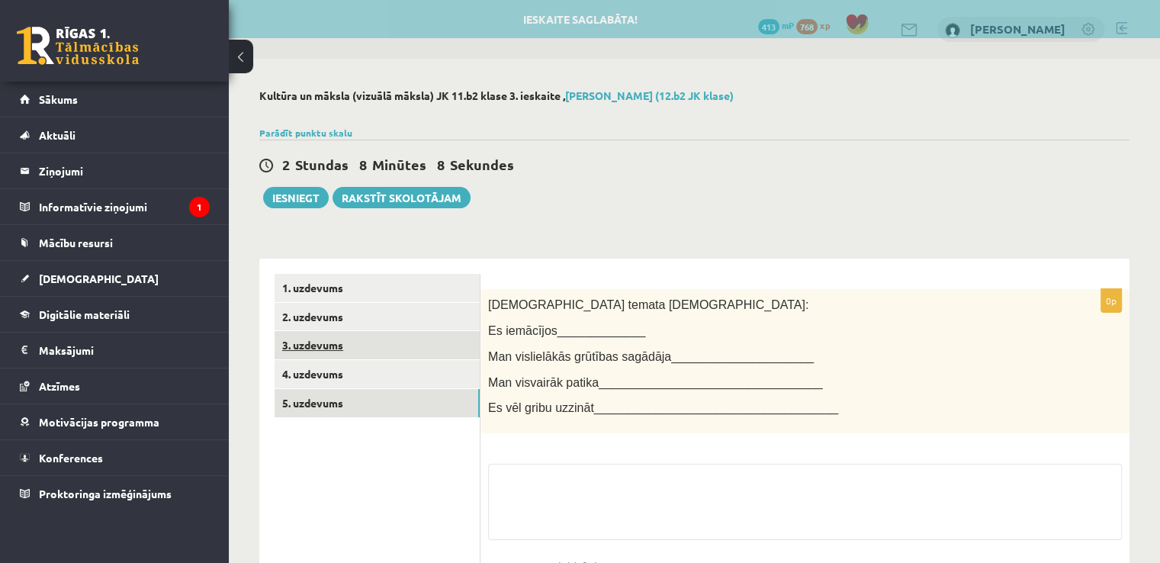
click at [332, 339] on link "3. uzdevums" at bounding box center [377, 345] width 205 height 28
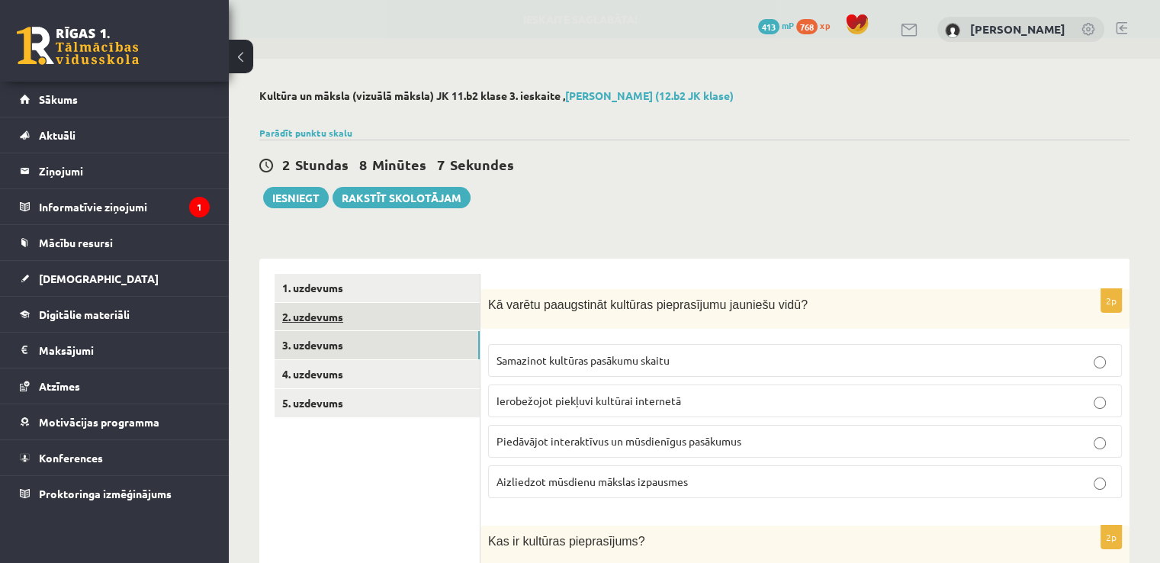
click at [333, 320] on link "2. uzdevums" at bounding box center [377, 317] width 205 height 28
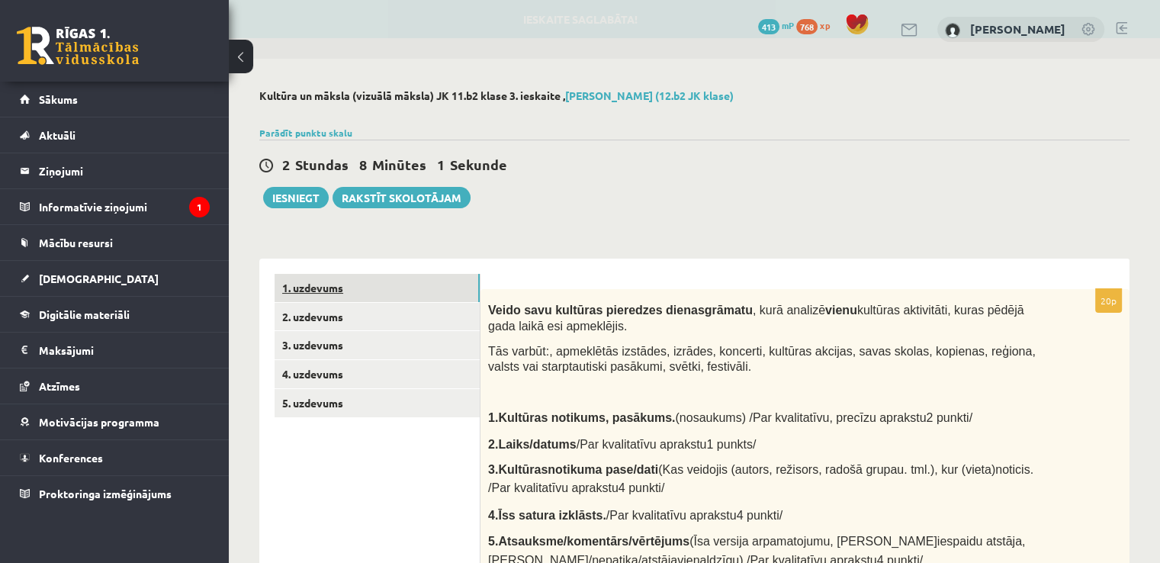
click at [321, 287] on link "1. uzdevums" at bounding box center [377, 288] width 205 height 28
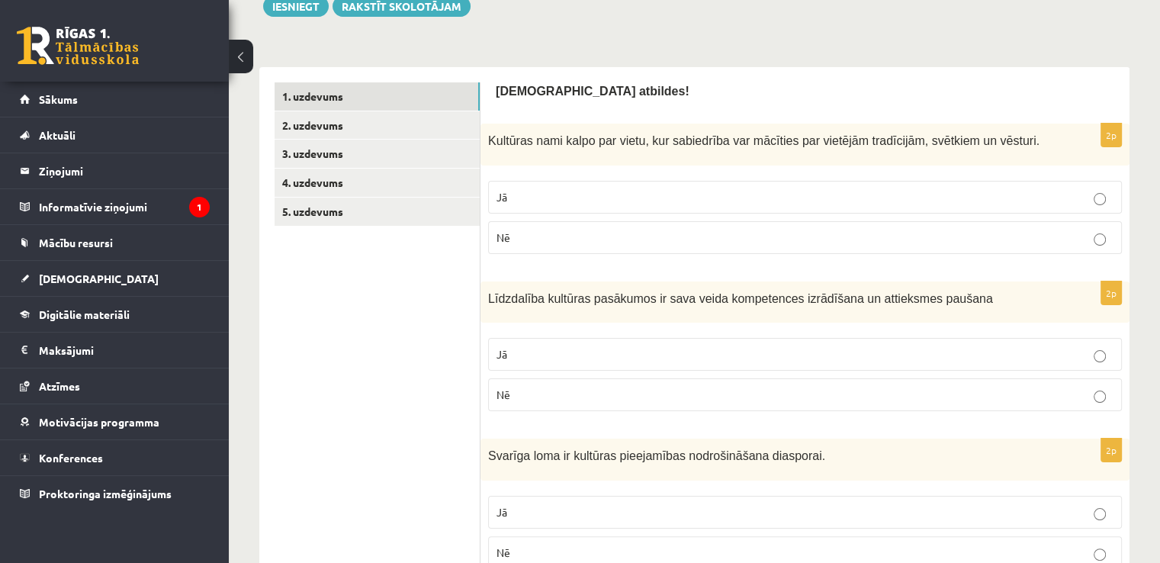
scroll to position [178, 0]
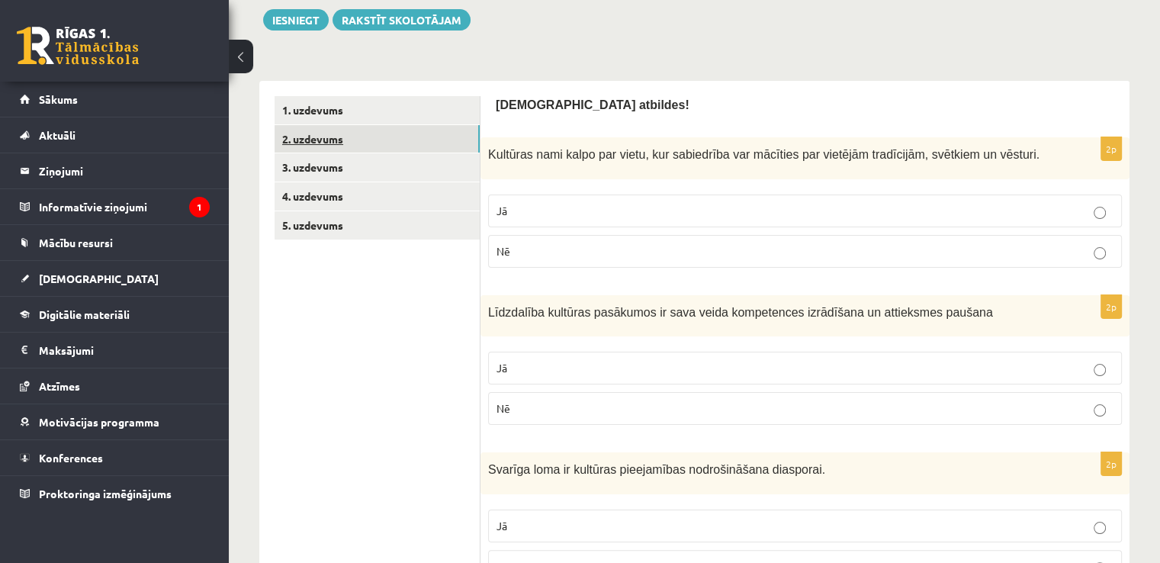
click at [325, 137] on link "2. uzdevums" at bounding box center [377, 139] width 205 height 28
click at [314, 161] on link "3. uzdevums" at bounding box center [377, 167] width 205 height 28
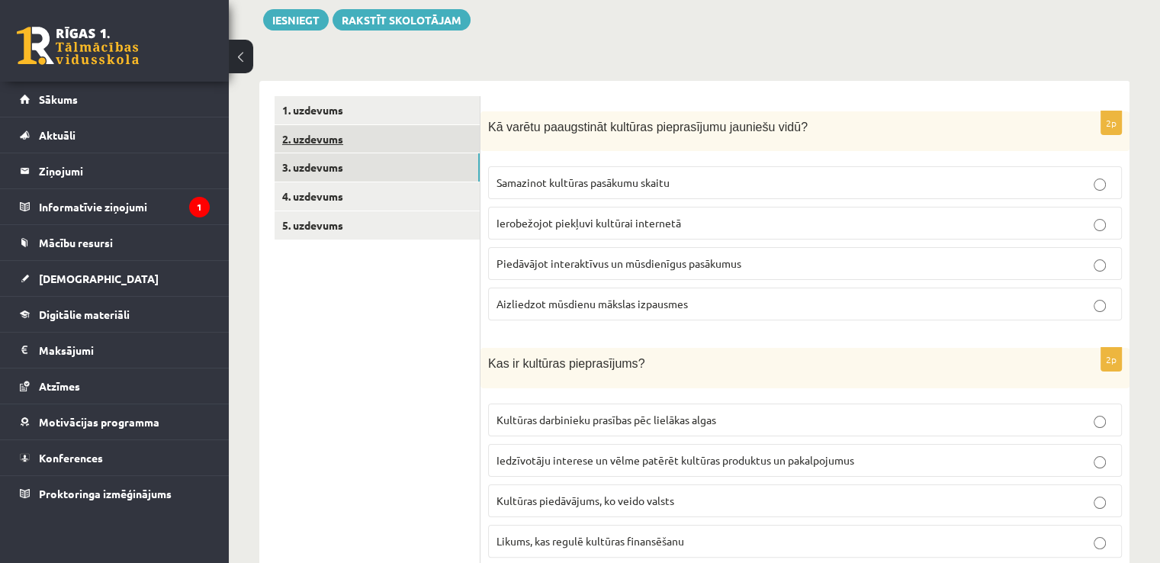
click at [348, 145] on link "2. uzdevums" at bounding box center [377, 139] width 205 height 28
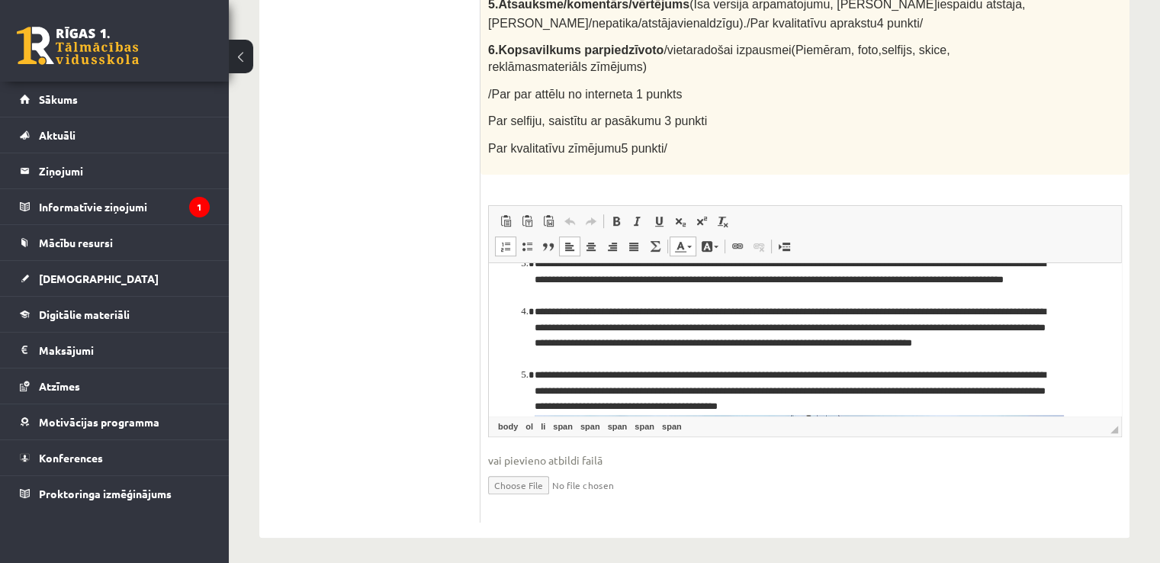
scroll to position [55, 0]
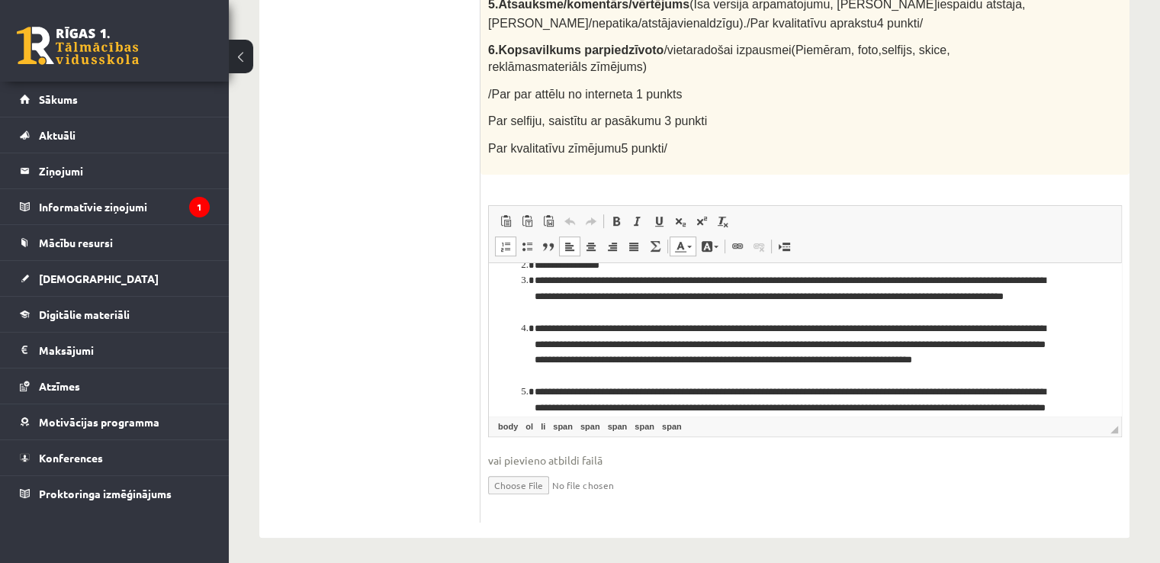
click at [728, 279] on li "**********" at bounding box center [799, 296] width 529 height 47
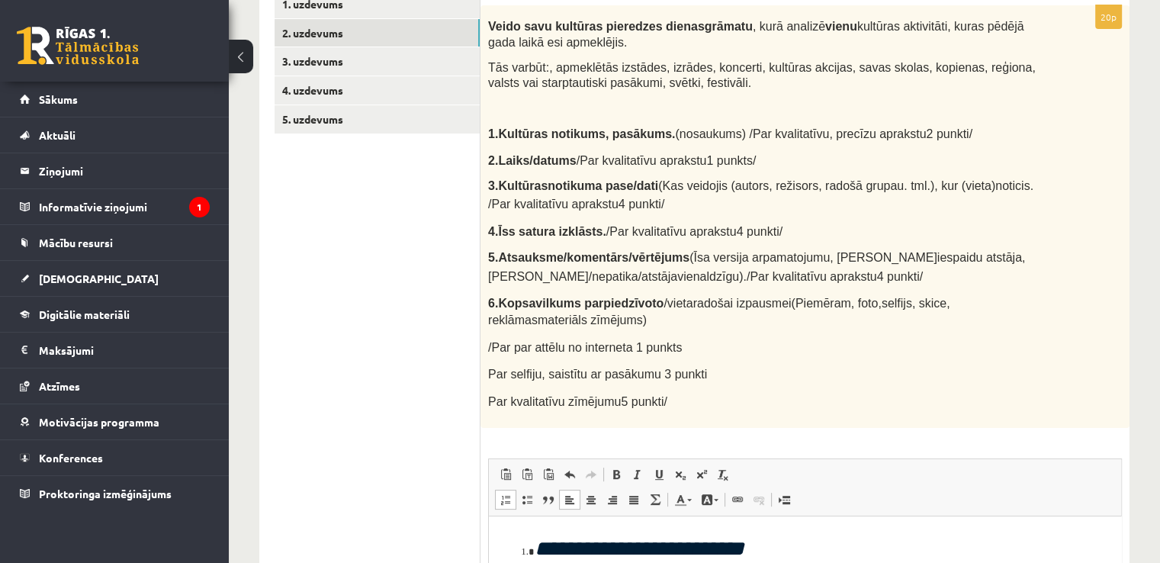
scroll to position [3, 0]
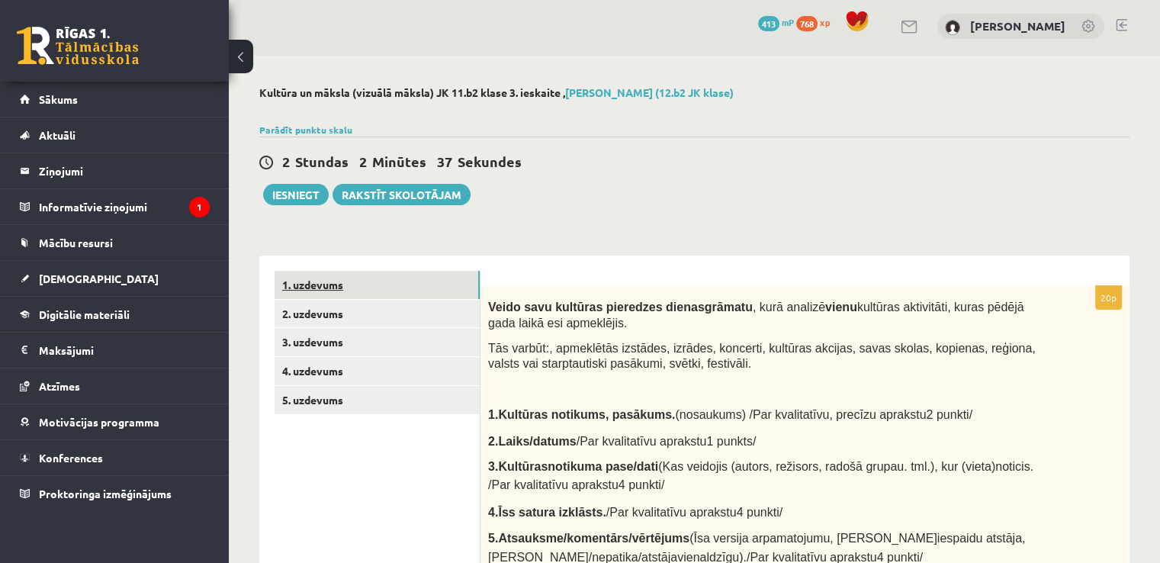
click at [317, 285] on link "1. uzdevums" at bounding box center [377, 285] width 205 height 28
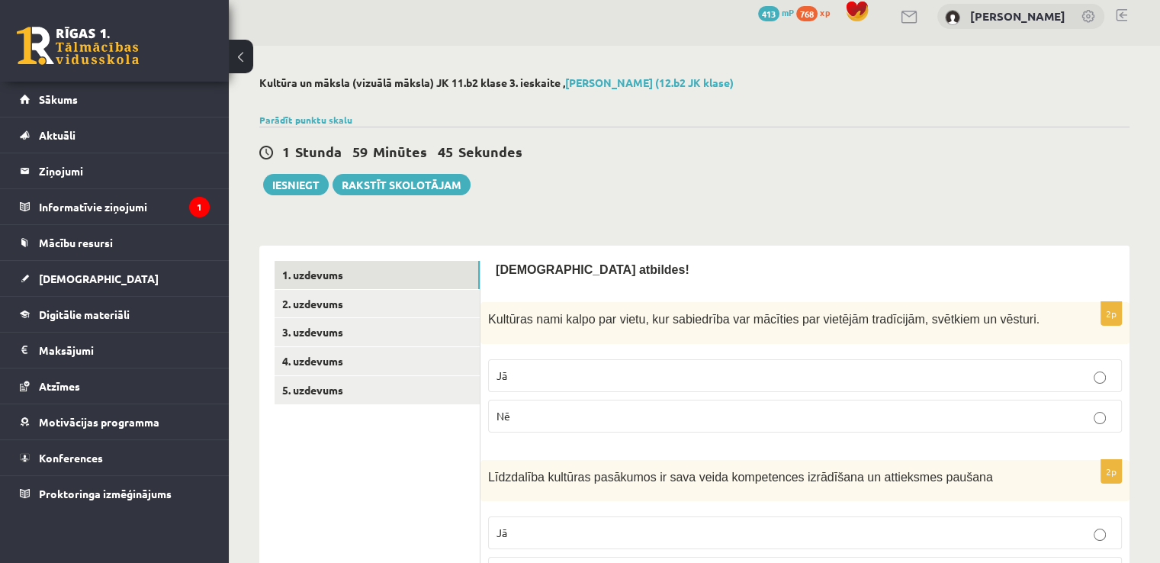
scroll to position [0, 0]
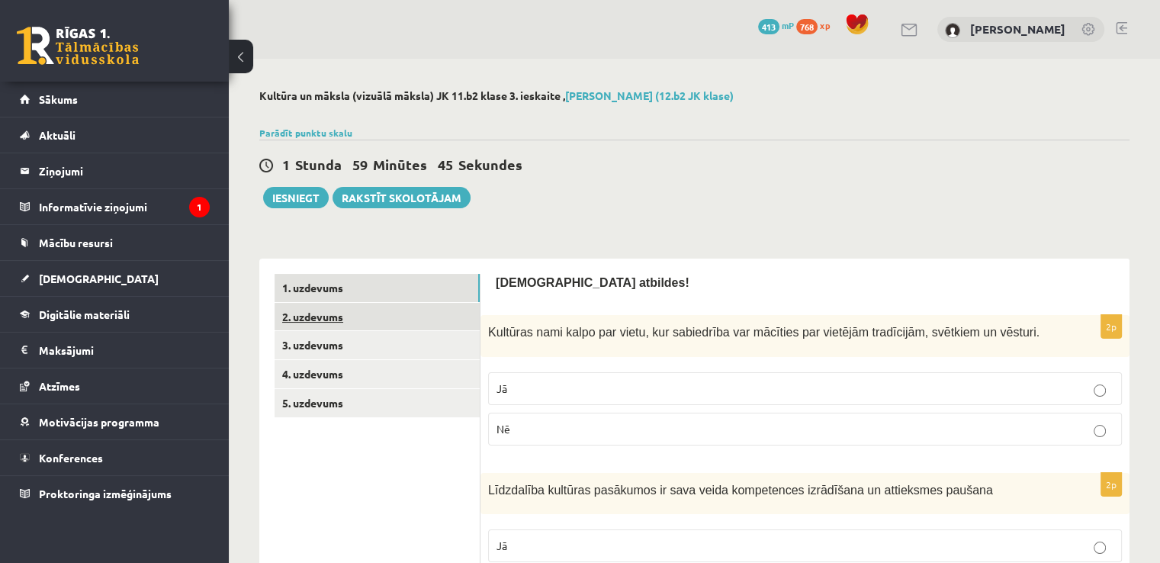
click at [296, 323] on link "2. uzdevums" at bounding box center [377, 317] width 205 height 28
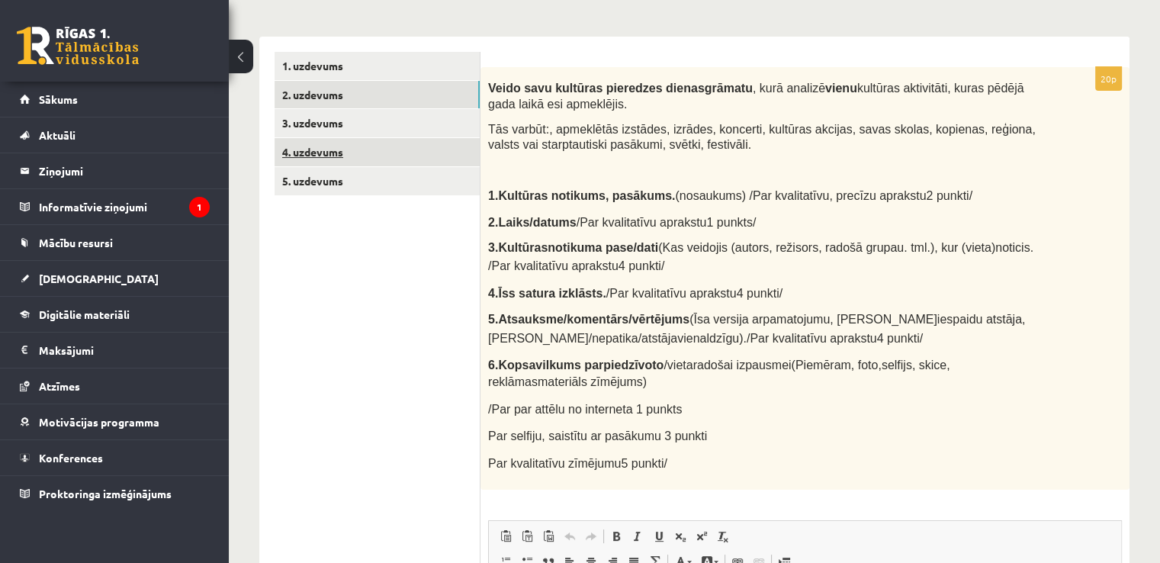
scroll to position [178, 0]
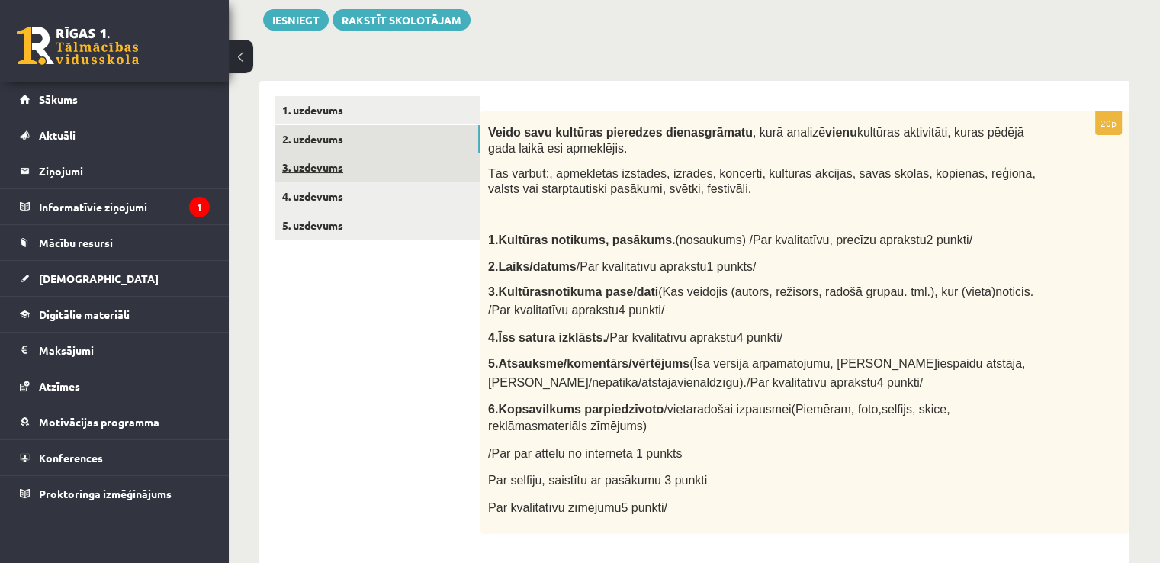
click at [323, 175] on link "3. uzdevums" at bounding box center [377, 167] width 205 height 28
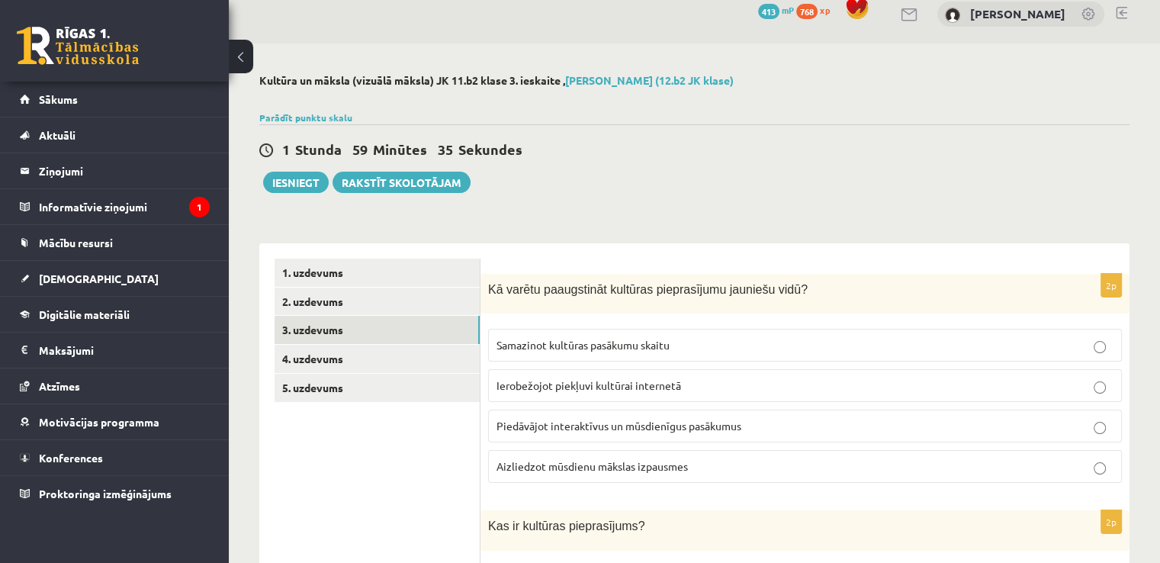
scroll to position [0, 0]
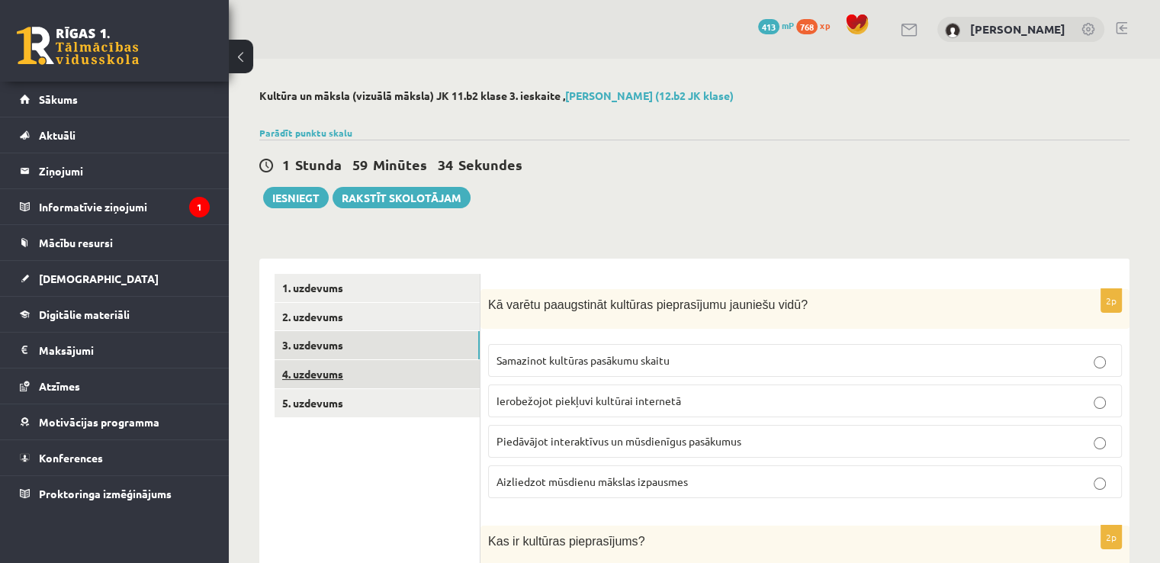
click at [333, 368] on link "4. uzdevums" at bounding box center [377, 374] width 205 height 28
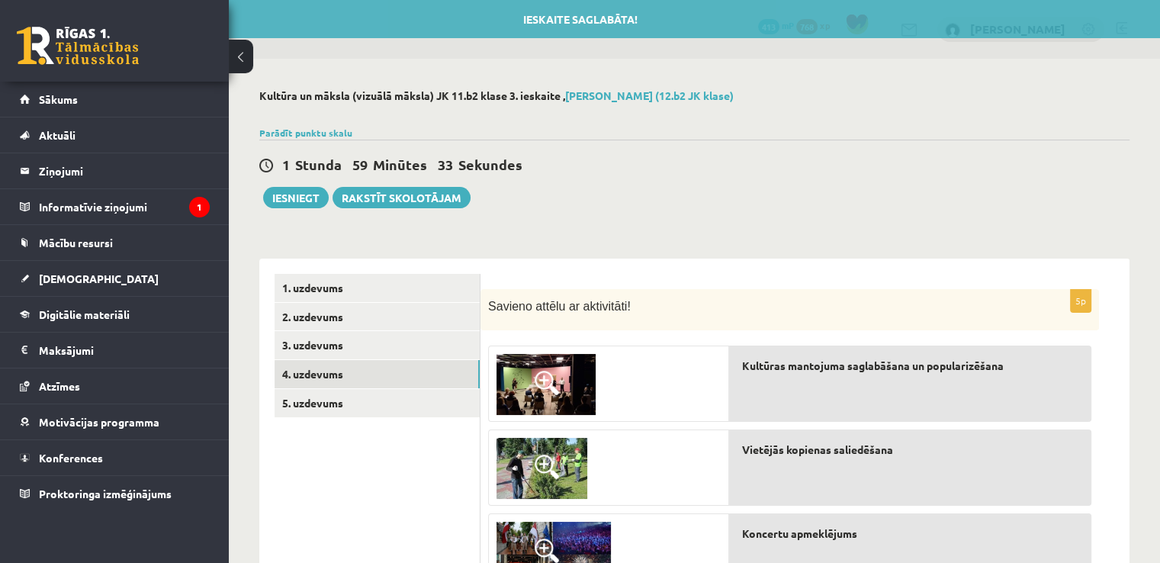
scroll to position [249, 0]
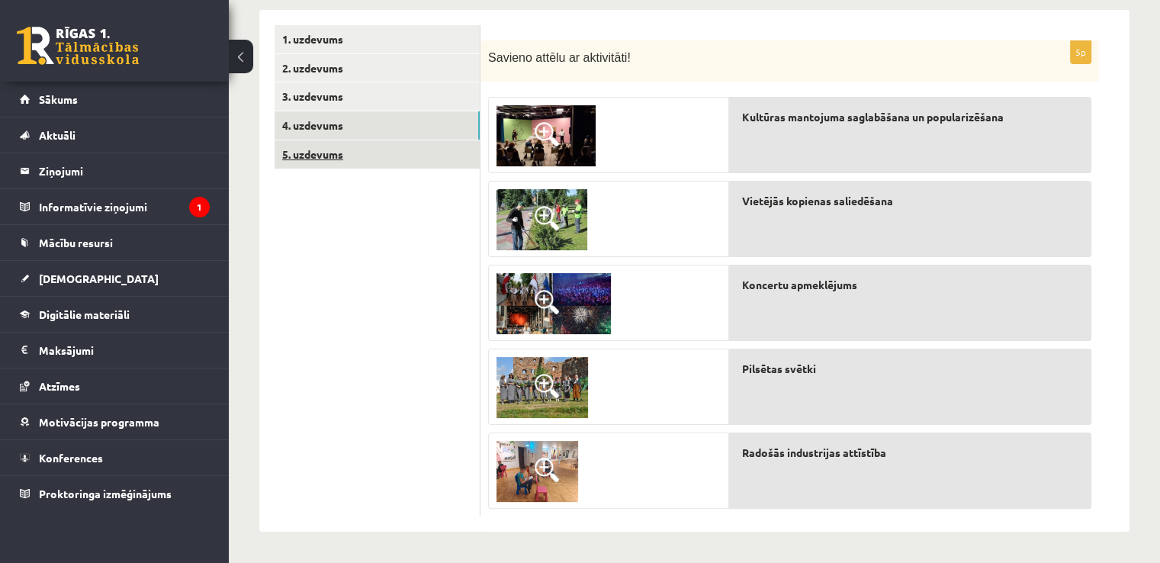
click at [333, 153] on link "5. uzdevums" at bounding box center [377, 154] width 205 height 28
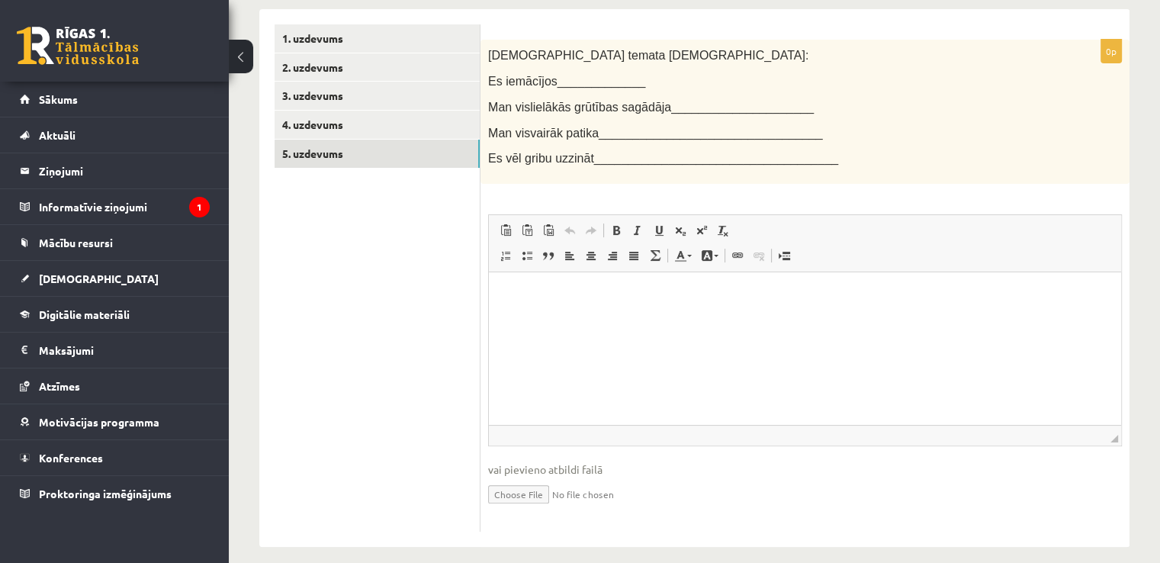
scroll to position [0, 0]
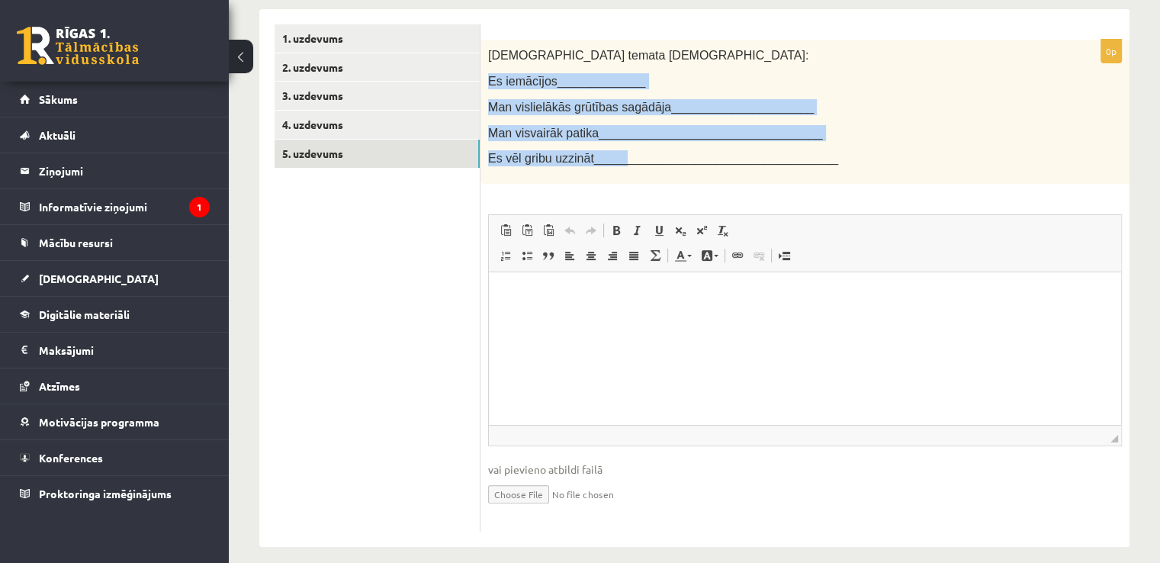
drag, startPoint x: 490, startPoint y: 79, endPoint x: 612, endPoint y: 150, distance: 140.9
click at [612, 150] on div "Šī temata ietvaros: Es iemācījos_____________ Man vislielākās grūtības sagādāja…" at bounding box center [805, 112] width 649 height 145
copy div "Es iemācījos_____________ Man vislielākās grūtības sagādāja____________________…"
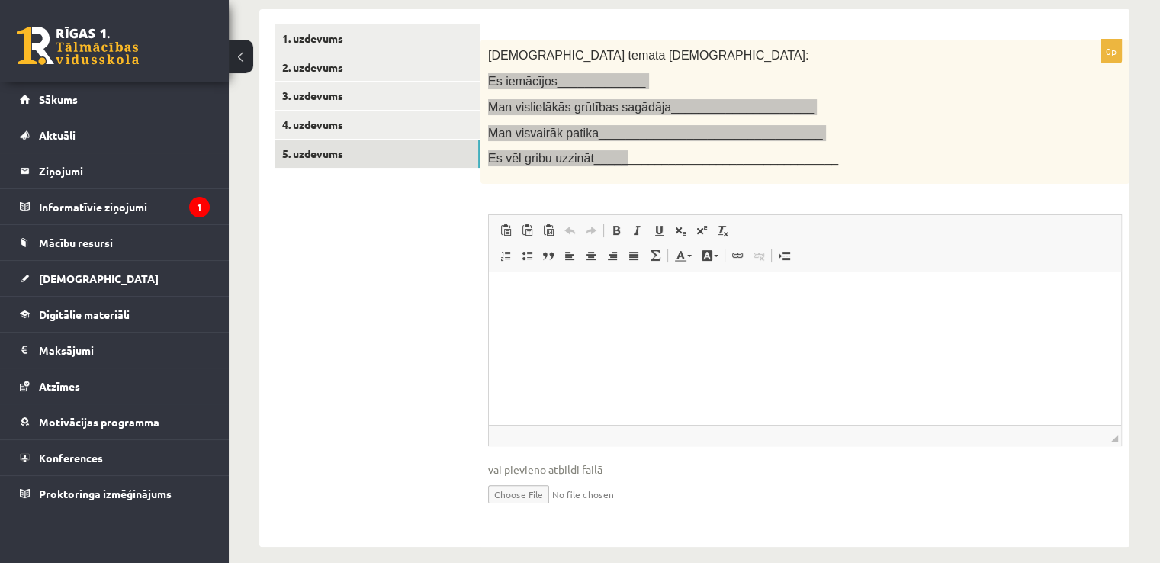
click at [563, 291] on p "Rich Text Editor, wiswyg-editor-user-answer-47024987750600" at bounding box center [805, 296] width 602 height 16
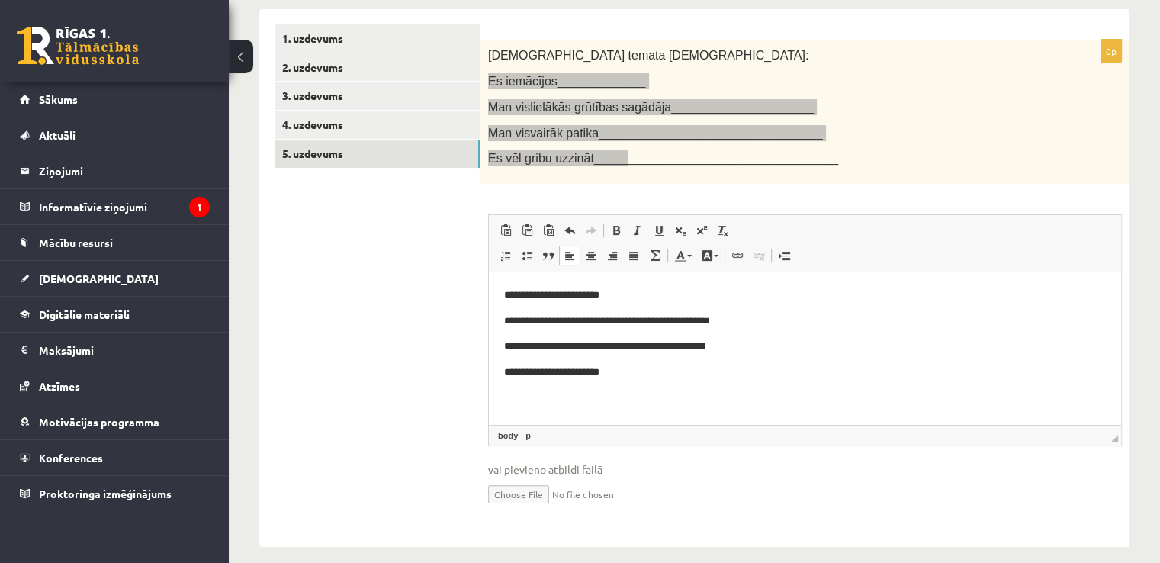
click at [562, 266] on span "Insert/Remove Numbered List Insert/Remove Bulleted List Block Quote Align Left …" at bounding box center [582, 257] width 175 height 25
drag, startPoint x: 632, startPoint y: 301, endPoint x: 589, endPoint y: 312, distance: 45.0
click at [559, 294] on p "**********" at bounding box center [805, 296] width 603 height 16
drag, startPoint x: 653, startPoint y: 321, endPoint x: 788, endPoint y: 313, distance: 135.3
click at [788, 313] on p "**********" at bounding box center [805, 321] width 603 height 16
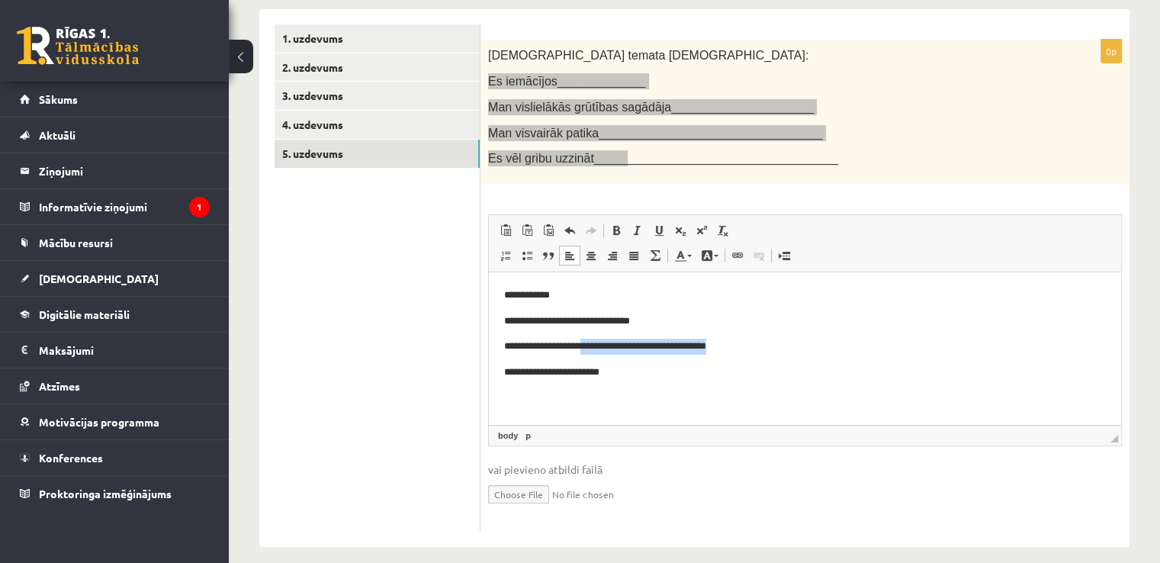
drag, startPoint x: 593, startPoint y: 349, endPoint x: 797, endPoint y: 339, distance: 203.9
click at [797, 339] on p "**********" at bounding box center [805, 347] width 603 height 16
drag, startPoint x: 590, startPoint y: 377, endPoint x: 629, endPoint y: 375, distance: 38.2
click at [629, 375] on p "**********" at bounding box center [805, 373] width 603 height 16
click at [598, 294] on p "**********" at bounding box center [805, 296] width 603 height 16
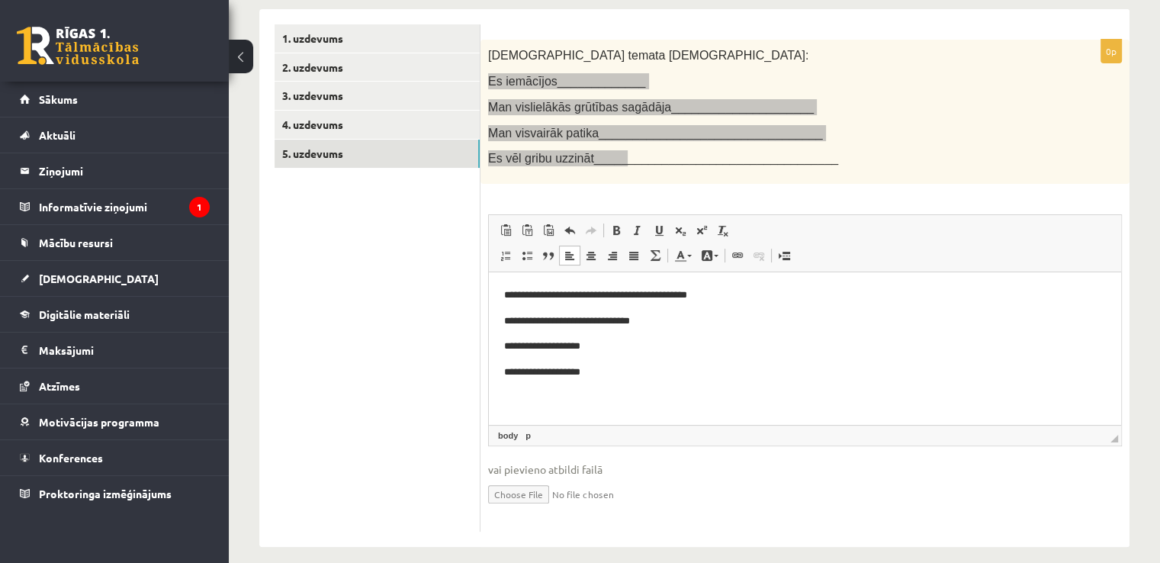
click at [666, 317] on p "**********" at bounding box center [805, 321] width 603 height 16
click at [605, 340] on p "**********" at bounding box center [805, 347] width 603 height 16
click at [620, 371] on p "**********" at bounding box center [805, 373] width 603 height 16
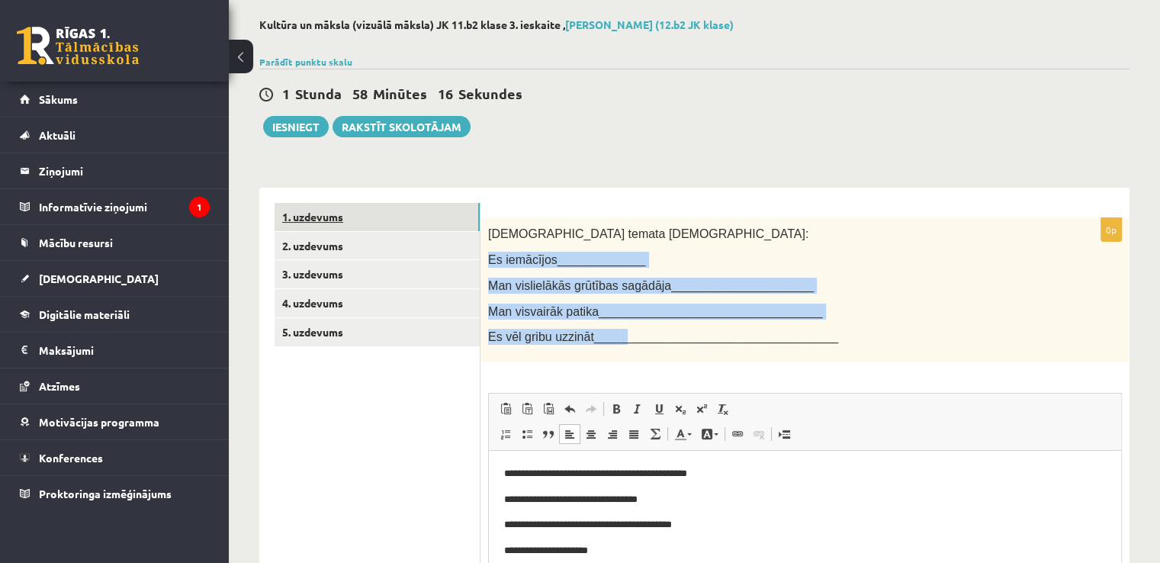
click at [349, 216] on link "1. uzdevums" at bounding box center [377, 217] width 205 height 28
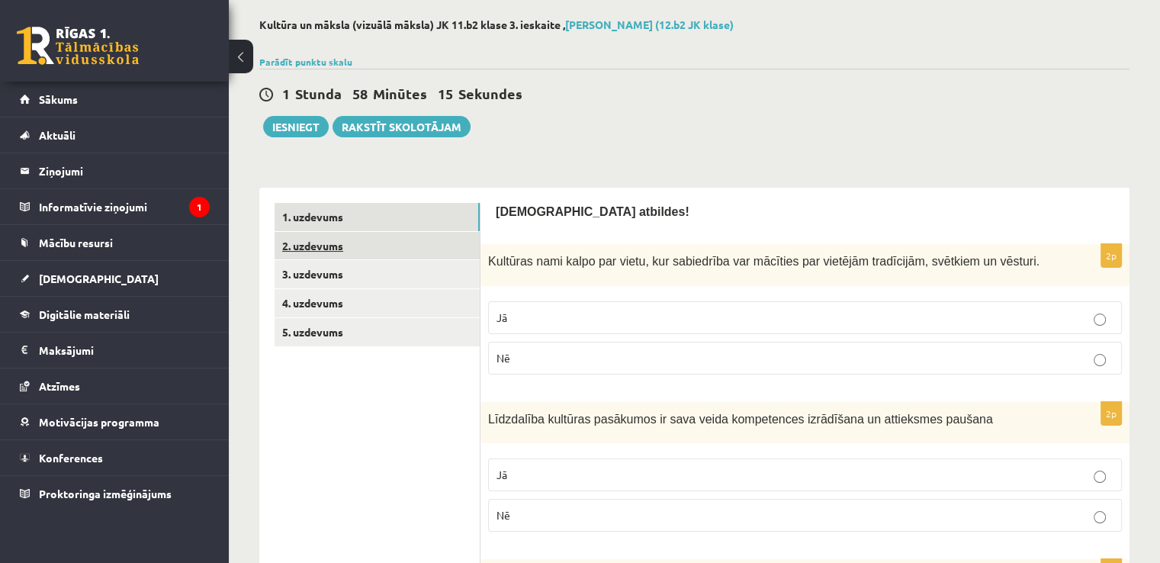
click at [311, 242] on link "2. uzdevums" at bounding box center [377, 246] width 205 height 28
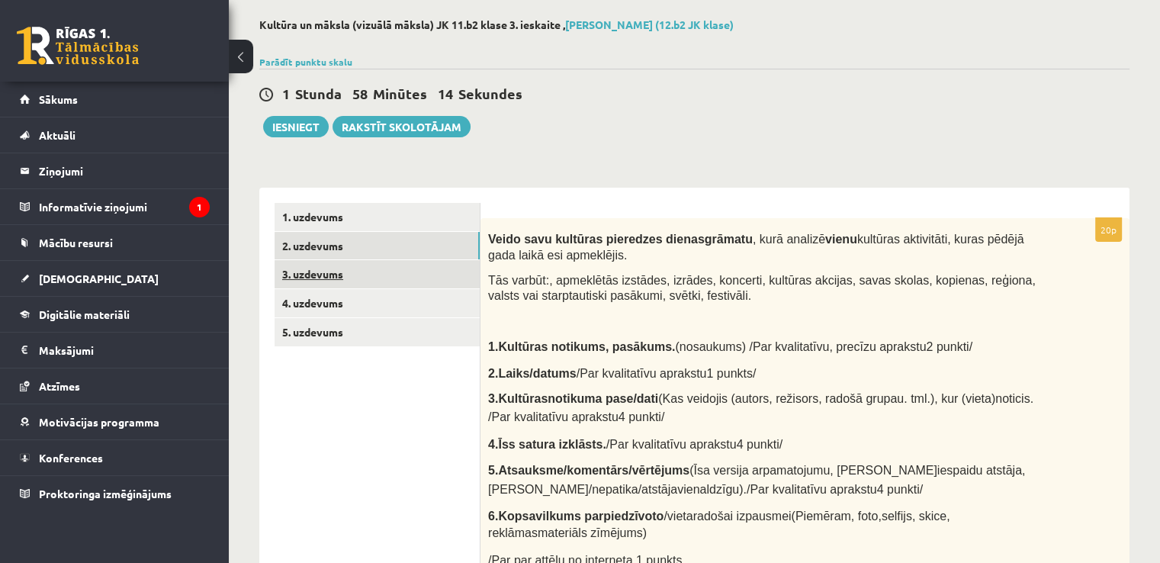
click at [330, 278] on link "3. uzdevums" at bounding box center [377, 274] width 205 height 28
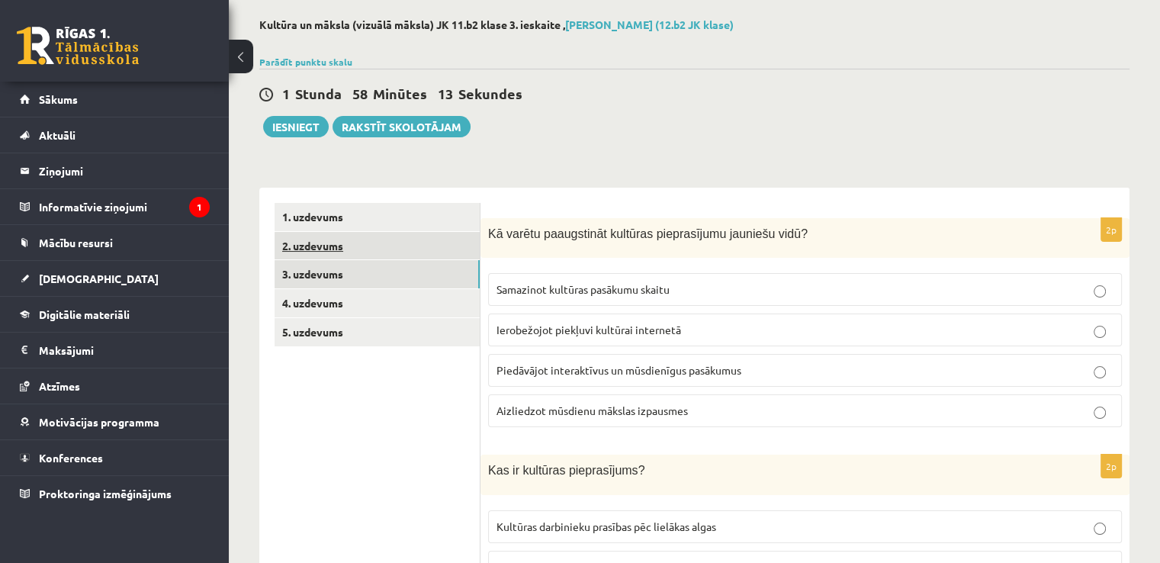
click at [336, 246] on link "2. uzdevums" at bounding box center [377, 246] width 205 height 28
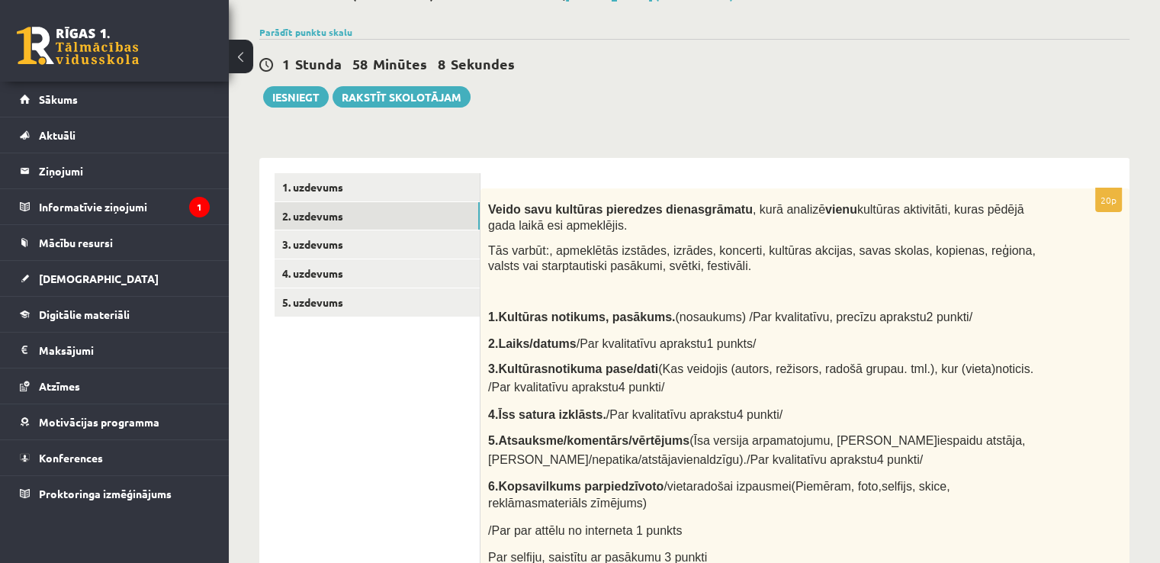
scroll to position [0, 0]
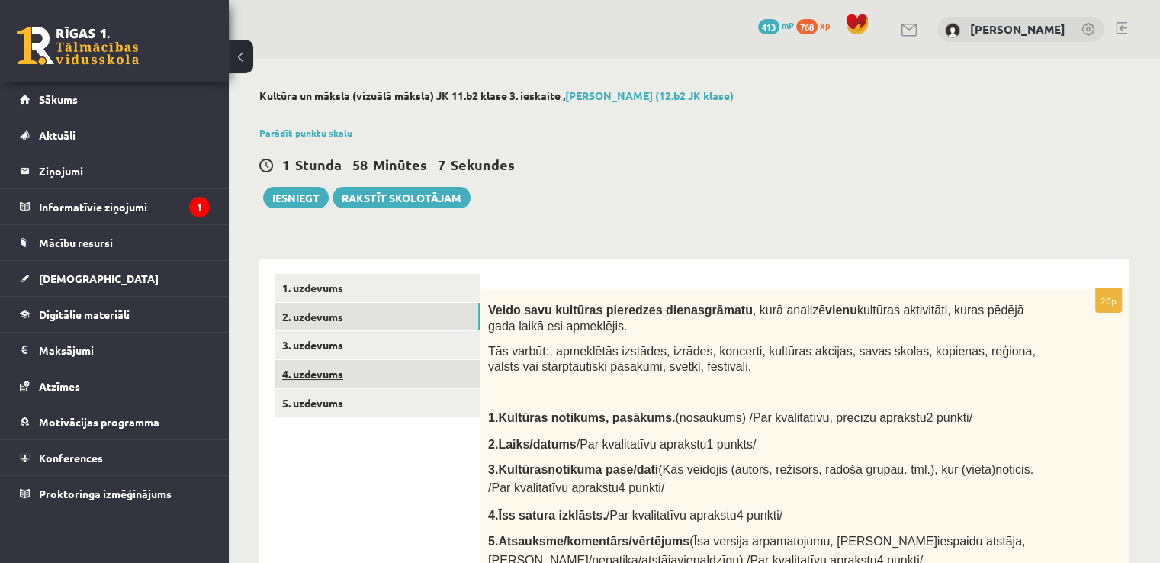
click at [327, 381] on link "4. uzdevums" at bounding box center [377, 374] width 205 height 28
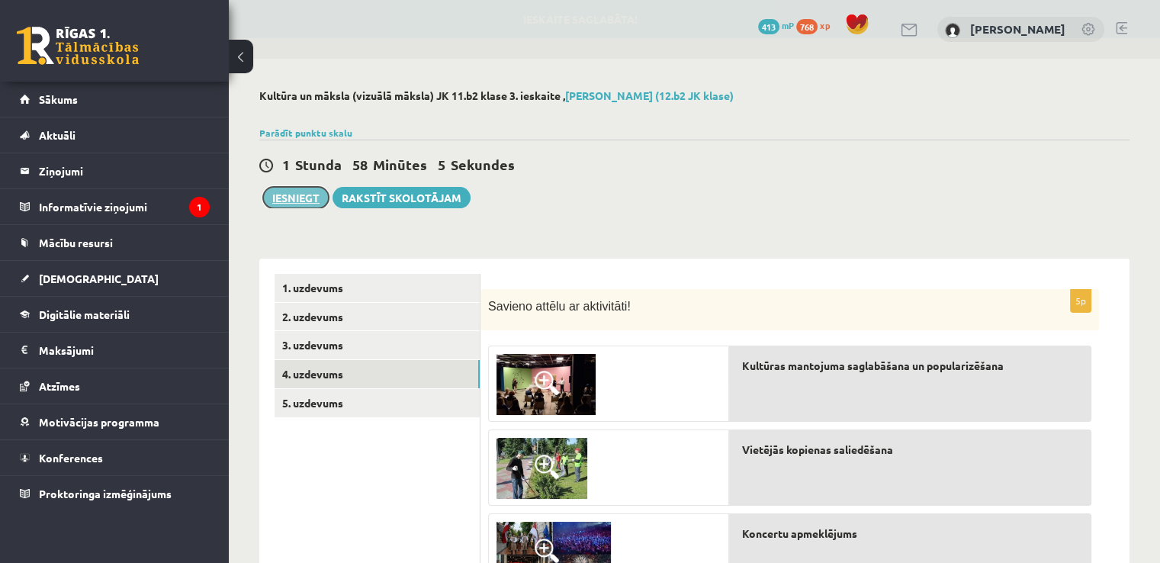
click at [307, 195] on button "Iesniegt" at bounding box center [296, 197] width 66 height 21
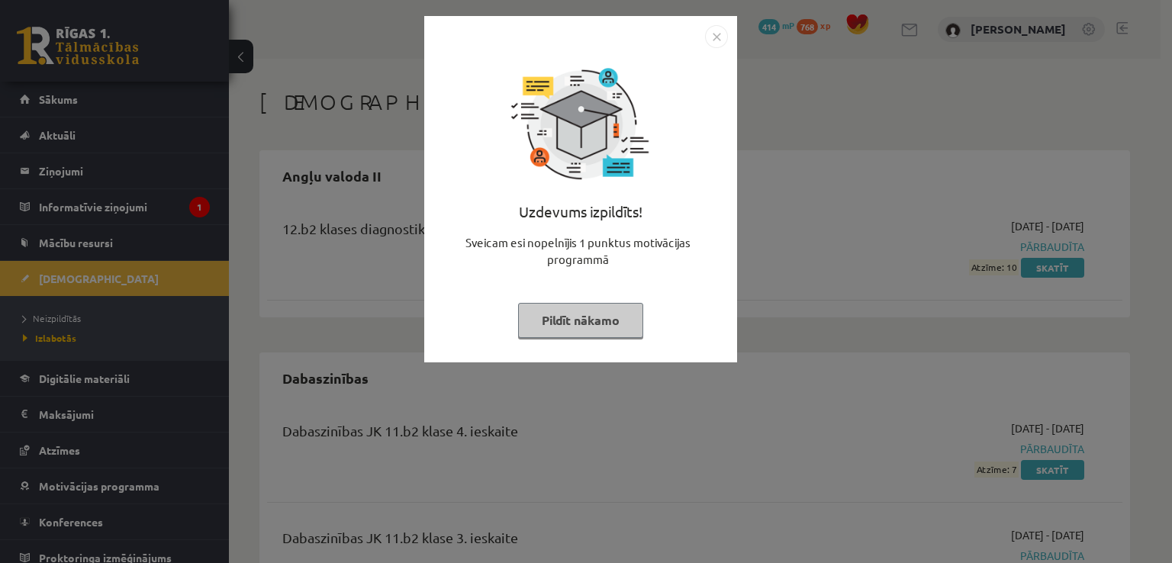
click at [586, 324] on button "Pildīt nākamo" at bounding box center [580, 320] width 125 height 35
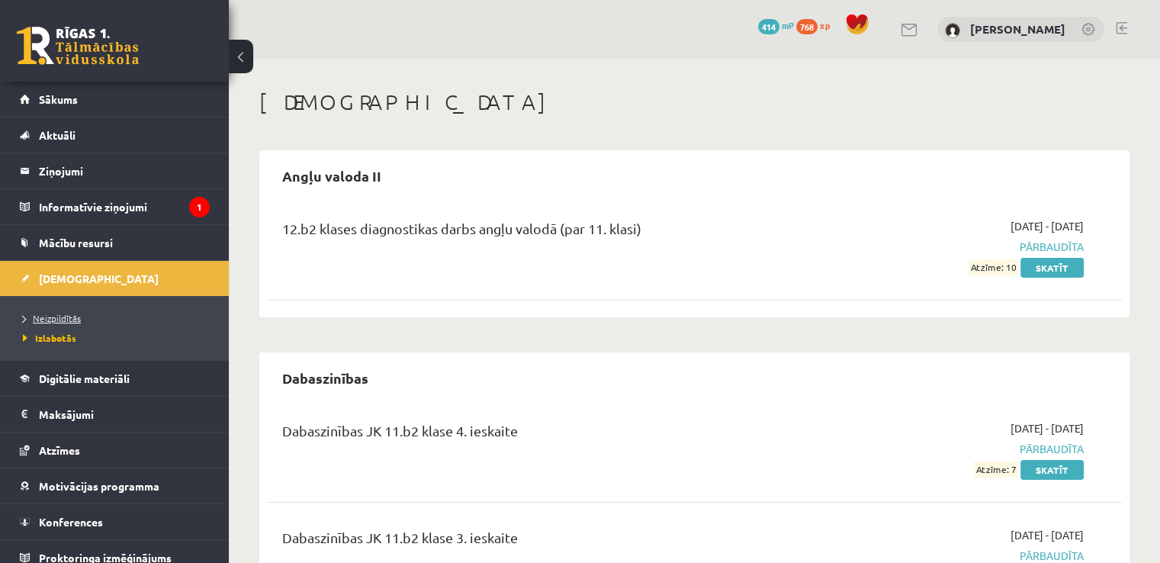
click at [53, 314] on span "Neizpildītās" at bounding box center [52, 318] width 58 height 12
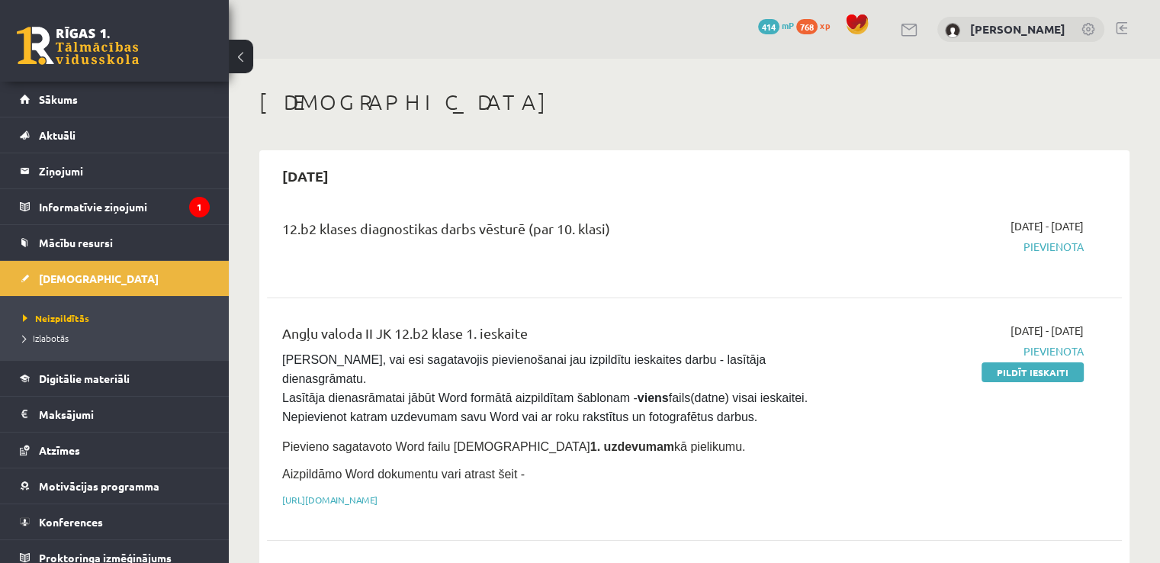
drag, startPoint x: 272, startPoint y: 226, endPoint x: 647, endPoint y: 227, distance: 375.3
click at [647, 227] on div "12.b2 klases diagnostikas darbs vēsturē (par 10. klasi)" at bounding box center [546, 245] width 550 height 55
